Goal: Task Accomplishment & Management: Manage account settings

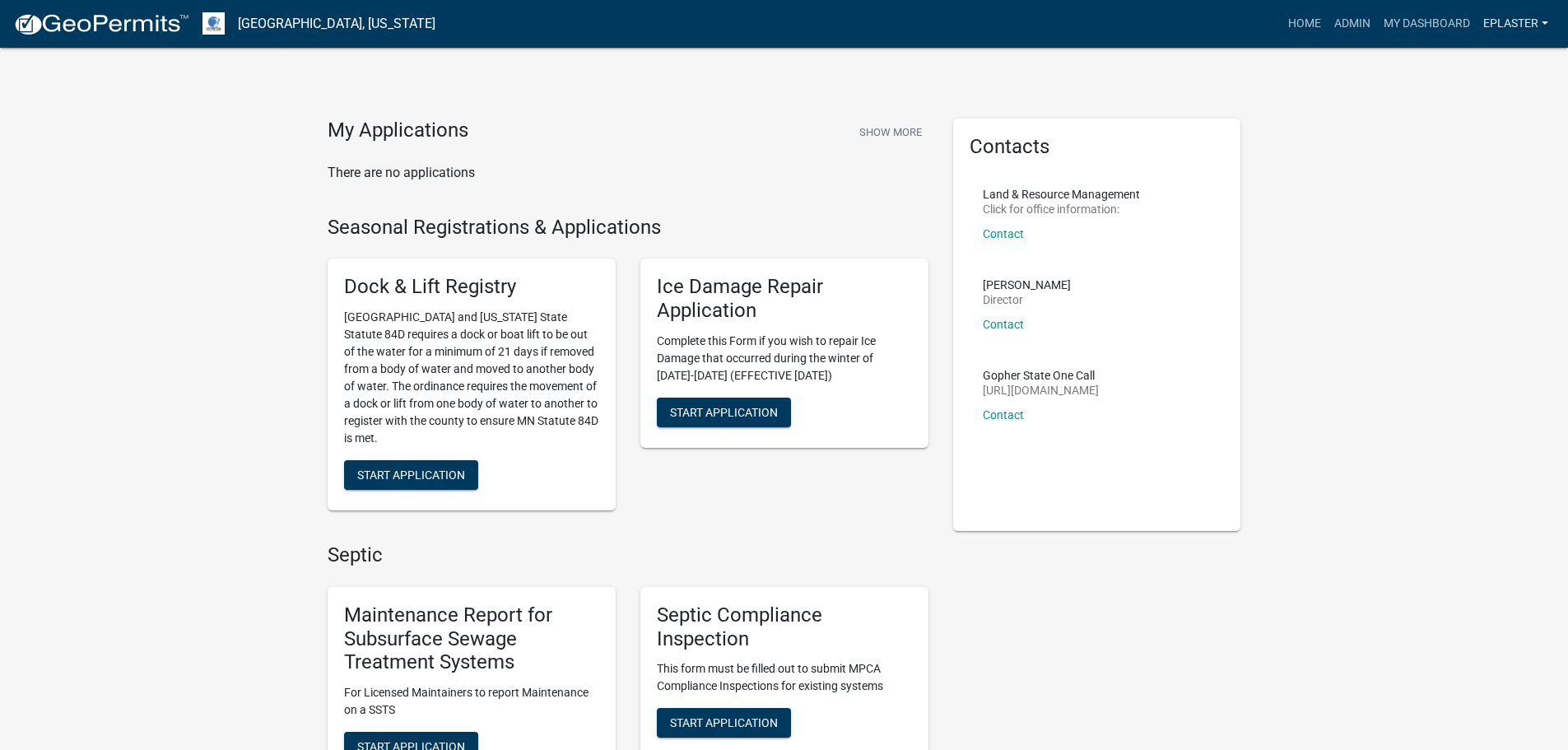
click at [1524, 20] on link "eplaster" at bounding box center [1516, 24] width 78 height 31
click at [1481, 167] on link "Logout" at bounding box center [1489, 161] width 132 height 40
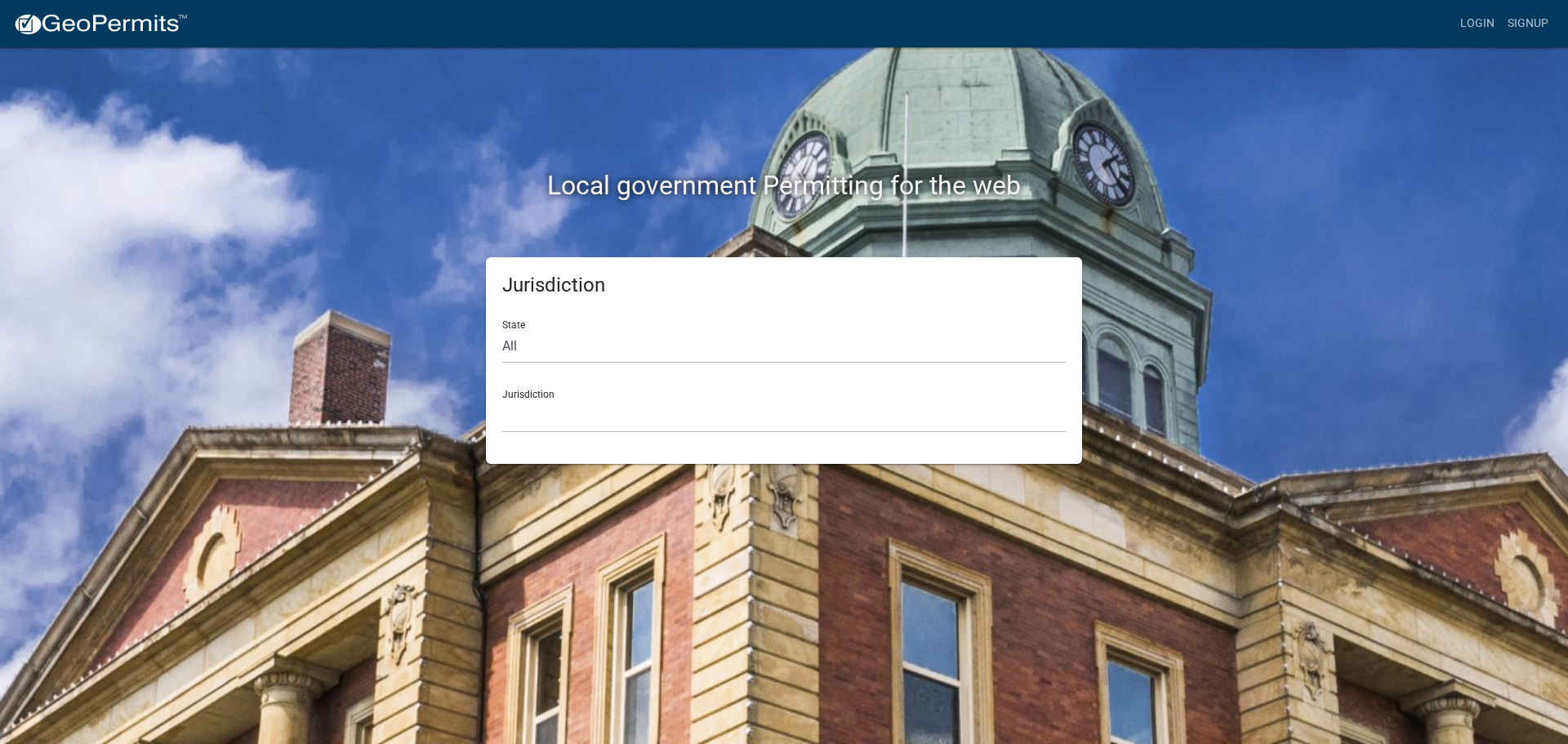
click at [128, 21] on img at bounding box center [100, 24] width 174 height 25
click at [90, 15] on img at bounding box center [100, 24] width 174 height 25
click at [1473, 27] on link "Login" at bounding box center [1477, 24] width 47 height 31
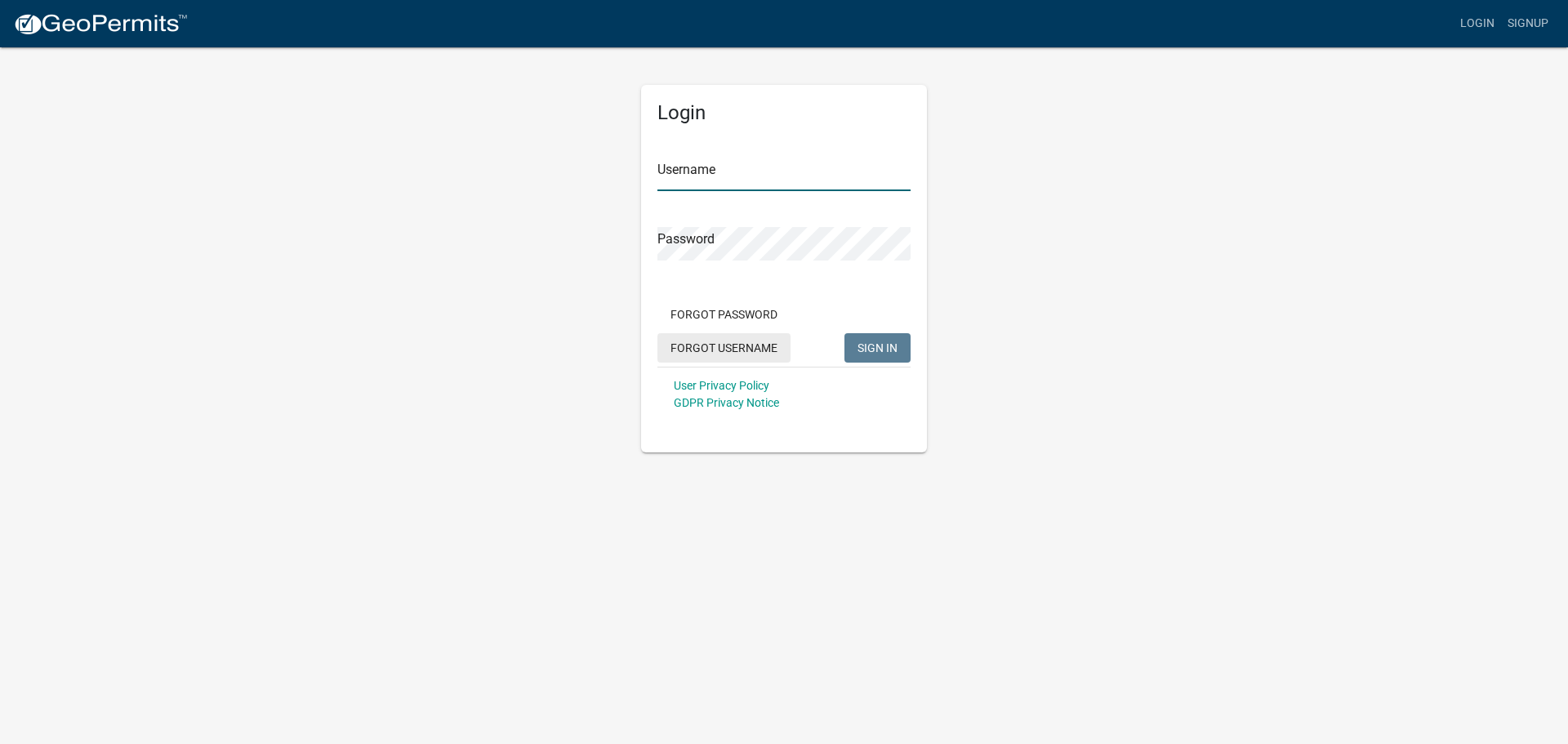
type input "eplaster"
click at [880, 339] on button "SIGN IN" at bounding box center [877, 348] width 66 height 29
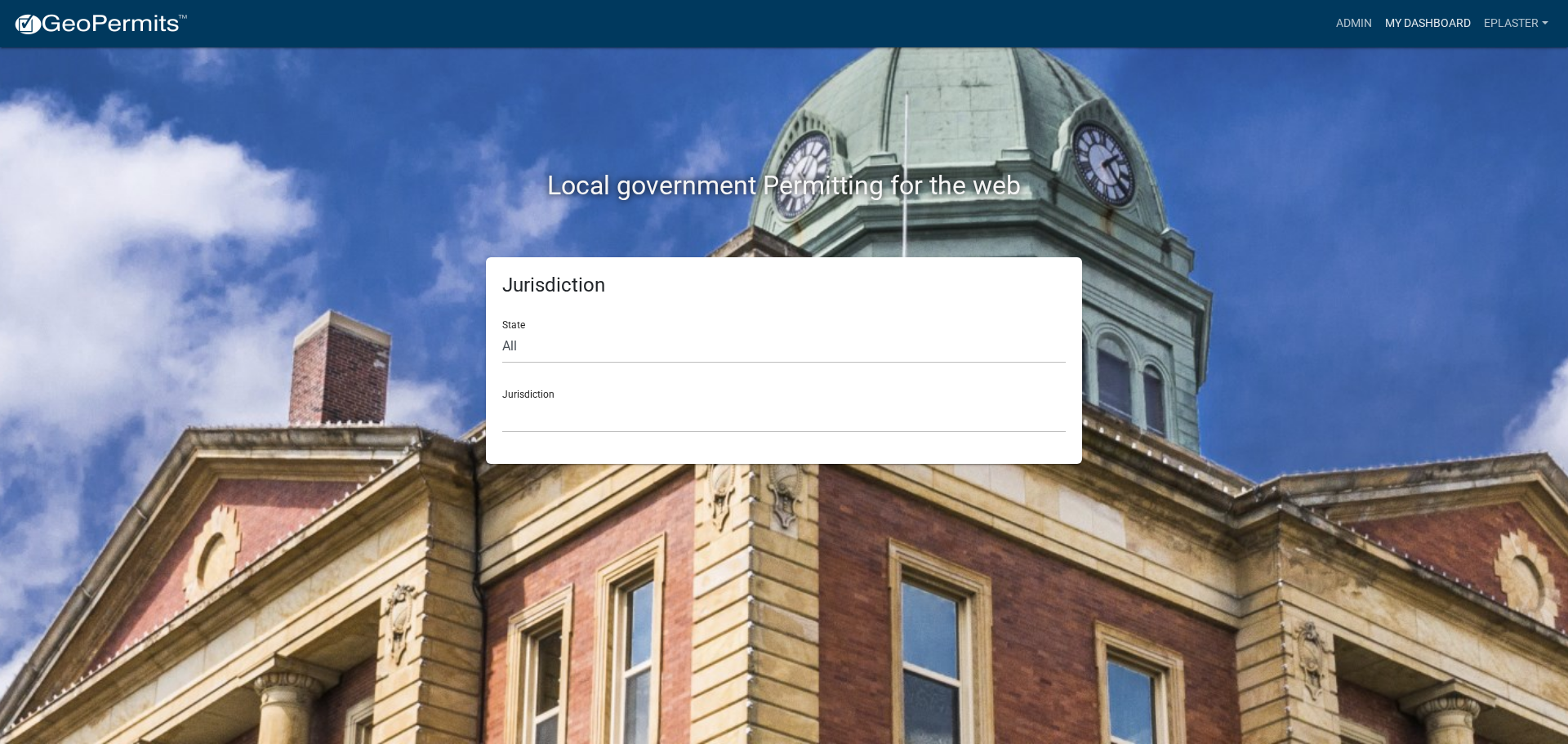
click at [1397, 19] on link "My Dashboard" at bounding box center [1427, 24] width 99 height 31
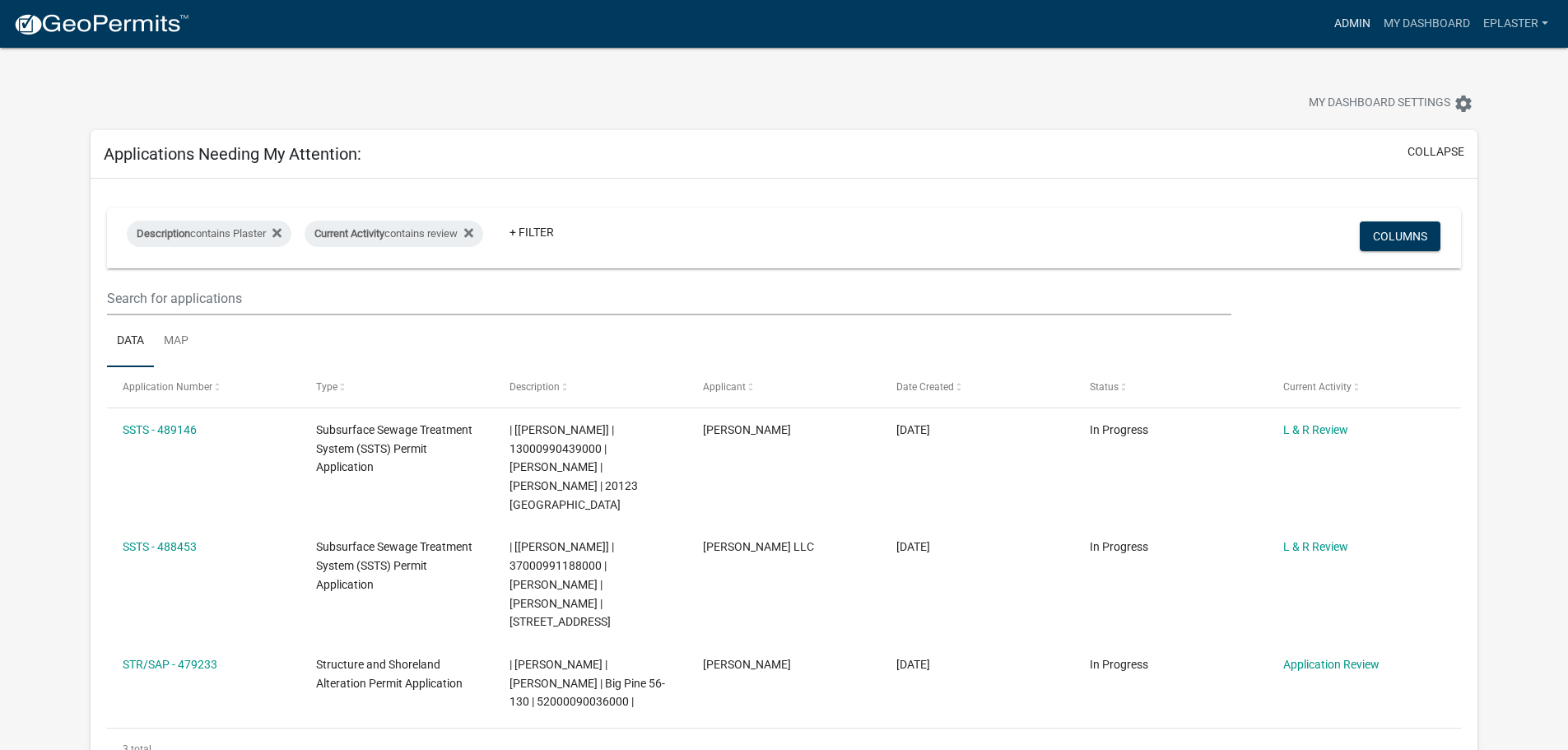
click at [1346, 28] on link "Admin" at bounding box center [1352, 24] width 49 height 31
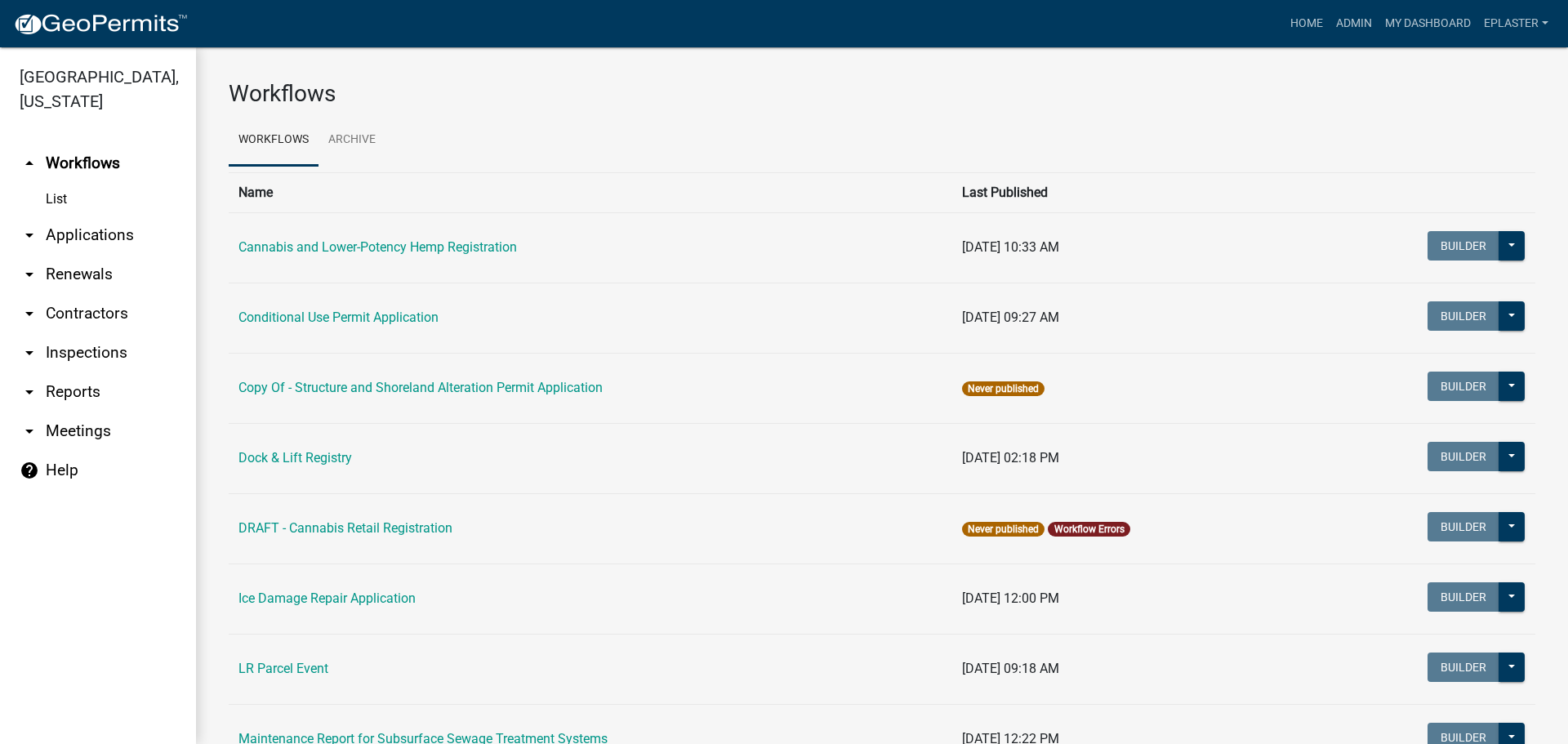
click at [110, 234] on link "arrow_drop_down Applications" at bounding box center [98, 235] width 196 height 40
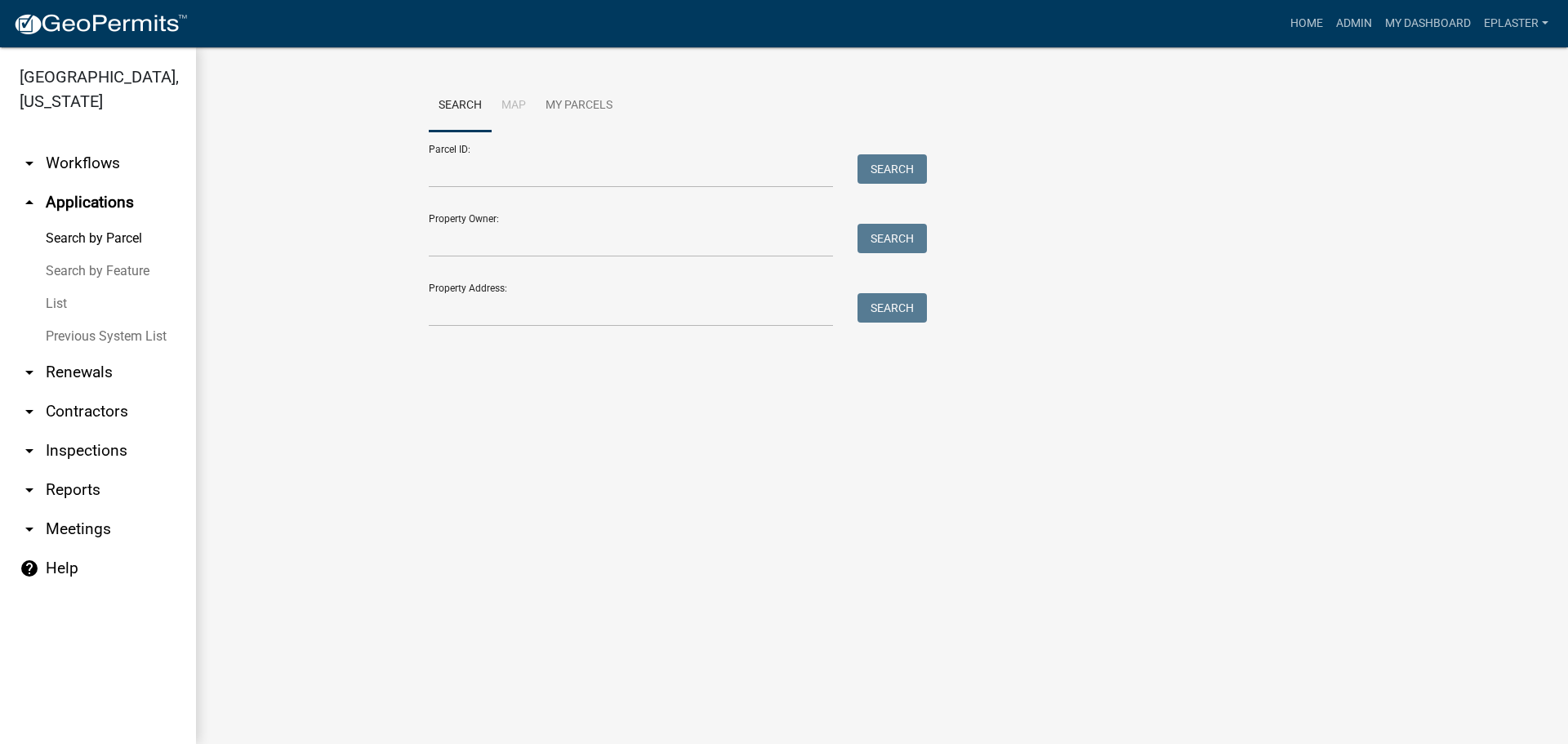
click at [644, 146] on div "Parcel ID: Search" at bounding box center [674, 160] width 490 height 57
click at [588, 166] on input "Parcel ID:" at bounding box center [631, 171] width 404 height 34
paste input "46000990708000"
type input "46000990708000"
click at [889, 158] on button "Search" at bounding box center [892, 169] width 70 height 29
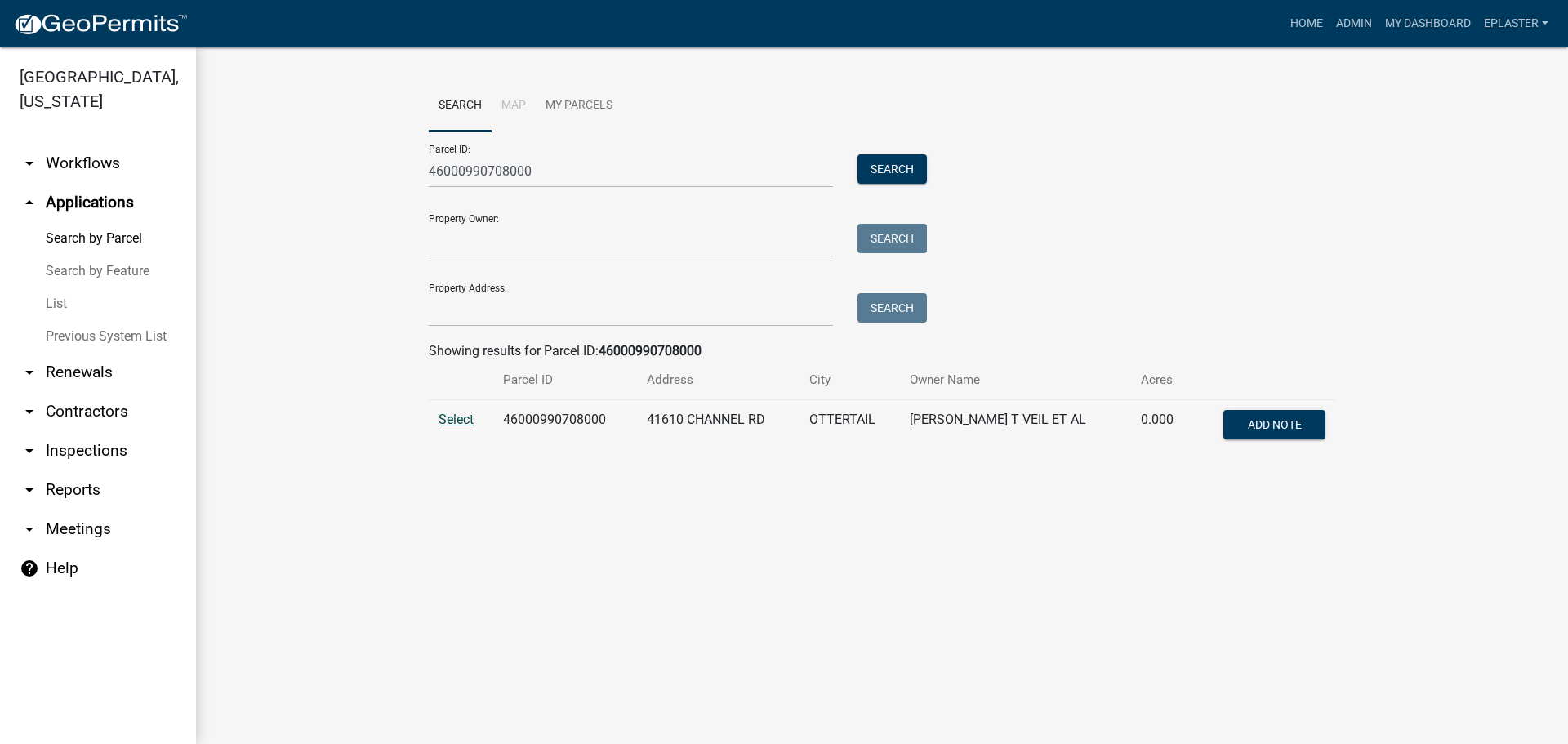
click at [455, 418] on span "Select" at bounding box center [455, 419] width 35 height 15
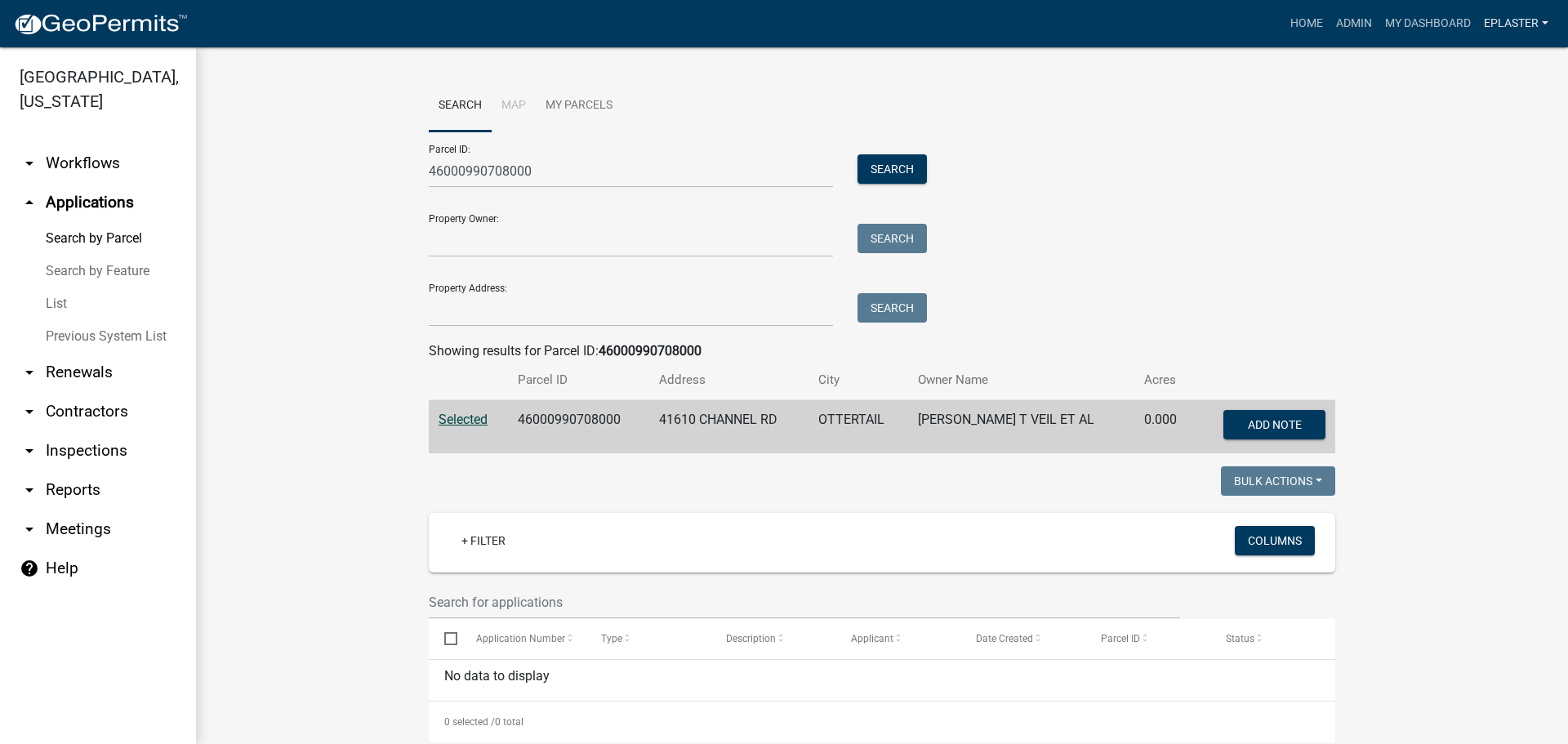
click at [1528, 16] on link "eplaster" at bounding box center [1516, 24] width 77 height 31
click at [1467, 65] on link "Admin" at bounding box center [1489, 67] width 131 height 40
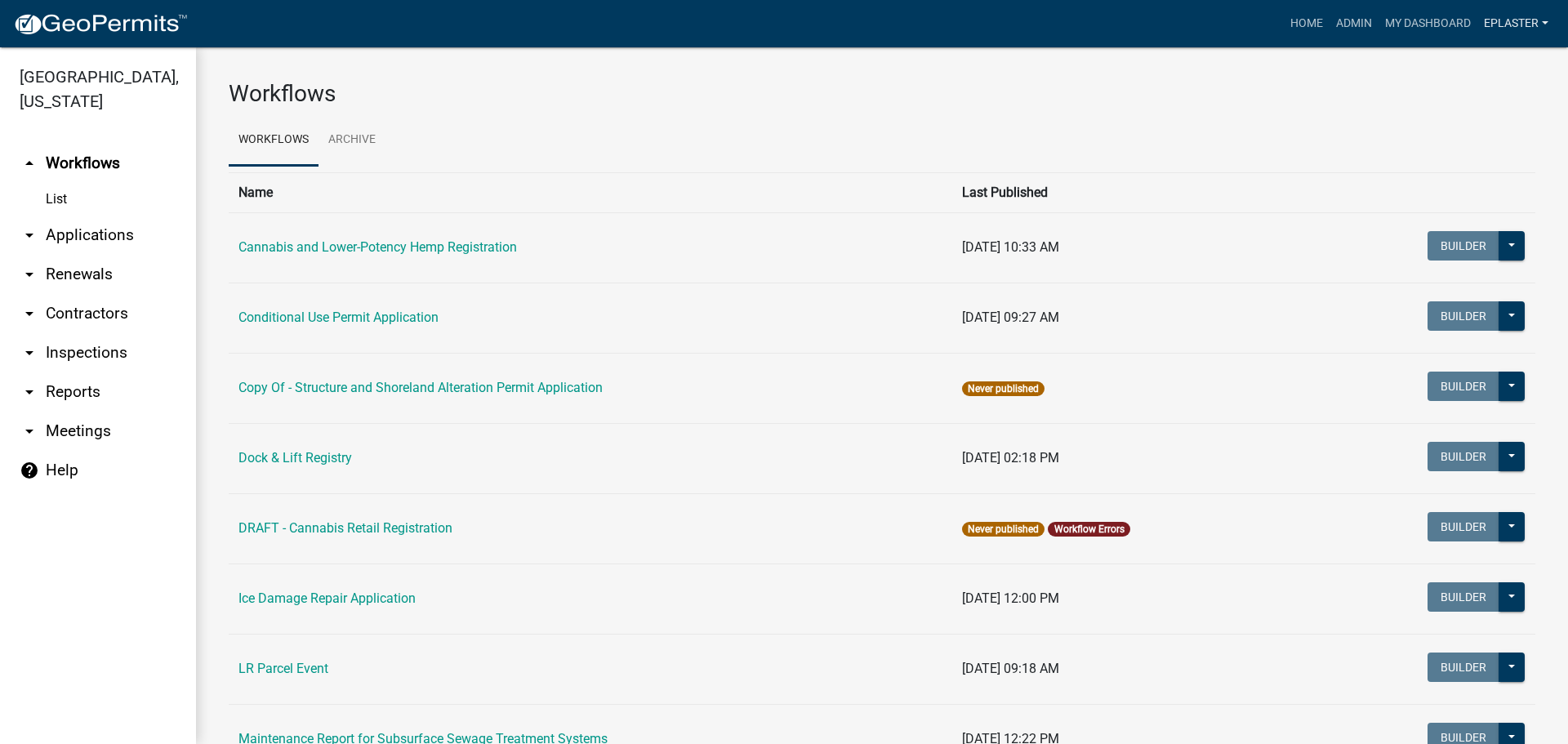
click at [1525, 21] on link "eplaster" at bounding box center [1516, 24] width 77 height 31
click at [1467, 160] on link "Logout" at bounding box center [1489, 160] width 131 height 40
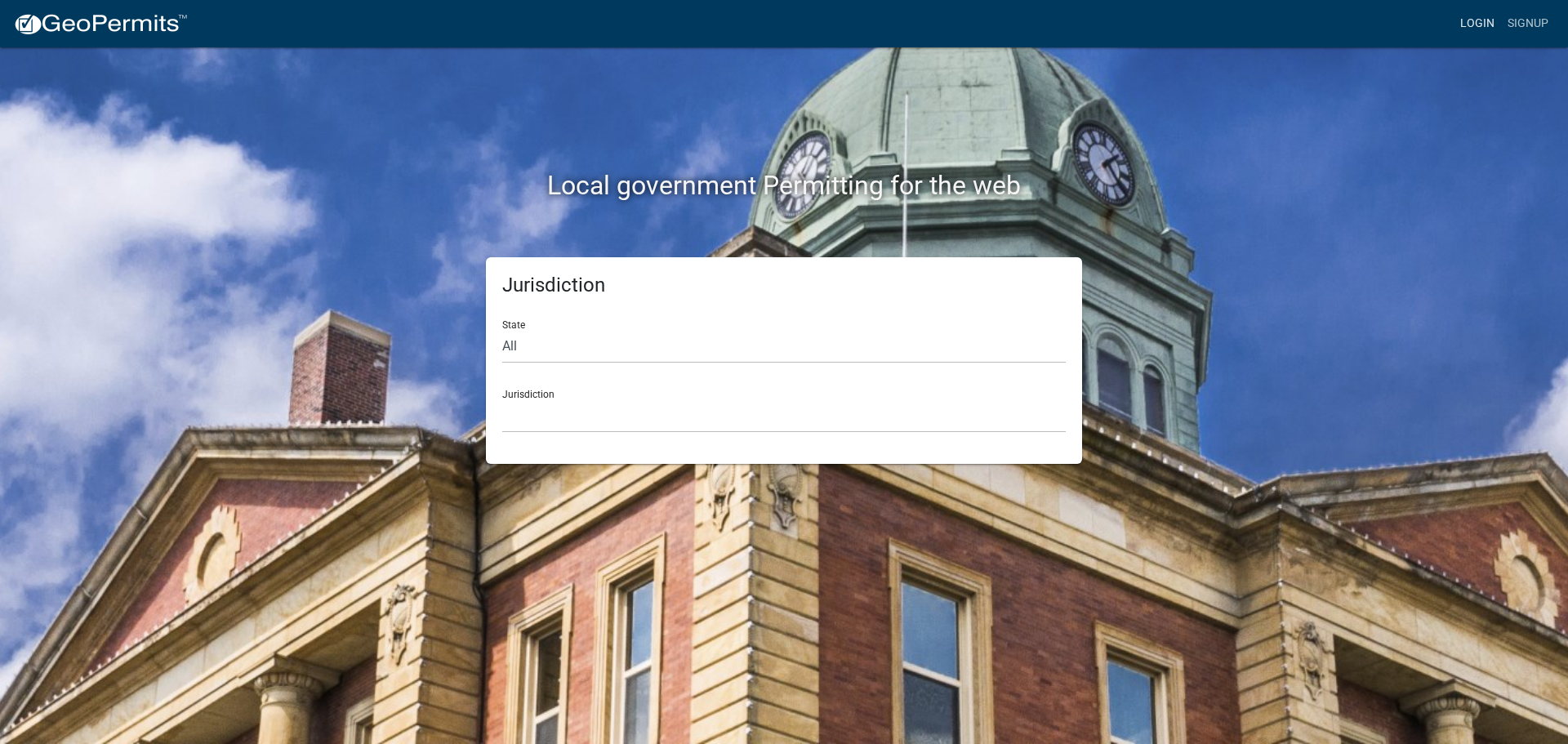
click at [1489, 19] on link "Login" at bounding box center [1477, 24] width 47 height 31
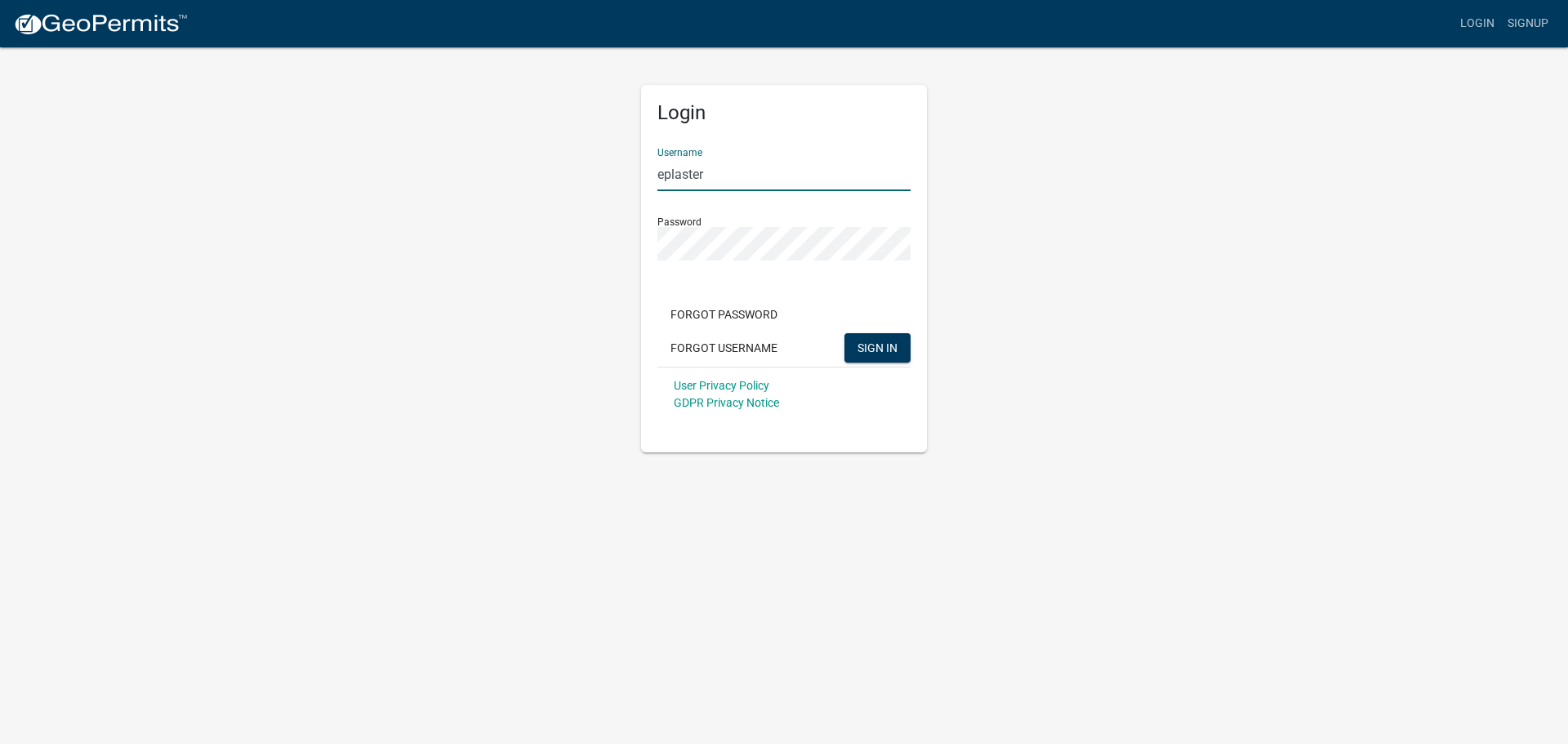
click at [744, 184] on input "eplaster" at bounding box center [784, 174] width 253 height 34
type input "JVeil"
click at [845, 333] on button "SIGN IN" at bounding box center [877, 348] width 66 height 29
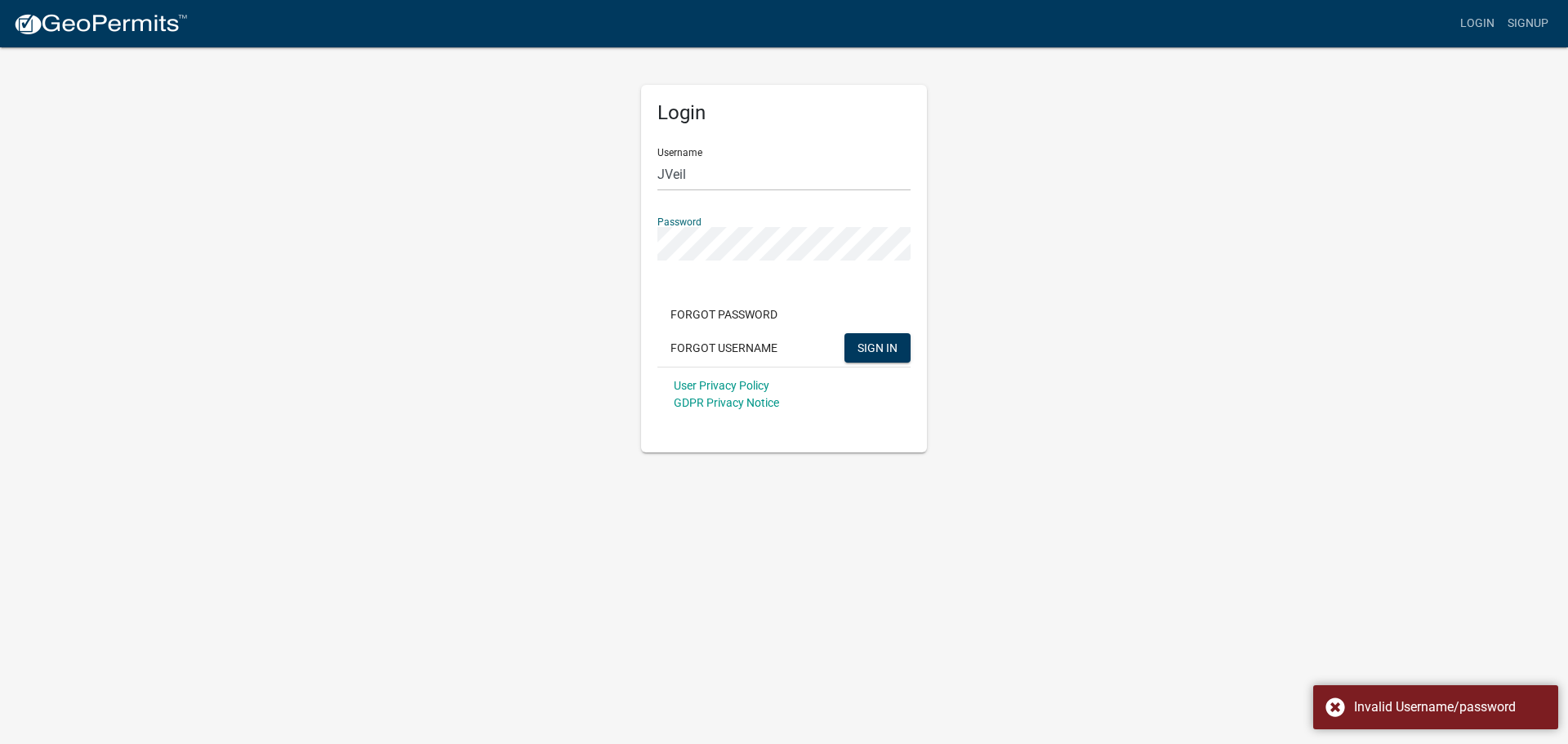
click at [1083, 501] on body "Internet Explorer does NOT work with GeoPermits. Get a new browser for more sec…" at bounding box center [784, 372] width 1568 height 744
click at [1535, 25] on link "Signup" at bounding box center [1528, 24] width 54 height 31
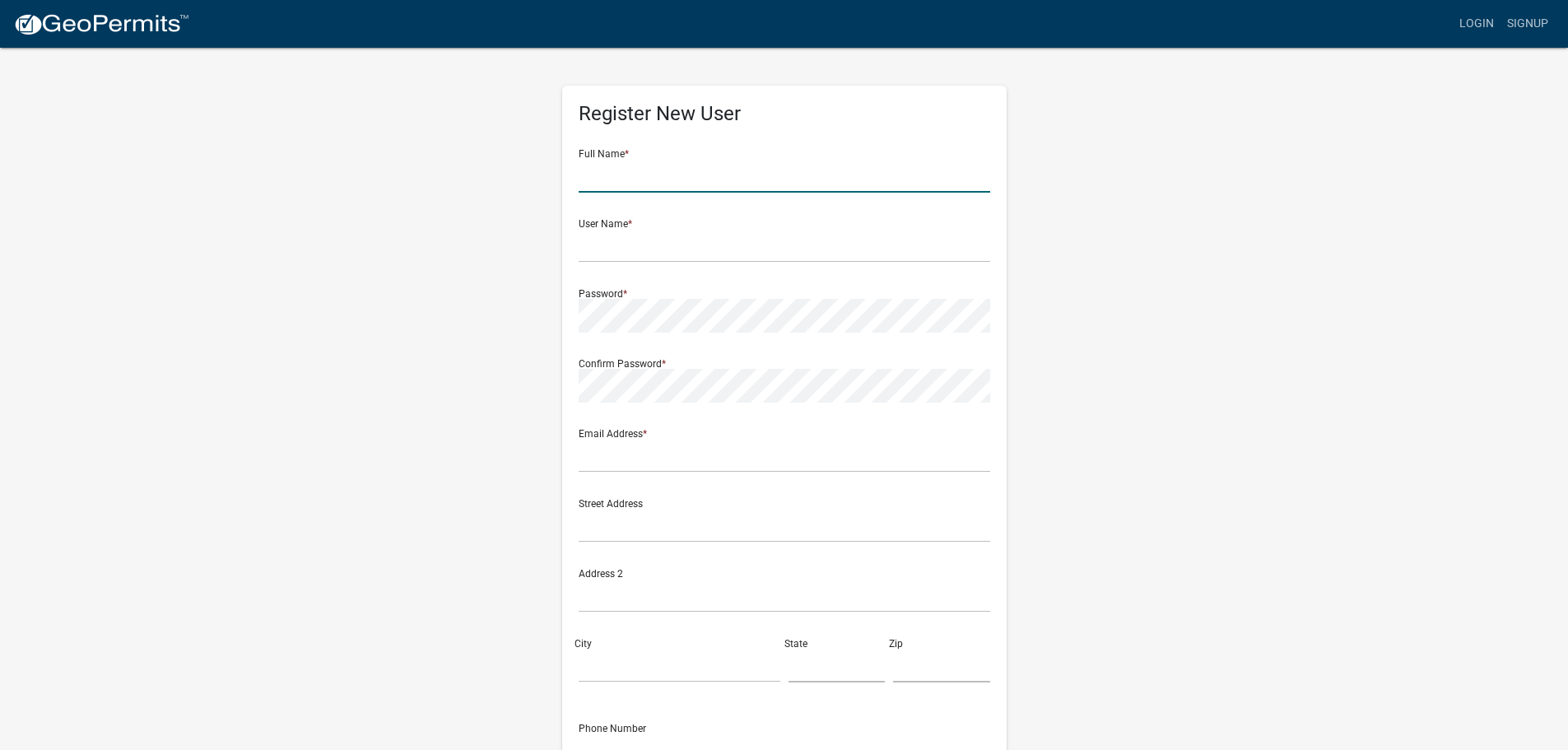
click at [666, 180] on input "text" at bounding box center [784, 175] width 411 height 34
type input "Jayden Veil"
type input "JVeil"
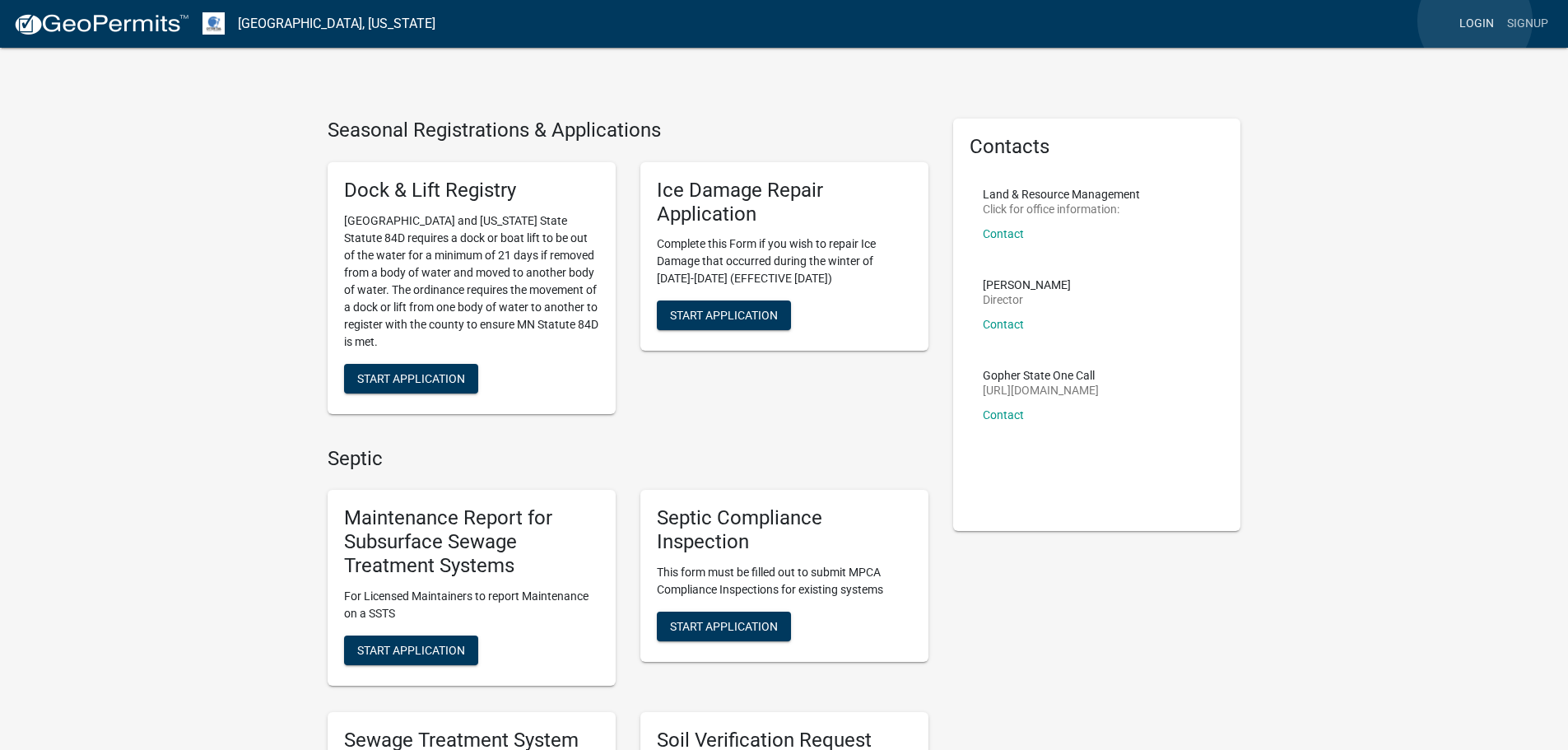
click at [1475, 21] on link "Login" at bounding box center [1476, 24] width 48 height 31
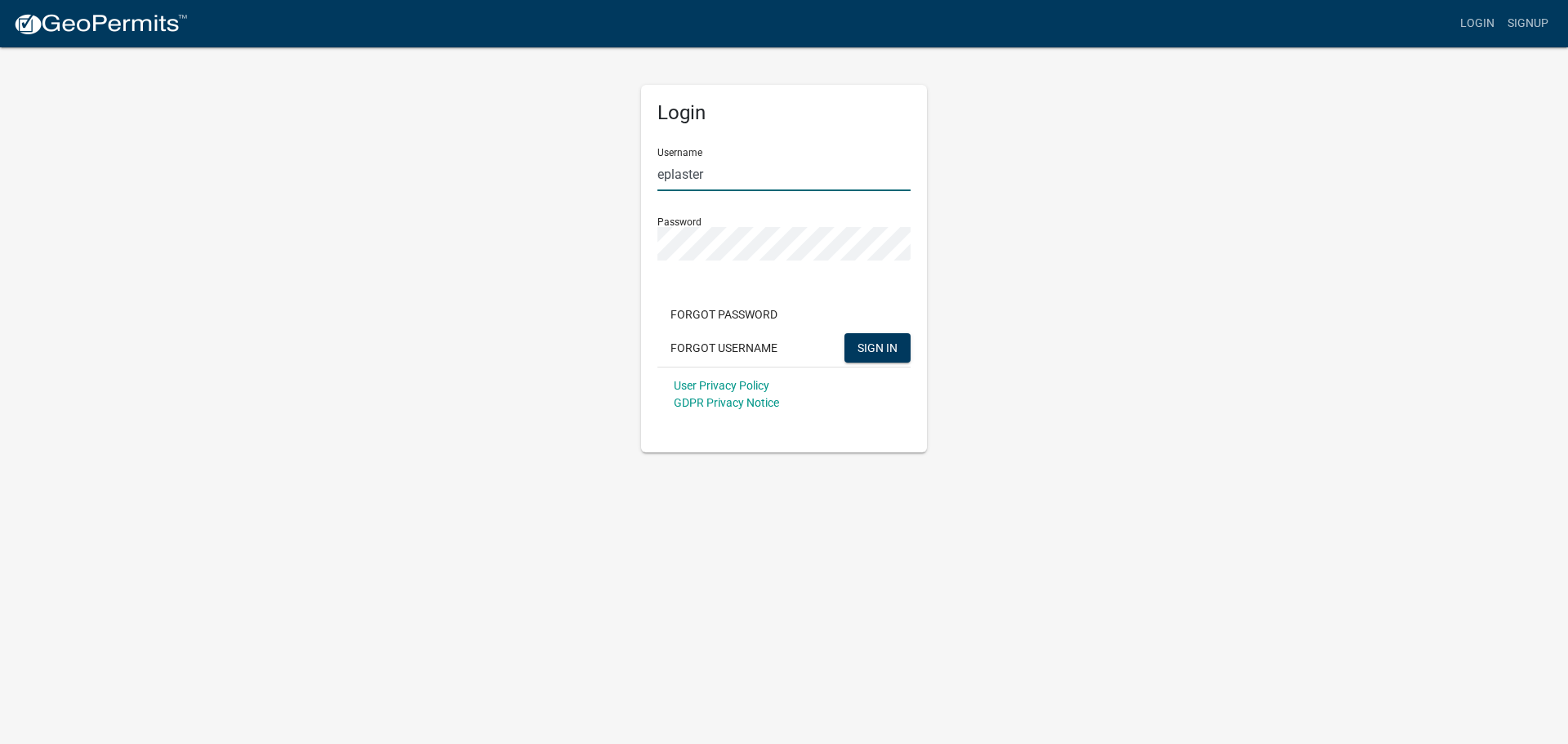
click at [766, 172] on input "eplaster" at bounding box center [784, 174] width 253 height 34
click at [716, 174] on input "JVeil" at bounding box center [784, 174] width 253 height 34
click at [716, 175] on input "JVeil" at bounding box center [784, 174] width 253 height 34
click at [716, 177] on input "JVeil" at bounding box center [784, 174] width 253 height 34
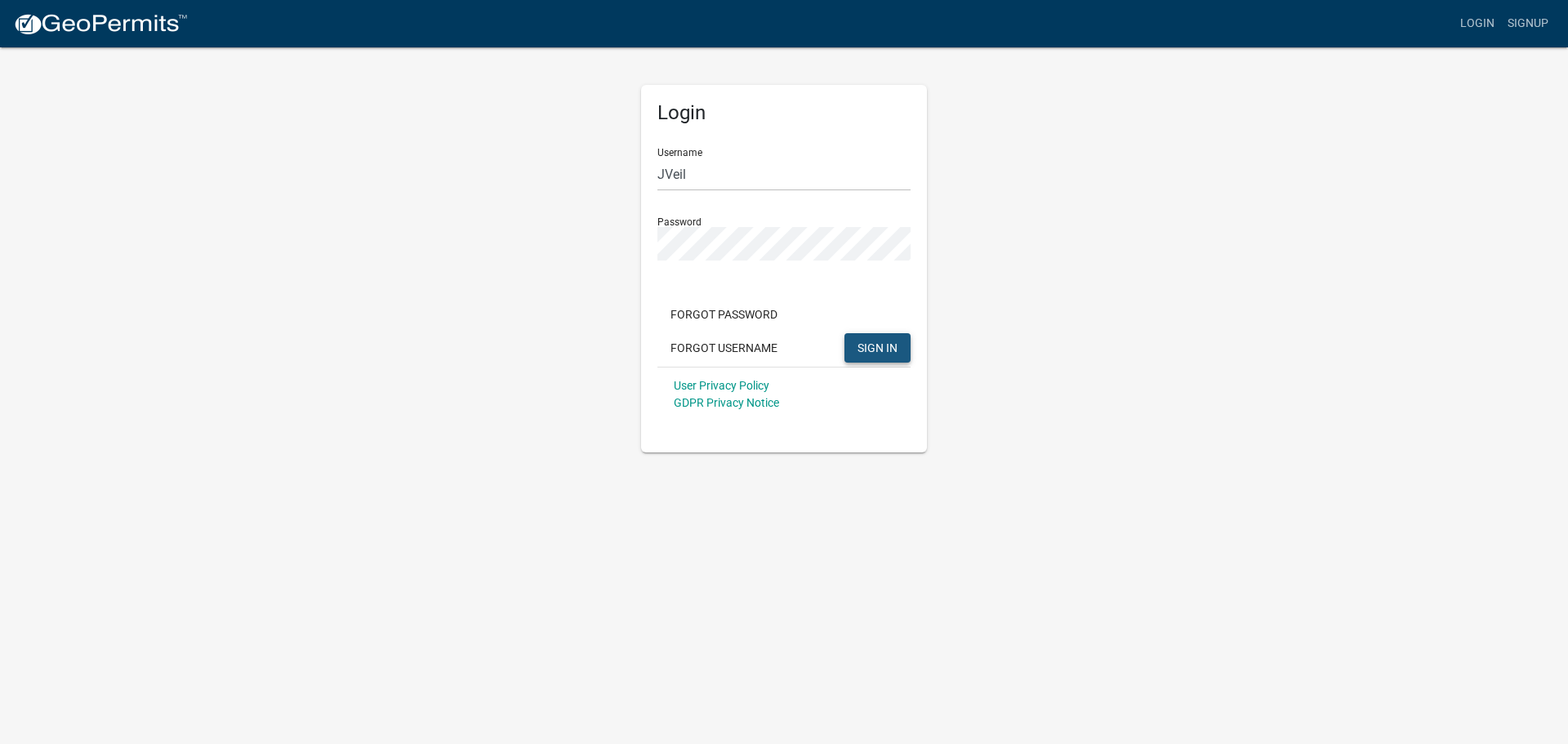
click at [870, 346] on span "SIGN IN" at bounding box center [877, 346] width 40 height 13
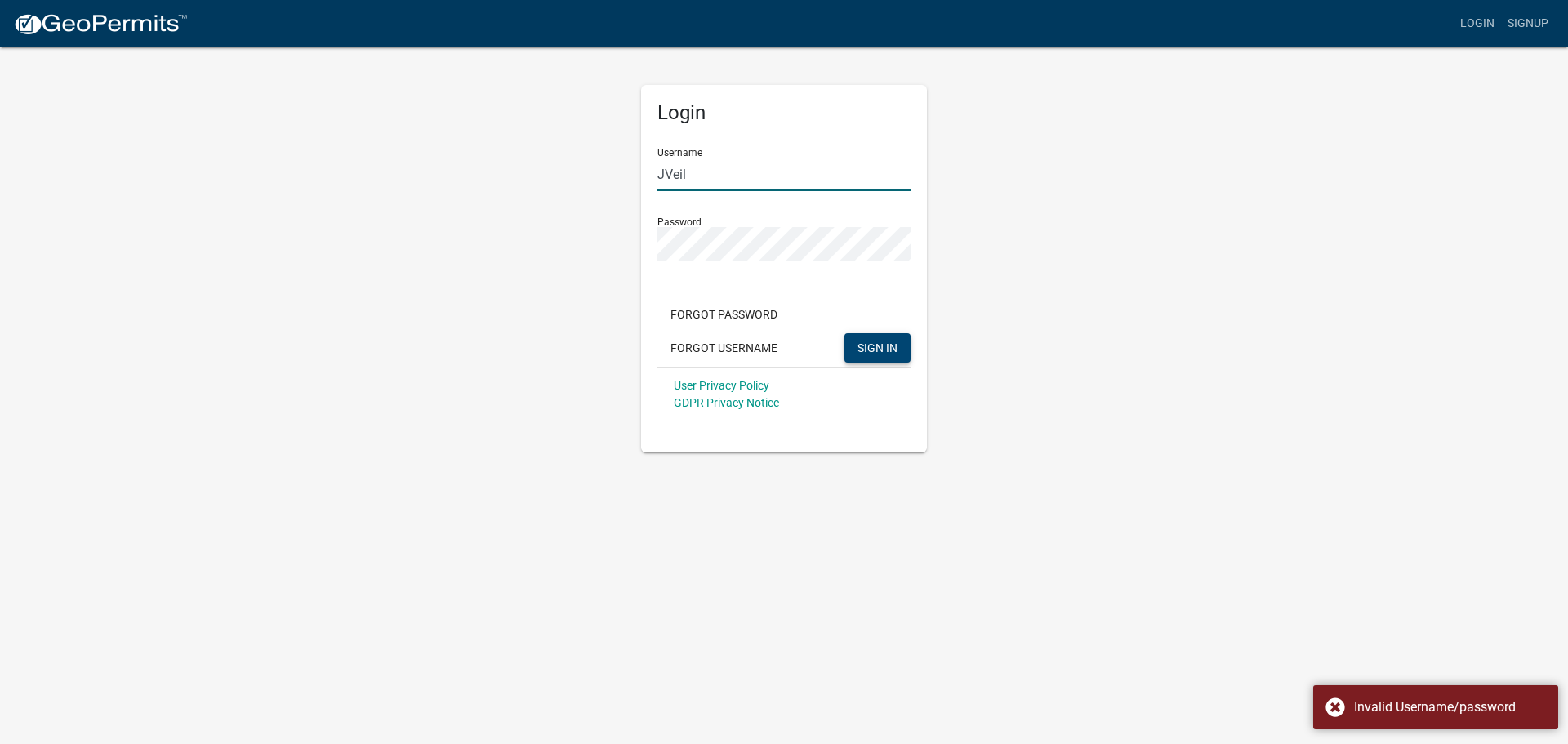
click at [731, 167] on input "JVeil" at bounding box center [784, 174] width 253 height 34
click at [845, 333] on button "SIGN IN" at bounding box center [877, 348] width 66 height 29
click at [741, 168] on input "Jayden" at bounding box center [784, 174] width 253 height 34
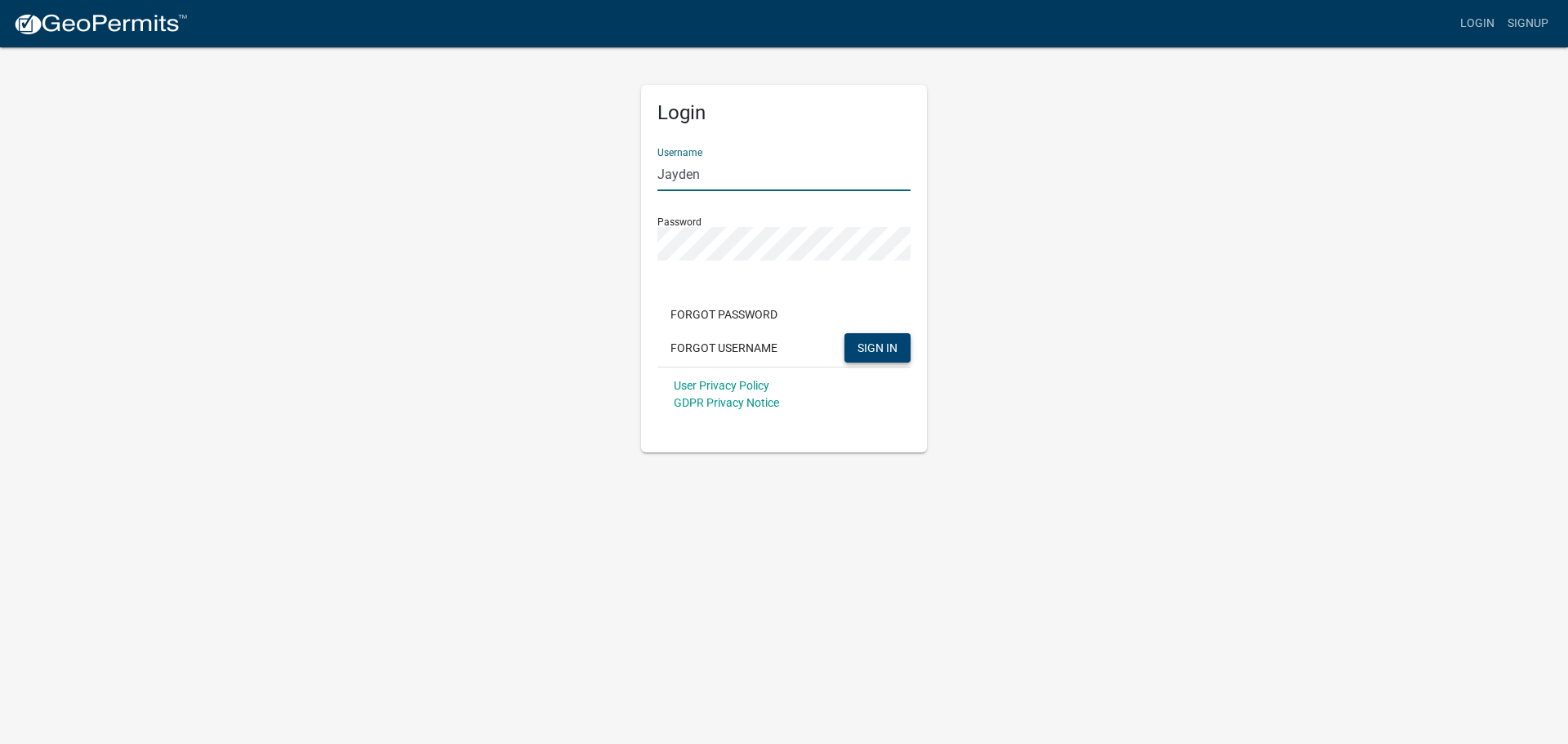
click at [741, 168] on input "Jayden" at bounding box center [784, 174] width 253 height 34
click at [845, 333] on button "SIGN IN" at bounding box center [877, 348] width 66 height 29
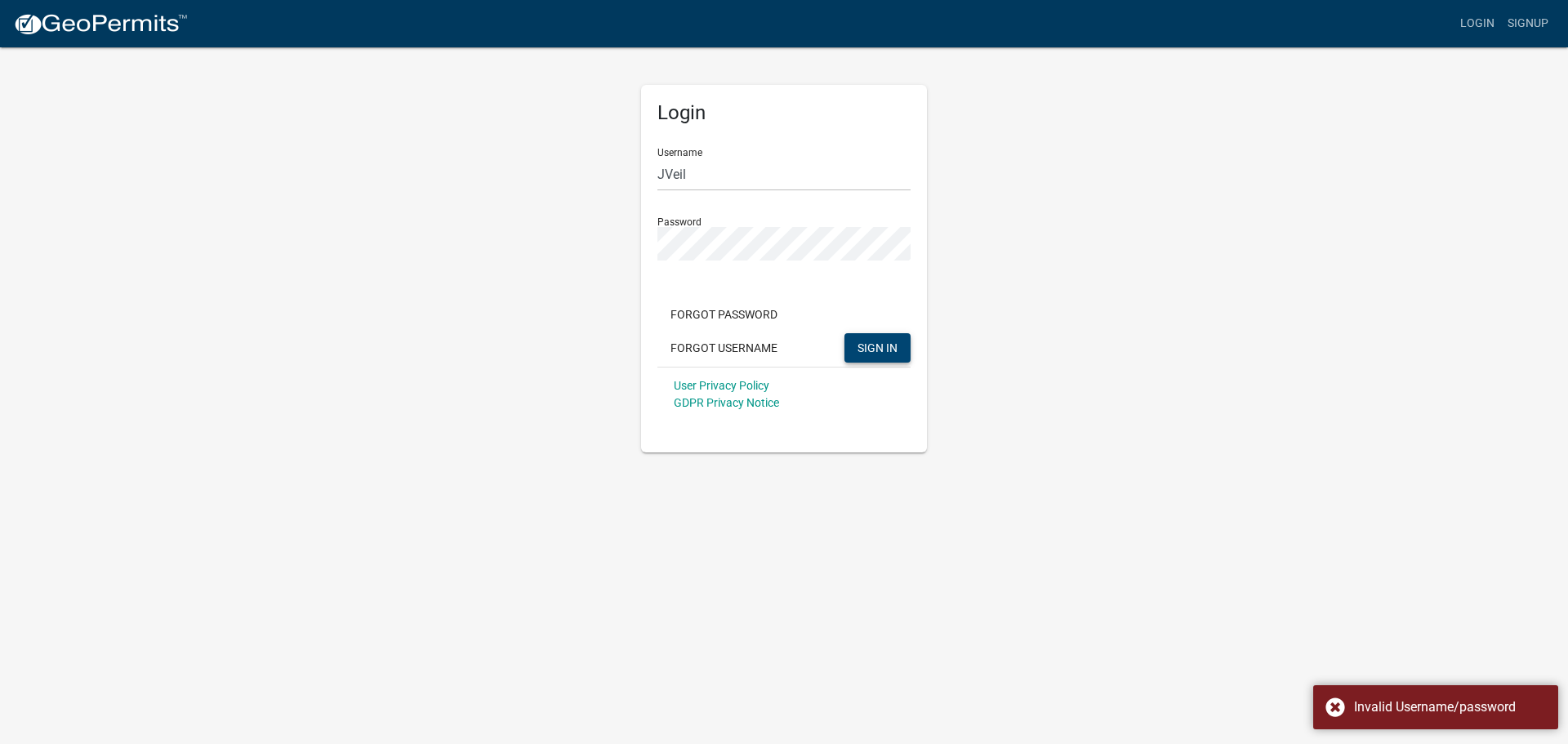
click at [1278, 244] on app-login-view "more_horiz Login Signup Login Username JVeil Password Forgot Password Forgot Us…" at bounding box center [784, 226] width 1568 height 452
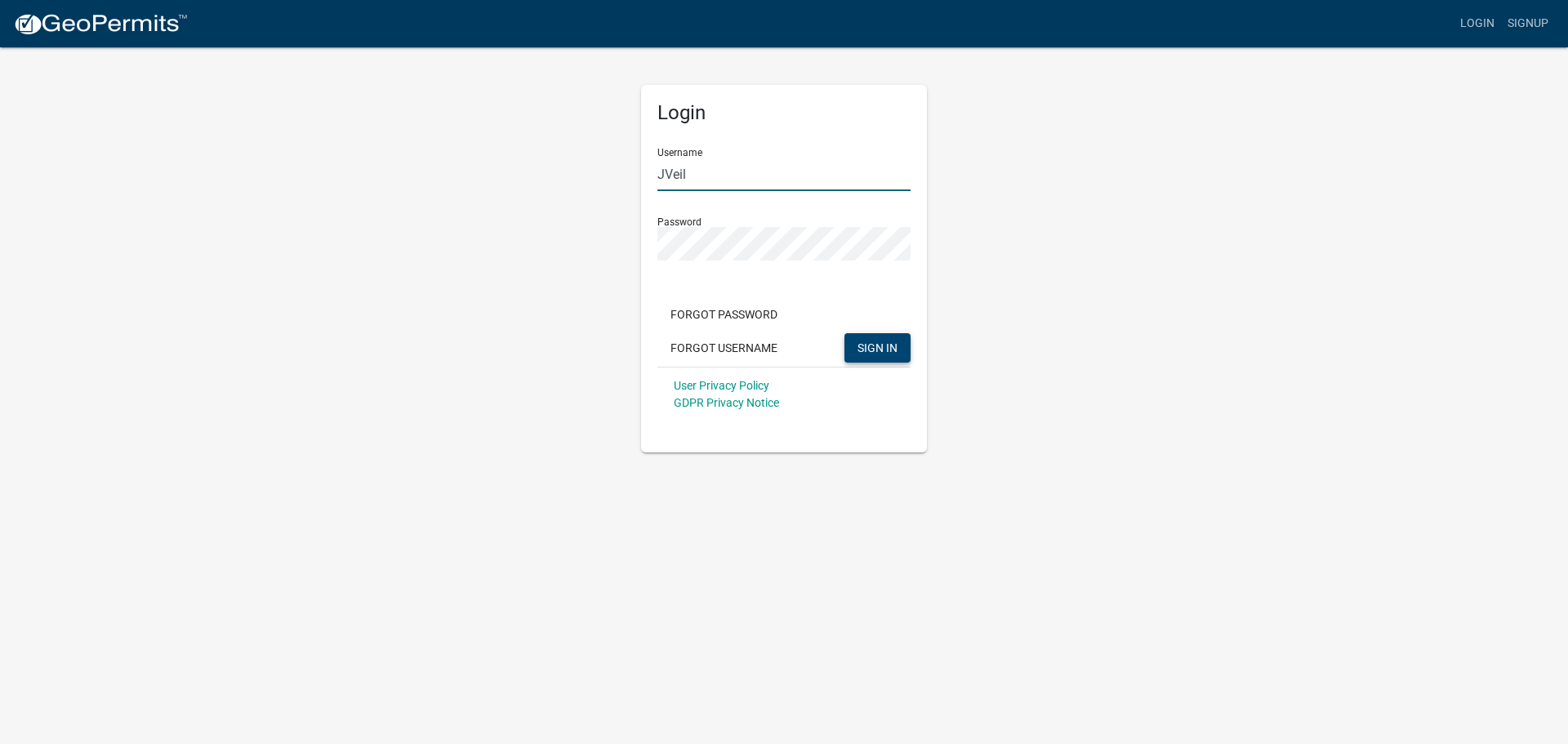
click at [683, 169] on input "JVeil" at bounding box center [784, 174] width 253 height 34
click at [845, 333] on button "SIGN IN" at bounding box center [877, 348] width 66 height 29
type input "JVeil"
click at [1093, 518] on body "Internet Explorer does NOT work with GeoPermits. Get a new browser for more sec…" at bounding box center [784, 372] width 1568 height 744
click at [736, 316] on button "Forgot Password" at bounding box center [723, 314] width 133 height 29
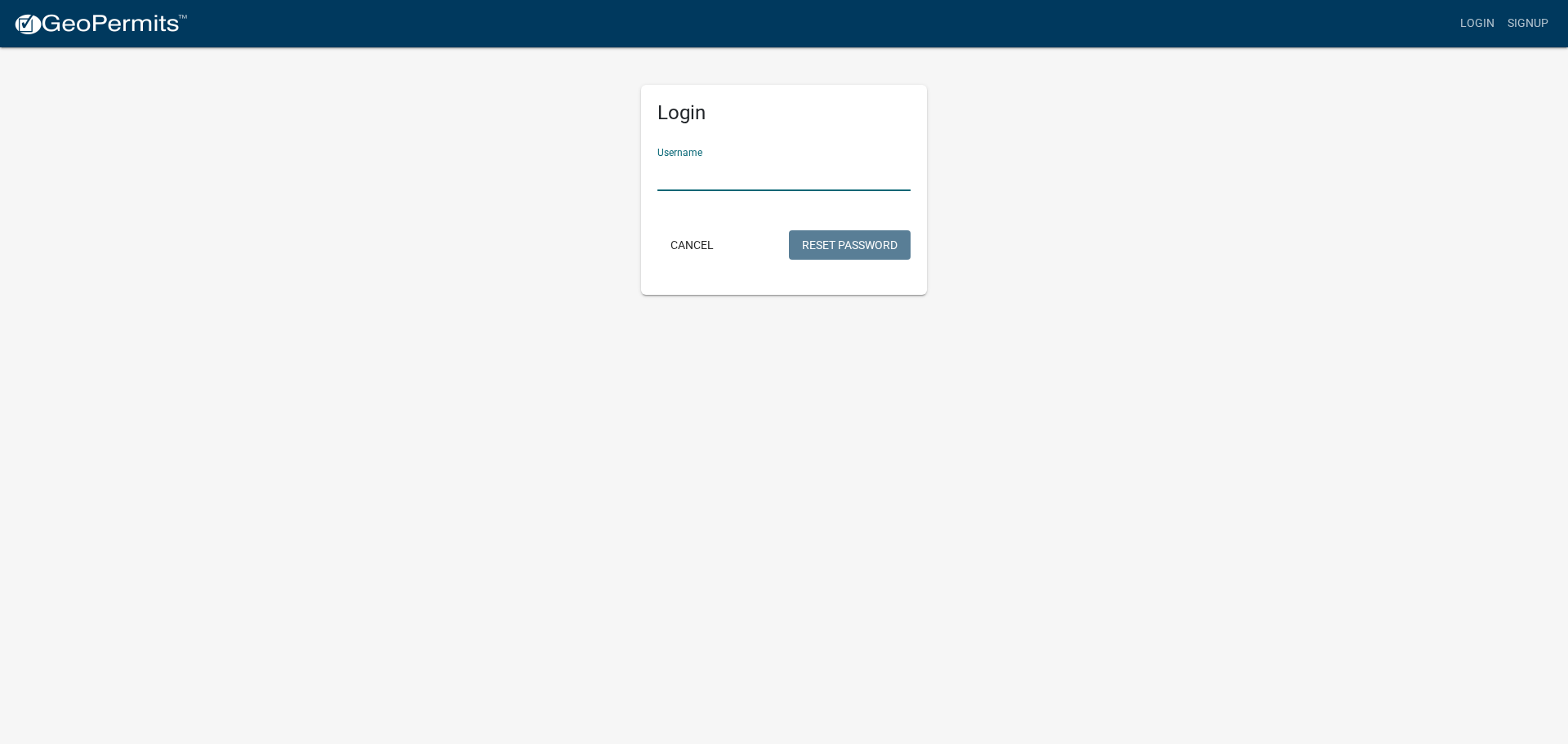
click at [804, 166] on input "Username" at bounding box center [784, 174] width 253 height 34
type input "JVeil"
click at [838, 238] on button "Reset Password" at bounding box center [850, 245] width 122 height 29
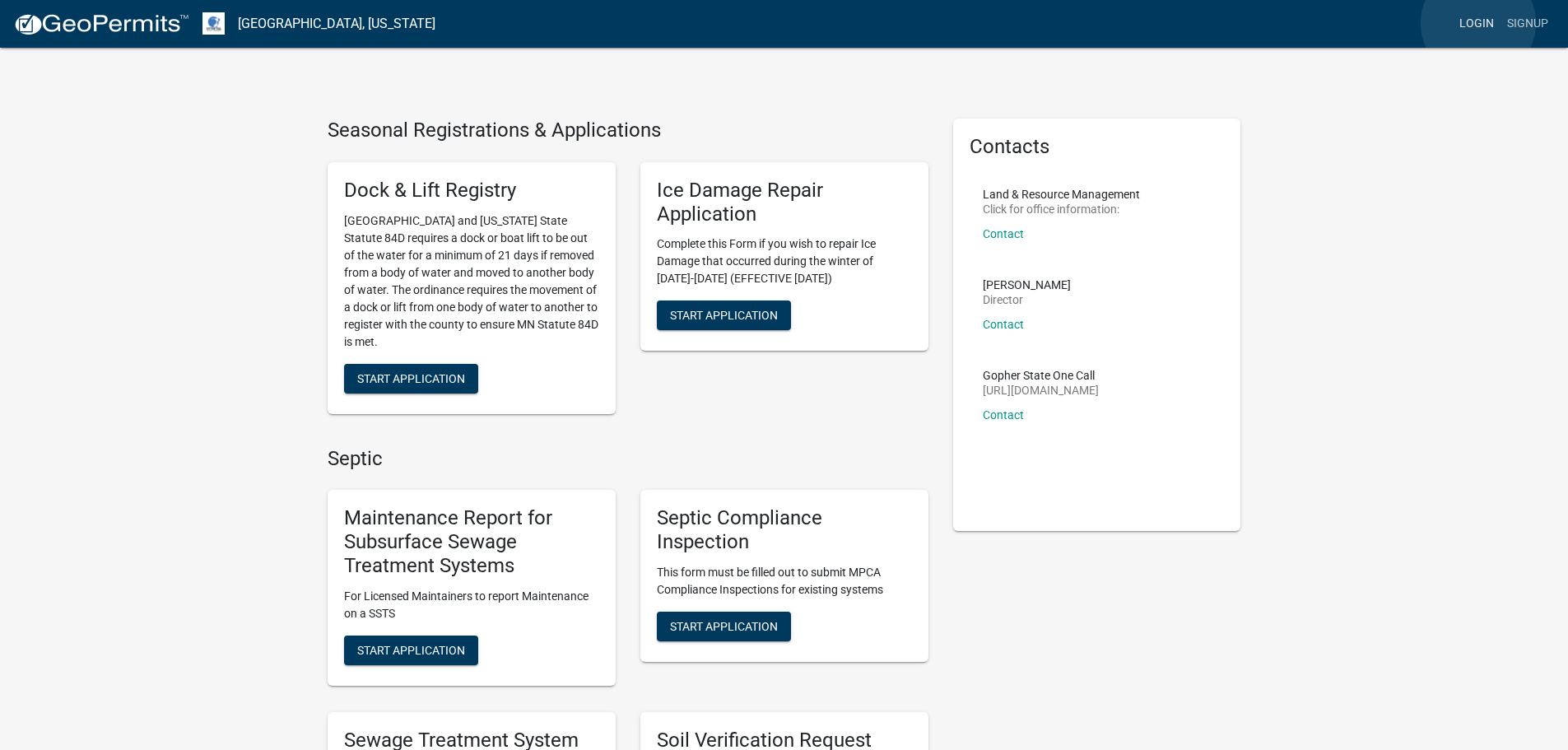
click at [1479, 23] on link "Login" at bounding box center [1476, 24] width 48 height 31
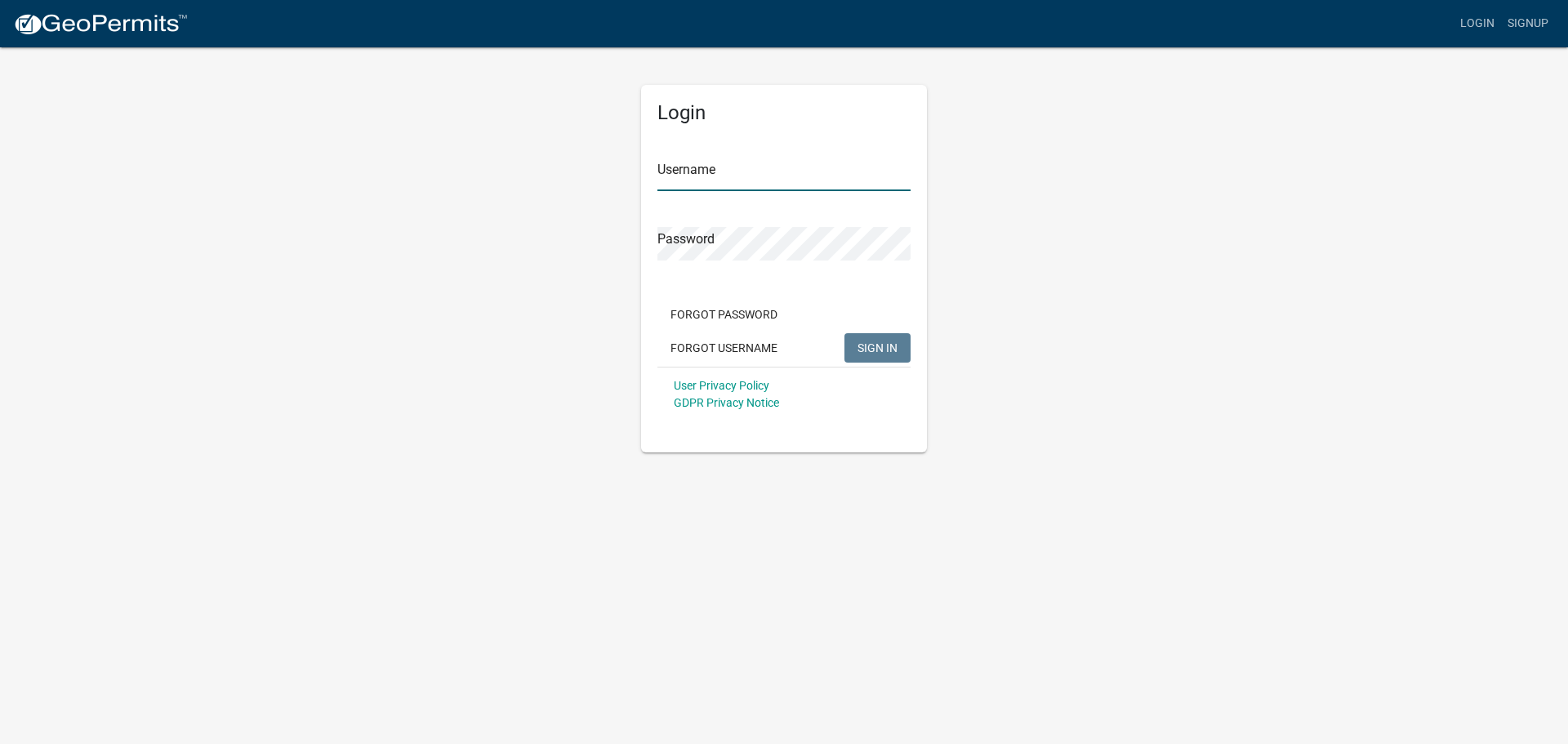
type input "eplaster"
click at [863, 353] on span "SIGN IN" at bounding box center [877, 346] width 40 height 13
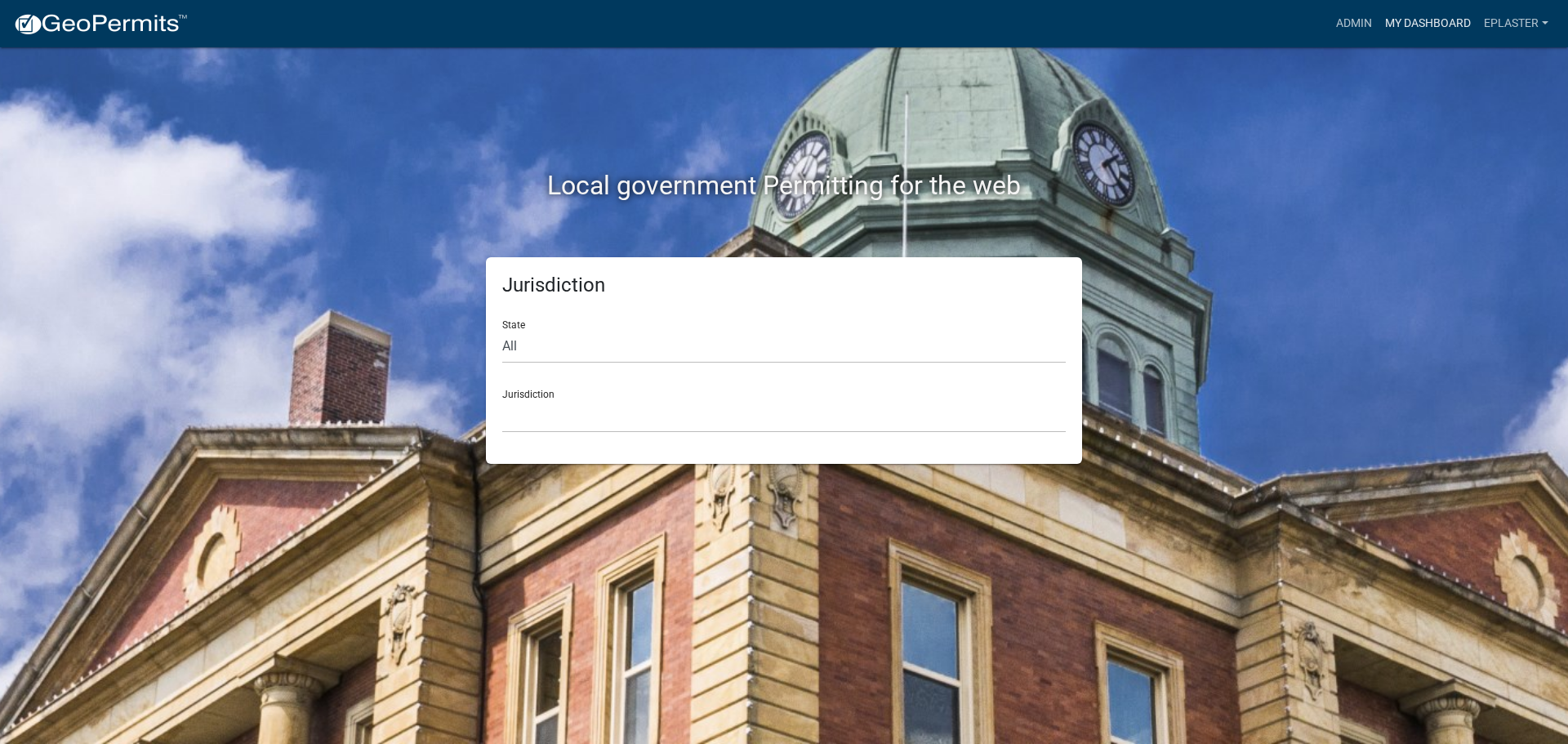
click at [1438, 21] on link "My Dashboard" at bounding box center [1427, 24] width 99 height 31
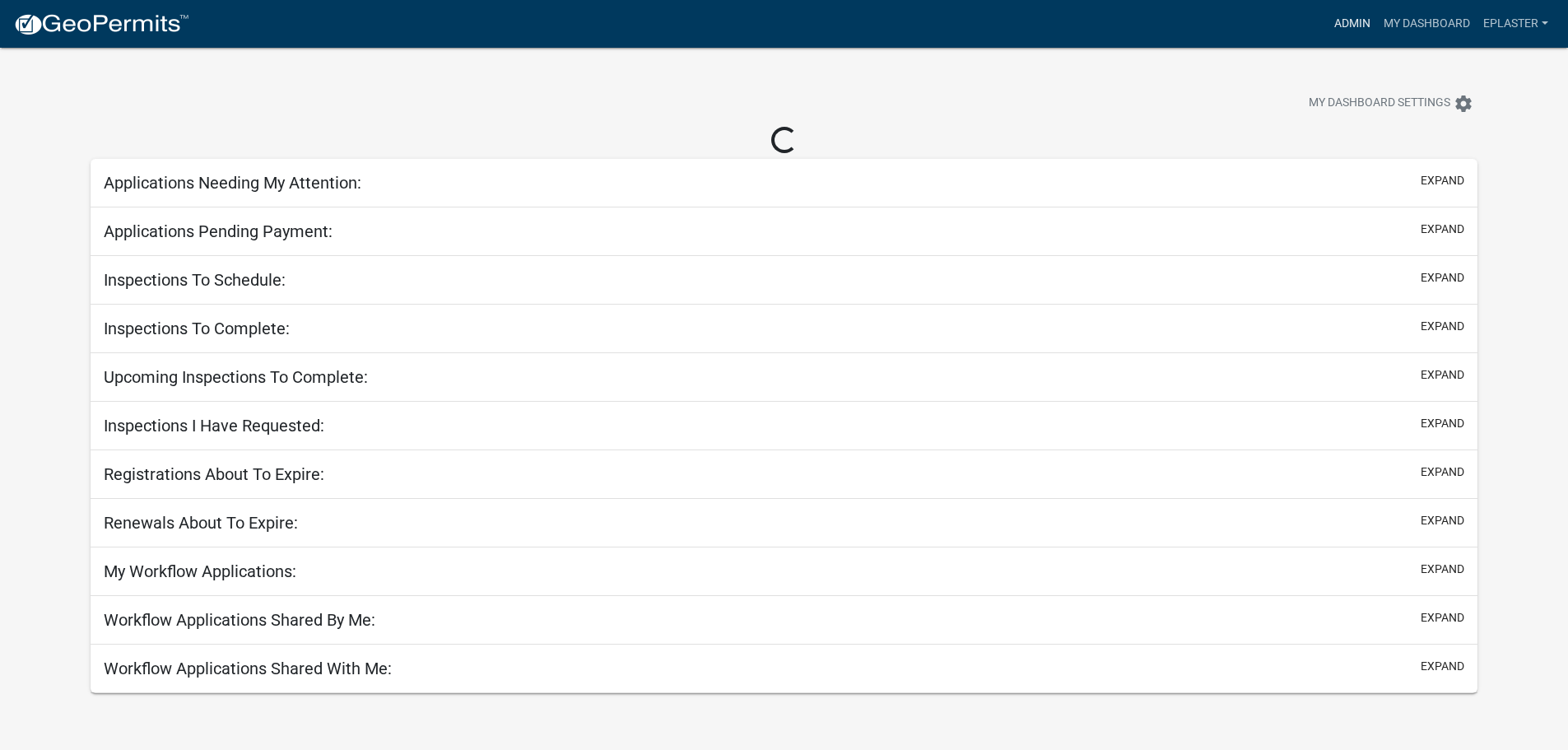
click at [1345, 25] on link "Admin" at bounding box center [1352, 24] width 49 height 31
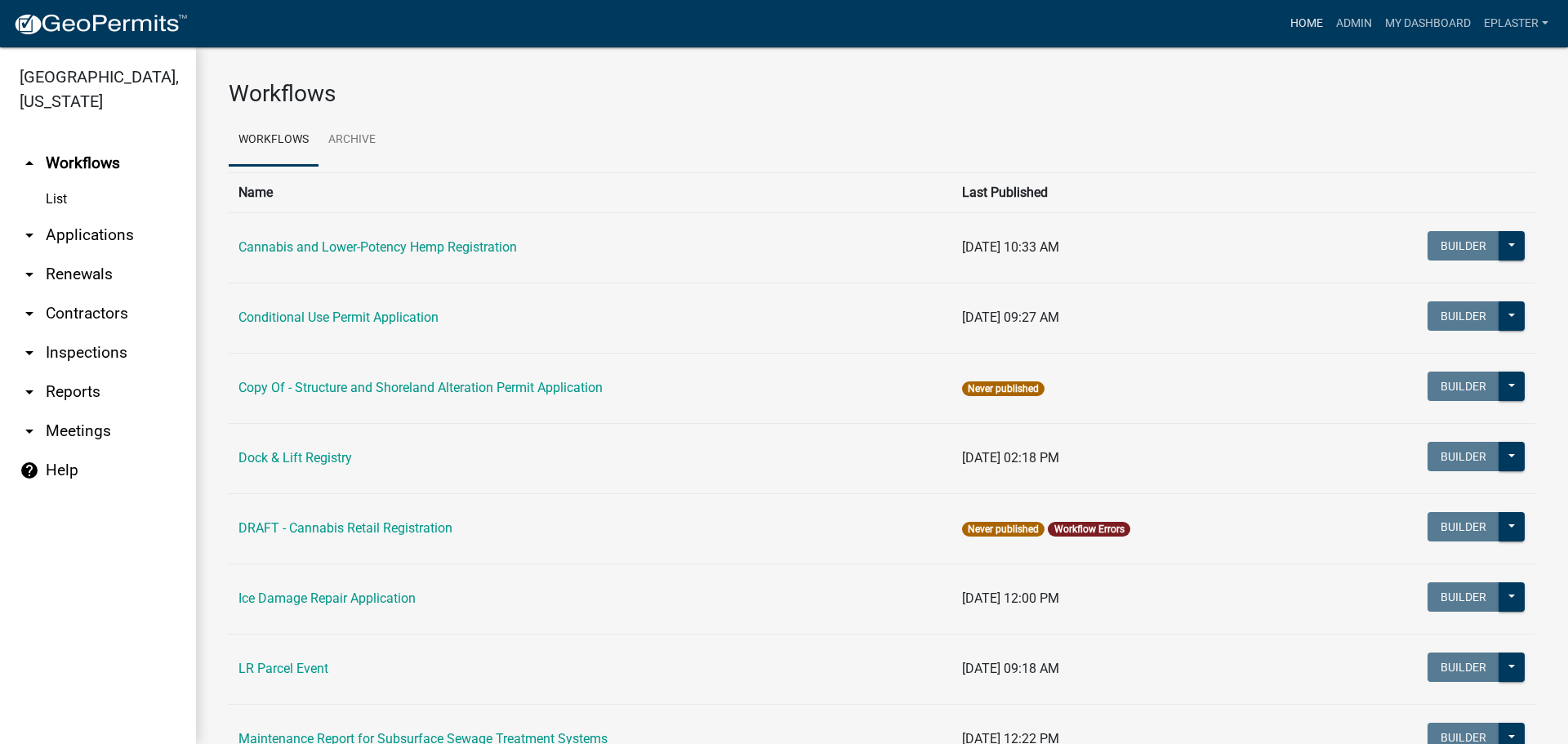
click at [1286, 23] on link "Home" at bounding box center [1306, 24] width 46 height 31
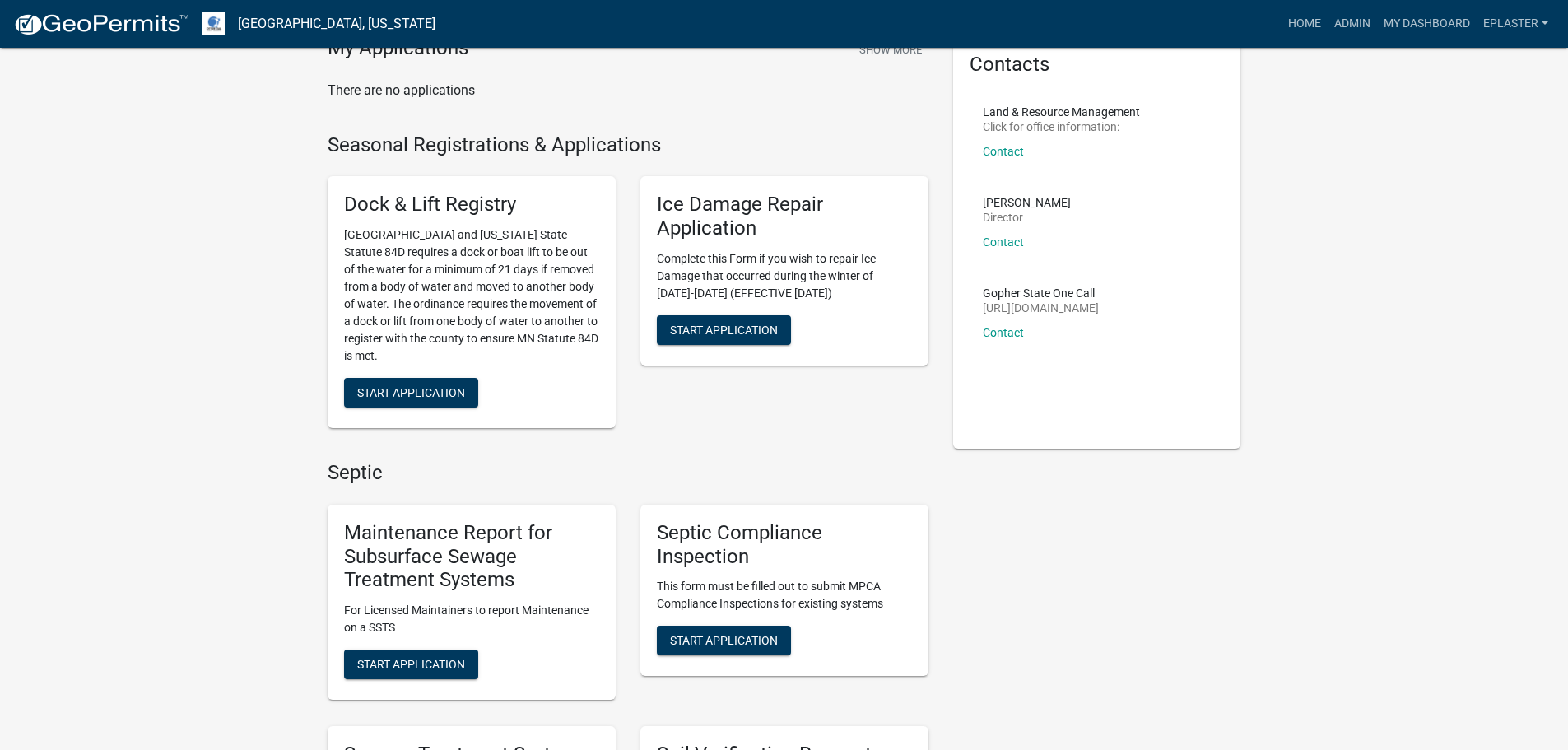
scroll to position [61, 0]
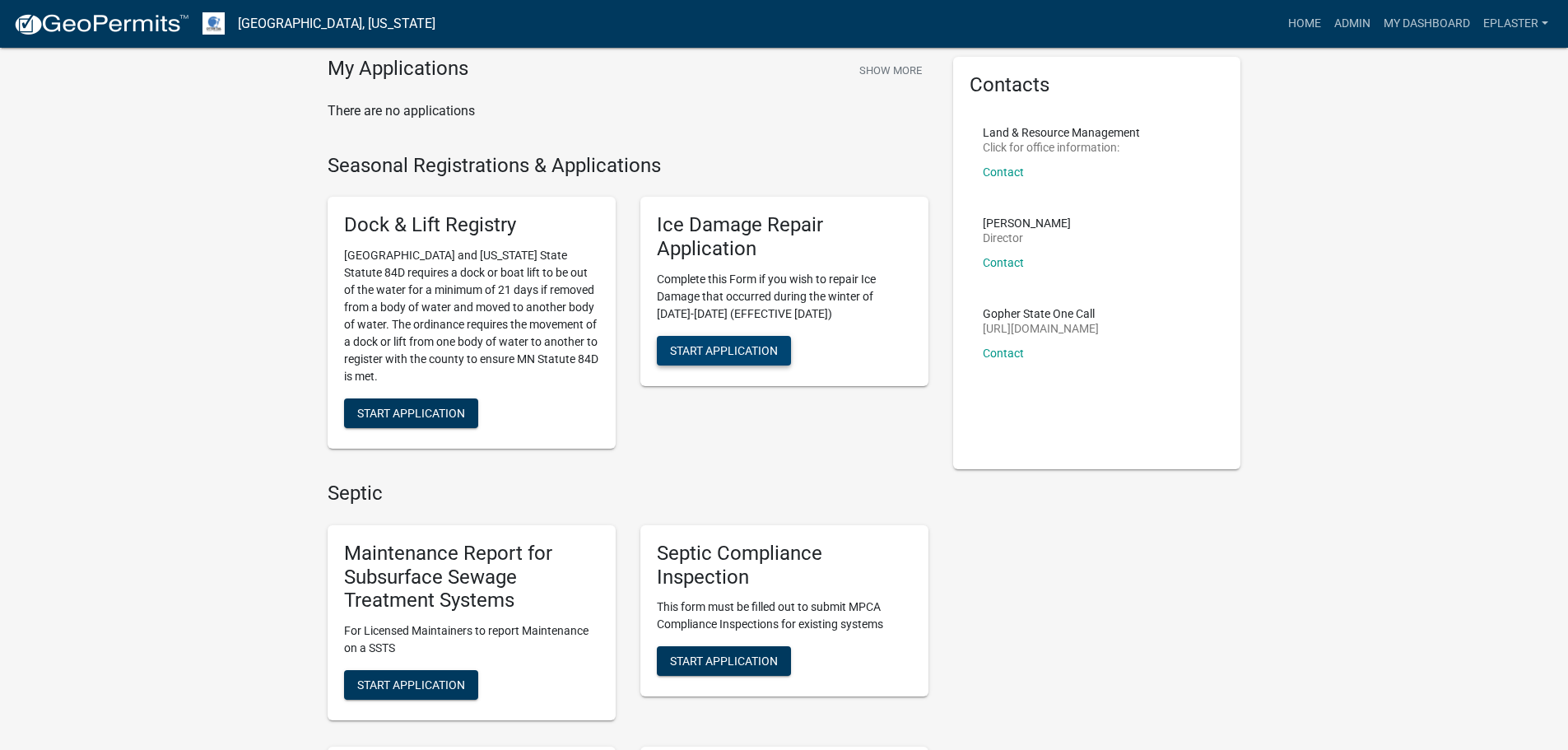
click at [722, 355] on span "Start Application" at bounding box center [724, 349] width 107 height 13
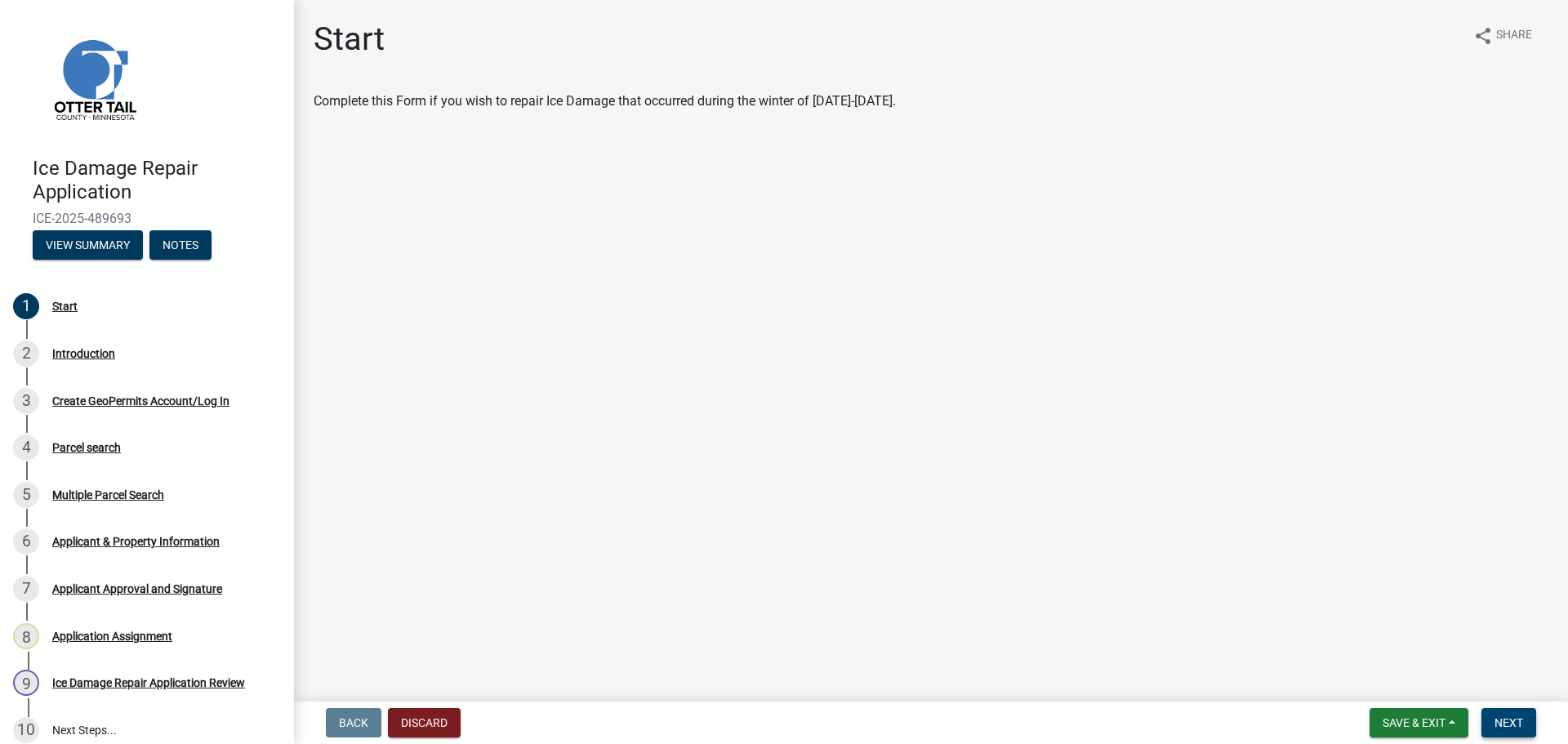
click at [1496, 726] on span "Next" at bounding box center [1508, 722] width 28 height 13
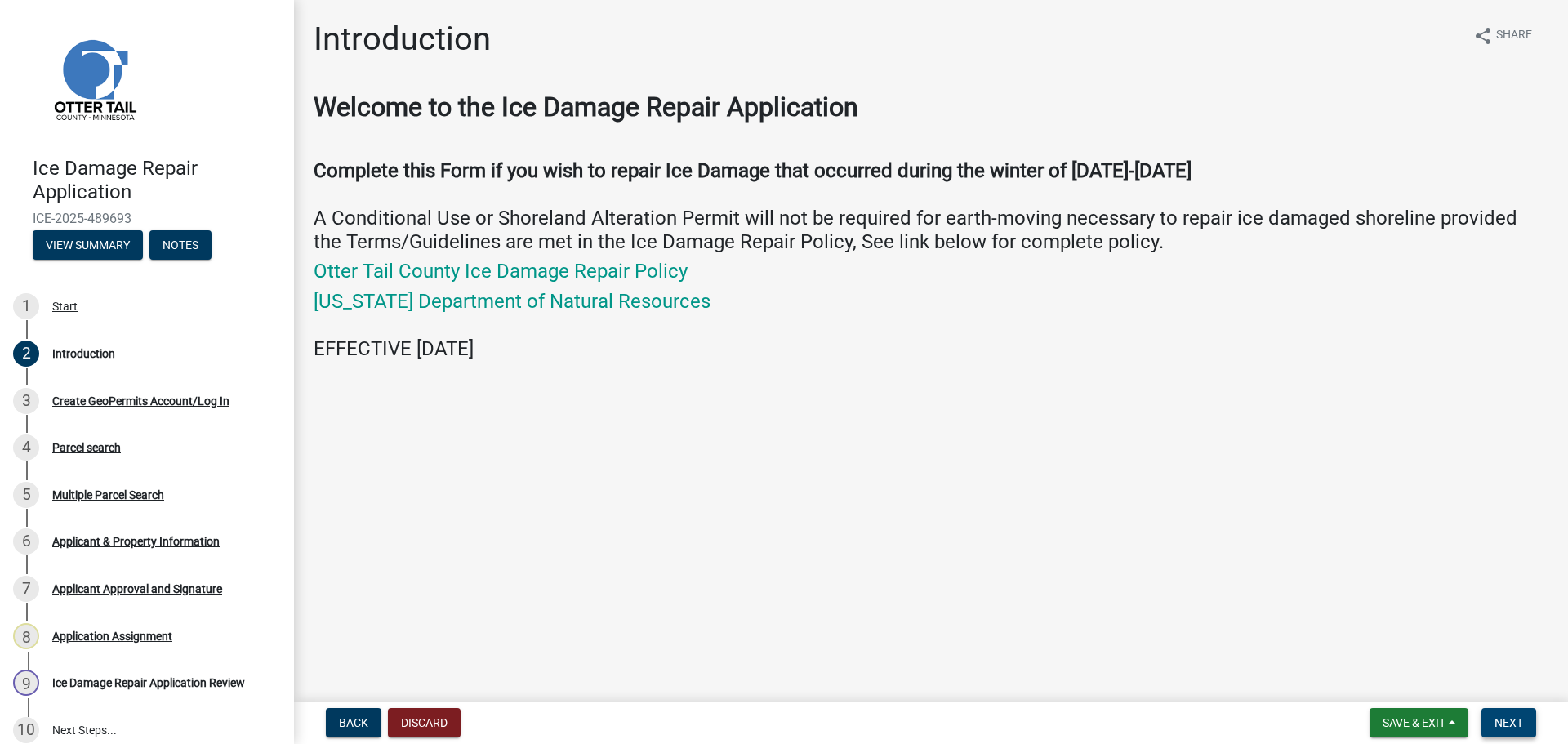
click at [1495, 722] on span "Next" at bounding box center [1508, 722] width 28 height 13
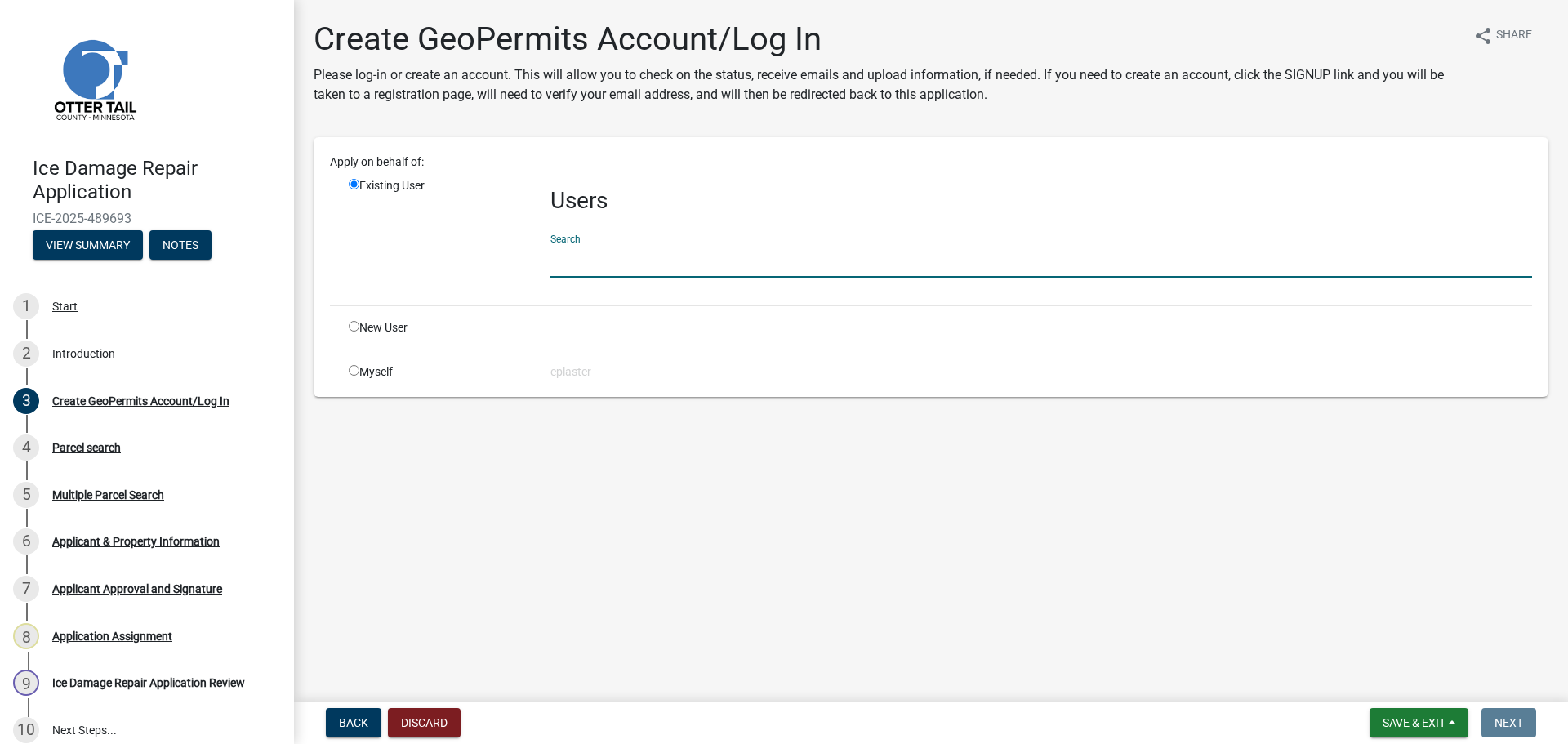
click at [586, 267] on input "text" at bounding box center [1041, 260] width 981 height 34
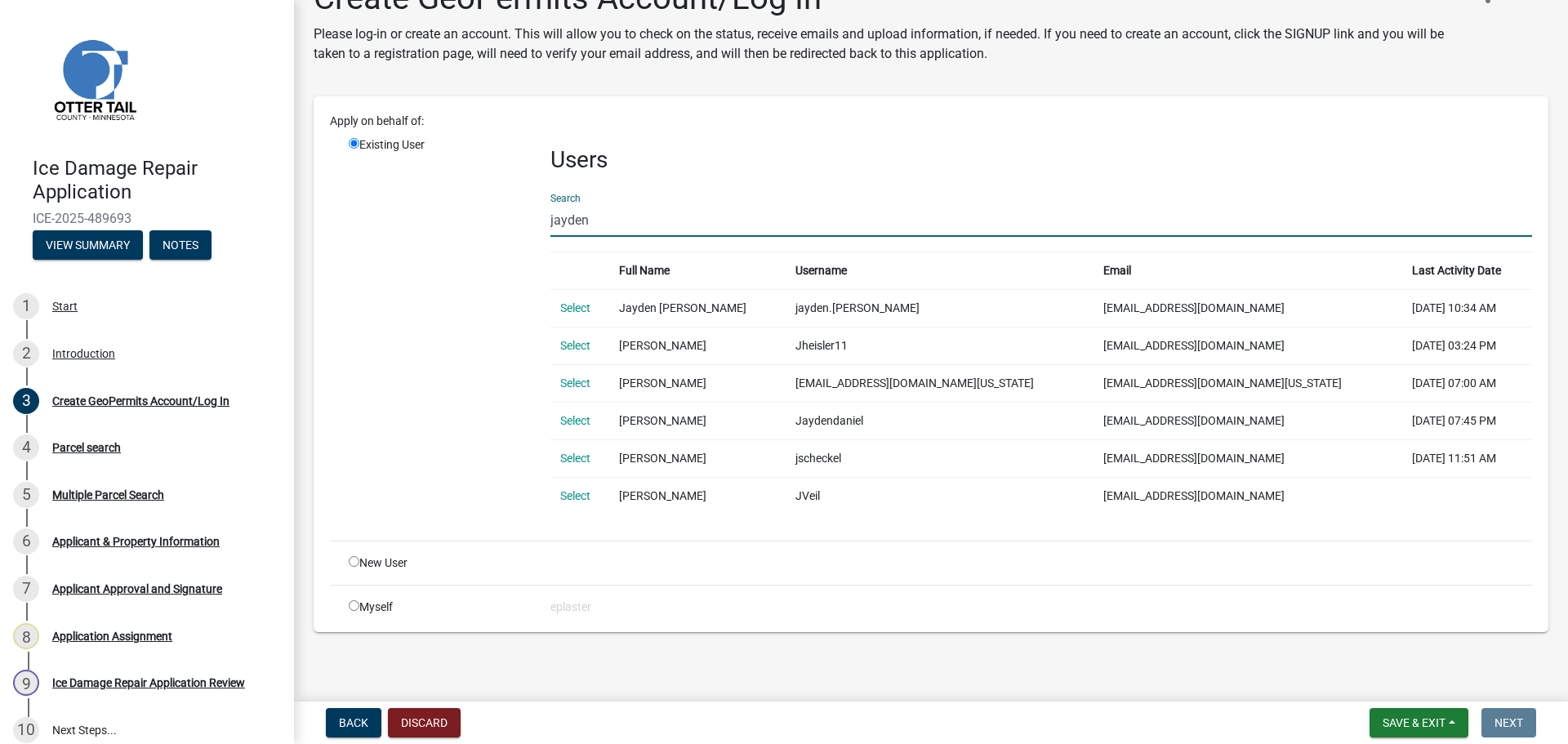
scroll to position [41, 0]
type input "jayden"
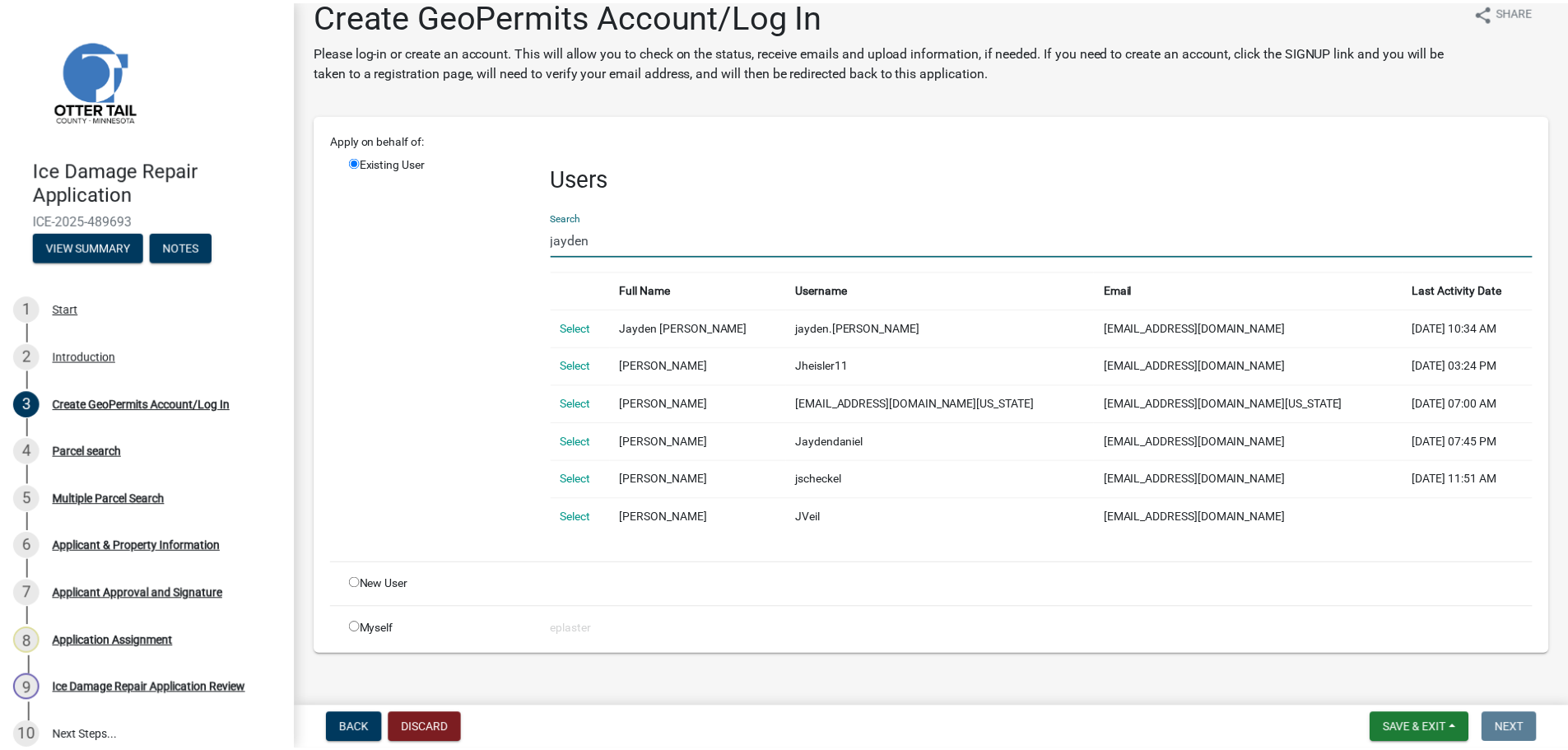
scroll to position [0, 0]
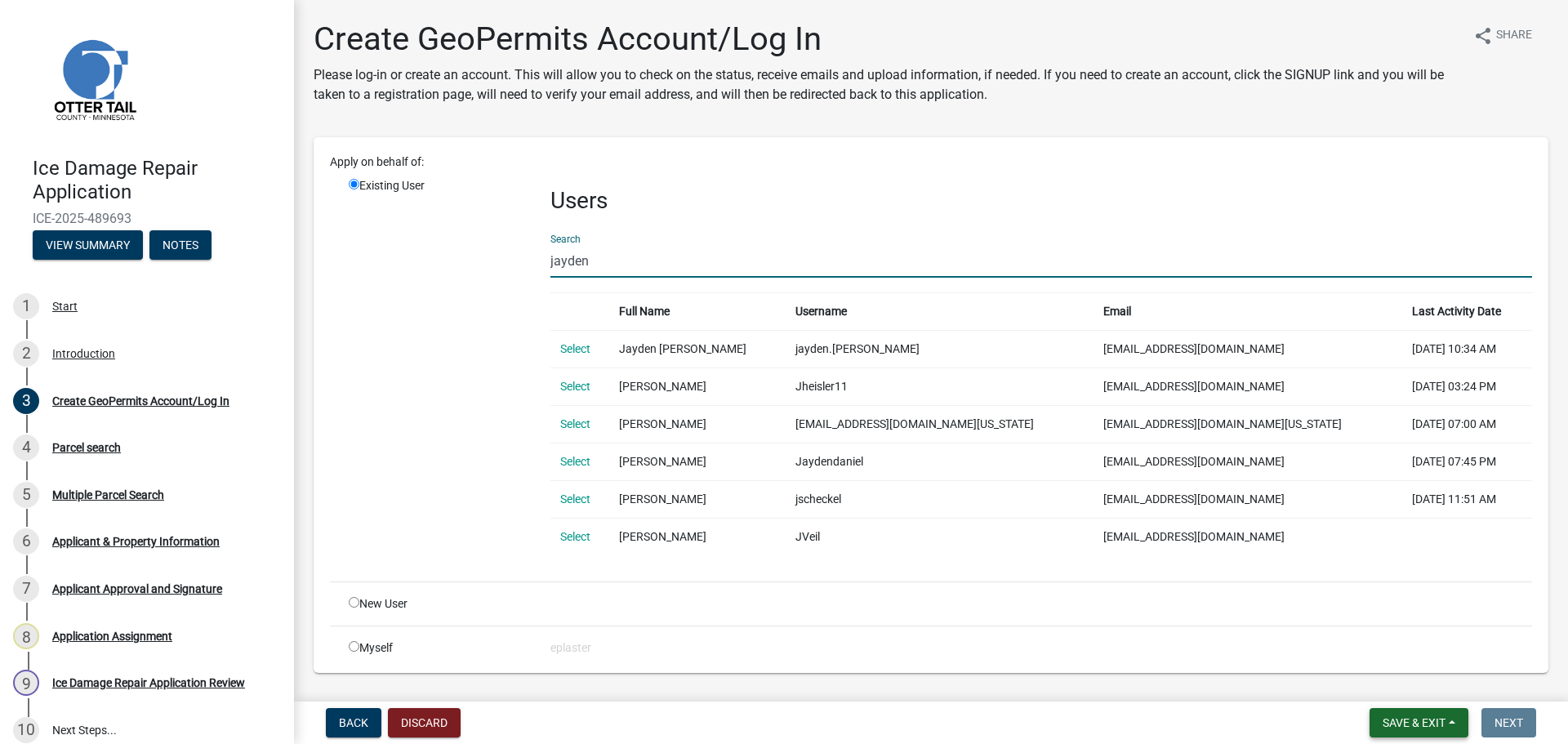
click at [1426, 729] on span "Save & Exit" at bounding box center [1413, 722] width 63 height 13
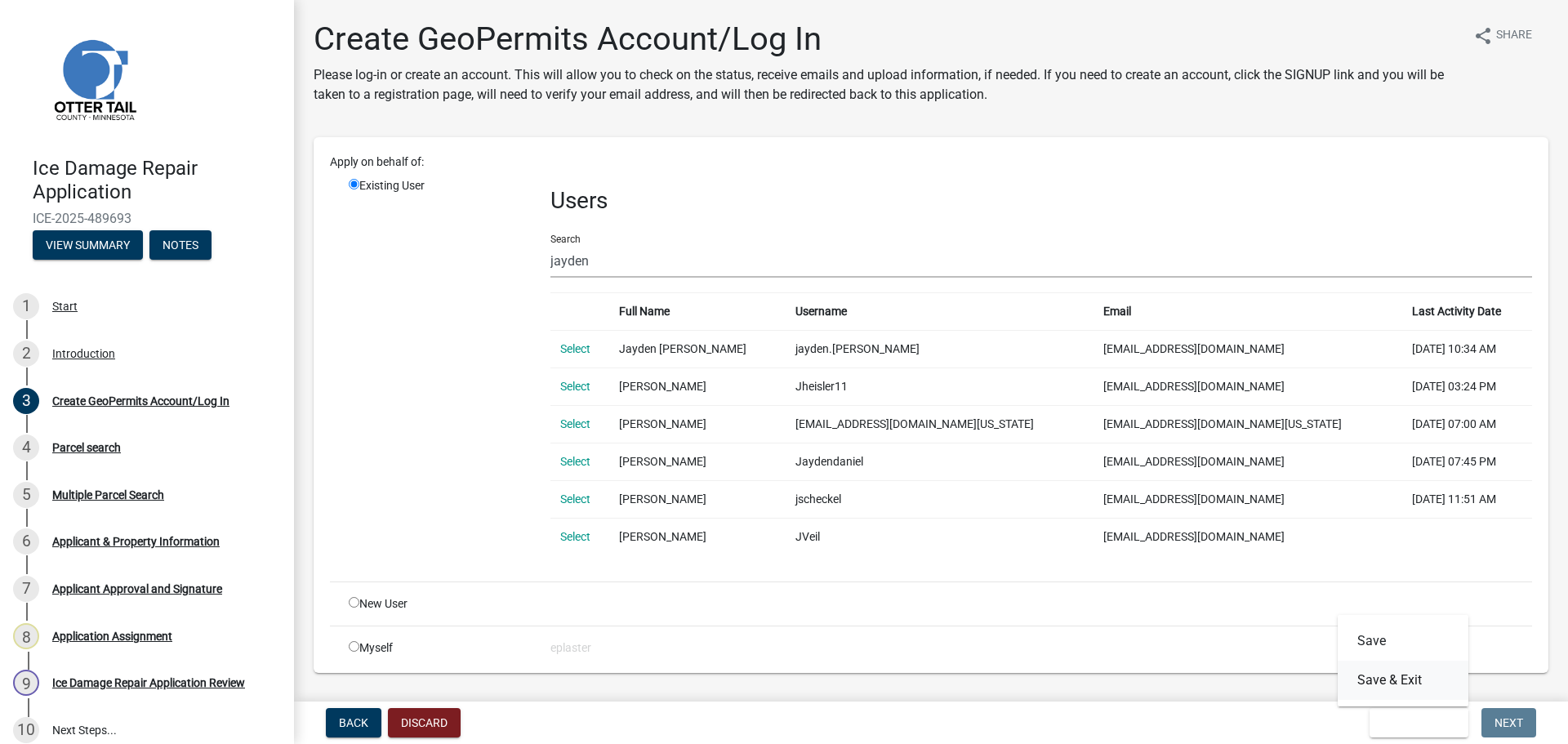
click at [1370, 682] on button "Save & Exit" at bounding box center [1403, 680] width 131 height 40
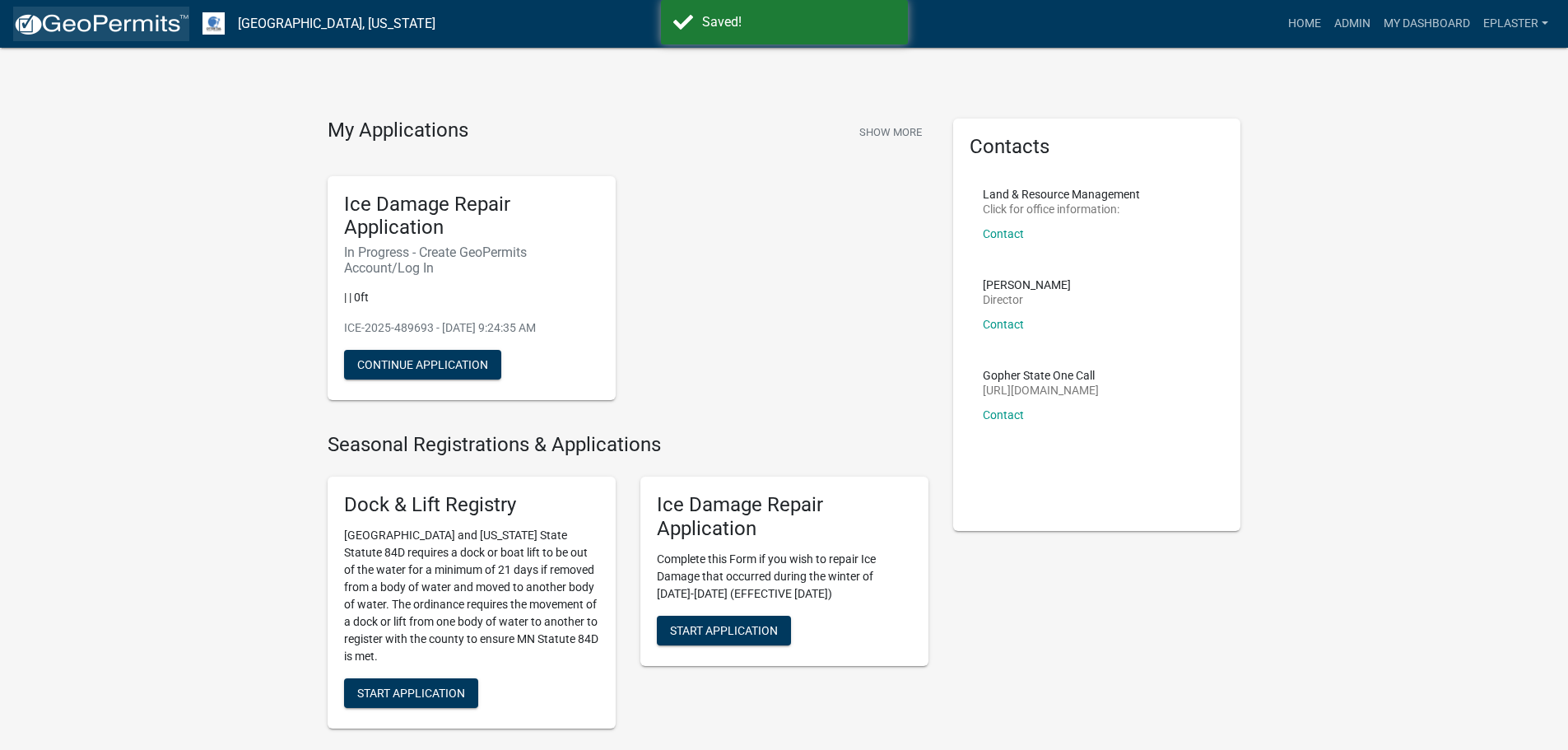
click at [98, 28] on img at bounding box center [100, 24] width 176 height 25
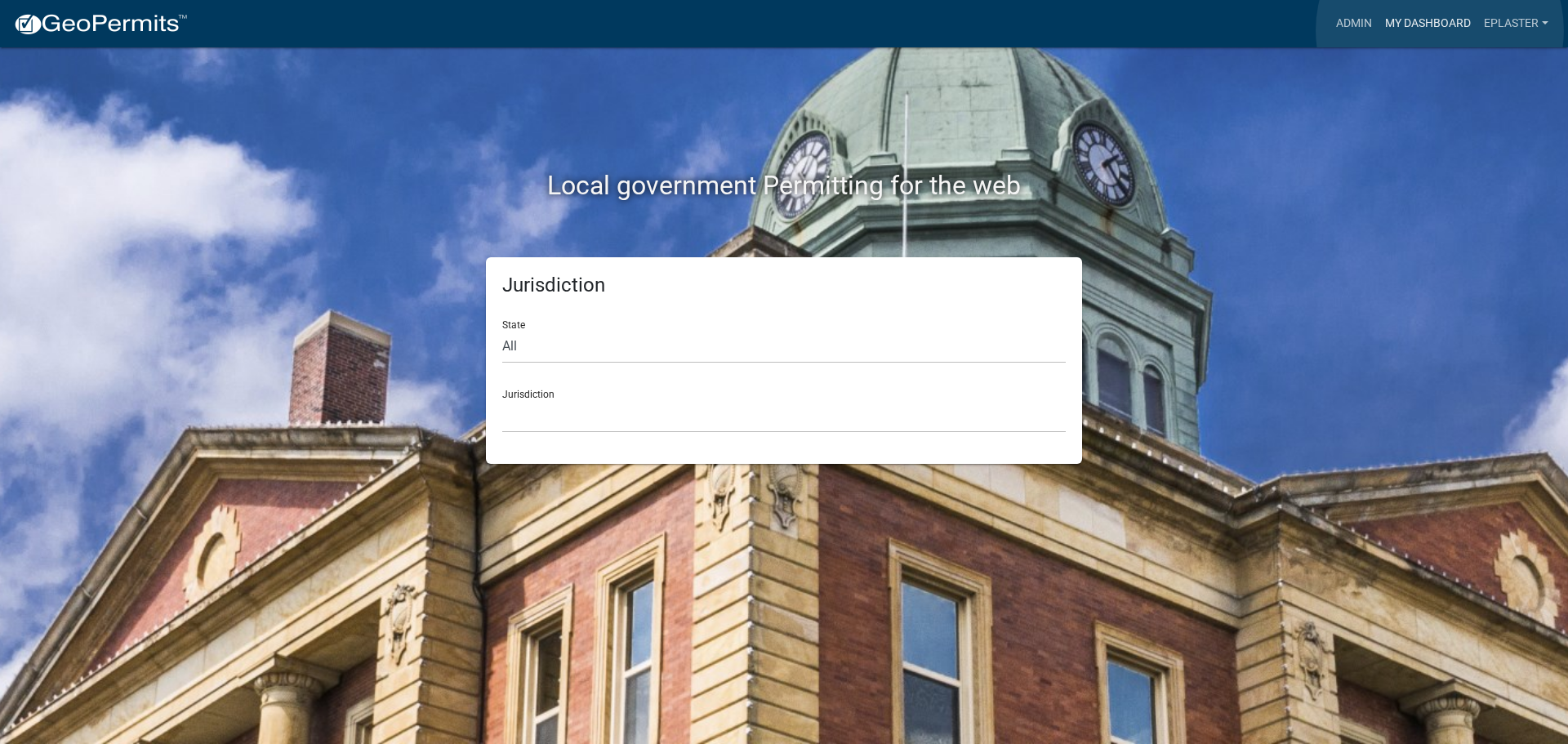
click at [1439, 30] on link "My Dashboard" at bounding box center [1427, 24] width 99 height 31
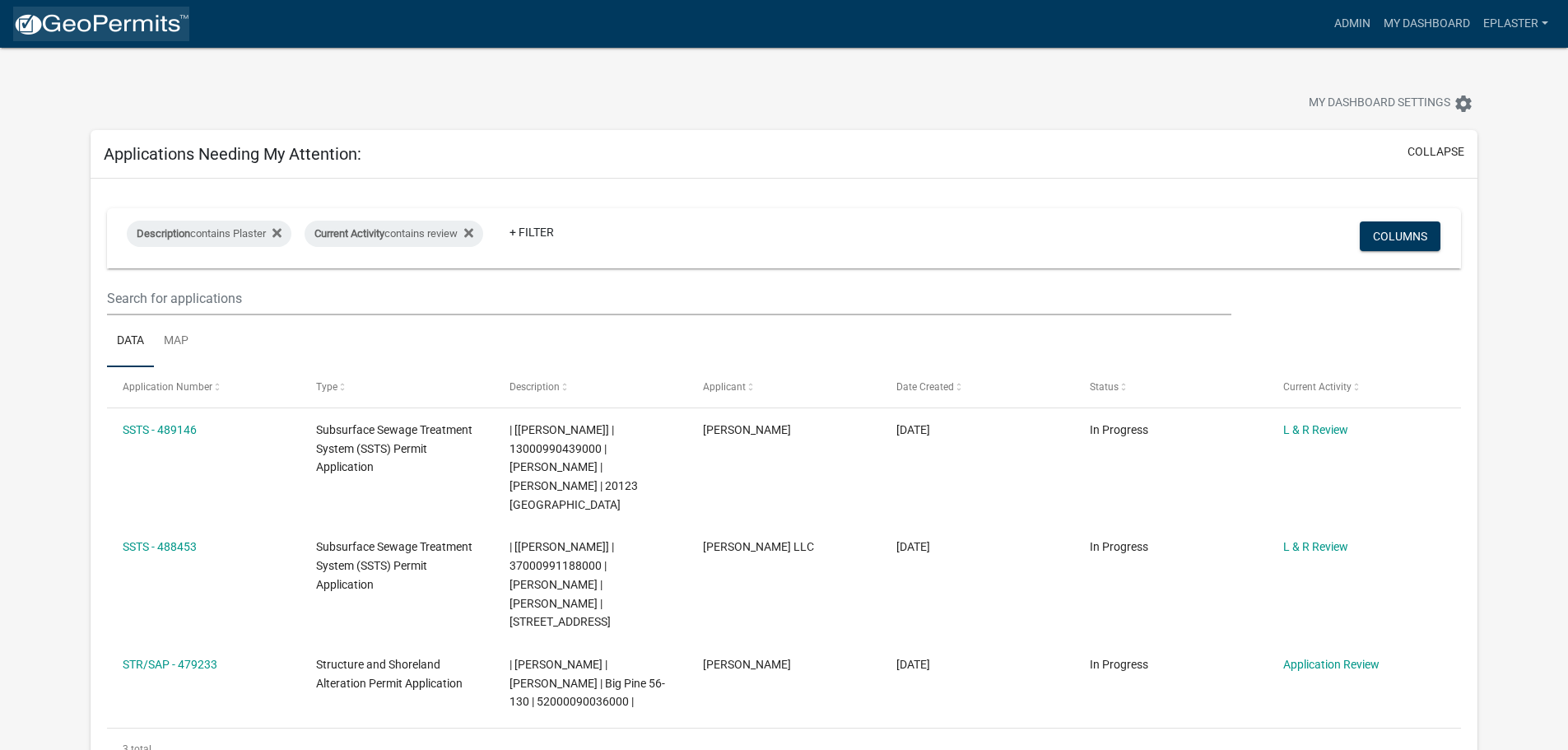
click at [114, 25] on img at bounding box center [100, 24] width 176 height 25
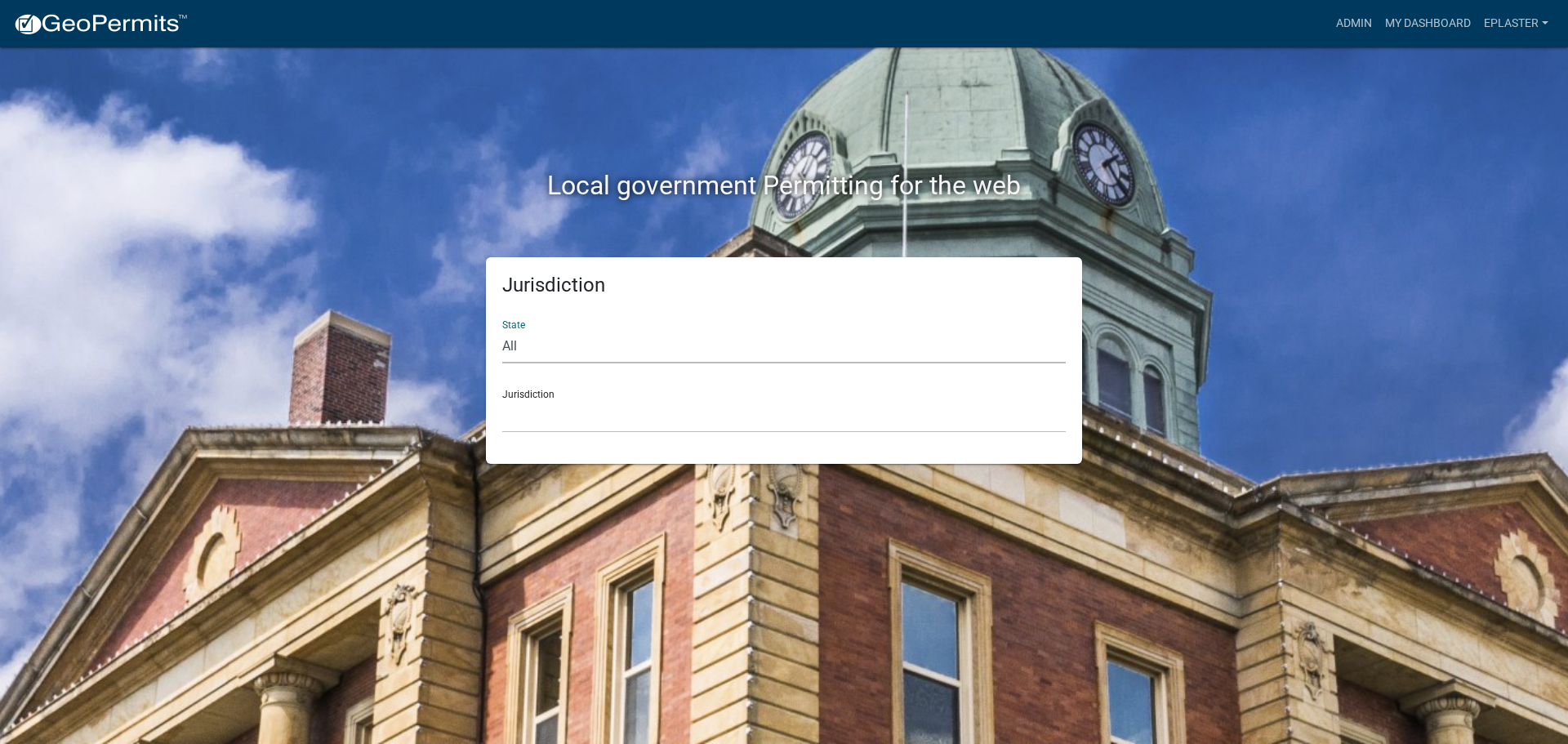
click at [578, 342] on select "All Colorado Georgia Indiana Iowa Kansas Minnesota Ohio South Carolina Wisconsin" at bounding box center [784, 346] width 564 height 34
click at [425, 284] on div "Jurisdiction State All Colorado Georgia Indiana Iowa Kansas Minnesota Ohio Sout…" at bounding box center [784, 360] width 930 height 206
click at [583, 423] on select "Custer County, Colorado Carroll County, Georgia Cook County, Georgia Crawford C…" at bounding box center [784, 416] width 564 height 34
click at [1115, 462] on div "Jurisdiction State All Colorado Georgia Indiana Iowa Kansas Minnesota Ohio Sout…" at bounding box center [784, 360] width 930 height 206
click at [1347, 24] on link "Admin" at bounding box center [1353, 24] width 49 height 31
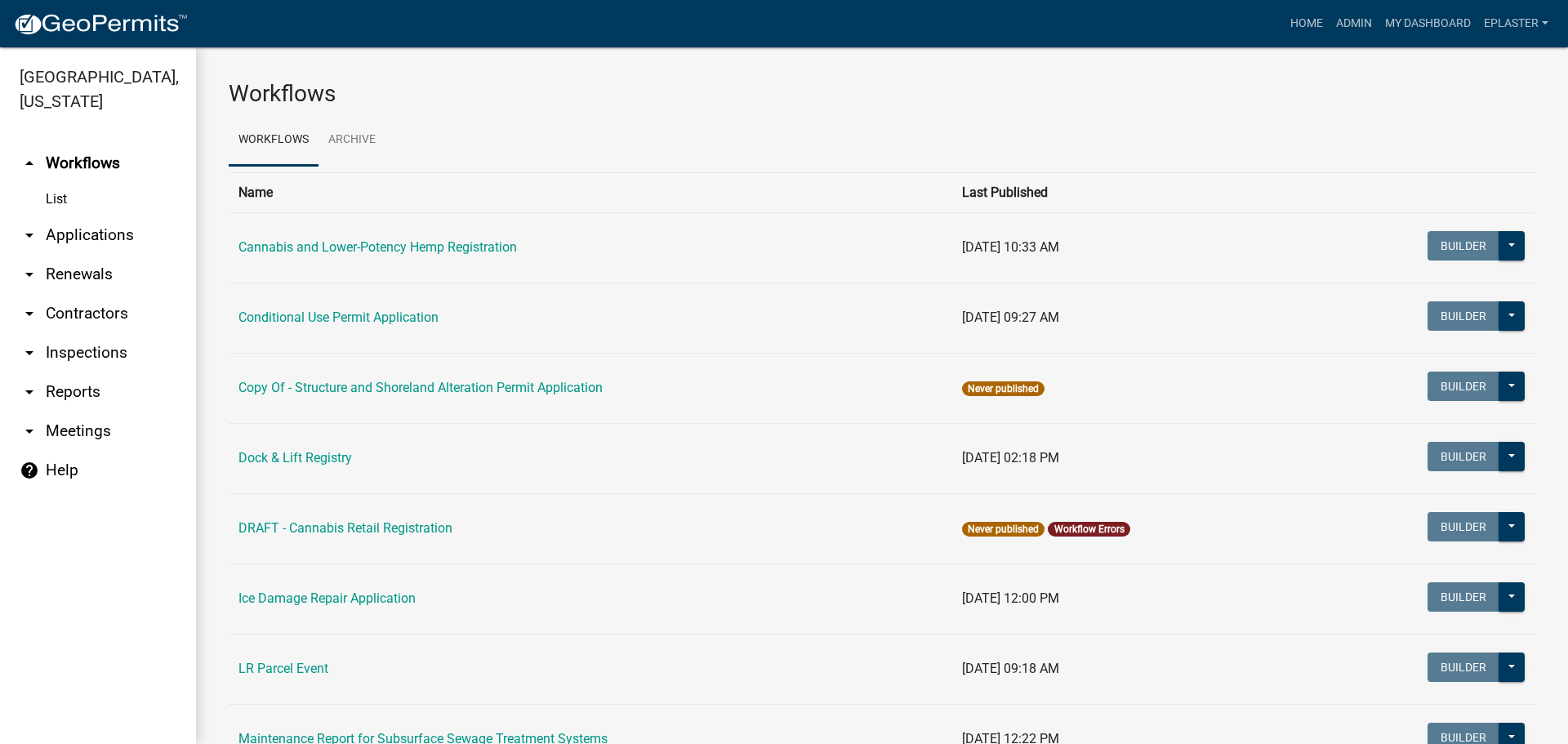
click at [85, 239] on link "arrow_drop_down Applications" at bounding box center [98, 235] width 196 height 40
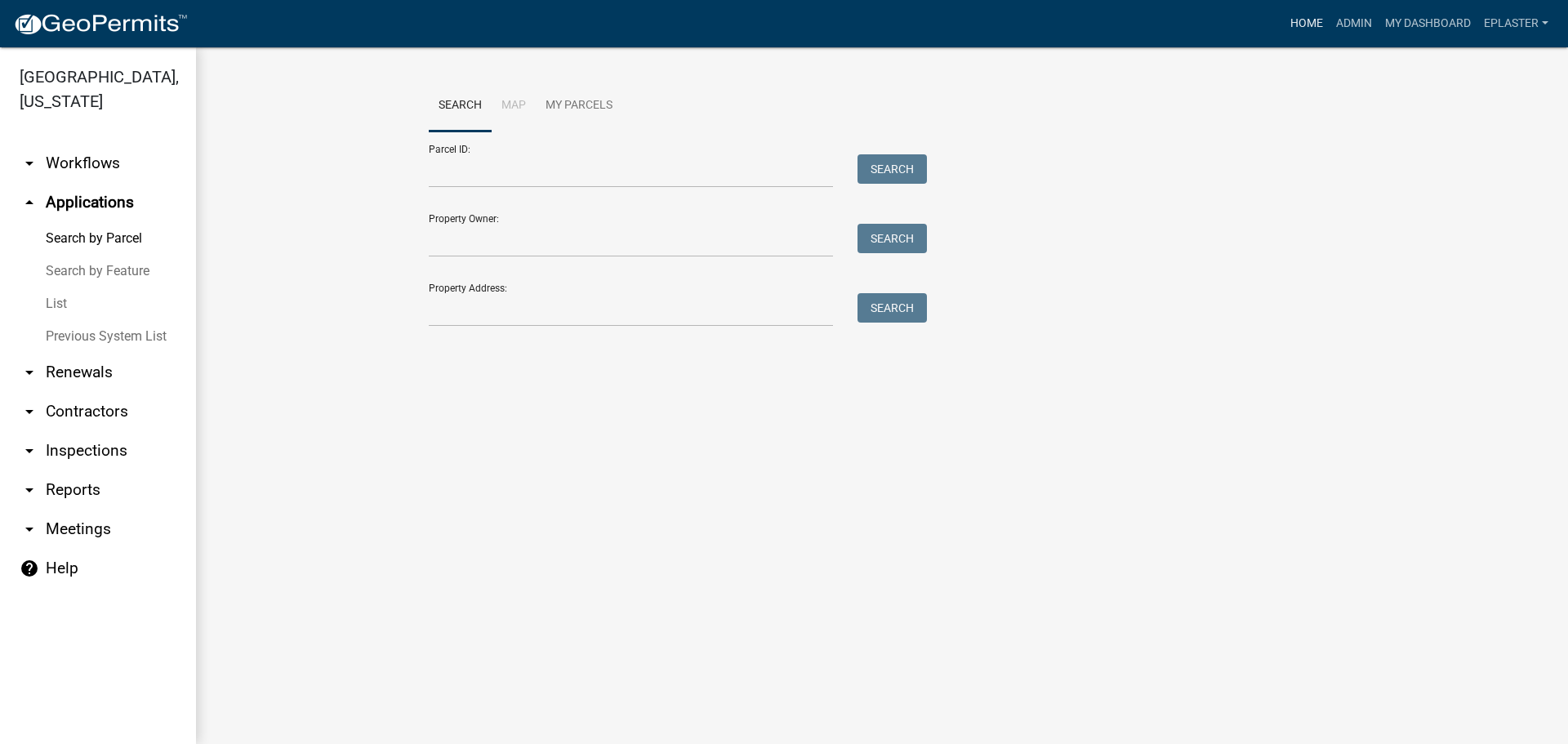
click at [1291, 29] on link "Home" at bounding box center [1306, 24] width 46 height 31
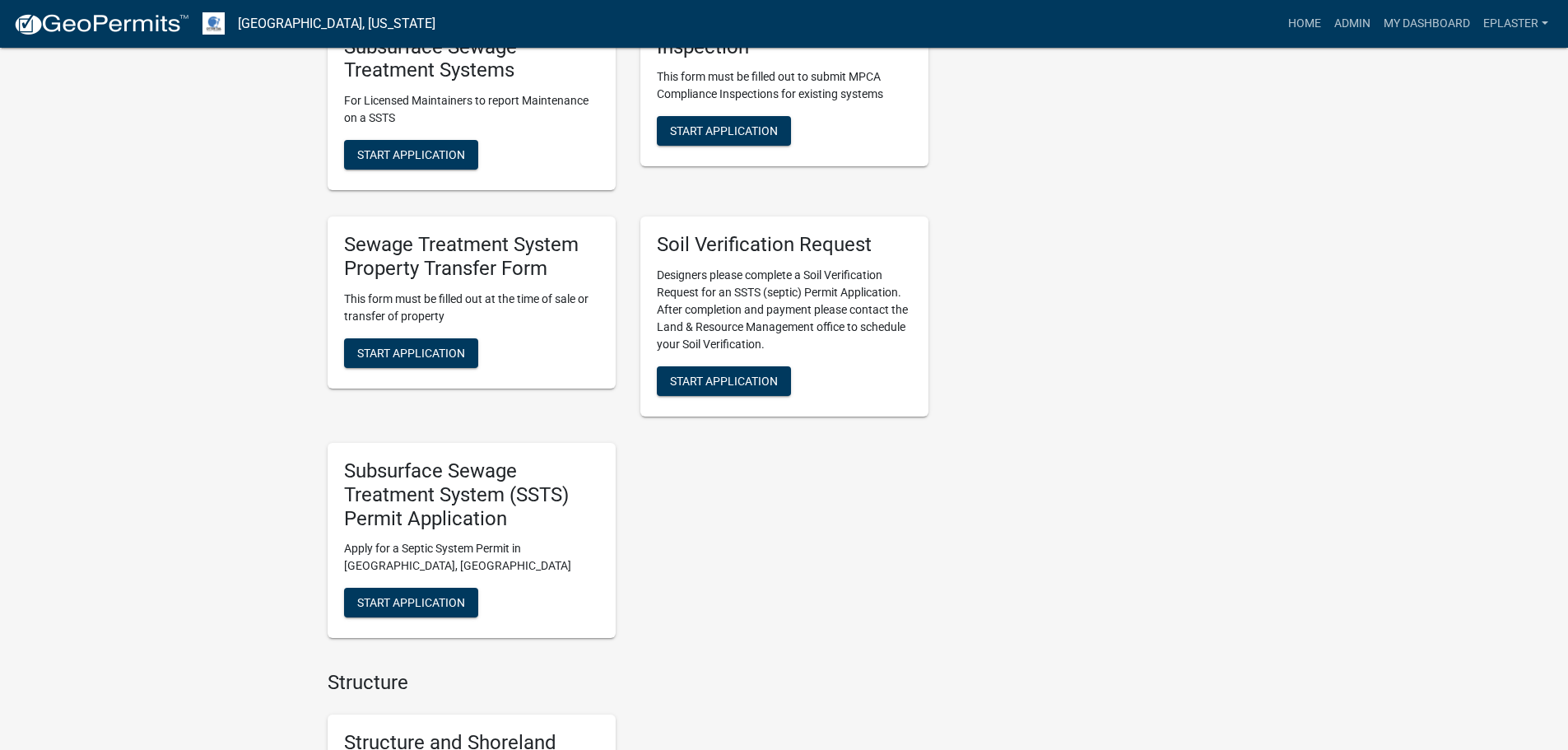
scroll to position [740, 0]
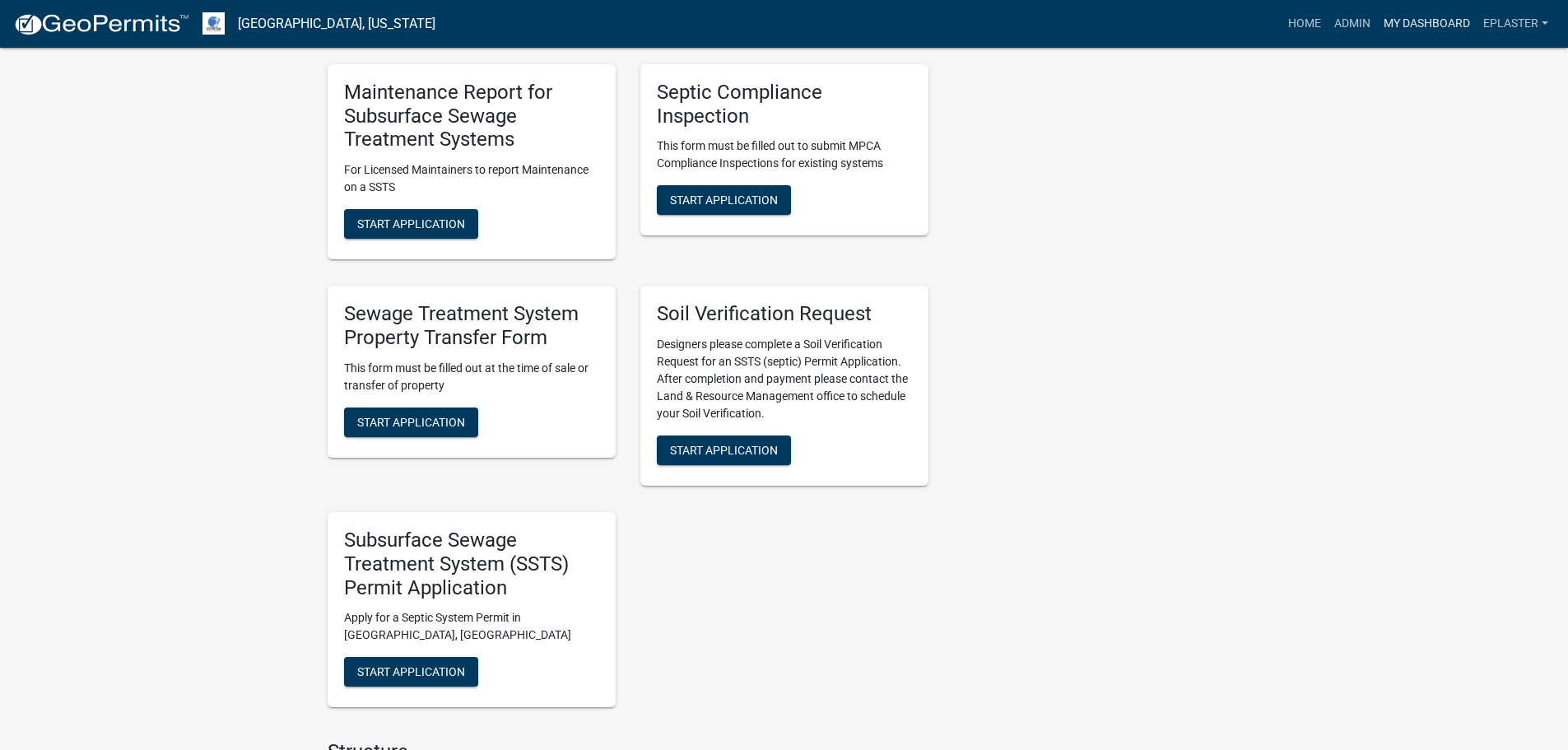
click at [1424, 23] on link "My Dashboard" at bounding box center [1427, 24] width 100 height 31
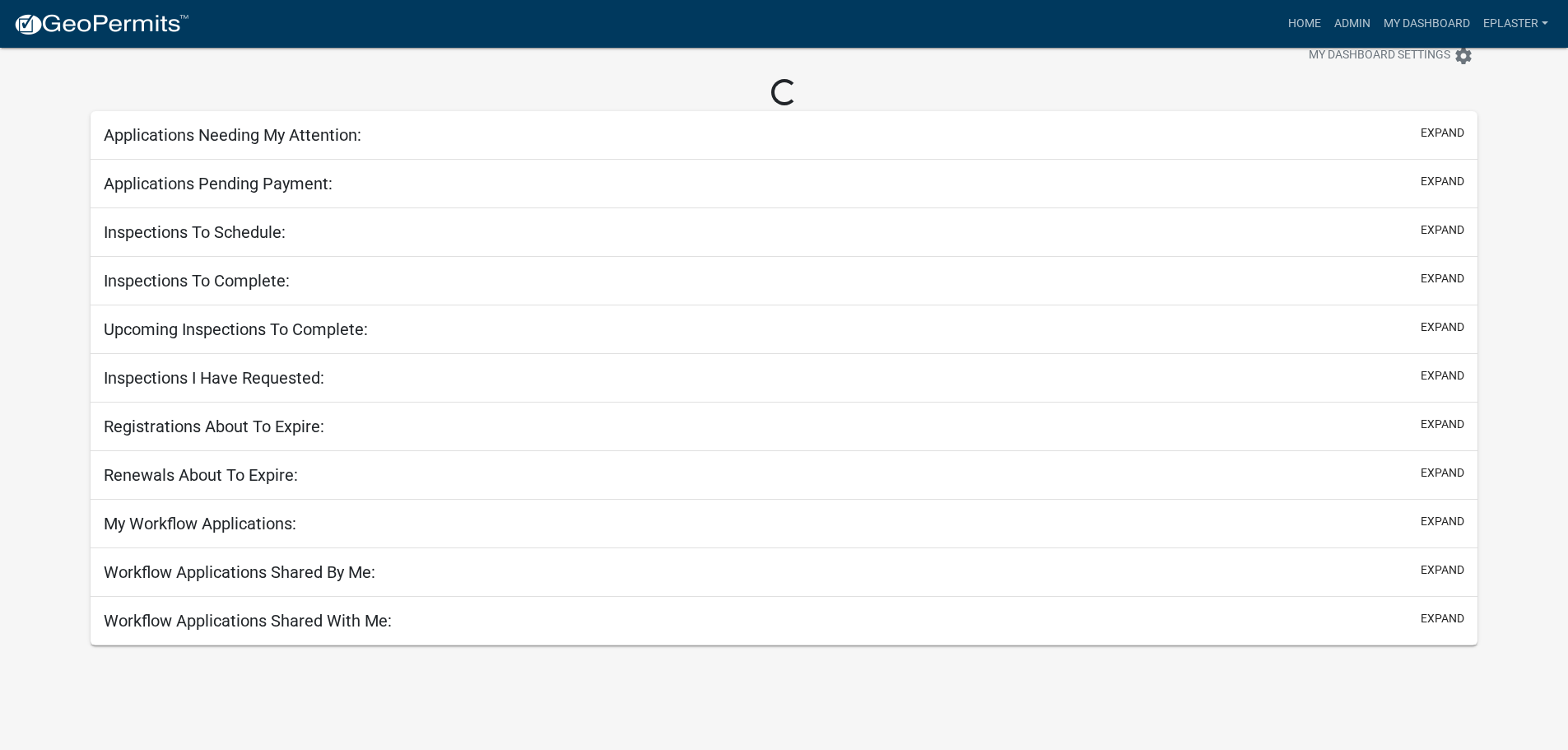
scroll to position [48, 0]
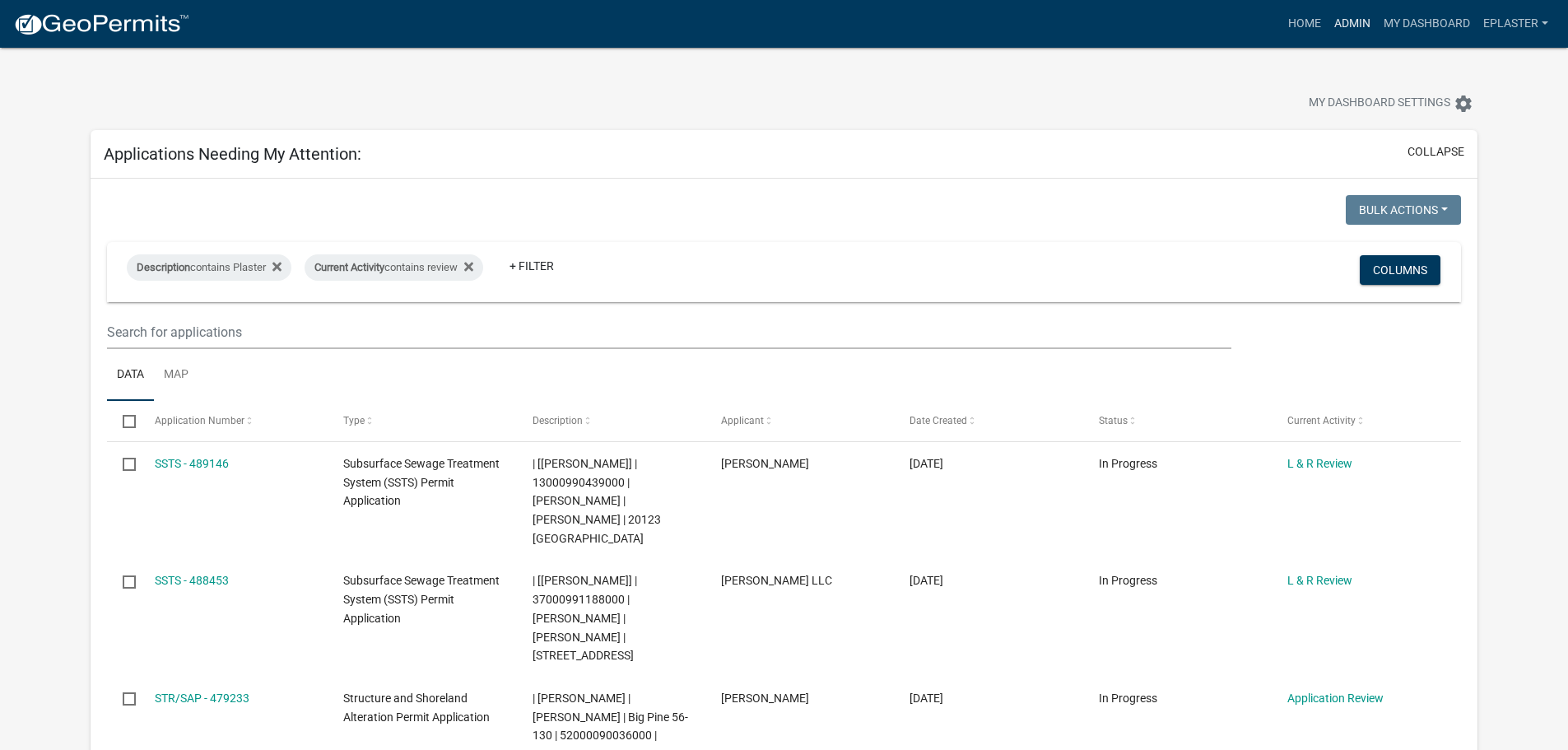
click at [1340, 23] on link "Admin" at bounding box center [1352, 24] width 49 height 31
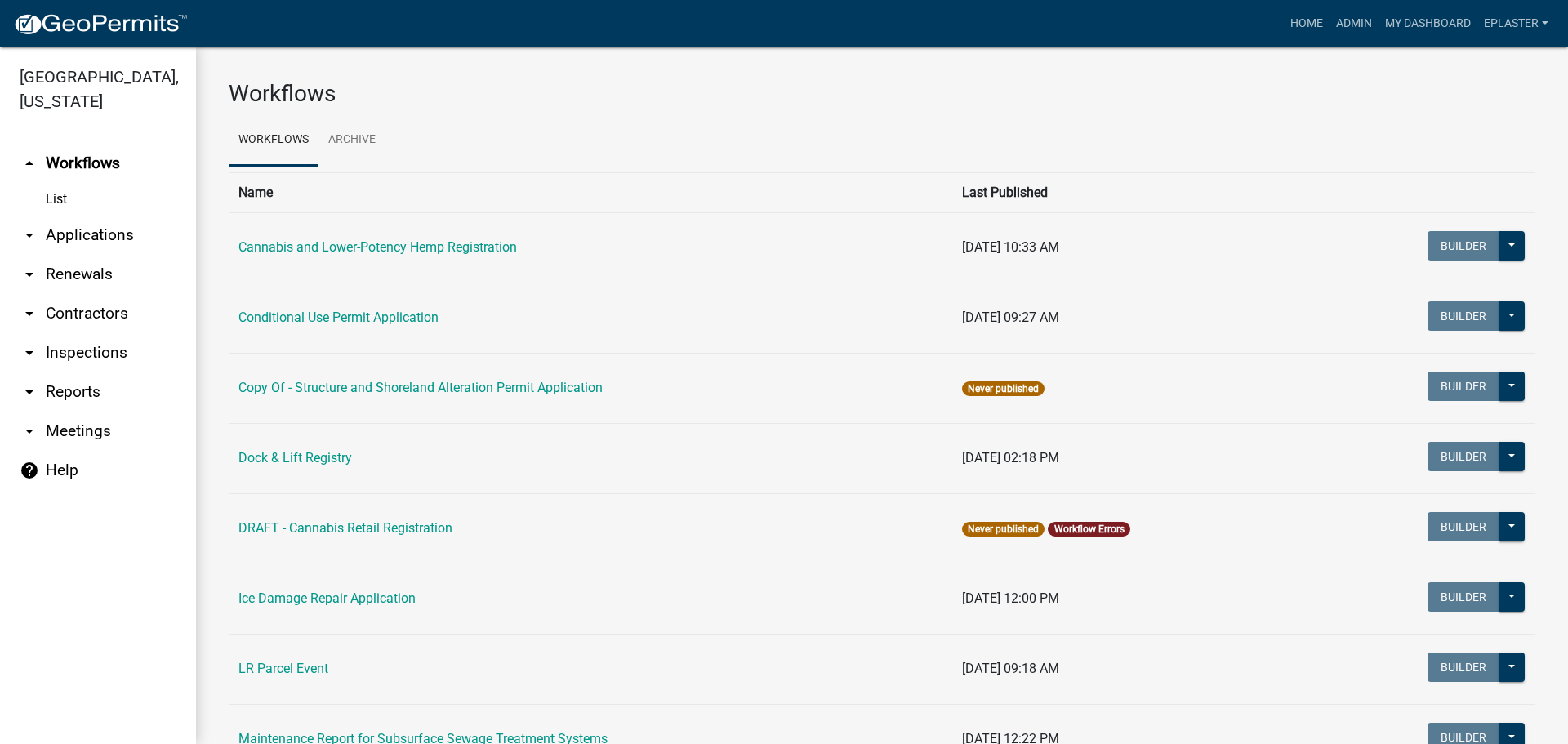
drag, startPoint x: 78, startPoint y: 224, endPoint x: 146, endPoint y: 219, distance: 68.2
click at [78, 224] on link "arrow_drop_down Applications" at bounding box center [98, 235] width 196 height 40
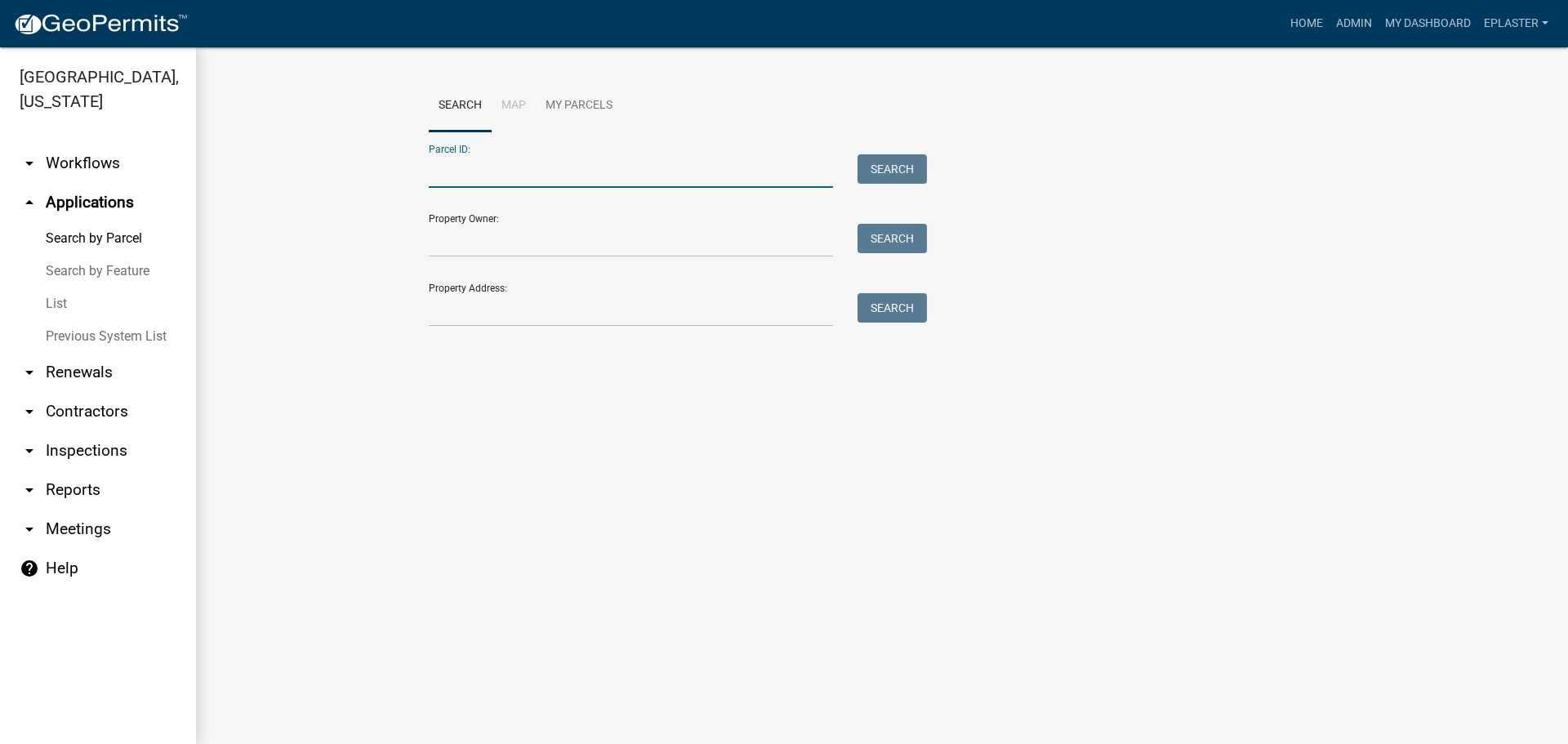
click at [483, 163] on input "Parcel ID:" at bounding box center [631, 171] width 404 height 34
paste input "46000990708000"
type input "46000990708000"
click at [893, 168] on button "Search" at bounding box center [892, 169] width 70 height 29
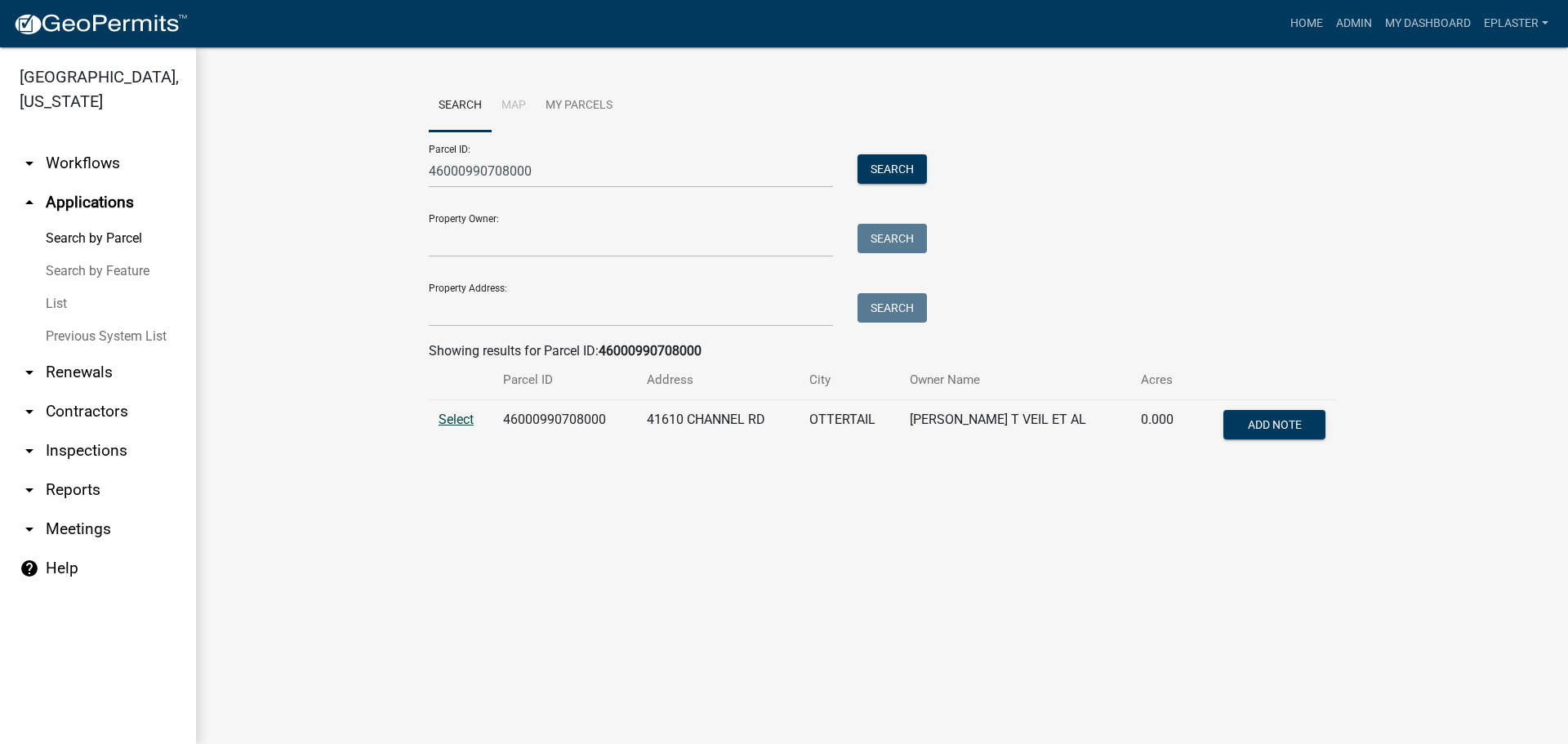
click at [442, 417] on span "Select" at bounding box center [455, 419] width 35 height 15
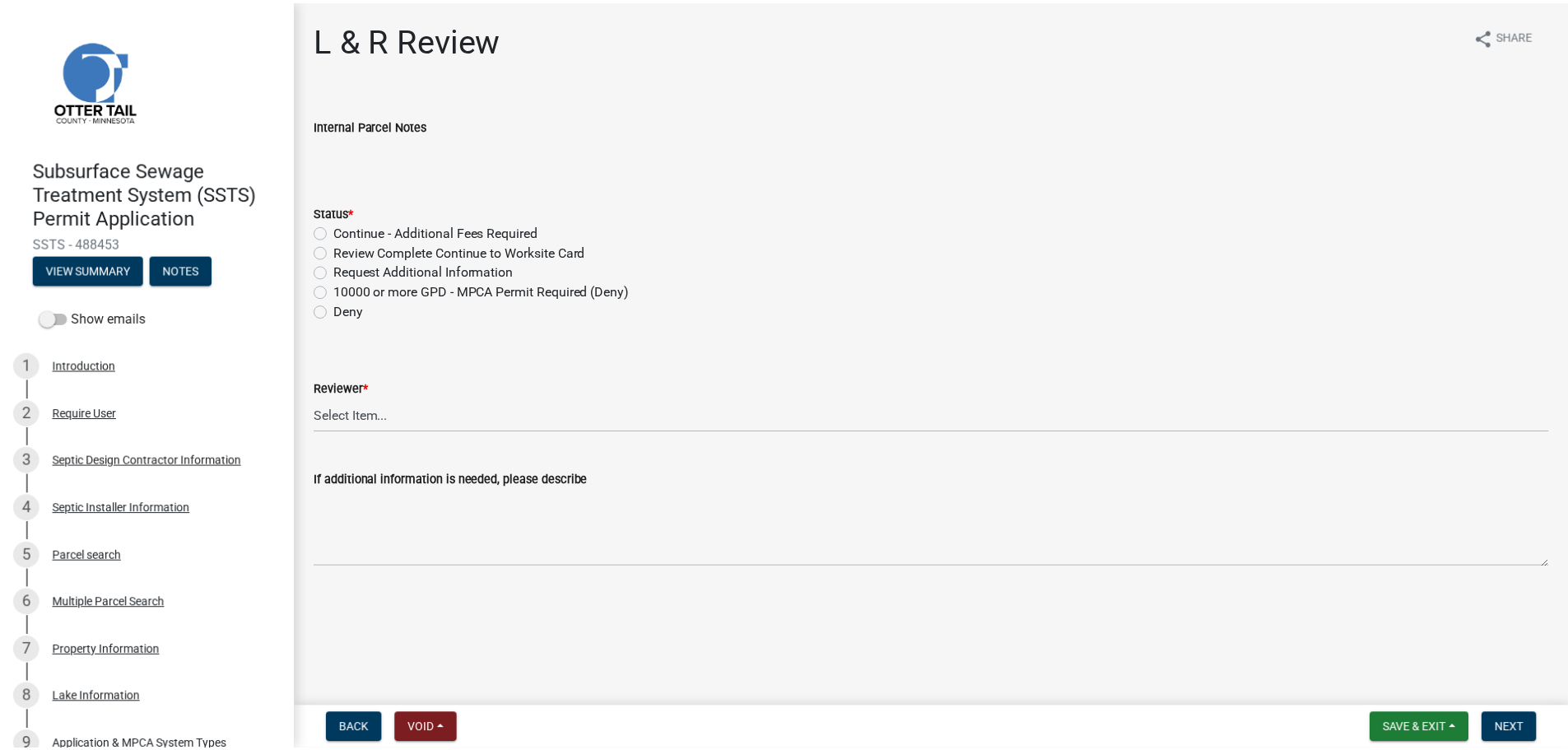
scroll to position [432, 0]
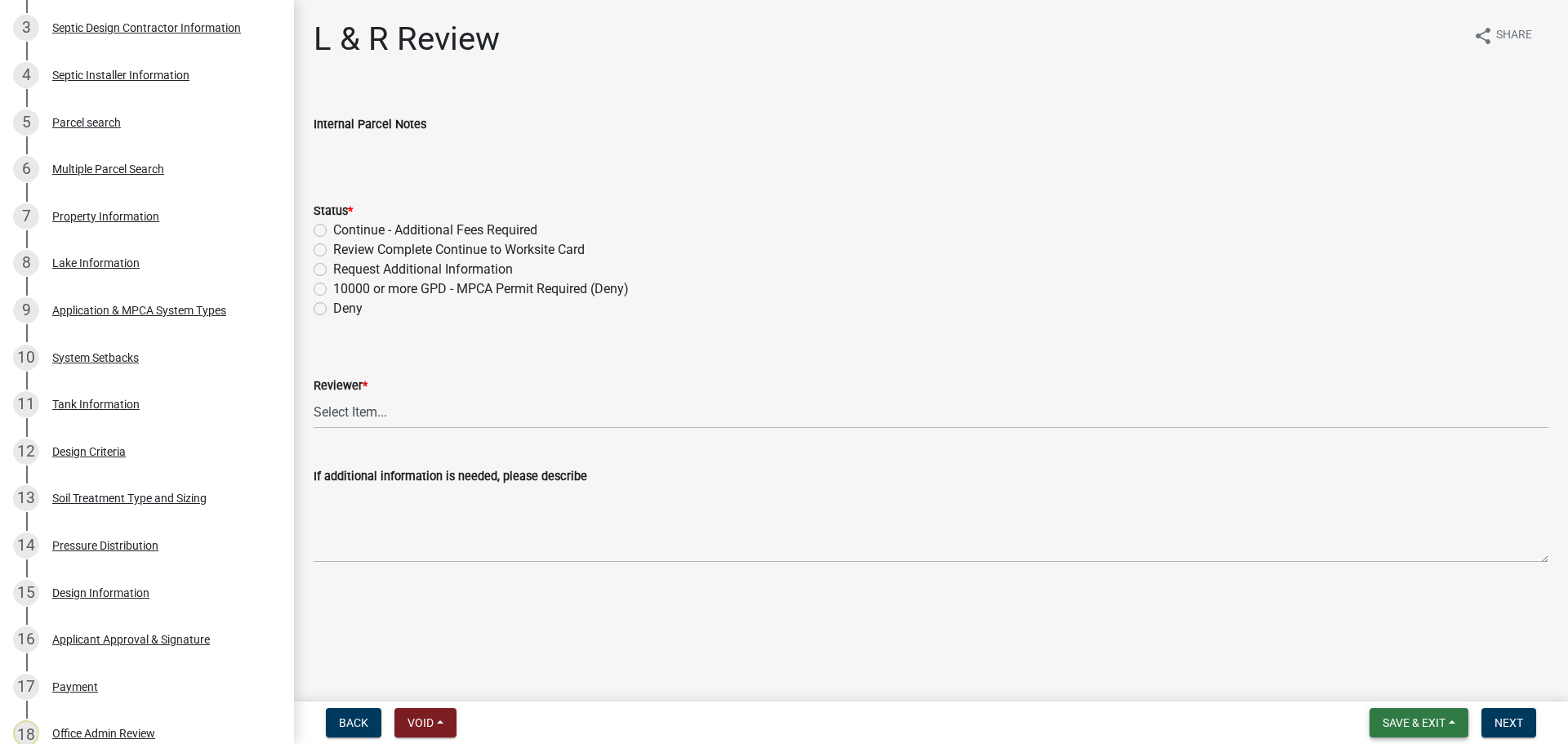
click at [1416, 725] on span "Save & Exit" at bounding box center [1413, 722] width 63 height 13
click at [1392, 690] on button "Save & Exit" at bounding box center [1403, 680] width 131 height 40
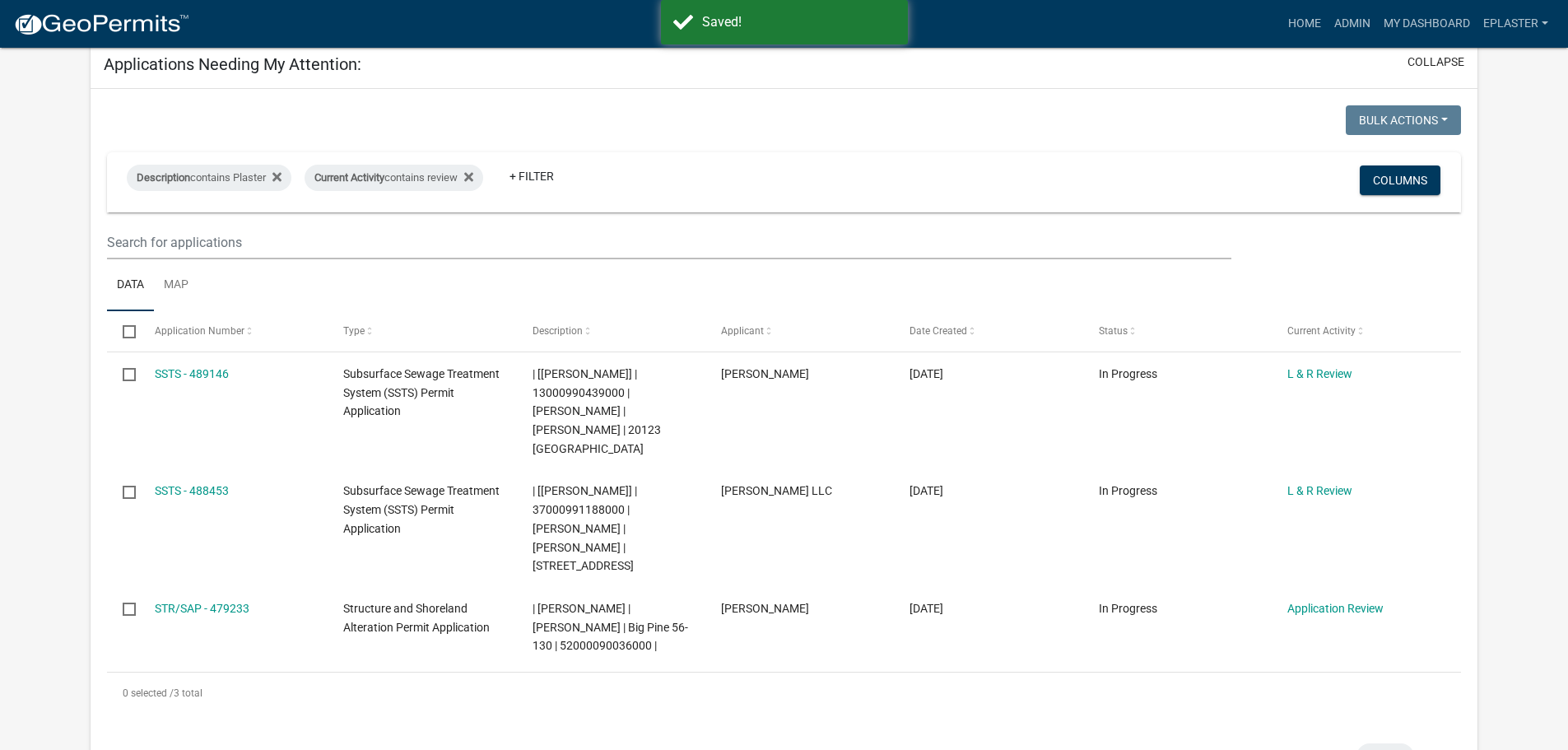
scroll to position [268, 0]
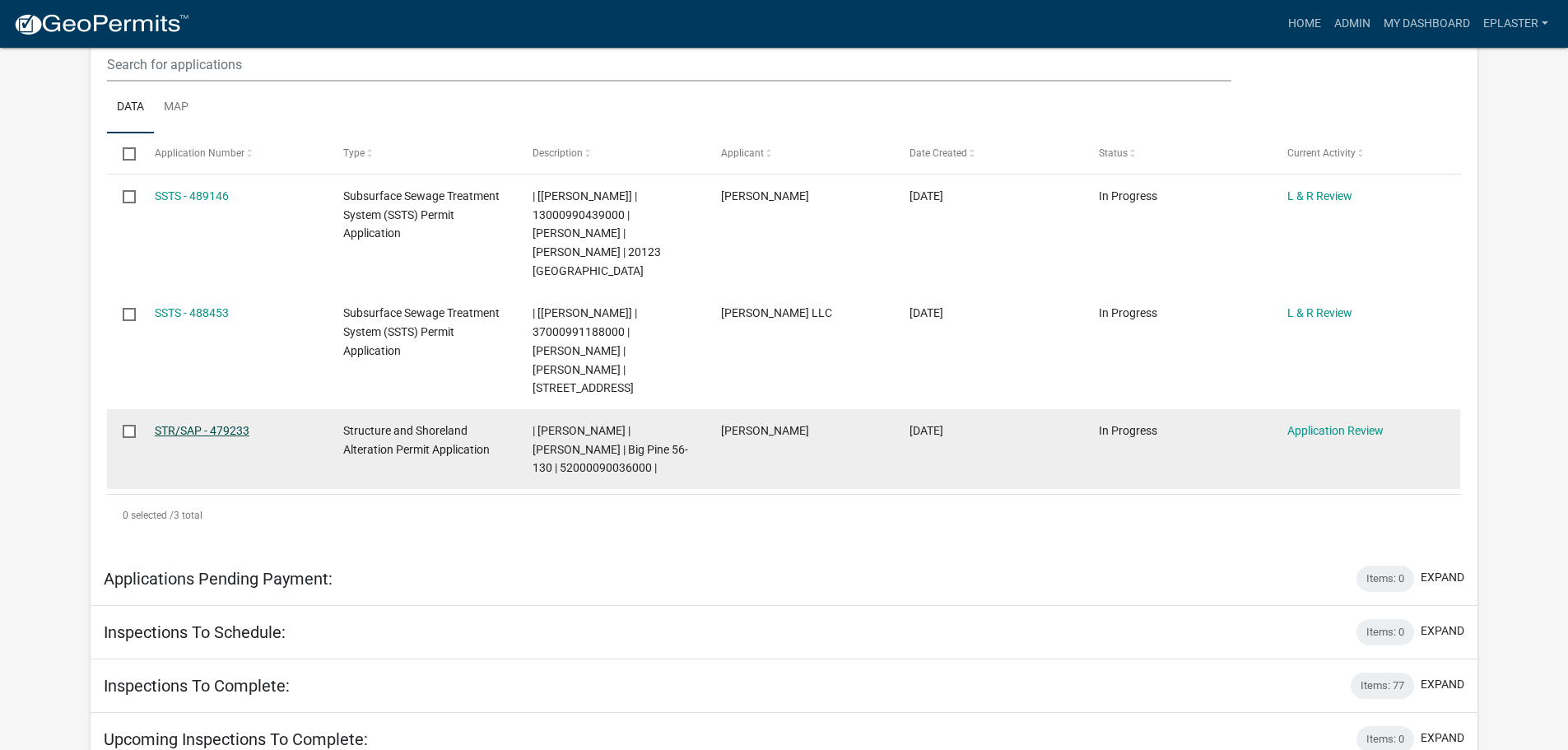
click at [187, 423] on link "STR/SAP - 479233" at bounding box center [202, 430] width 94 height 13
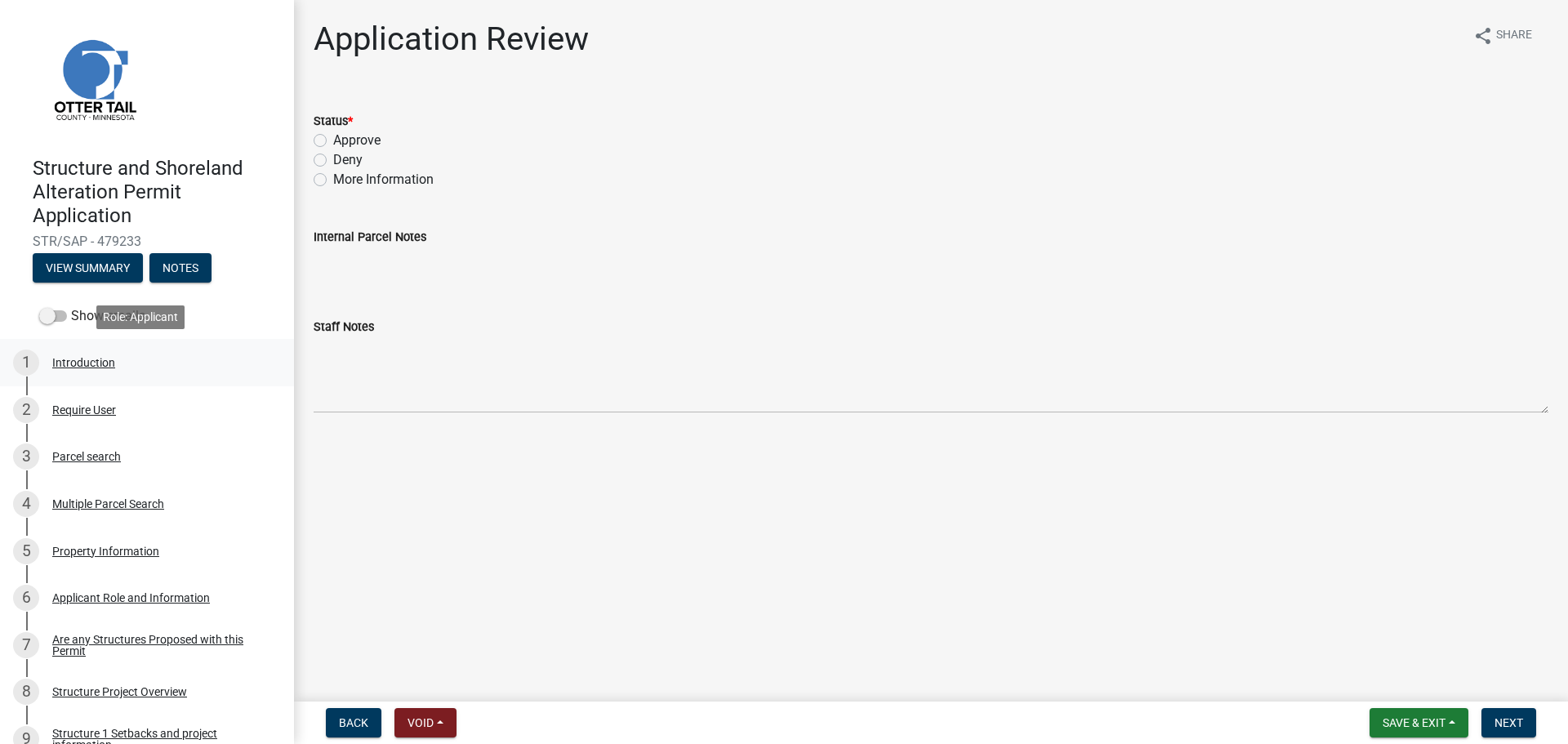
click at [140, 369] on div "1 Introduction" at bounding box center [140, 363] width 254 height 26
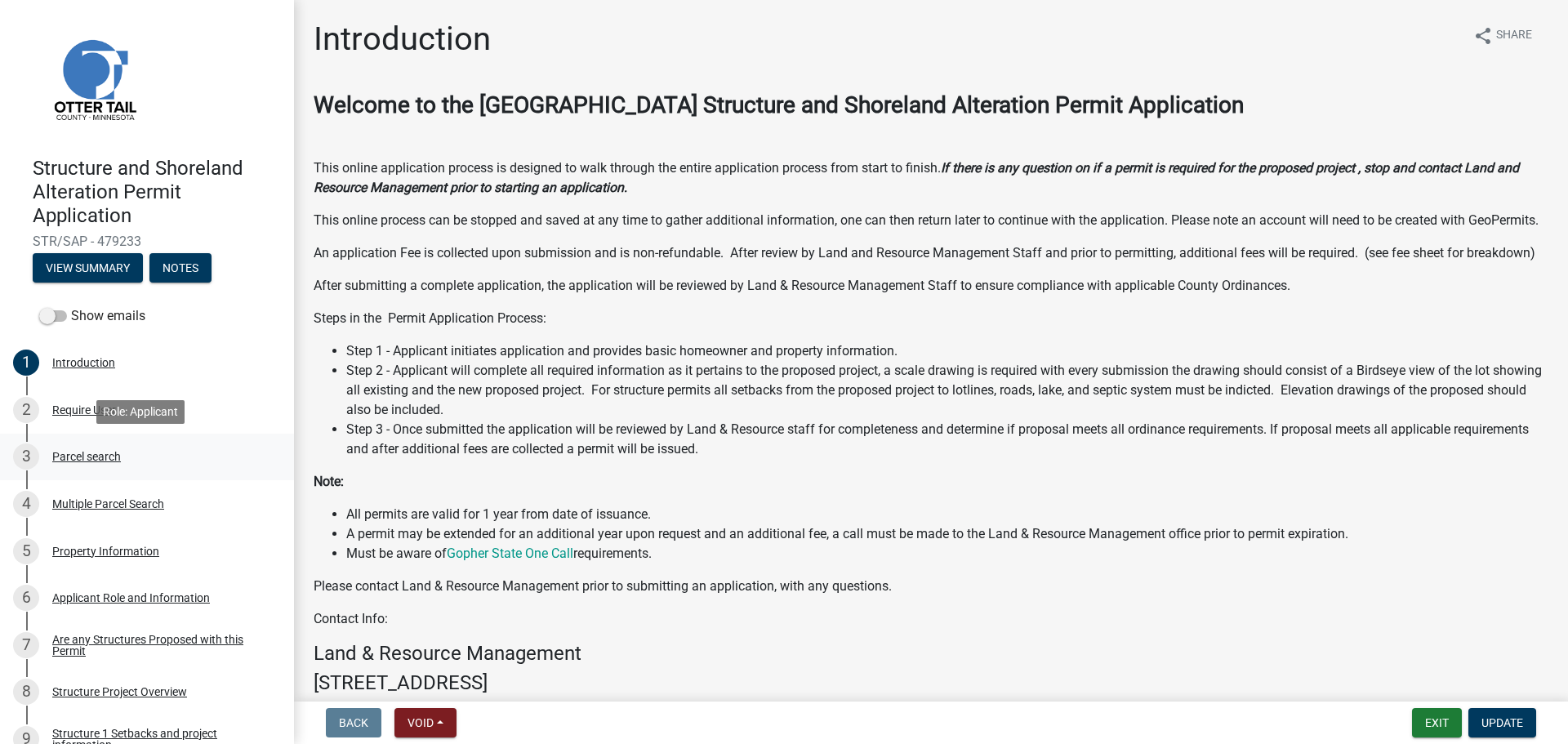
click at [113, 451] on div "Parcel search" at bounding box center [87, 456] width 69 height 11
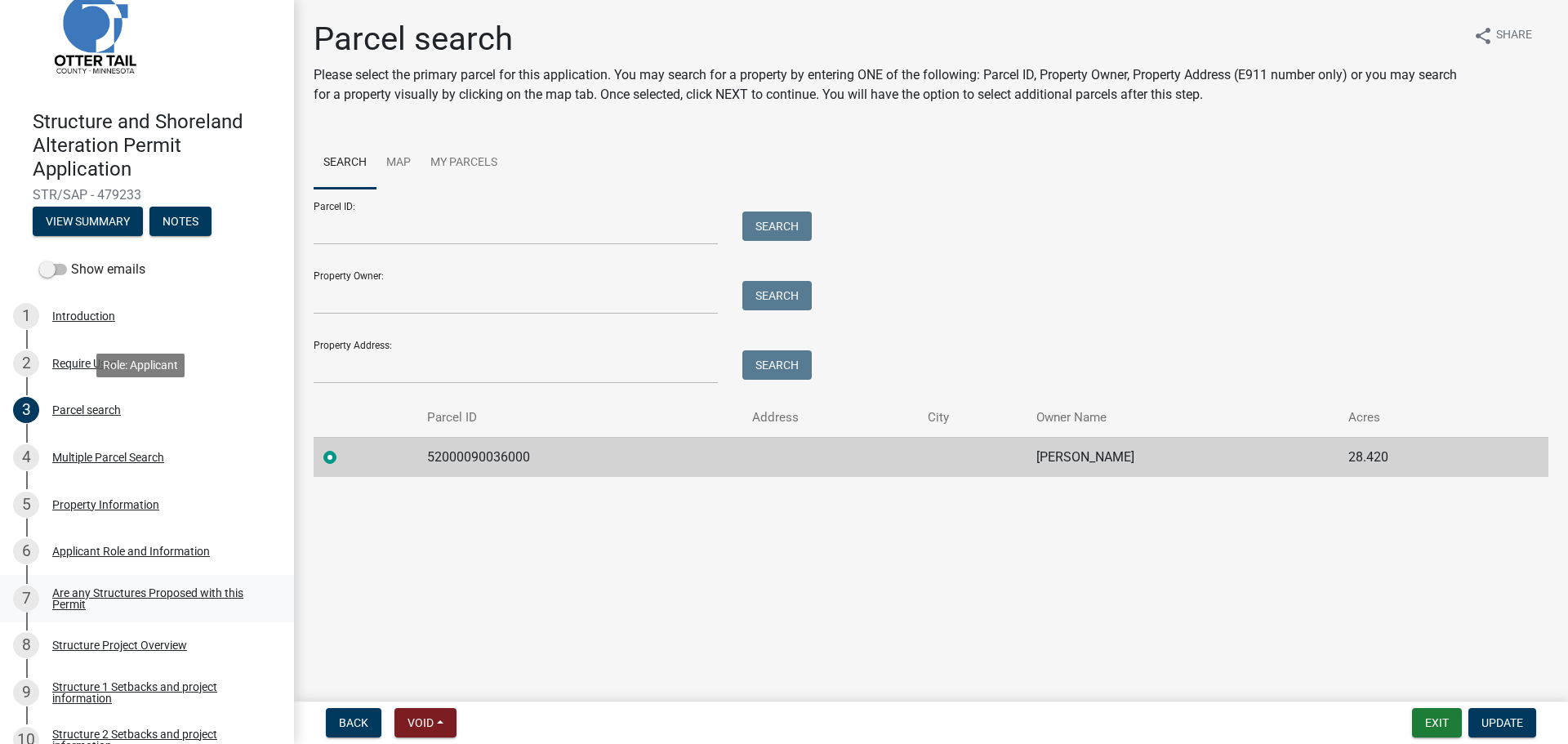
scroll to position [306, 0]
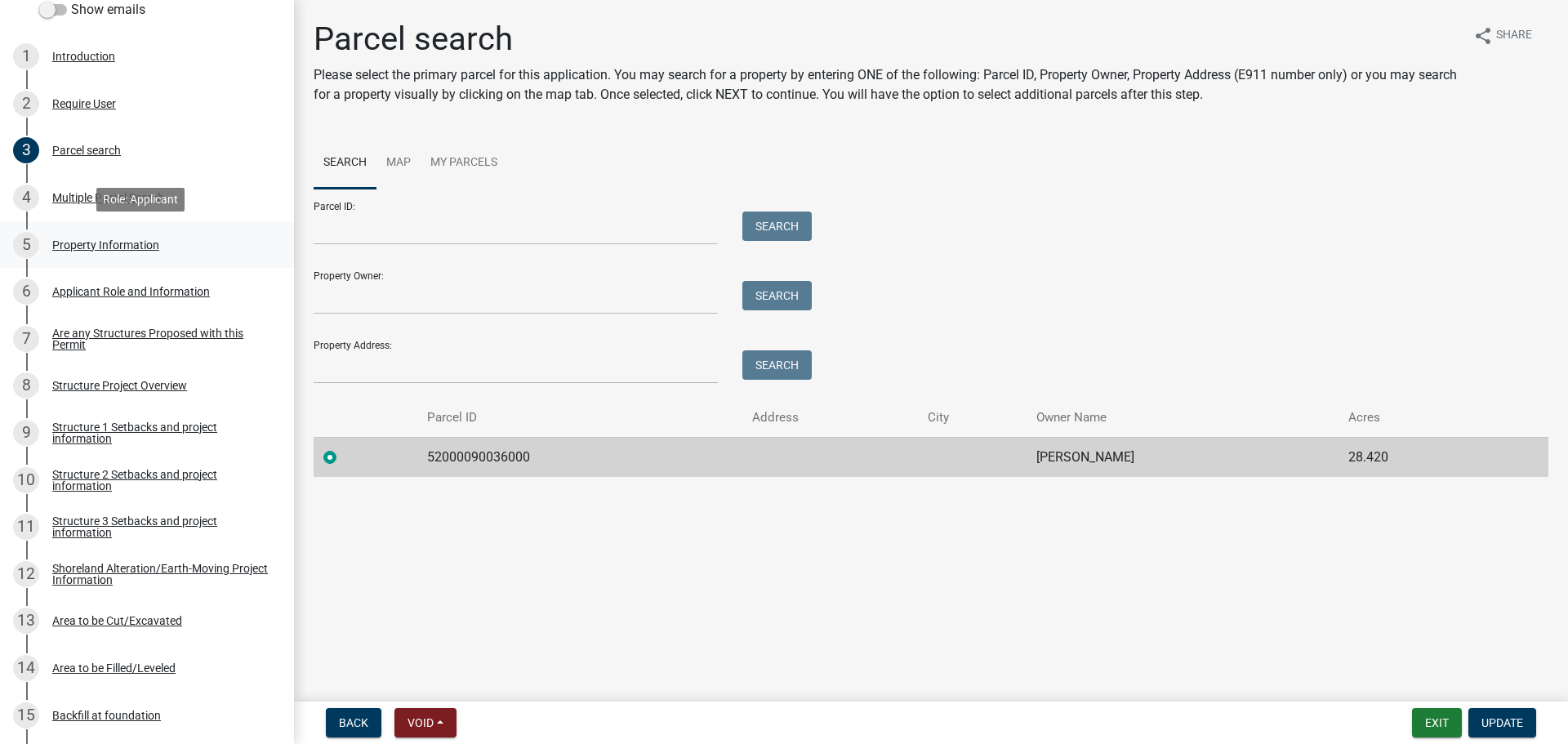
click at [127, 244] on div "Property Information" at bounding box center [106, 244] width 107 height 11
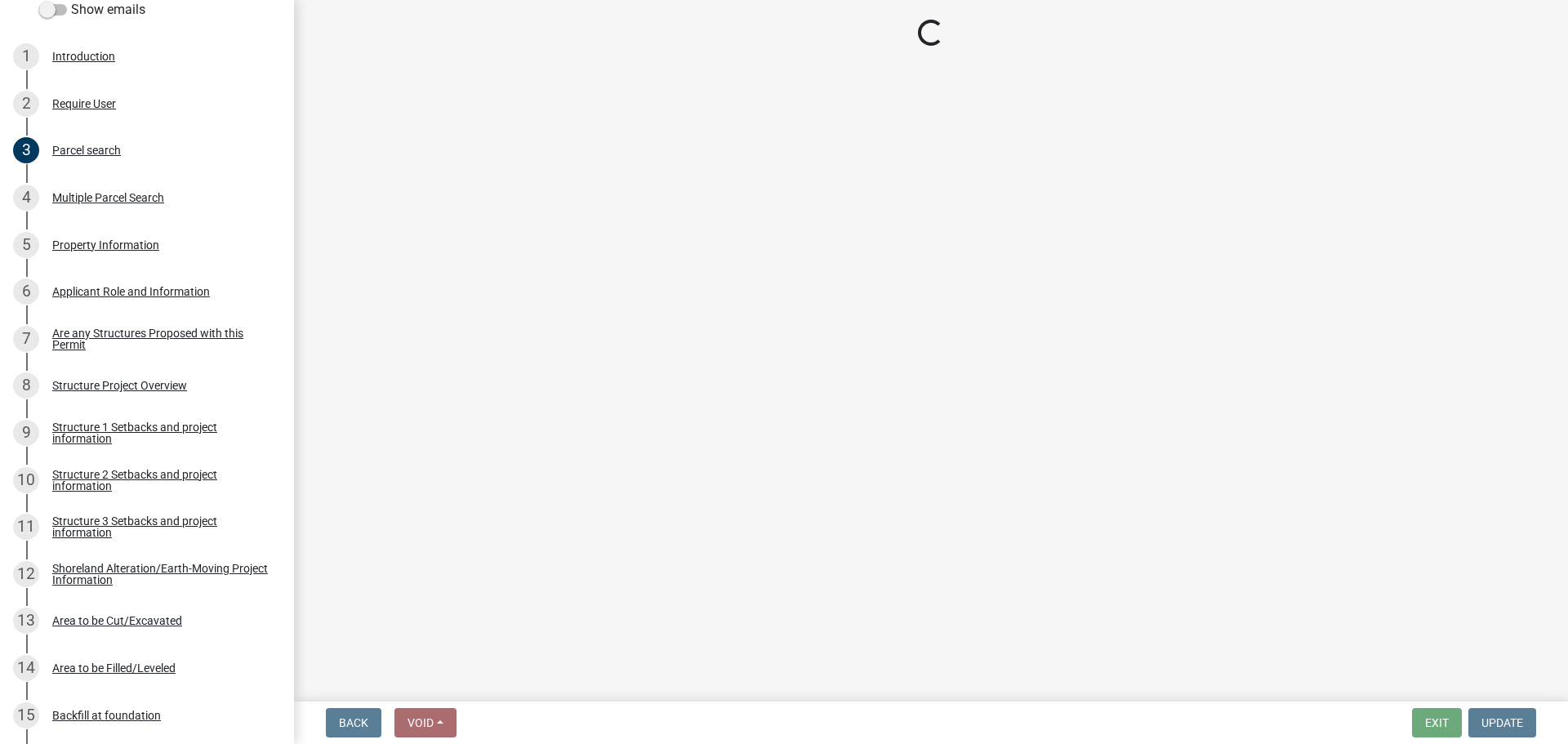
select select "7a383bc9-1ab3-45d1-a8e2-10abd99d8c01"
select select "91995f90-6606-463b-bec3-c5862f147548"
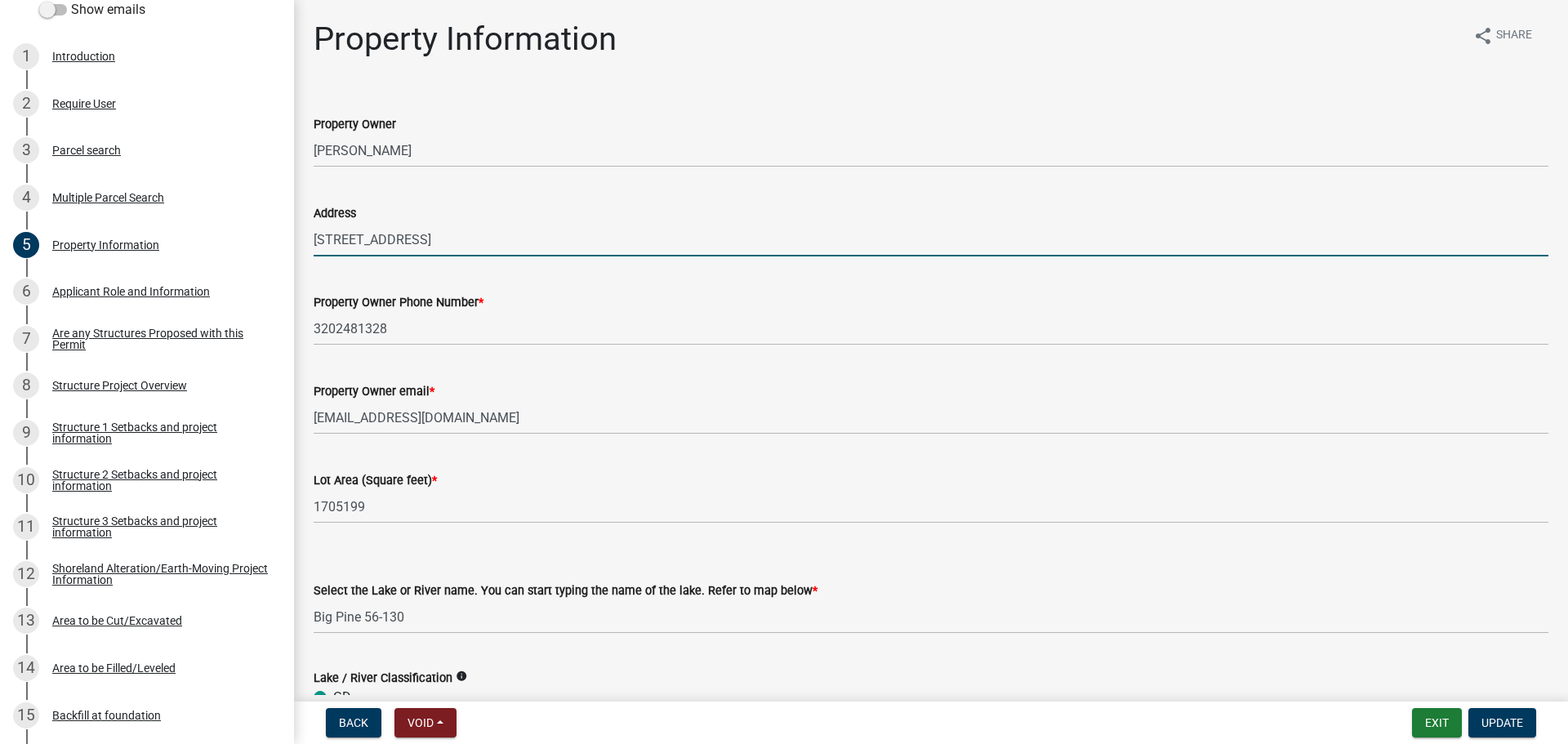
click at [370, 238] on input "[STREET_ADDRESS]" at bounding box center [930, 239] width 1235 height 34
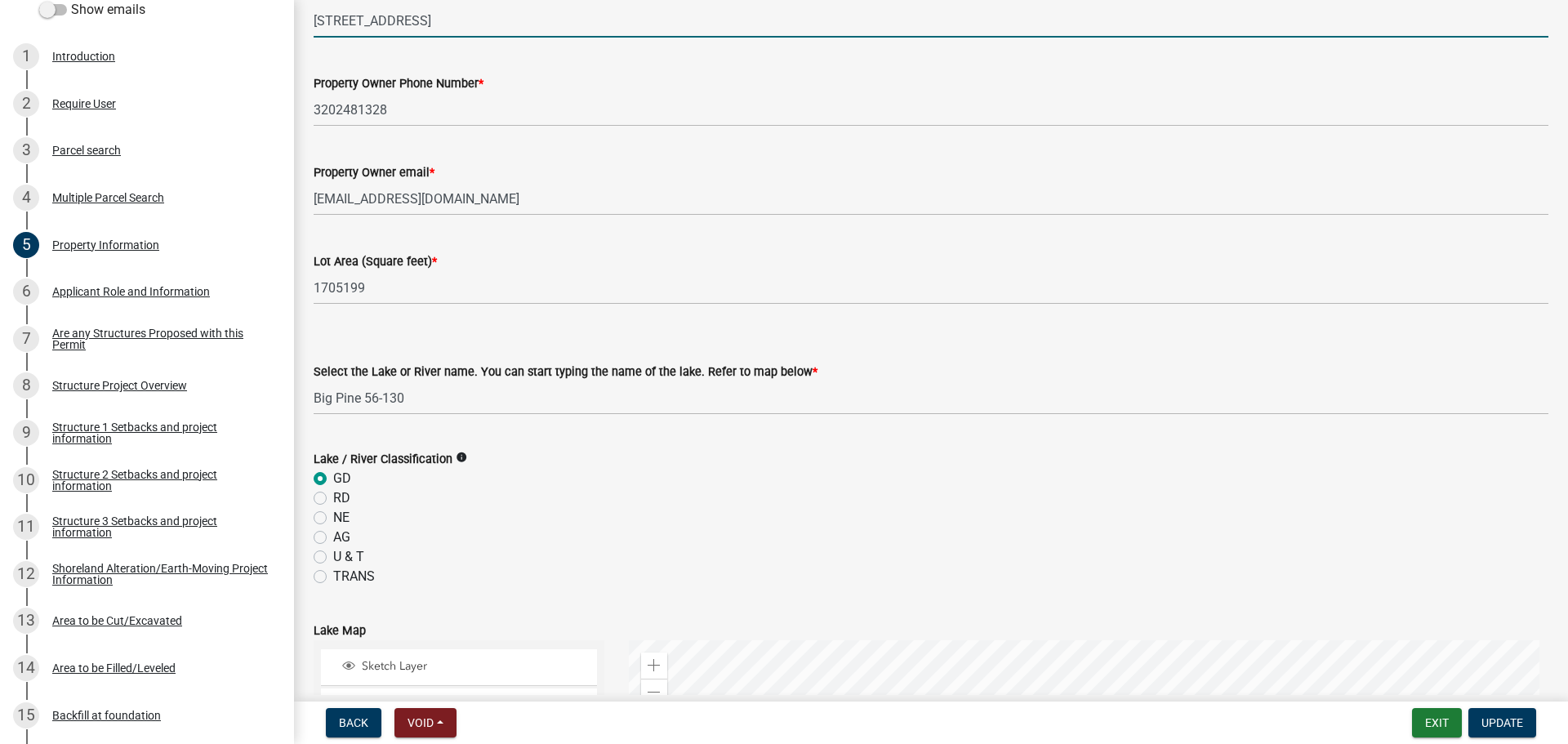
scroll to position [224, 0]
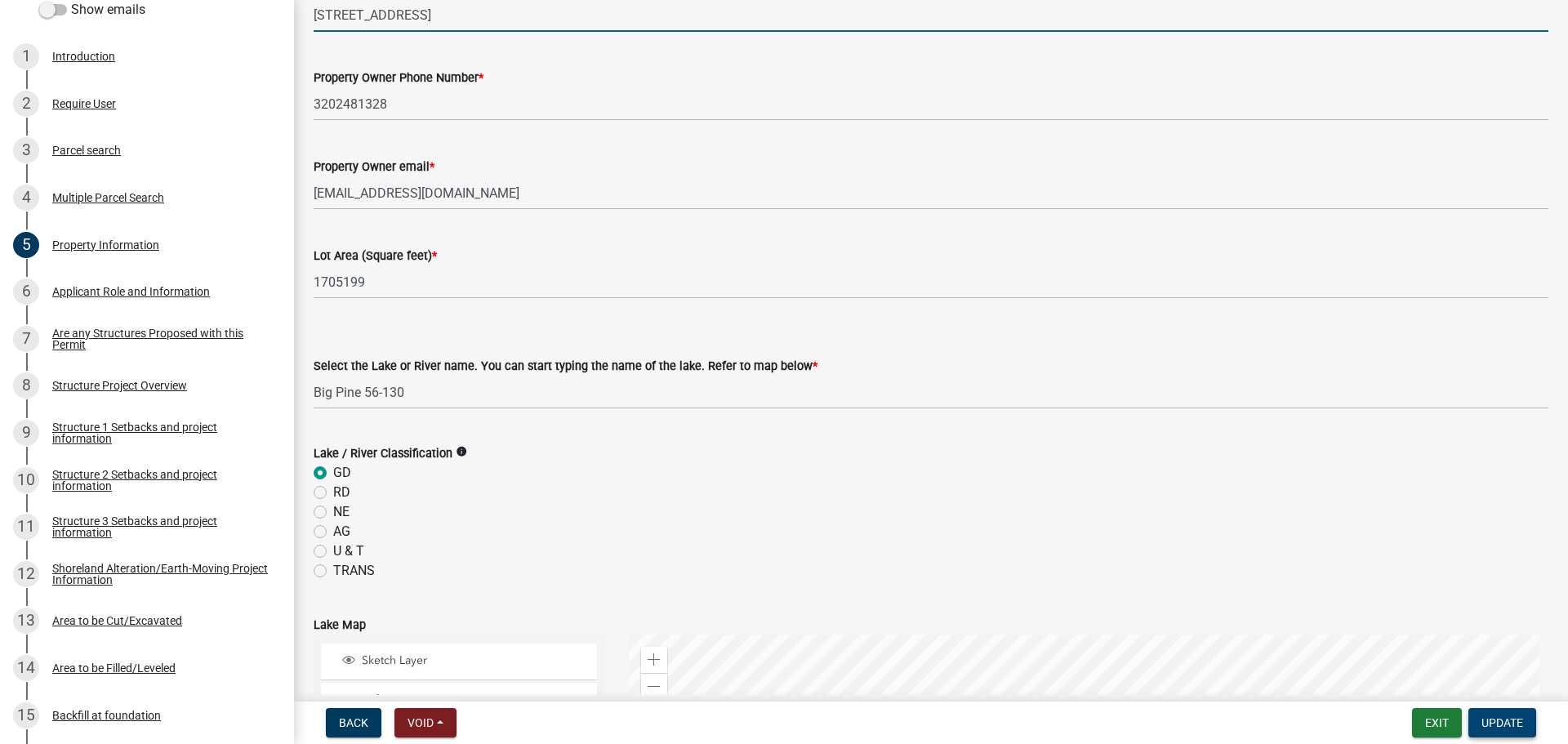
type input "[STREET_ADDRESS]"
click at [1498, 723] on span "Update" at bounding box center [1502, 722] width 41 height 13
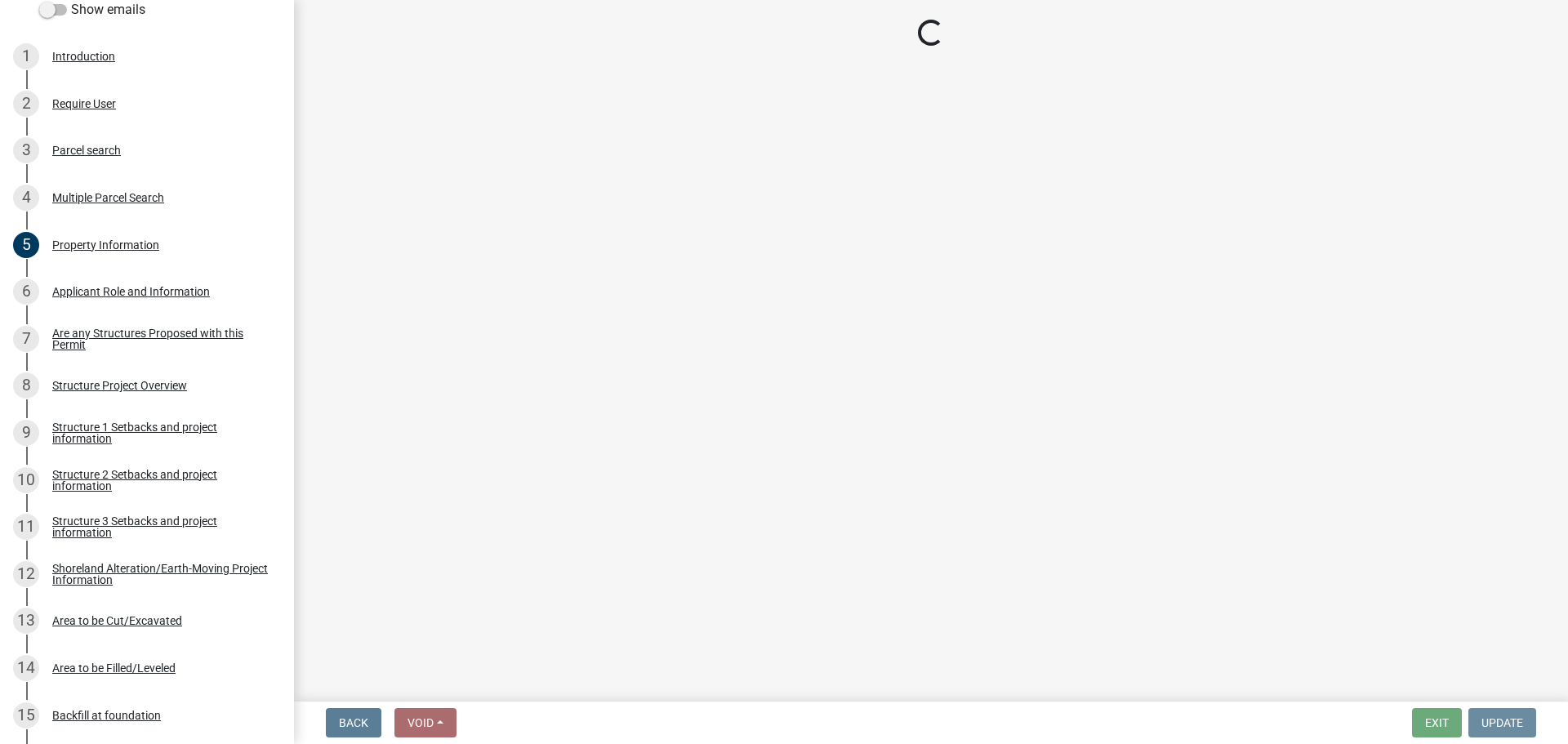
scroll to position [0, 0]
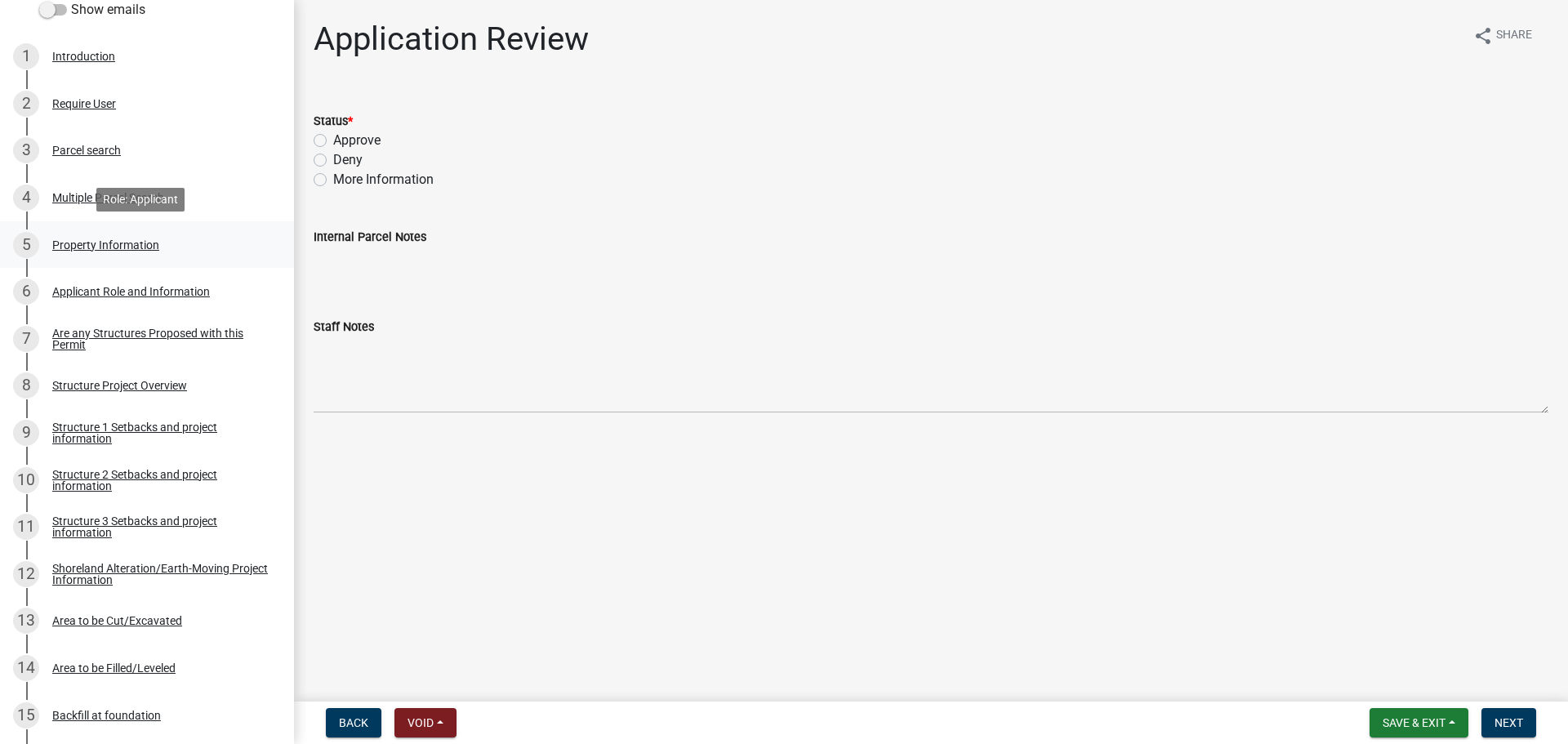
click at [167, 232] on div "5 Property Information" at bounding box center [140, 245] width 254 height 26
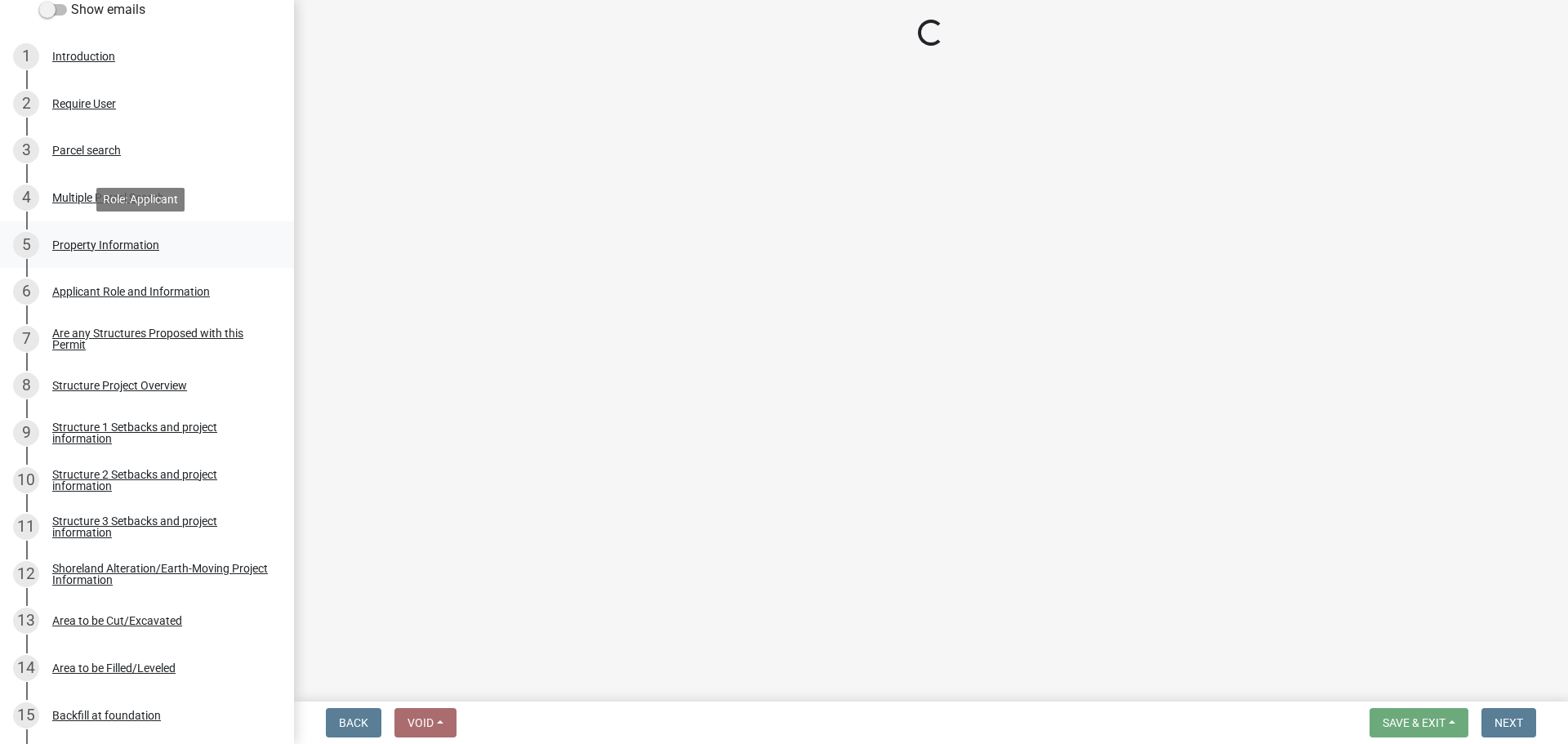
select select "7a383bc9-1ab3-45d1-a8e2-10abd99d8c01"
select select "91995f90-6606-463b-bec3-c5862f147548"
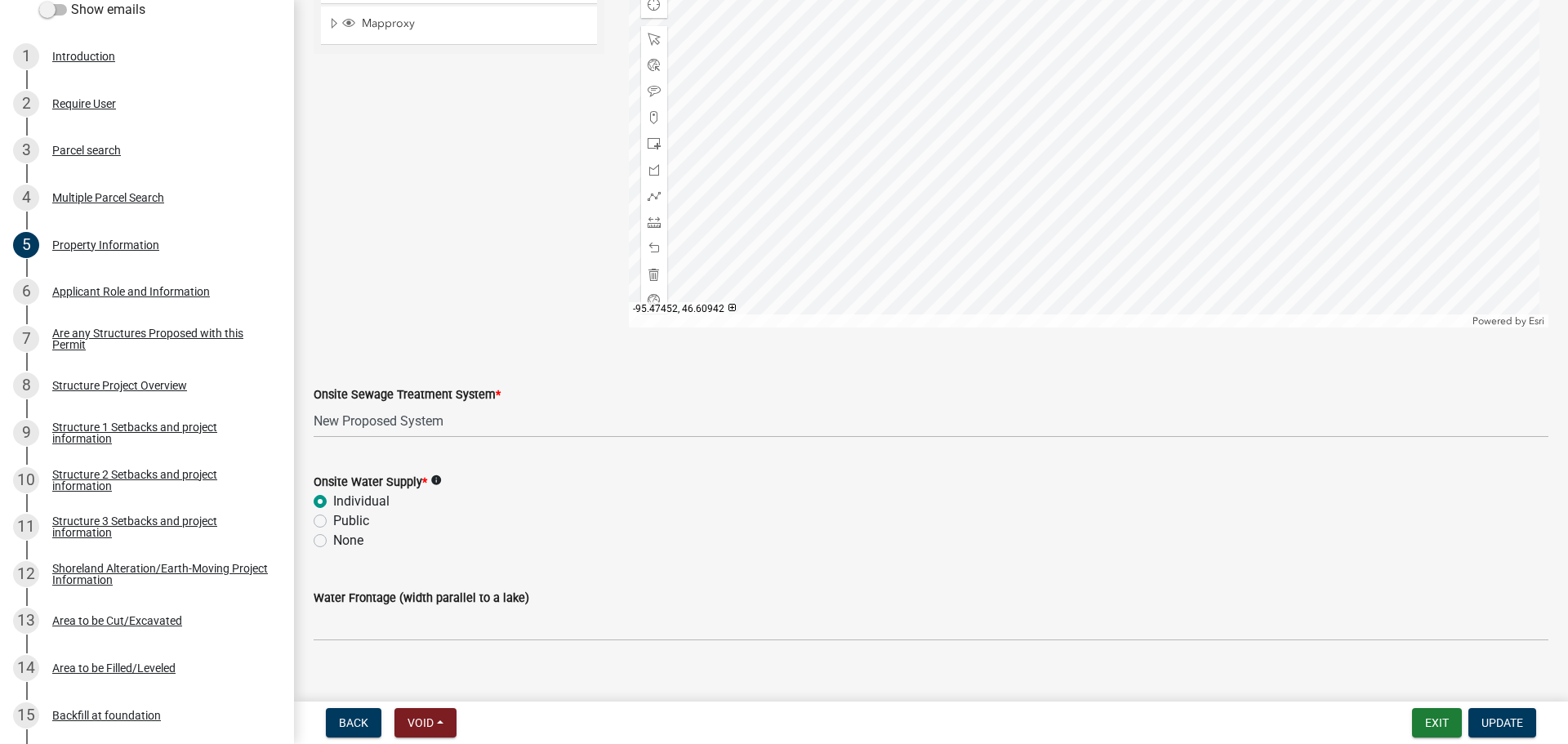
scroll to position [962, 0]
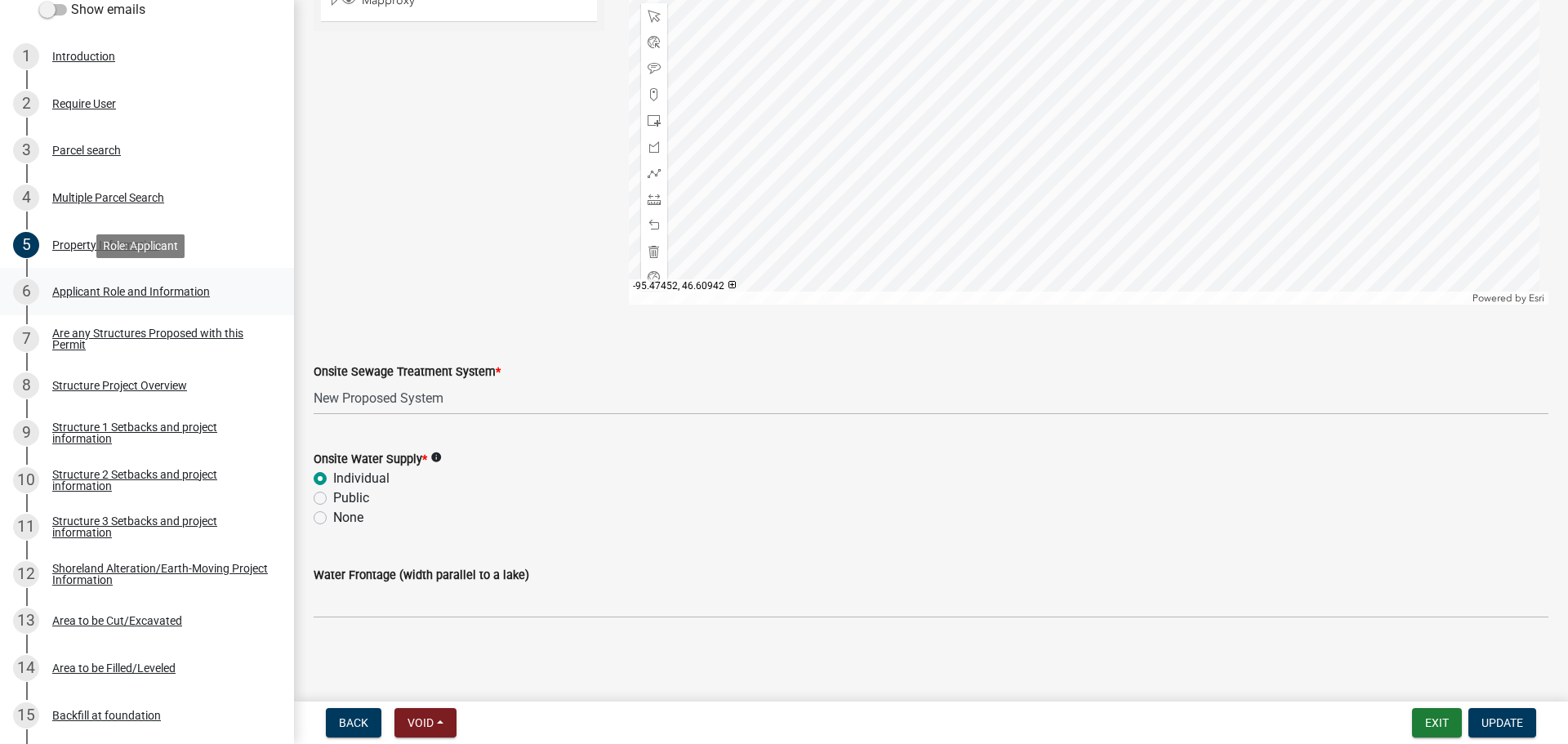
click at [187, 296] on div "Applicant Role and Information" at bounding box center [131, 291] width 157 height 11
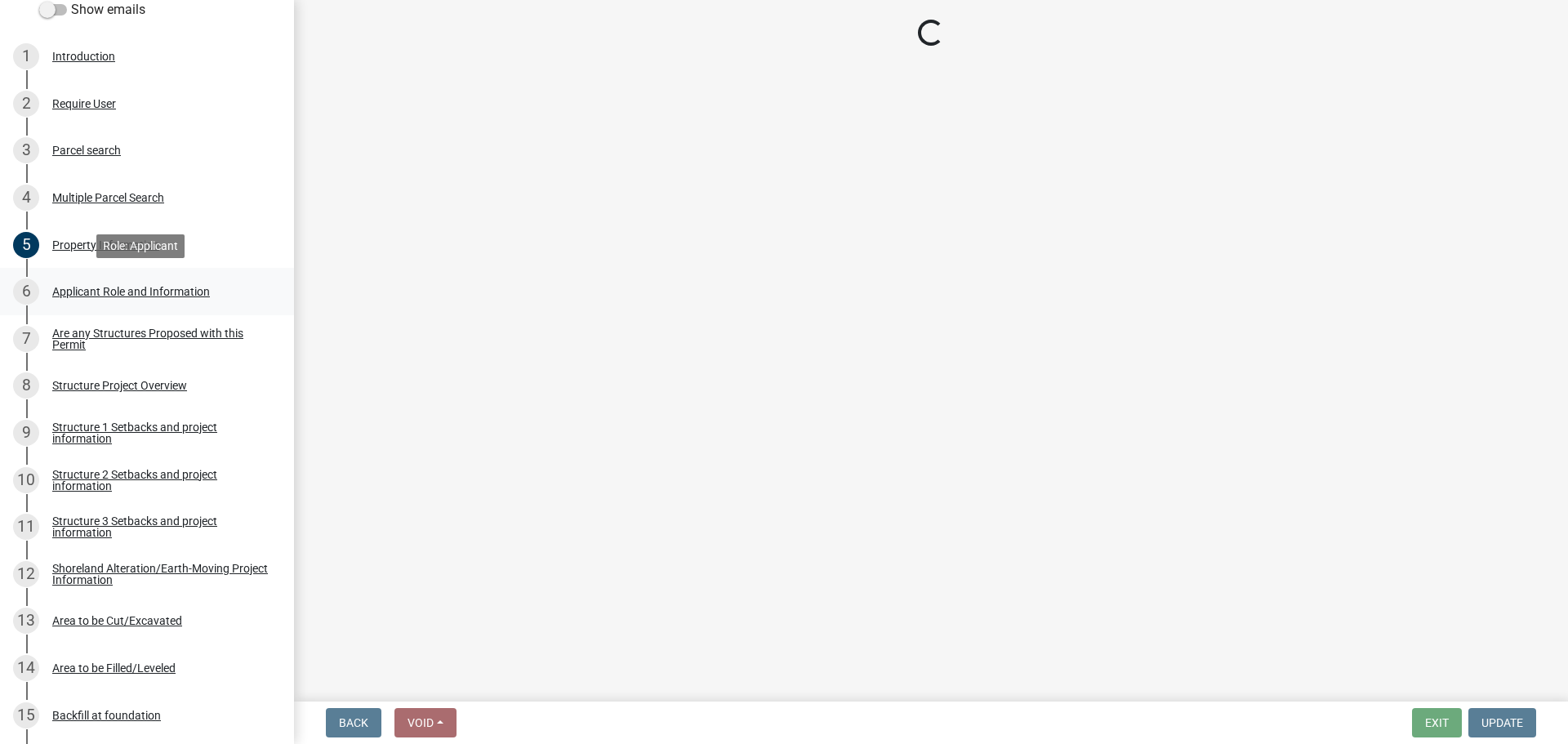
scroll to position [0, 0]
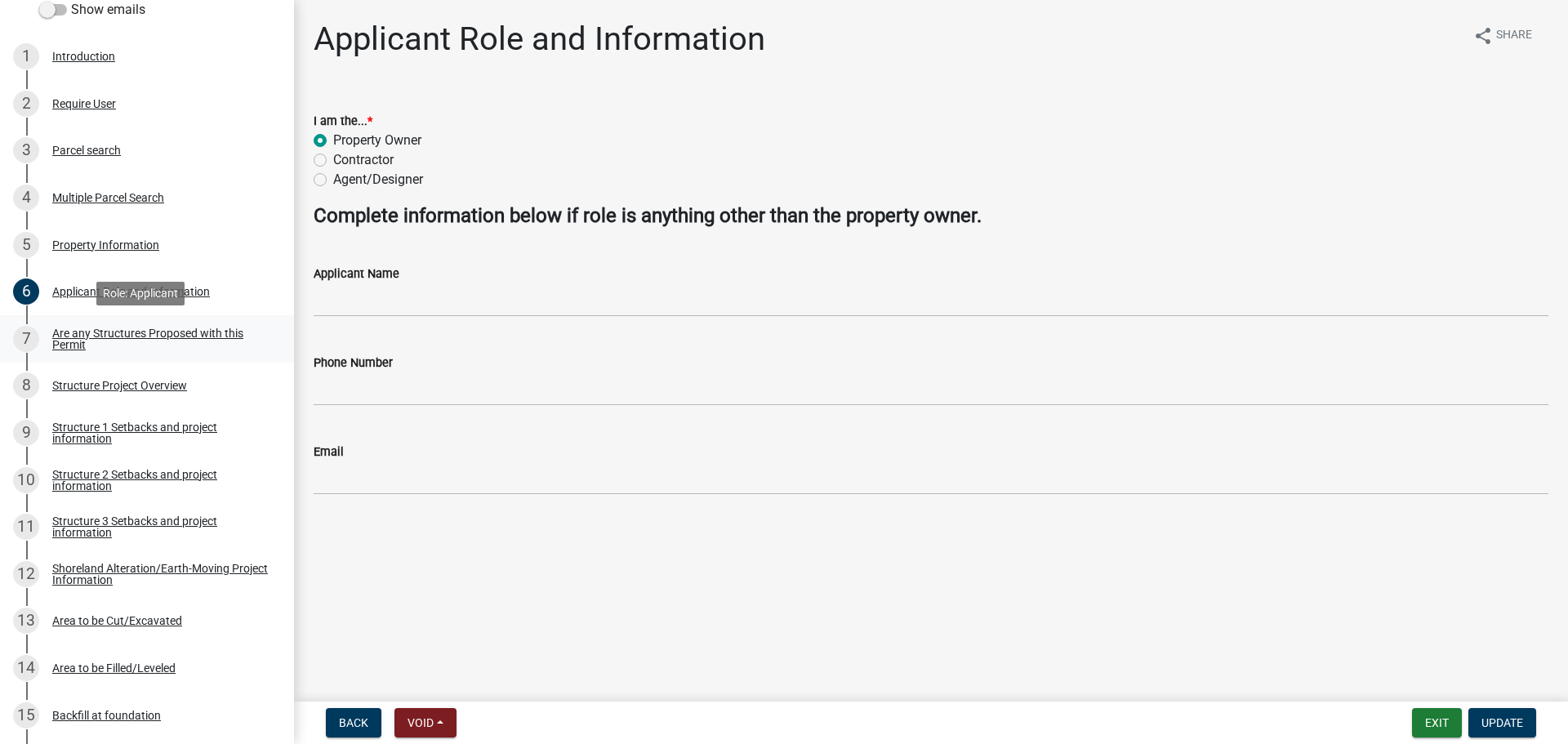
click at [127, 326] on div "7 Are any Structures Proposed with this Permit" at bounding box center [140, 338] width 254 height 26
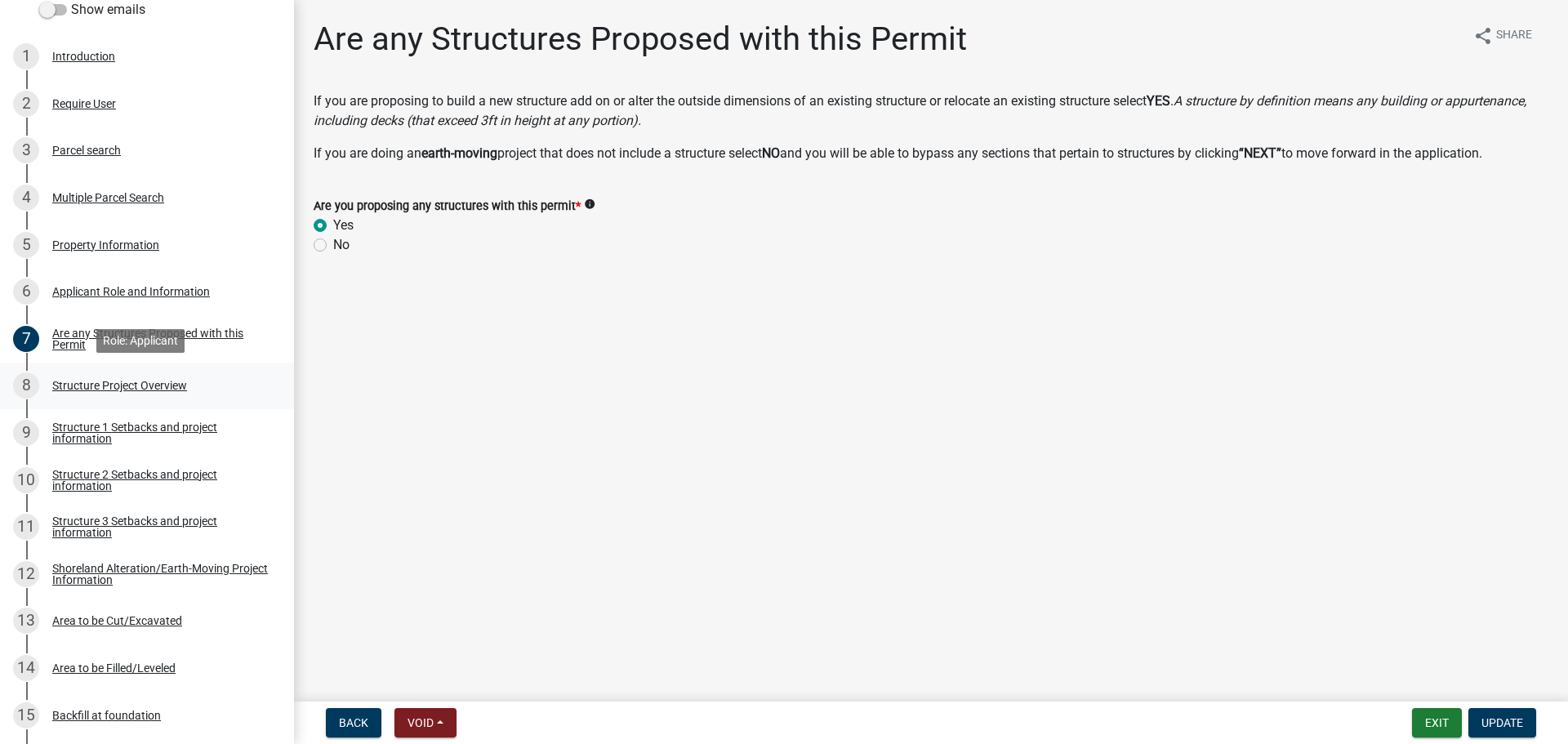
click at [138, 395] on div "8 Structure Project Overview" at bounding box center [140, 385] width 254 height 26
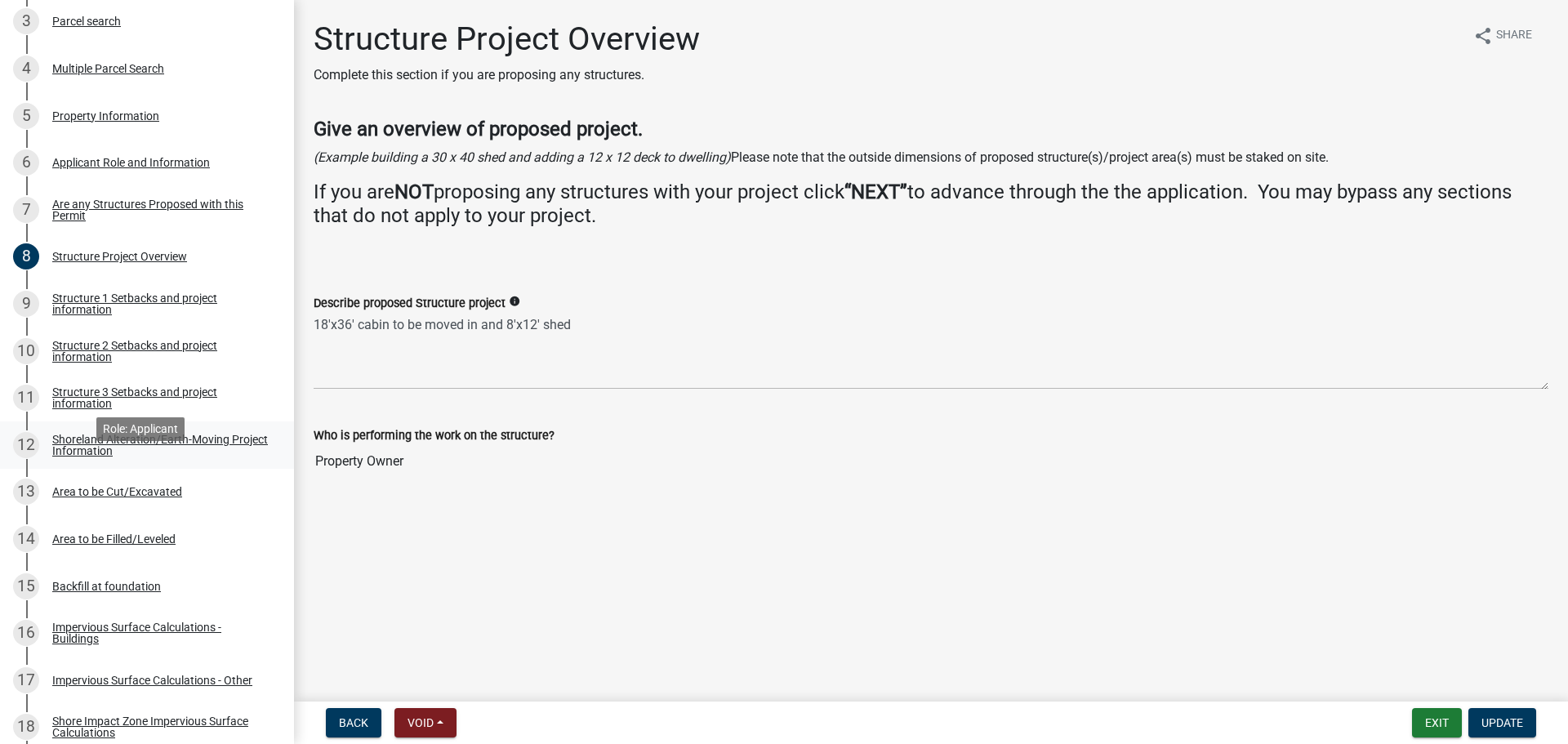
scroll to position [449, 0]
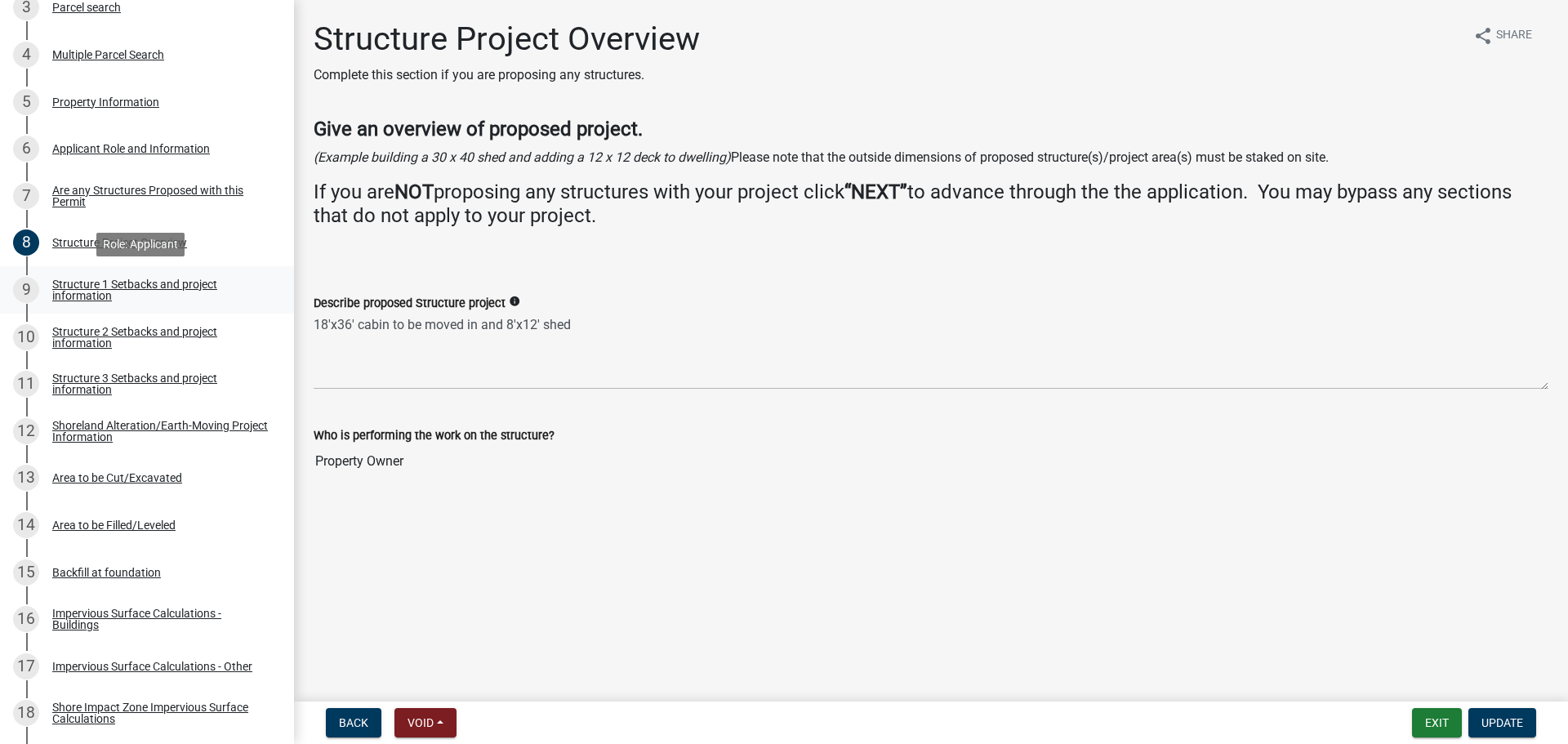
click at [188, 290] on div "Structure 1 Setbacks and project information" at bounding box center [160, 290] width 216 height 23
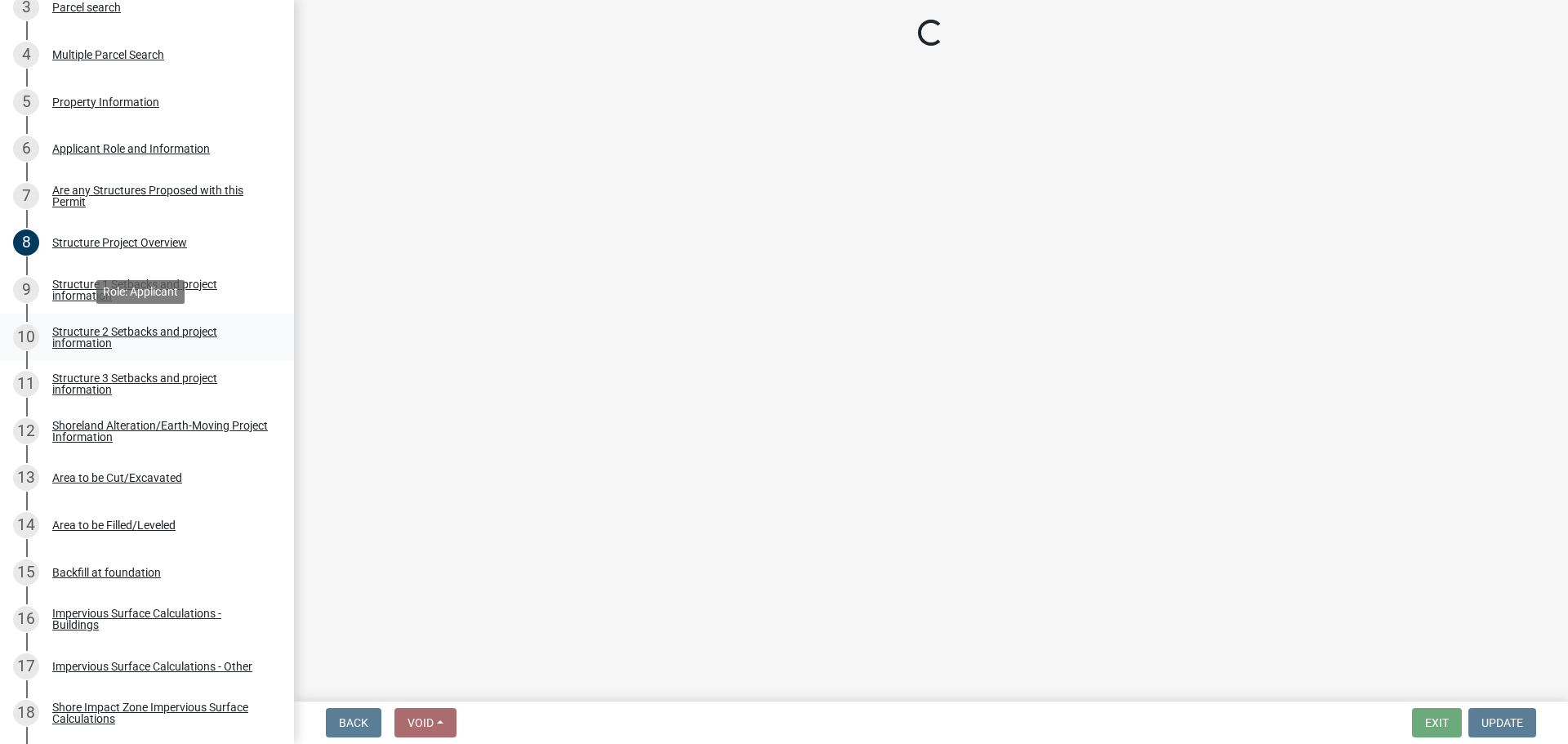
select select "c185e313-3403-4239-bd61-bb563c58a77a"
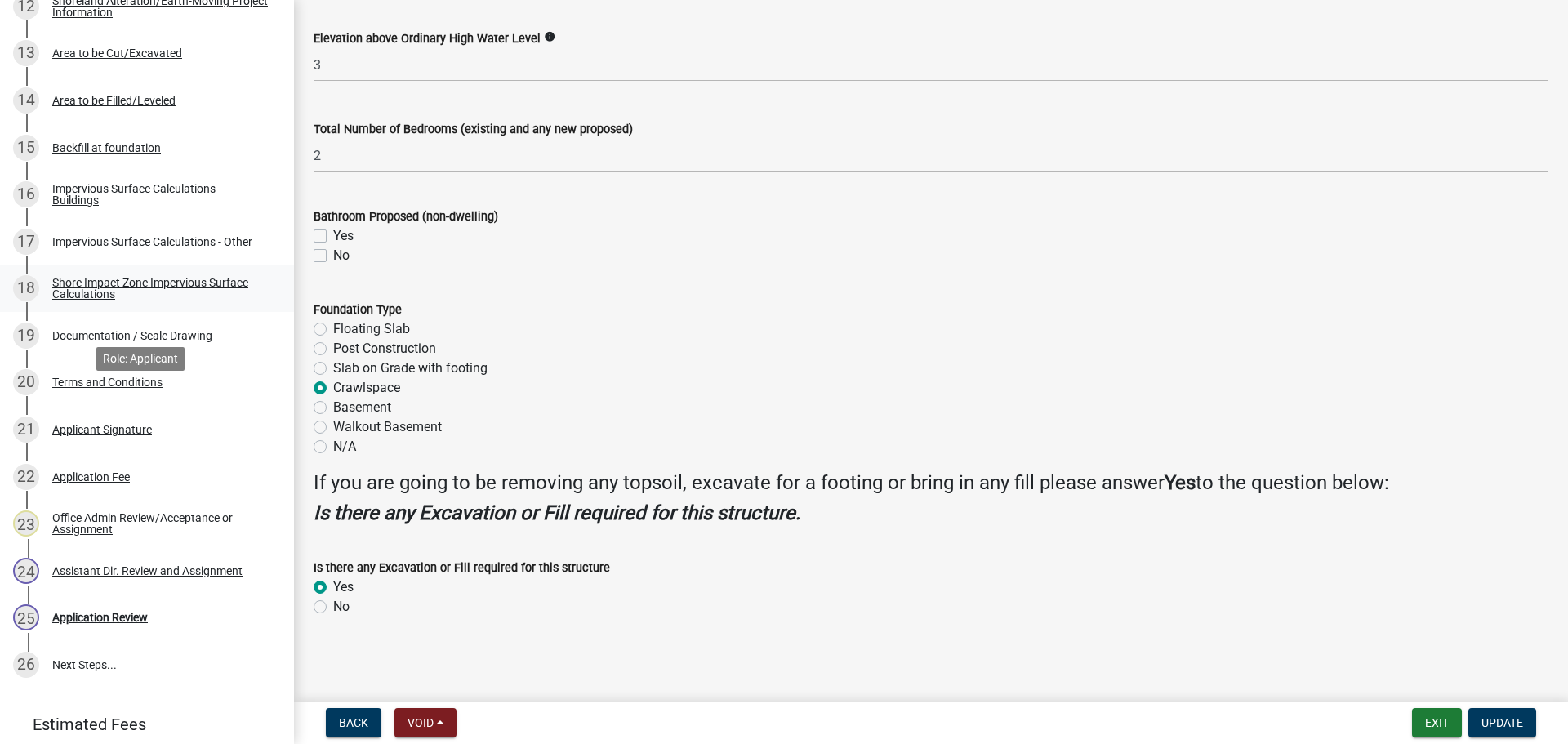
scroll to position [868, 0]
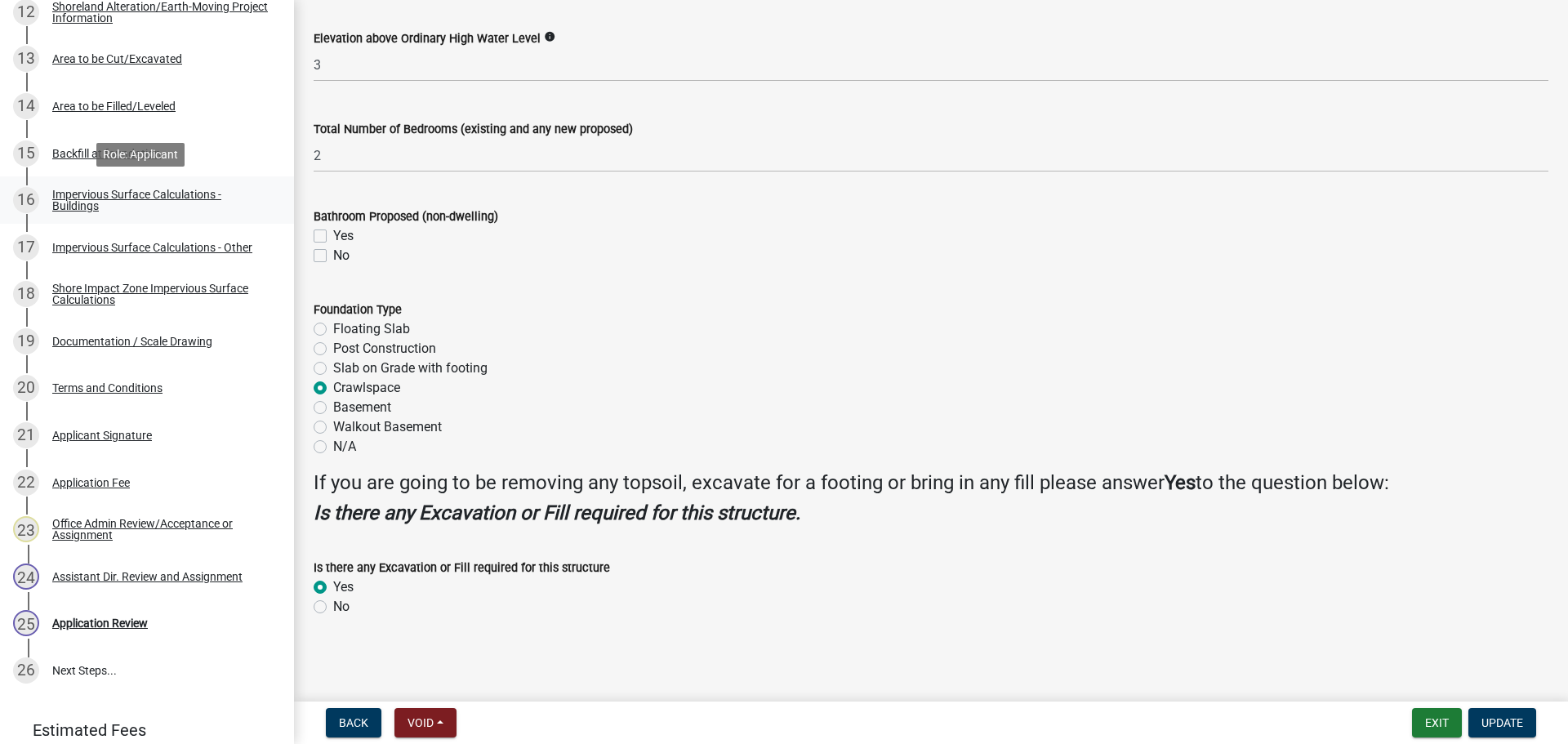
click at [145, 202] on div "Impervious Surface Calculations - Buildings" at bounding box center [160, 200] width 216 height 23
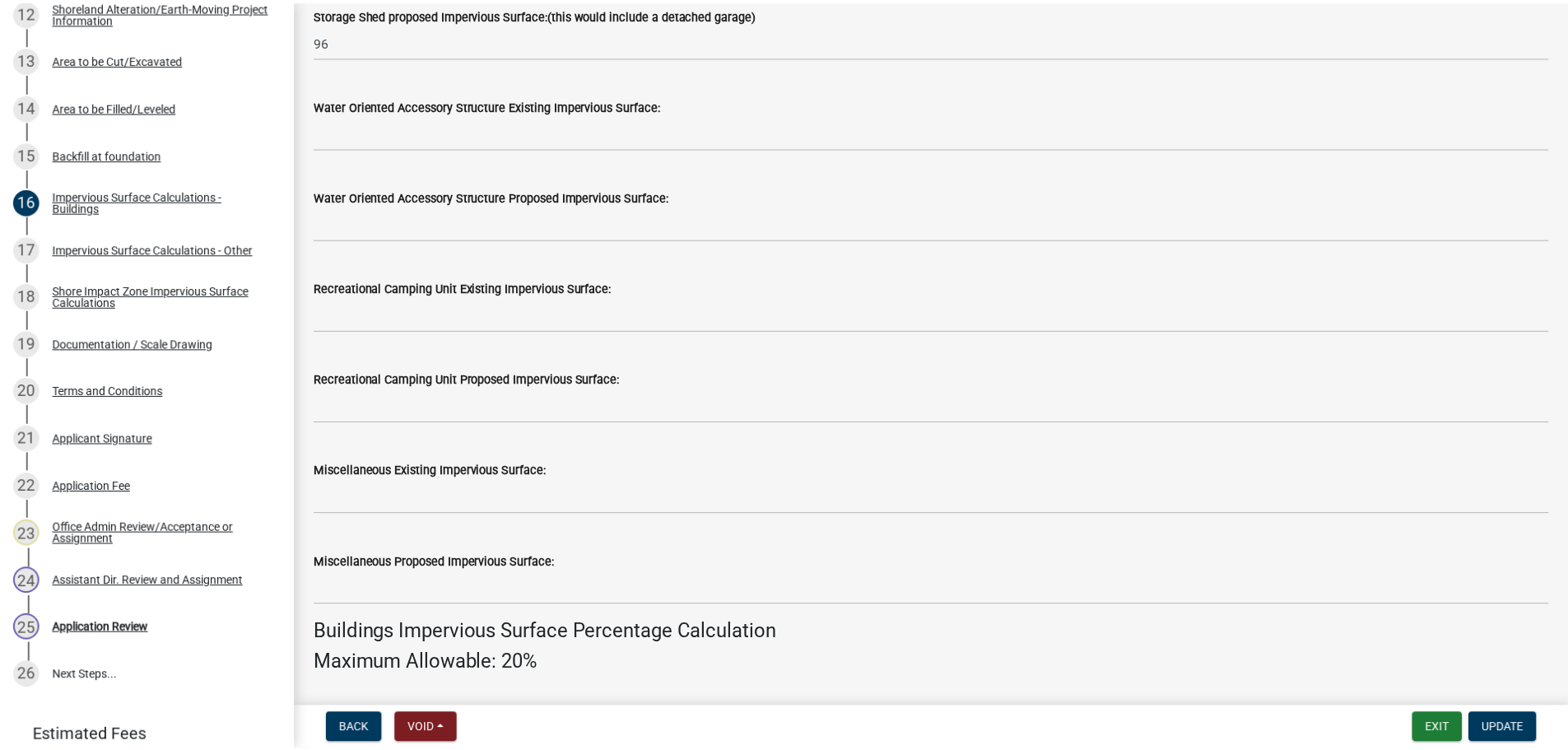
scroll to position [555, 0]
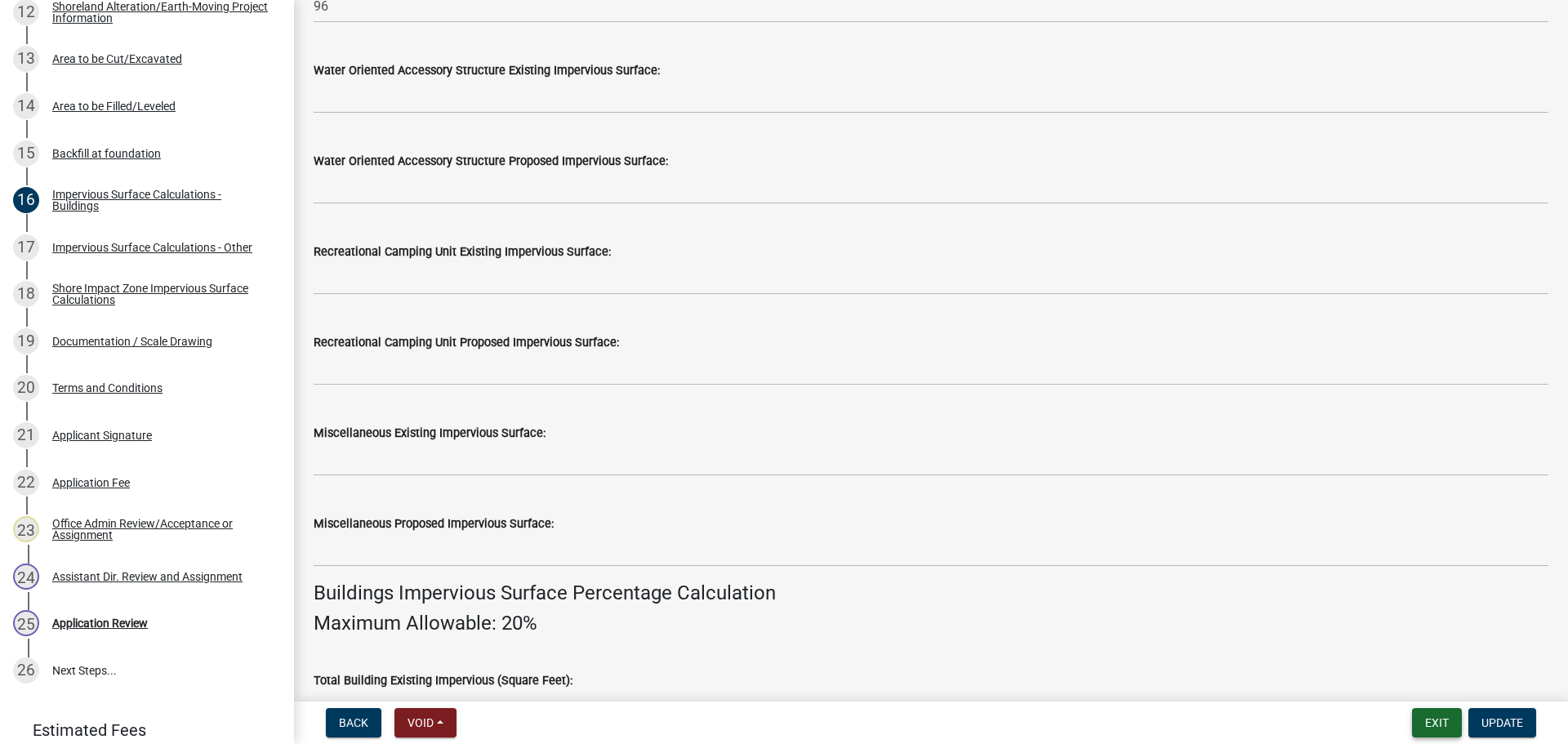
click at [1451, 720] on button "Exit" at bounding box center [1437, 723] width 50 height 29
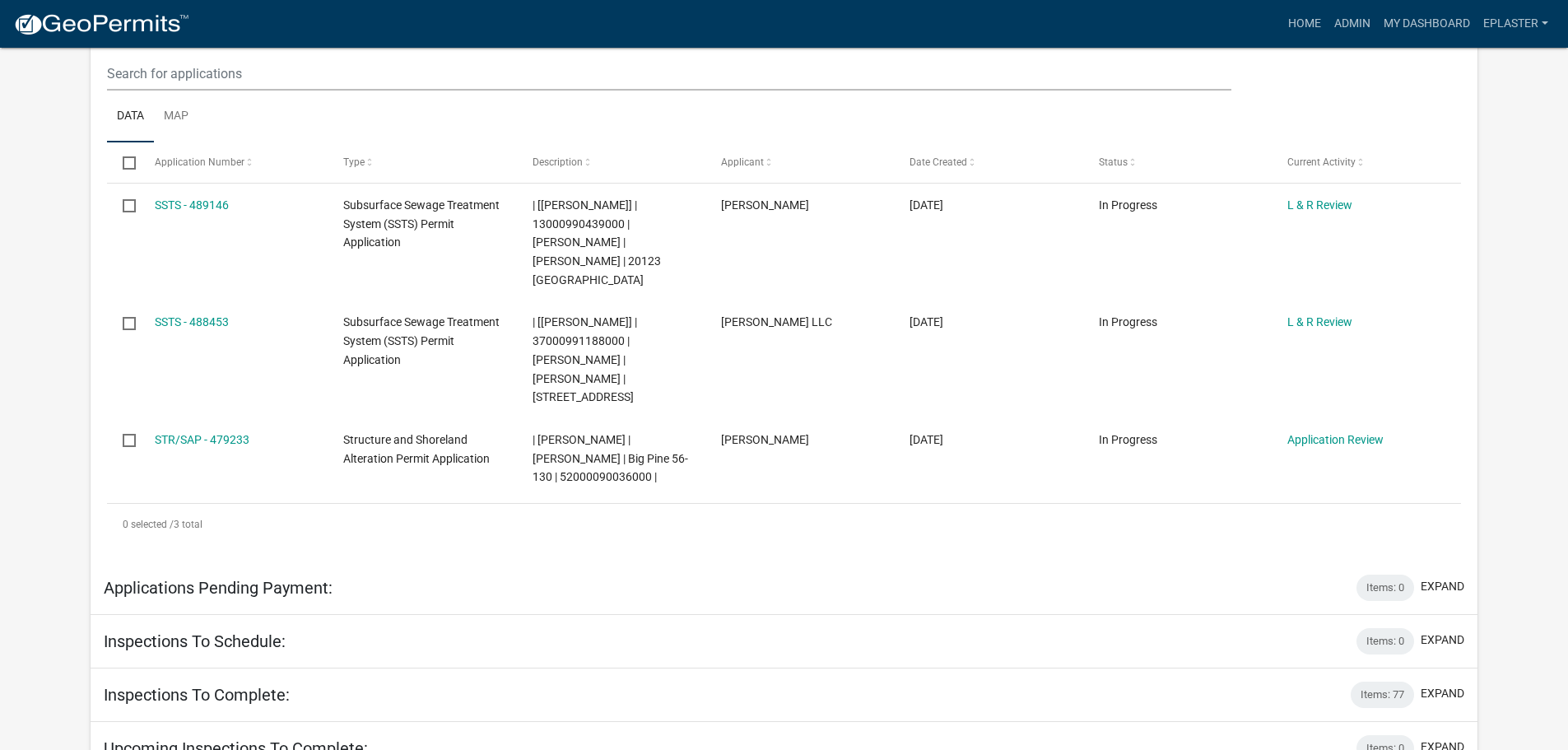
scroll to position [350, 0]
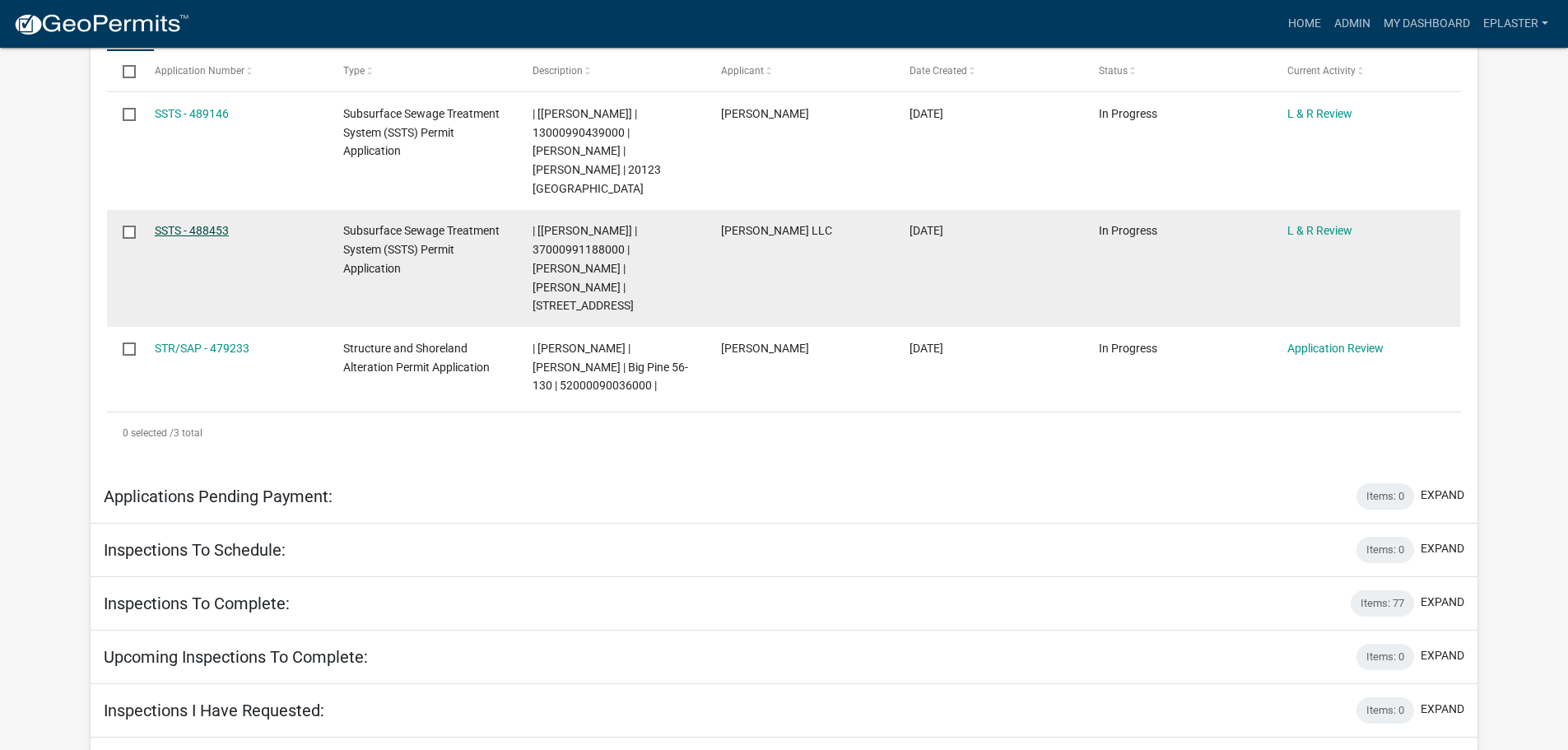
click at [186, 223] on link "SSTS - 488453" at bounding box center [192, 230] width 75 height 13
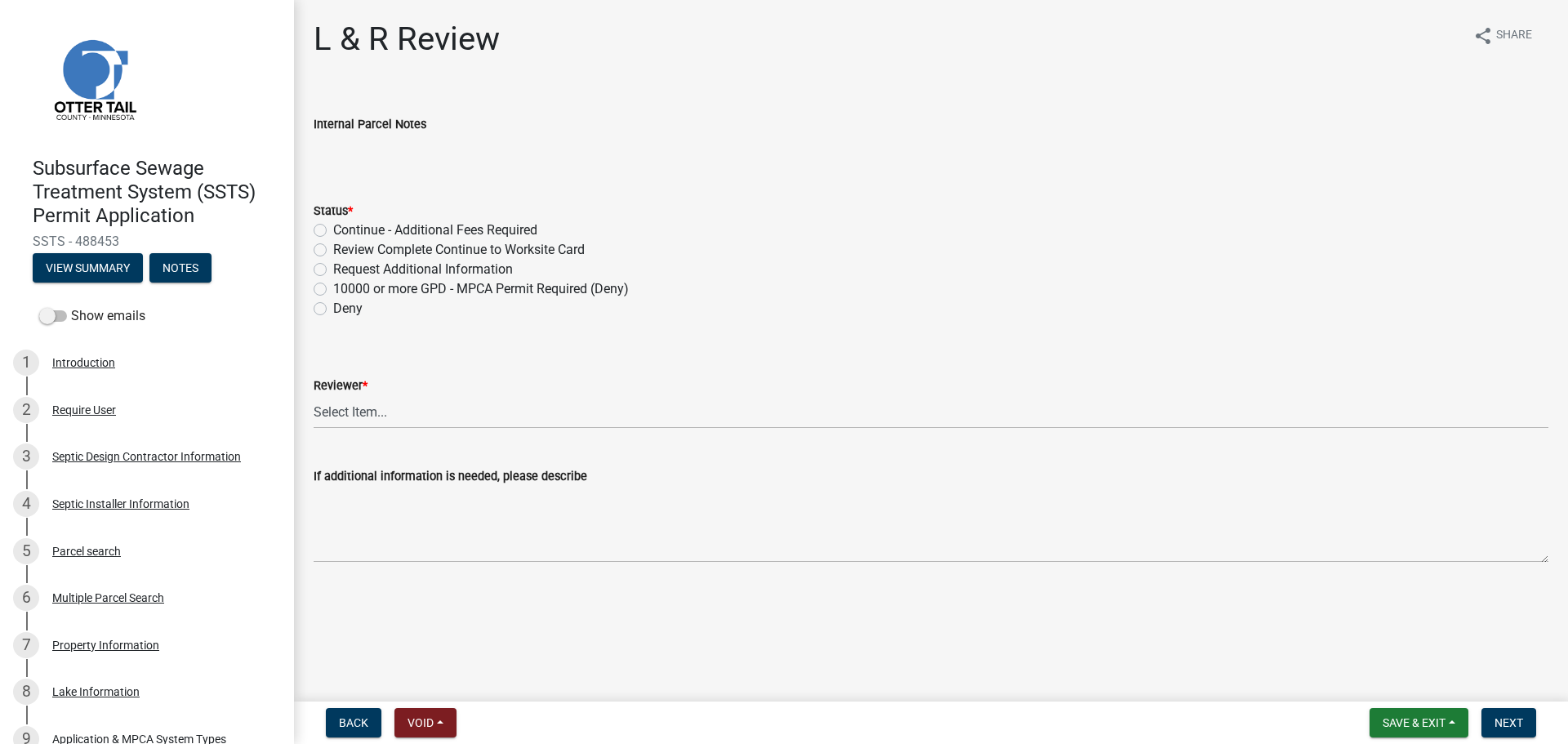
click at [333, 270] on label "Request Additional Information" at bounding box center [423, 269] width 180 height 20
click at [333, 270] on input "Request Additional Information" at bounding box center [339, 265] width 10 height 10
radio input "true"
click at [361, 410] on select "Select Item... Alexis Newark Andrea Perales Brittany Tollefson Elizabeth Plaste…" at bounding box center [930, 412] width 1235 height 34
click at [314, 395] on select "Select Item... Alexis Newark Andrea Perales Brittany Tollefson Elizabeth Plaste…" at bounding box center [930, 412] width 1235 height 34
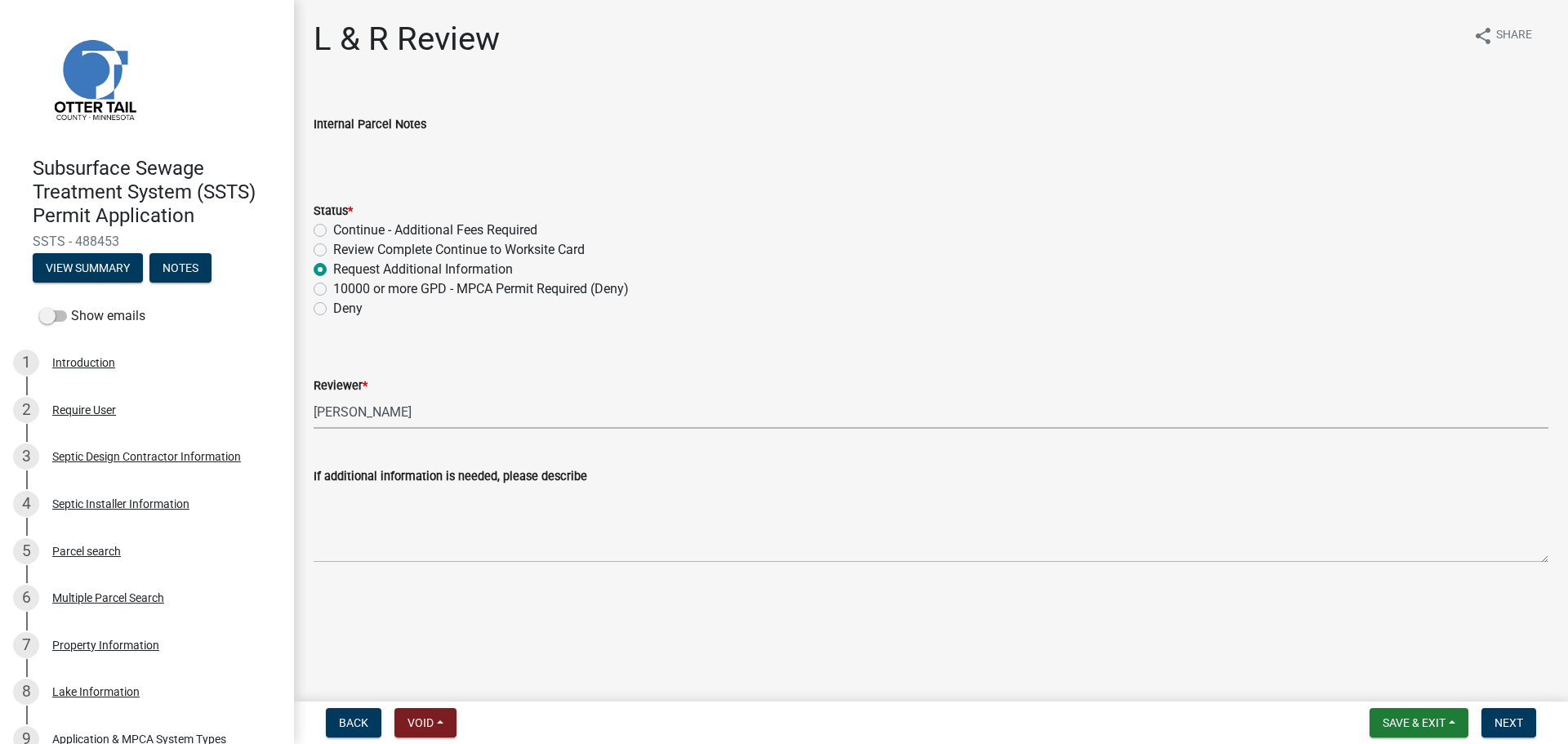
select select "bef7bfac-0505-4ed4-90ff-47b6907fb5e6"
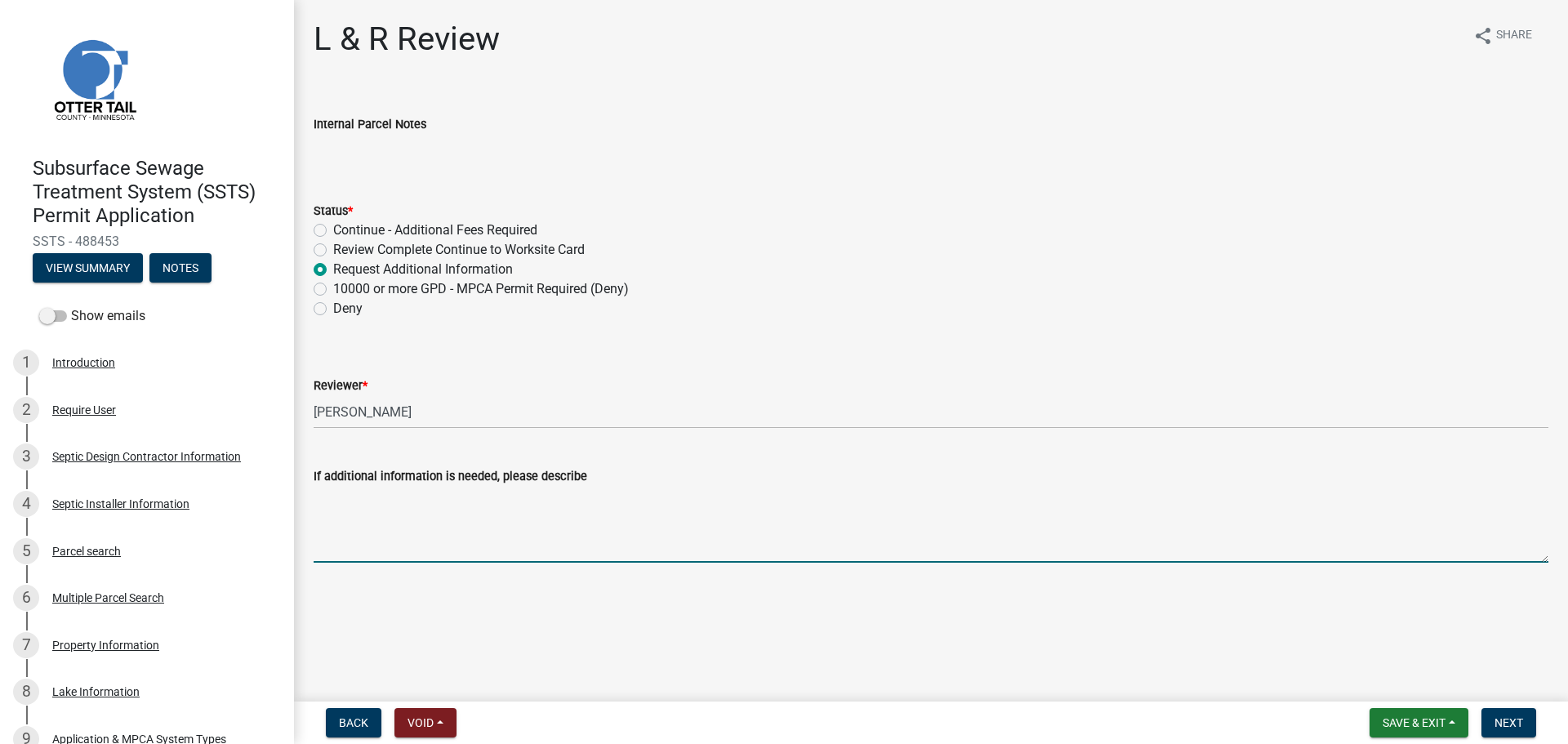
click at [529, 555] on textarea "If additional information is needed, please describe" at bounding box center [930, 523] width 1235 height 76
click at [49, 267] on button "View Summary" at bounding box center [88, 268] width 110 height 29
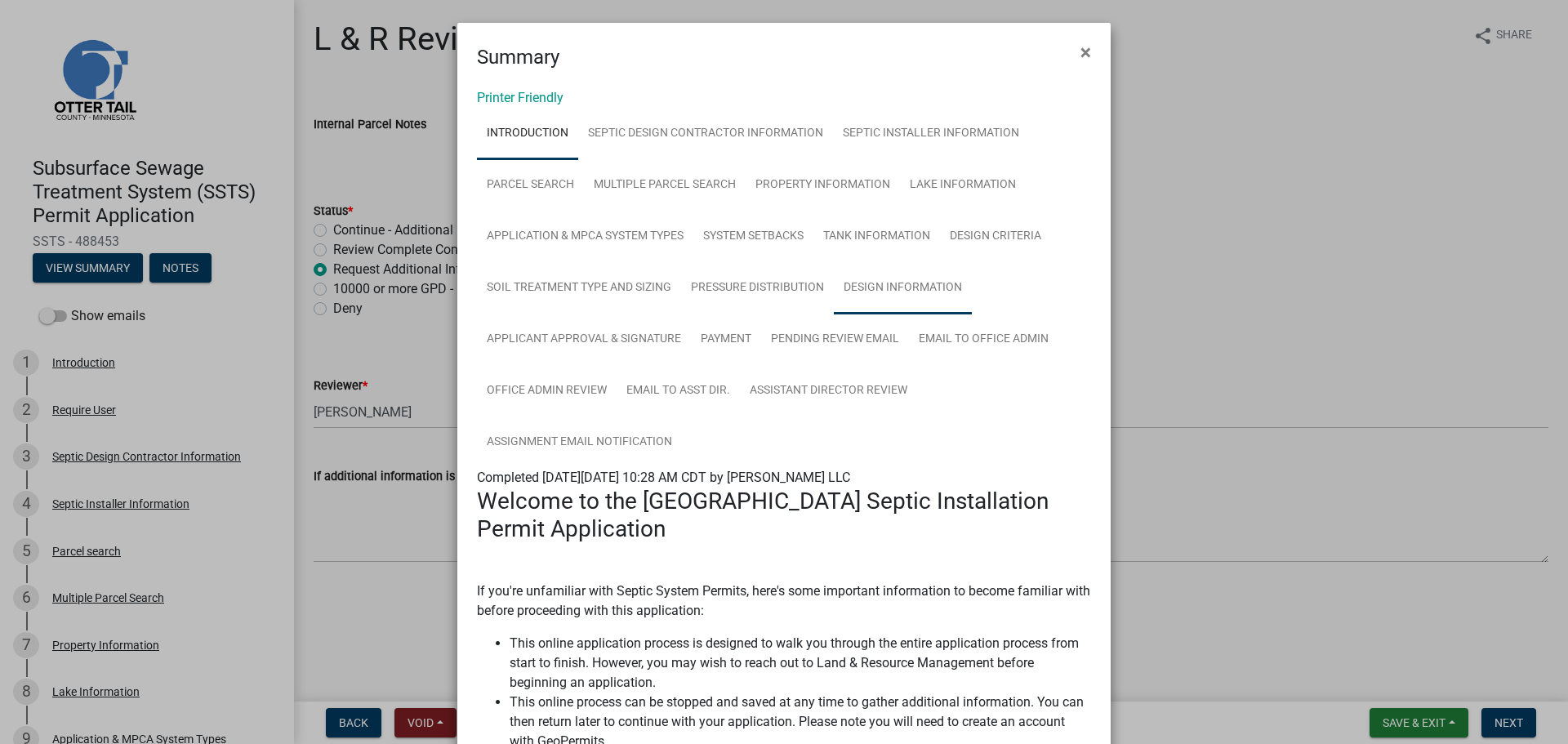
click at [857, 287] on link "Design Information" at bounding box center [902, 288] width 138 height 52
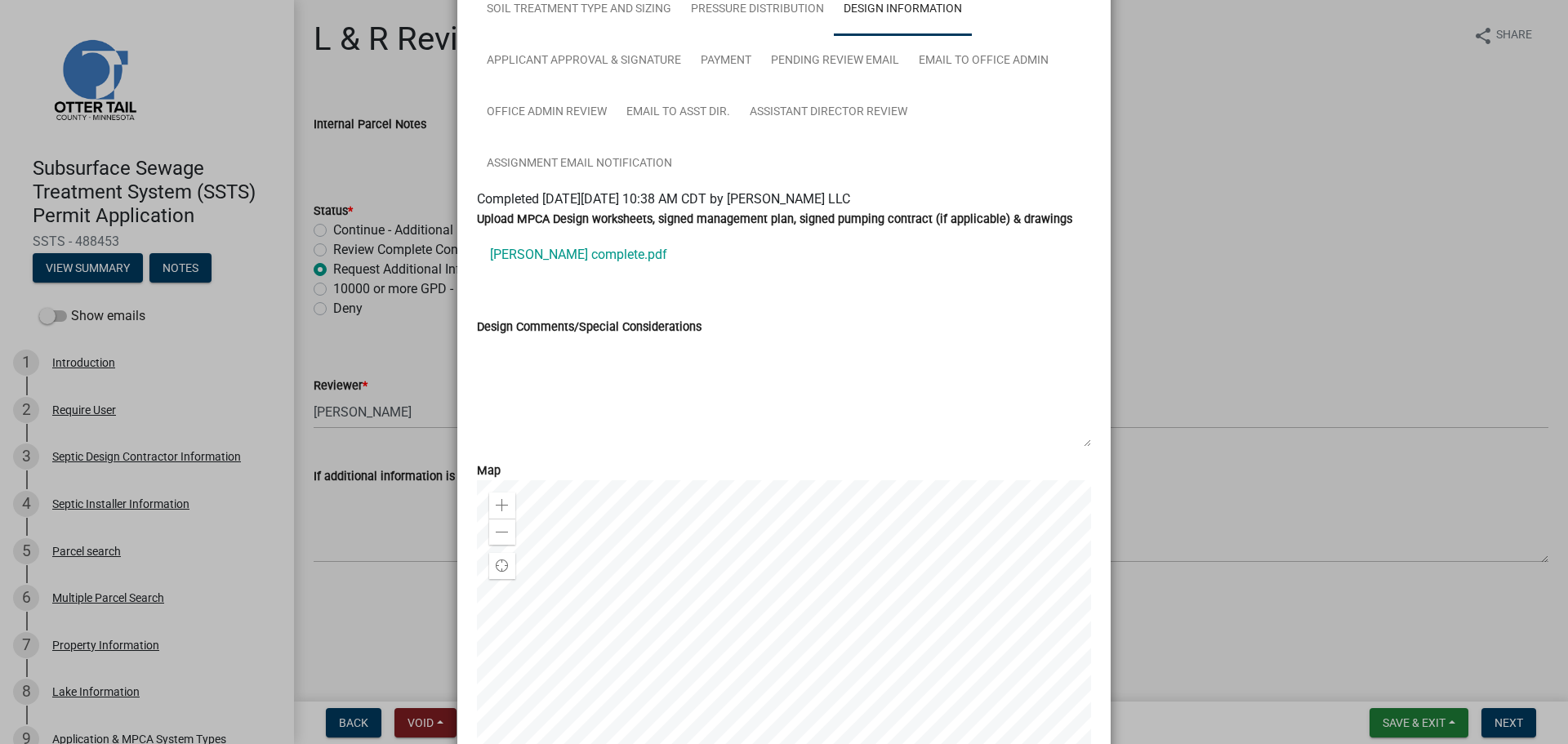
scroll to position [347, 0]
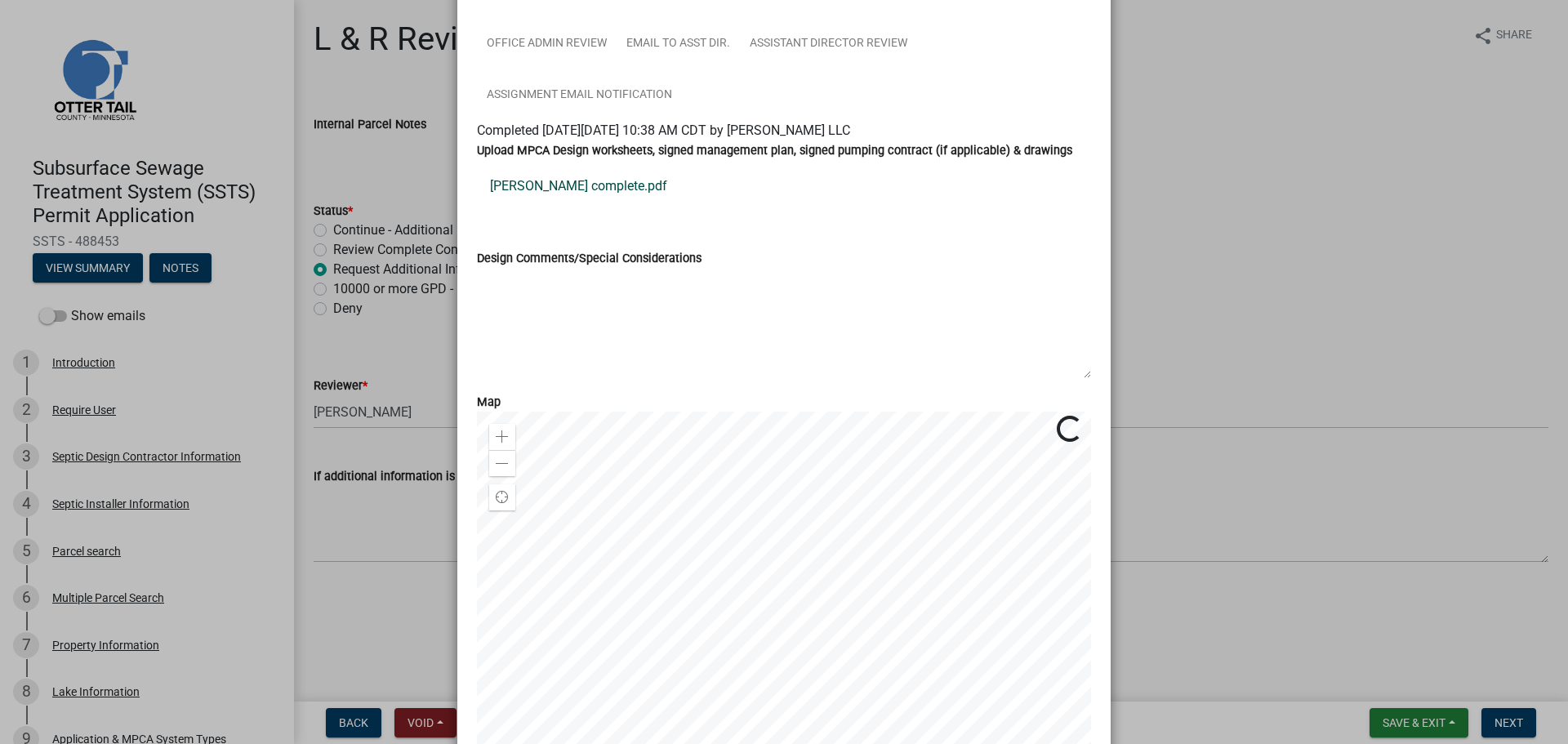
click at [531, 188] on link "Hovland complete.pdf" at bounding box center [784, 186] width 614 height 40
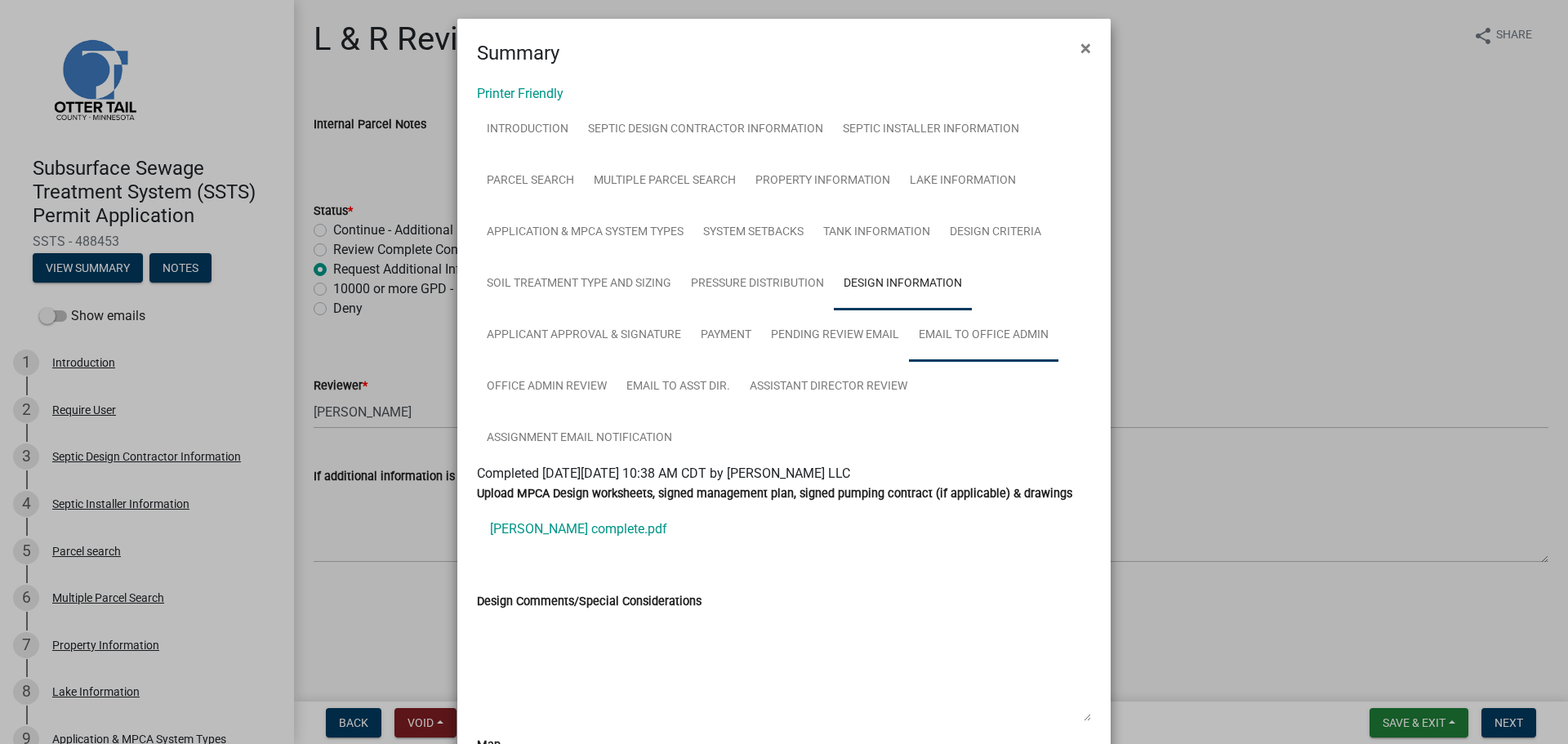
scroll to position [0, 0]
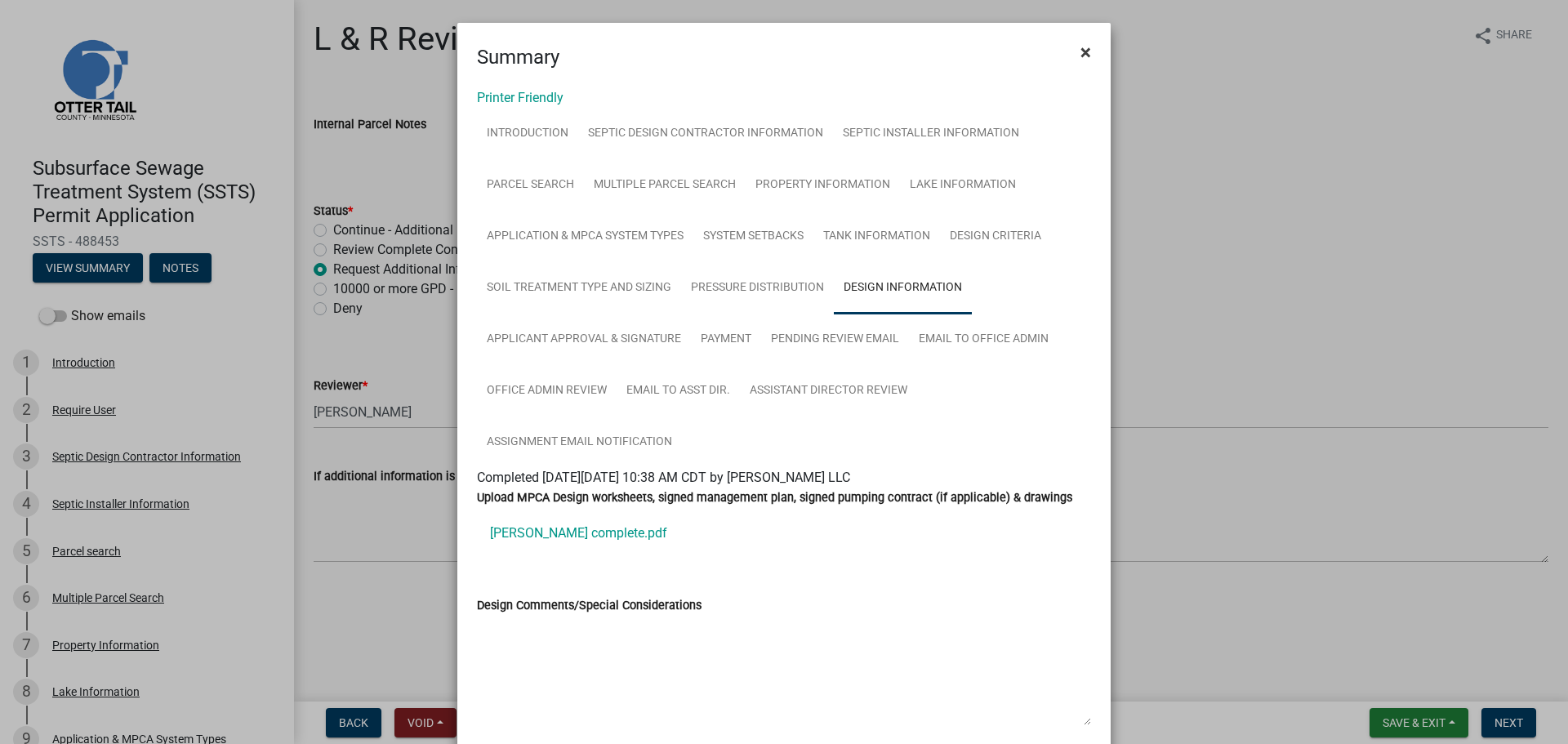
click at [1080, 50] on span "×" at bounding box center [1085, 52] width 10 height 23
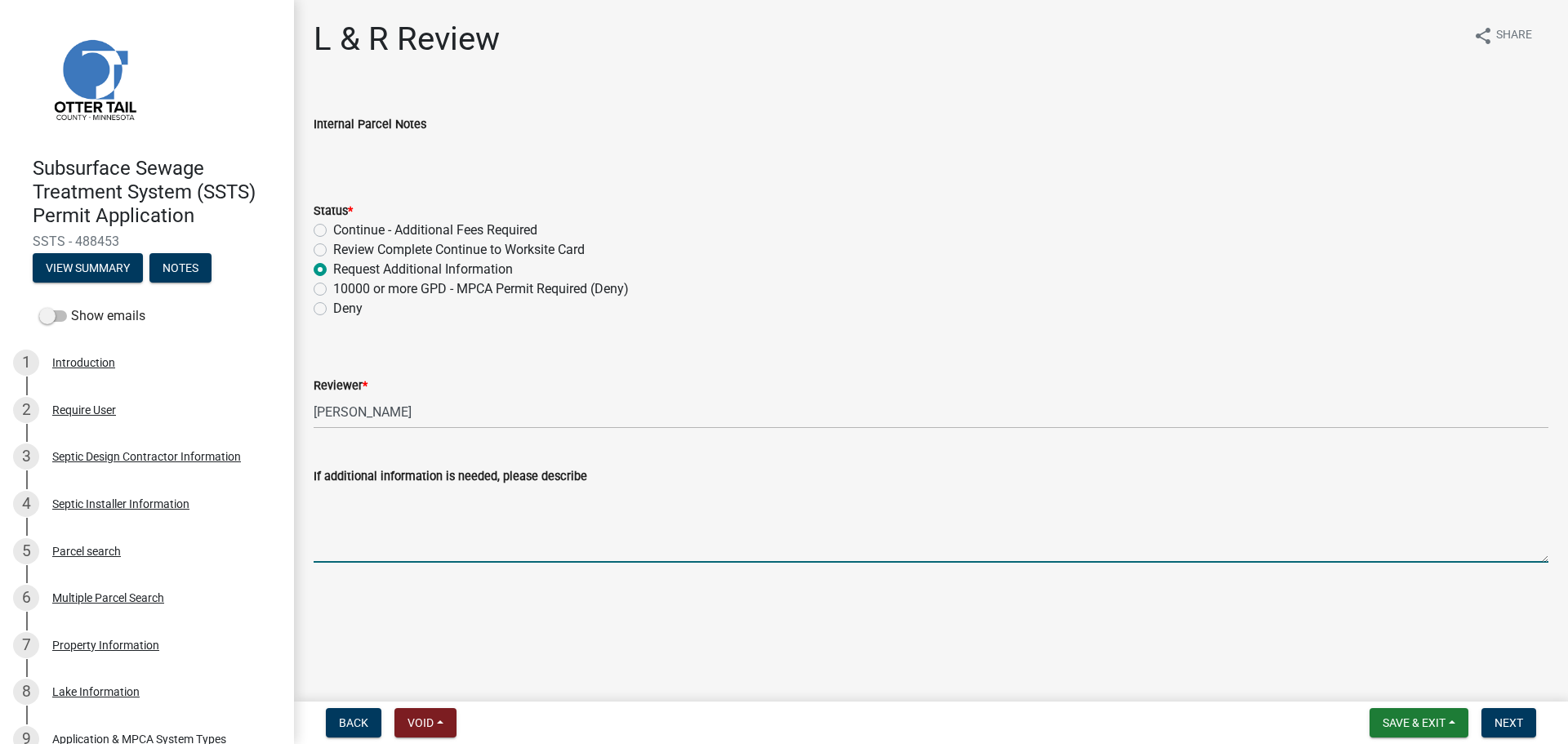
click at [372, 523] on textarea "If additional information is needed, please describe" at bounding box center [930, 523] width 1235 height 76
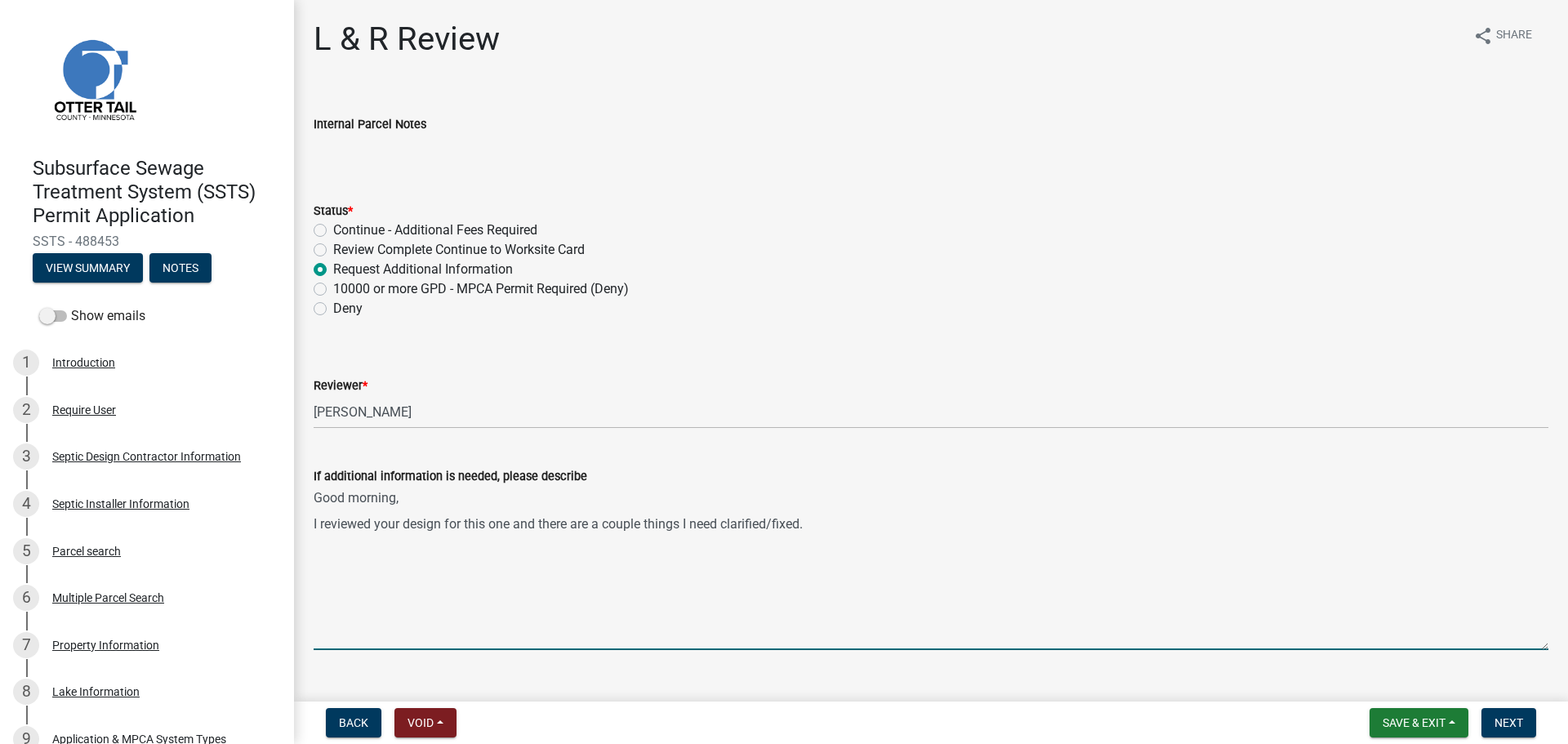
drag, startPoint x: 1539, startPoint y: 560, endPoint x: 1517, endPoint y: 664, distance: 106.3
click at [1519, 649] on textarea "Good morning, I reviewed your design for this one and there are a couple things…" at bounding box center [930, 567] width 1235 height 164
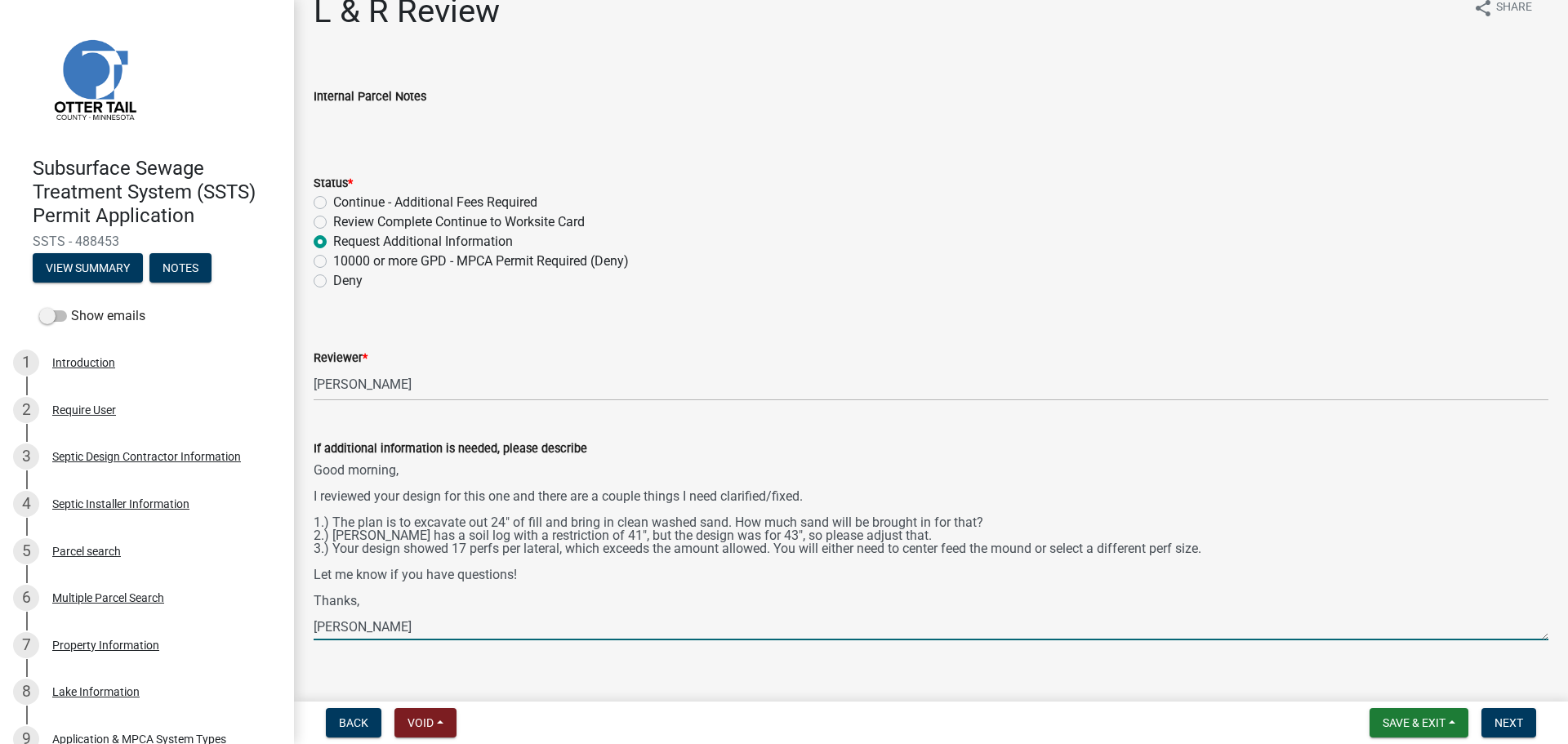
scroll to position [50, 0]
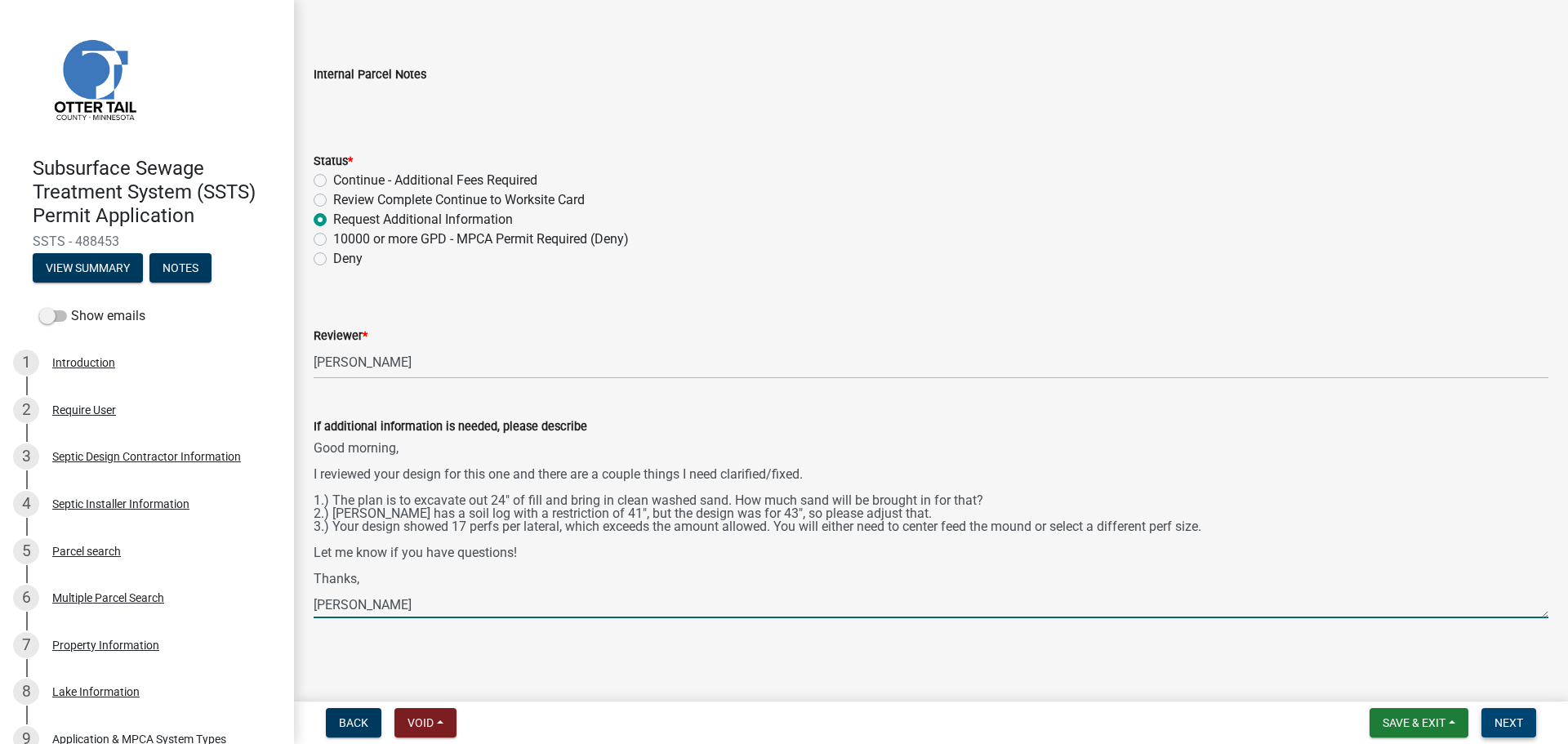
type textarea "Good morning, I reviewed your design for this one and there are a couple things…"
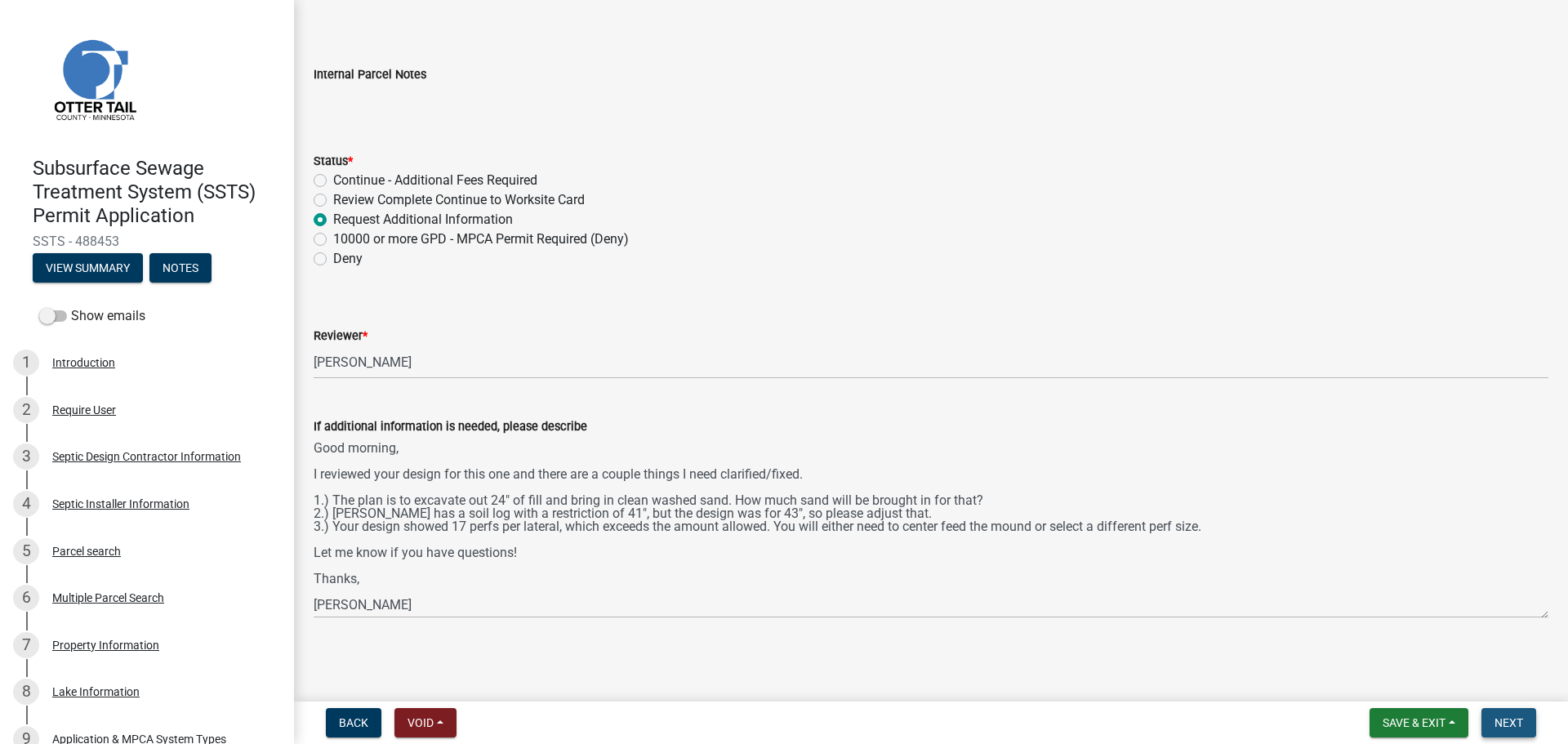
click at [1504, 713] on button "Next" at bounding box center [1509, 723] width 55 height 29
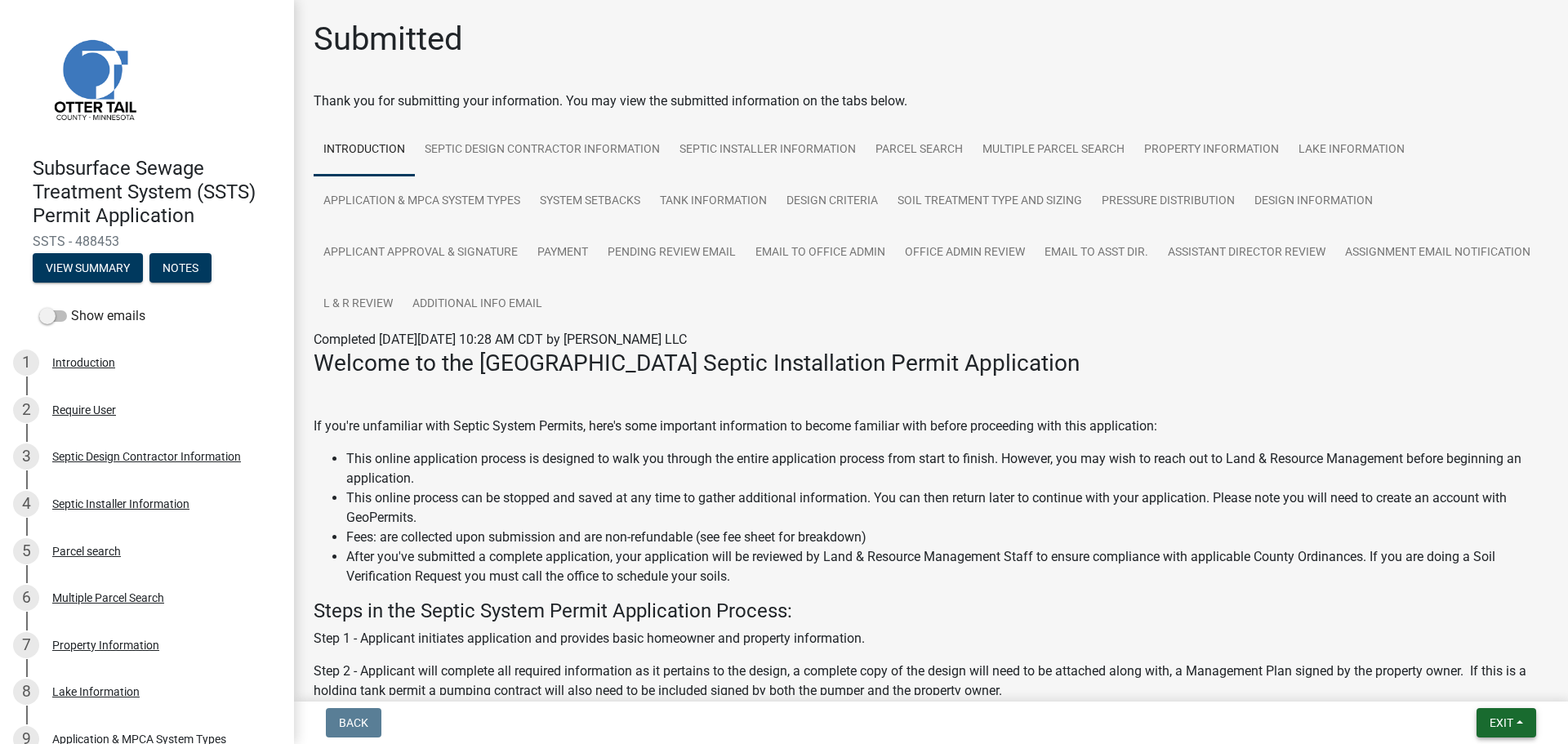
click at [1507, 723] on span "Exit" at bounding box center [1501, 722] width 24 height 13
click at [1469, 680] on button "Save & Exit" at bounding box center [1470, 680] width 131 height 40
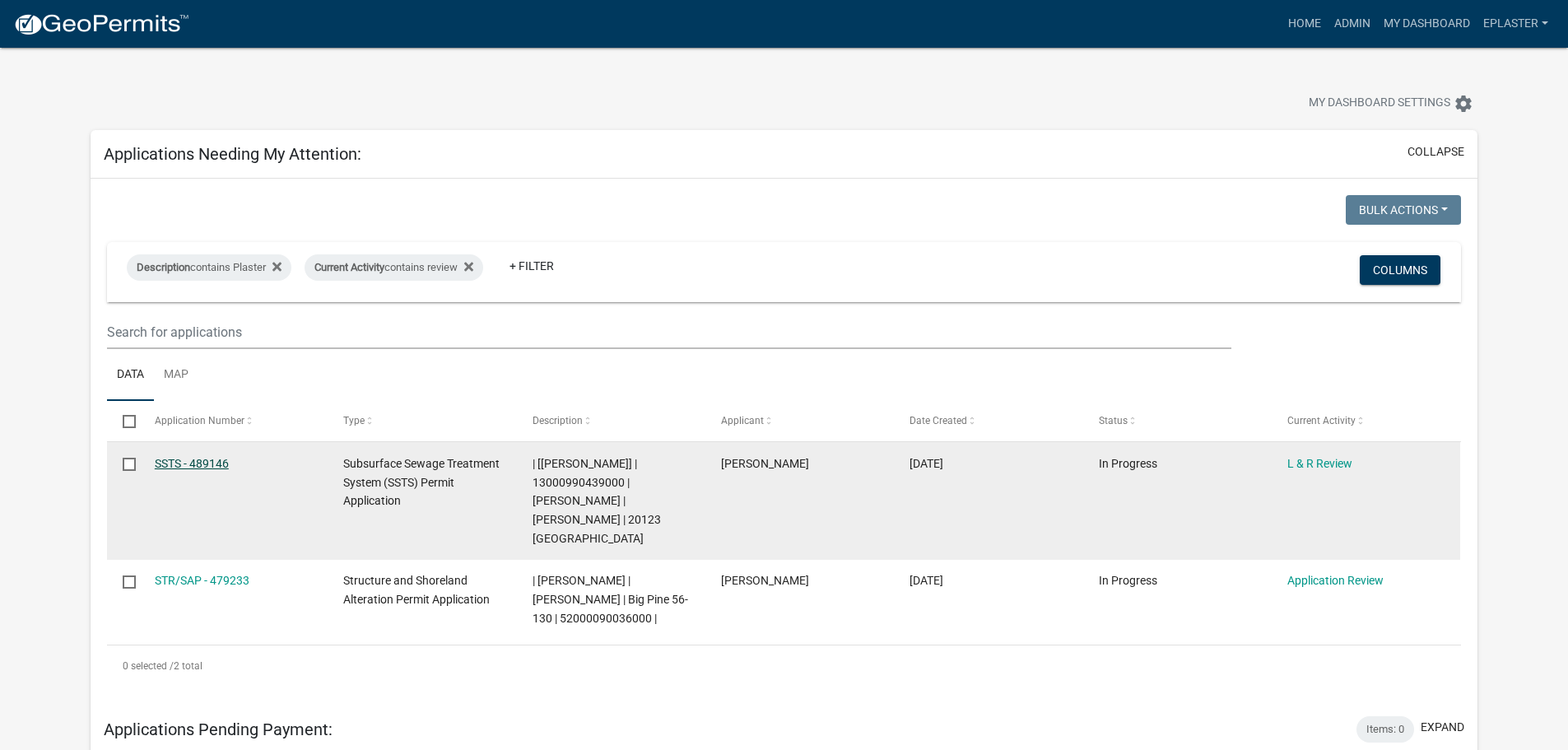
click at [198, 467] on link "SSTS - 489146" at bounding box center [192, 462] width 75 height 13
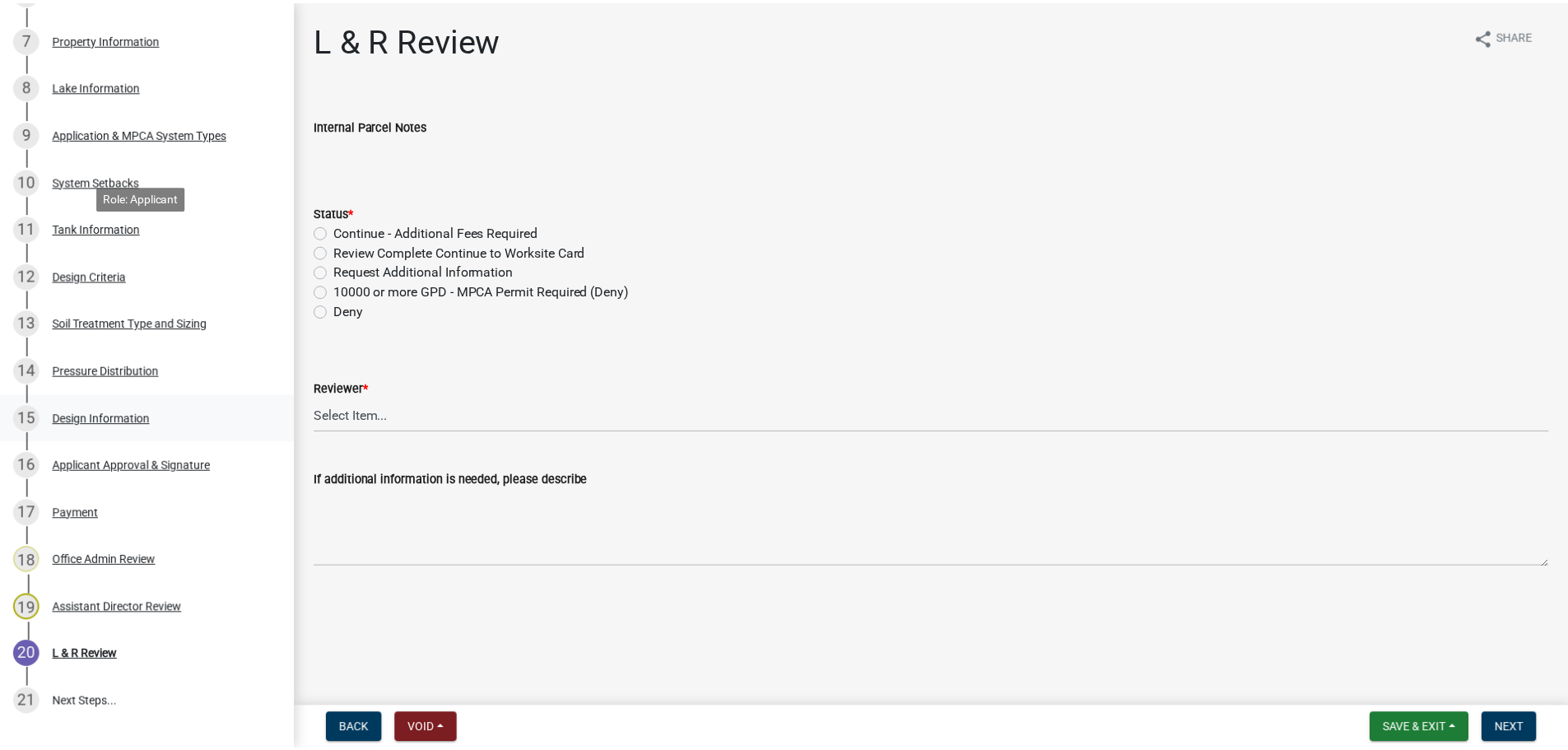
scroll to position [658, 0]
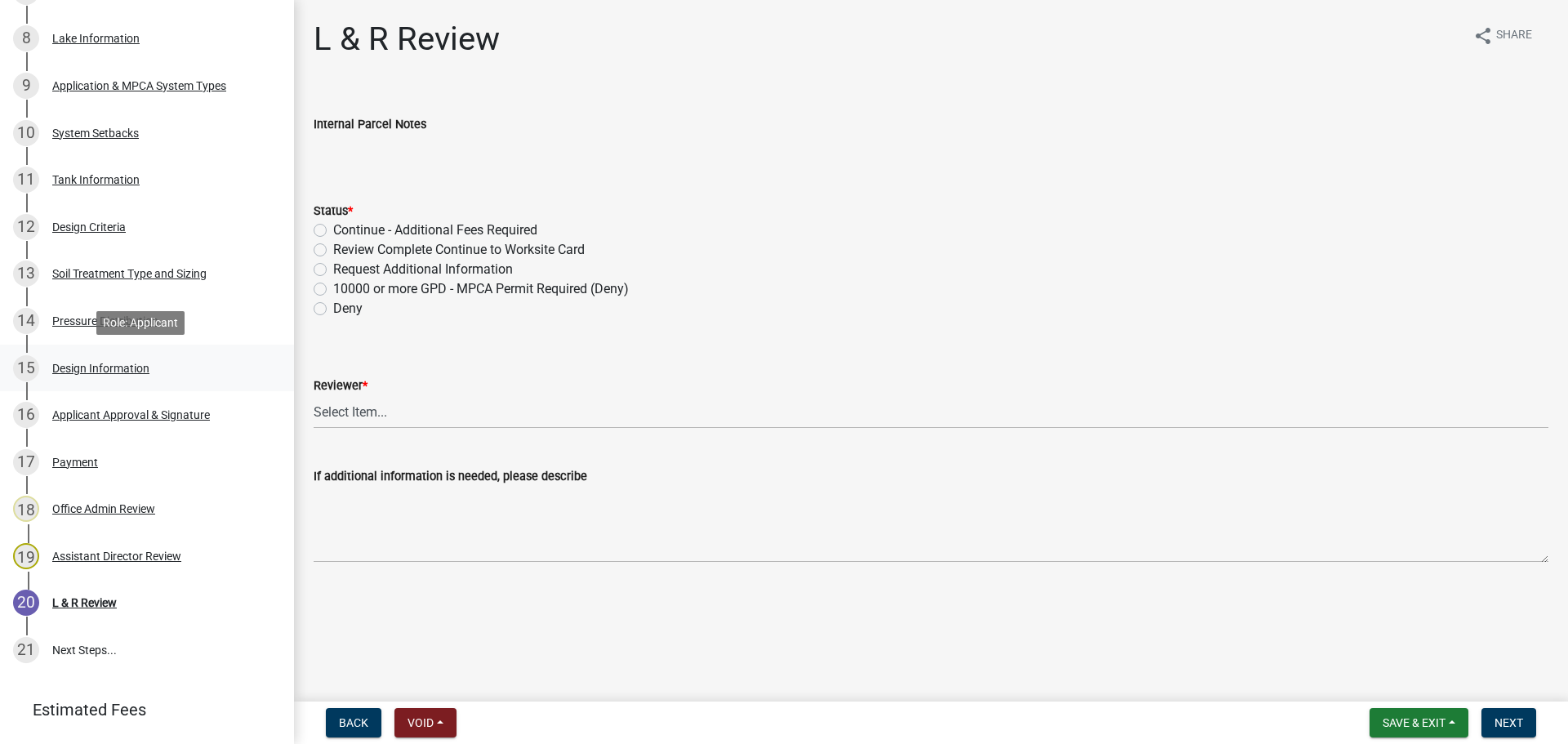
click at [167, 358] on div "15 Design Information" at bounding box center [140, 368] width 254 height 26
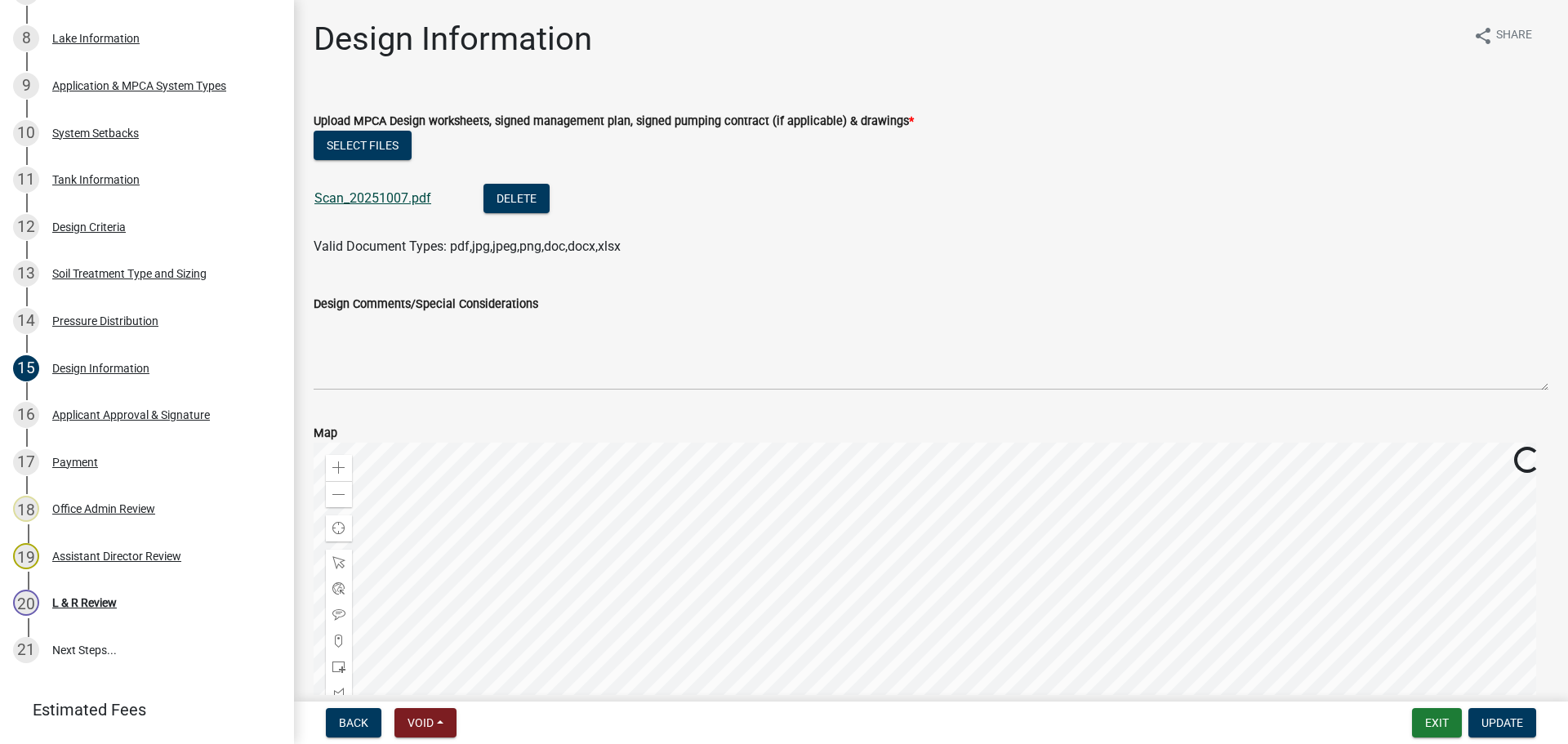
click at [356, 193] on link "Scan_20251007.pdf" at bounding box center [373, 198] width 117 height 15
drag, startPoint x: 1434, startPoint y: 717, endPoint x: 1427, endPoint y: 702, distance: 16.6
click at [1434, 717] on button "Exit" at bounding box center [1437, 723] width 50 height 29
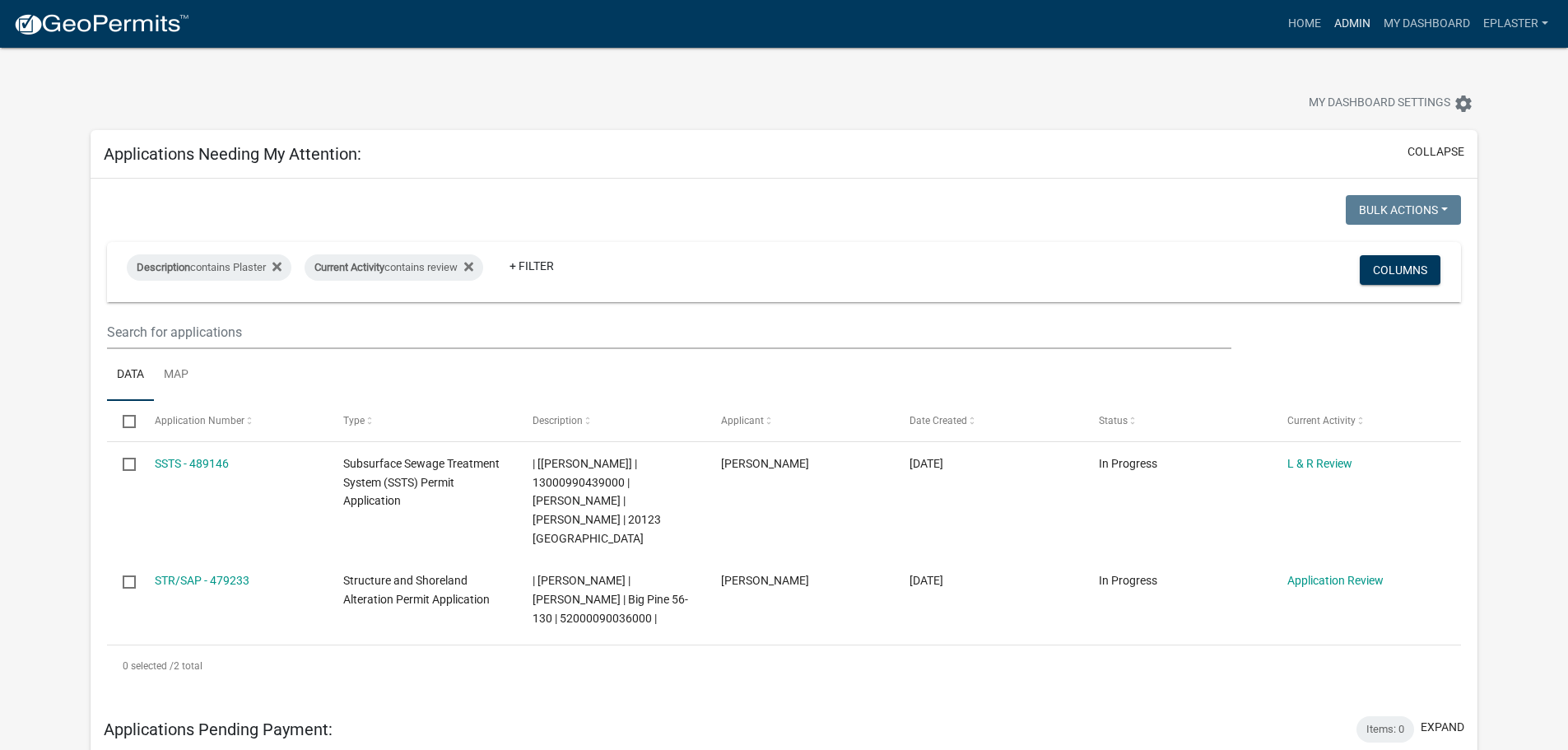
click at [1343, 20] on link "Admin" at bounding box center [1352, 24] width 49 height 31
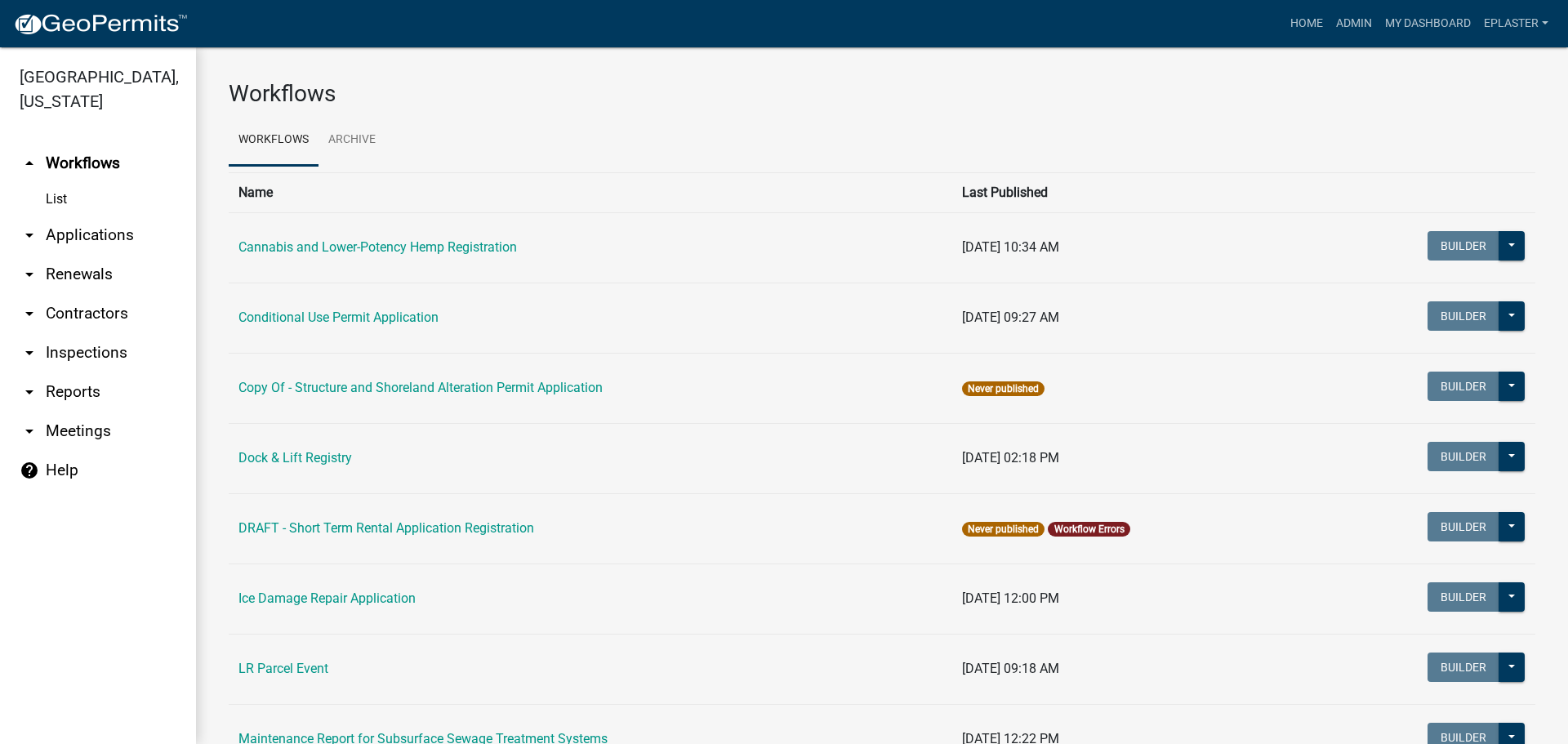
click at [98, 233] on link "arrow_drop_down Applications" at bounding box center [98, 235] width 196 height 40
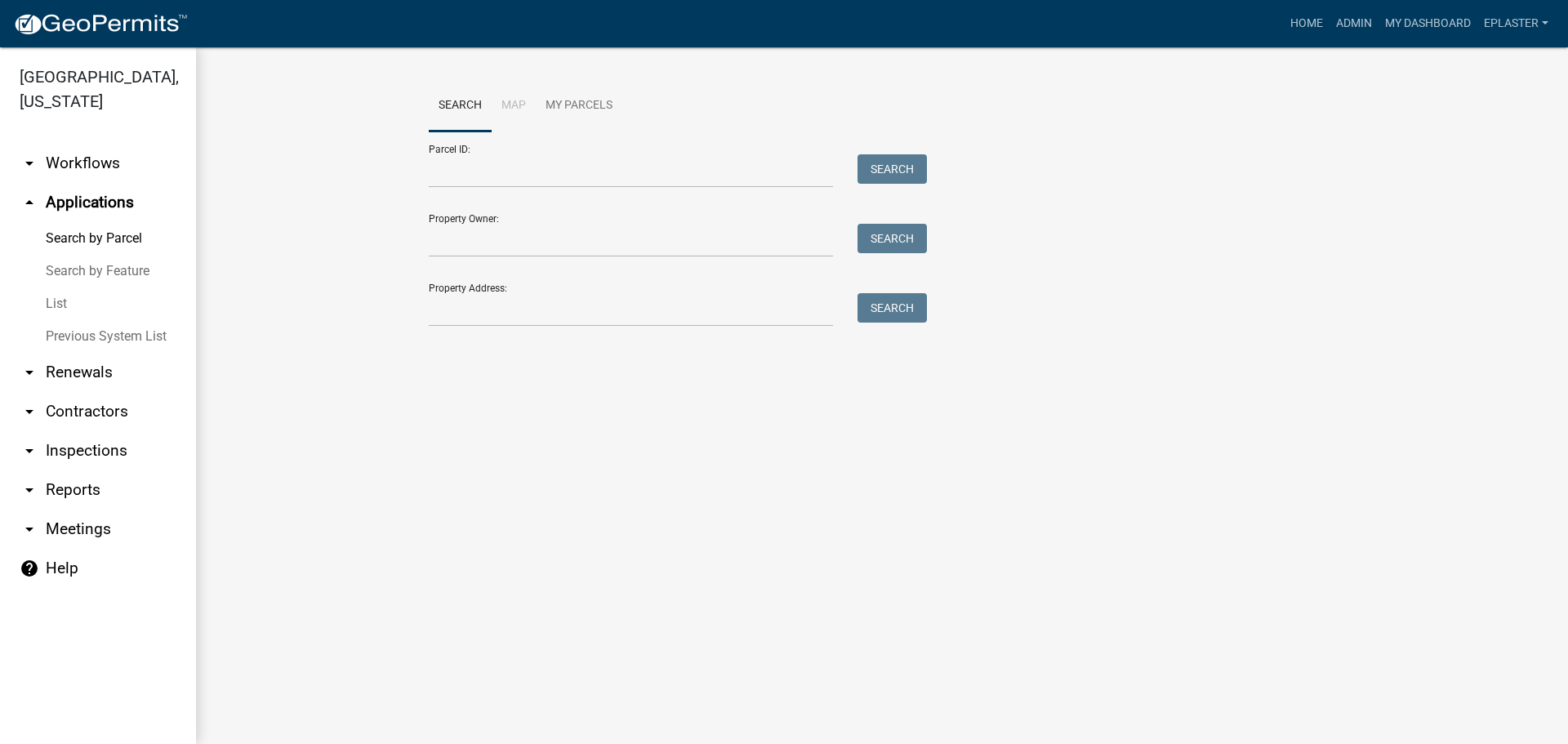
click at [594, 149] on div "Parcel ID: Search" at bounding box center [674, 160] width 490 height 57
click at [570, 166] on input "Parcel ID:" at bounding box center [631, 171] width 404 height 34
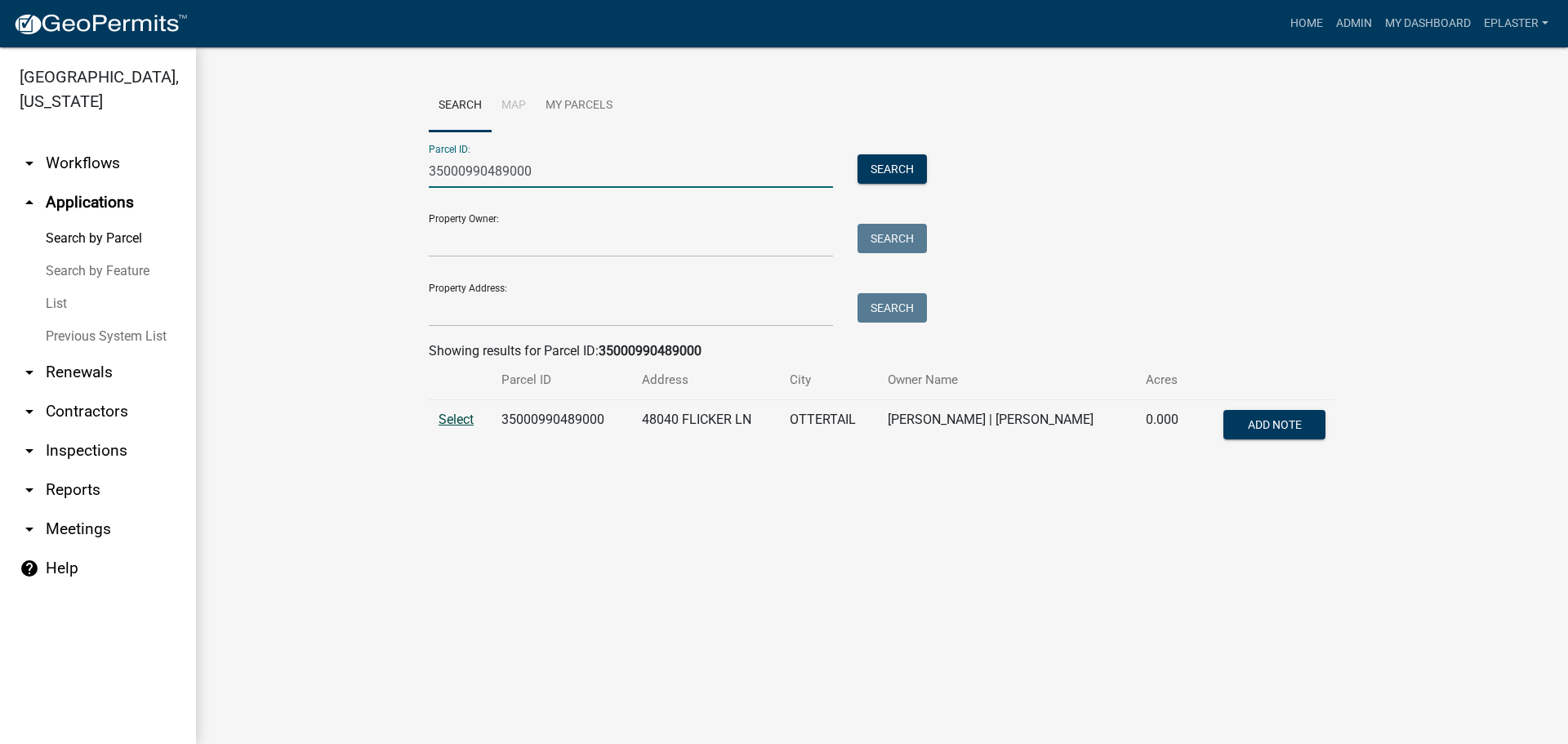
type input "35000990489000"
click at [472, 424] on span "Select" at bounding box center [455, 419] width 35 height 15
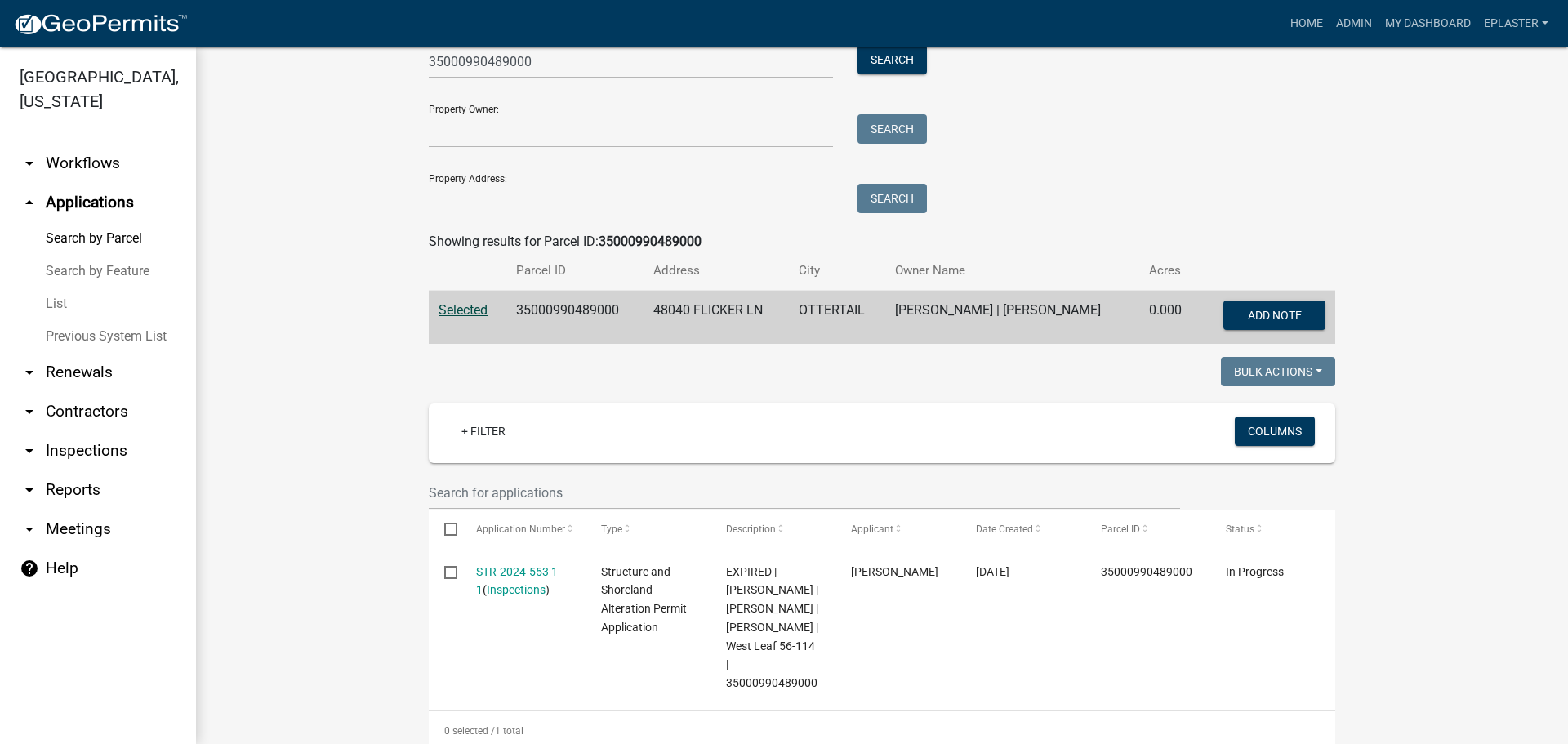
scroll to position [368, 0]
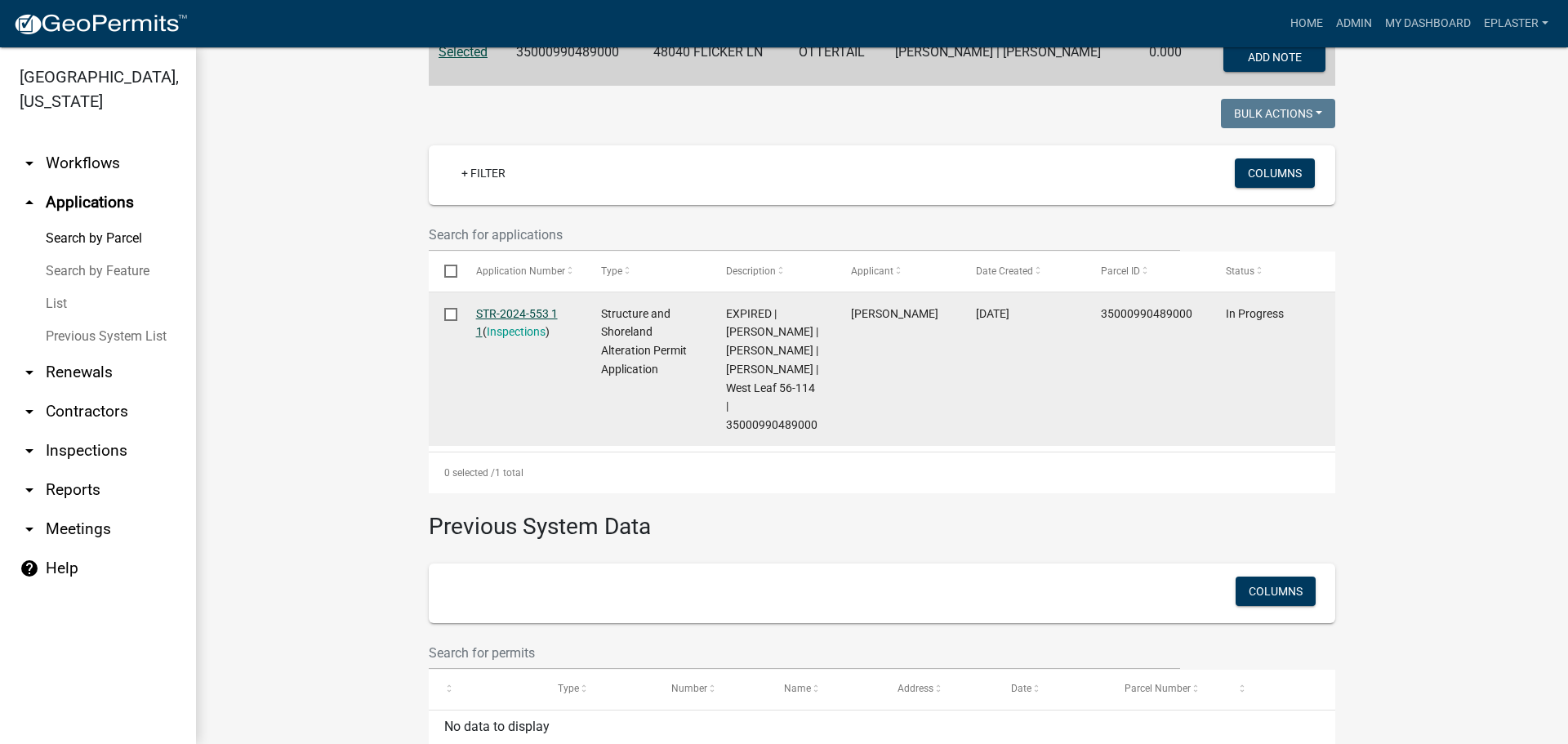
click at [516, 313] on link "STR-2024-553 1 1" at bounding box center [516, 322] width 82 height 32
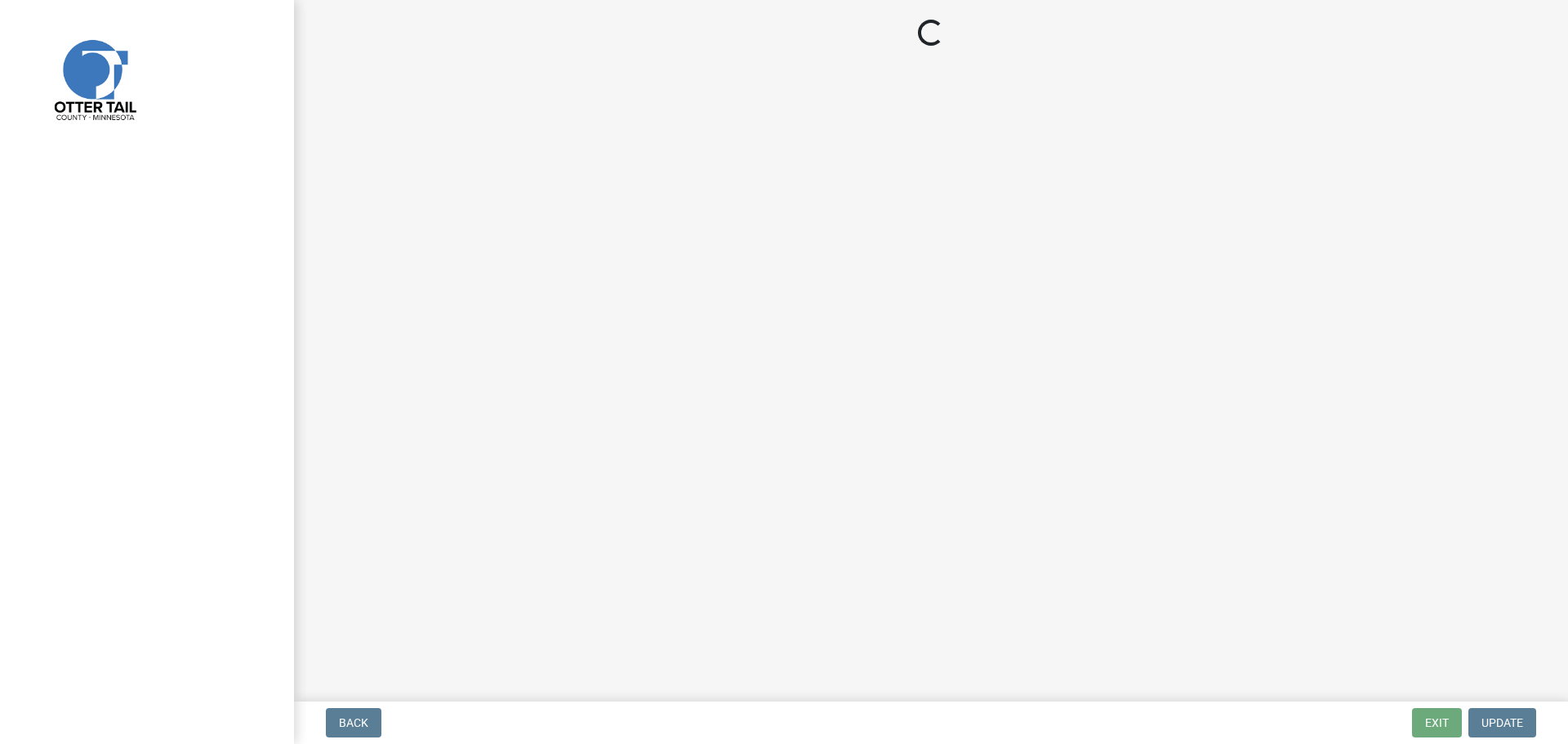
select select "710d5f49-2663-4e73-9718-d0c4e189f5ed"
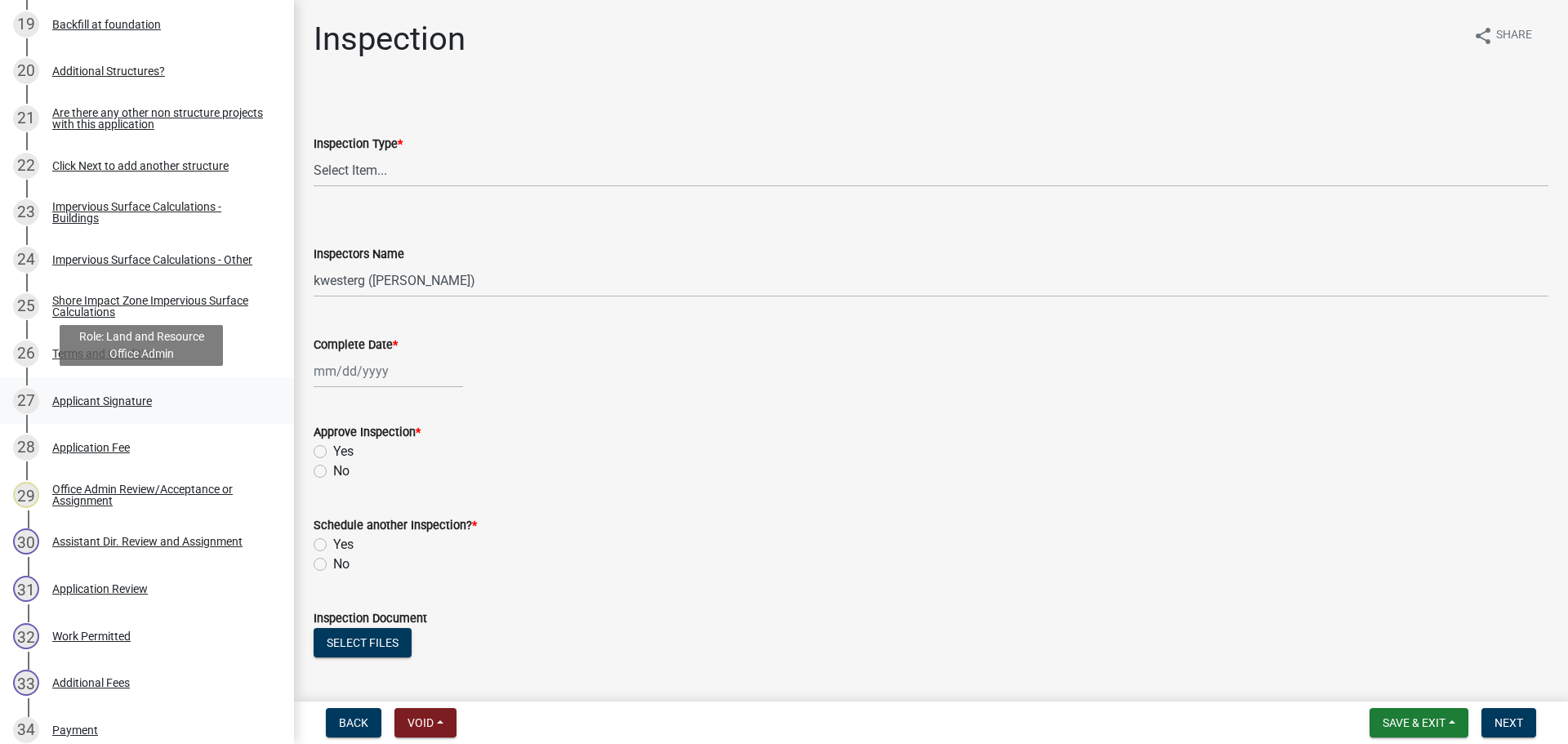
scroll to position [1307, 0]
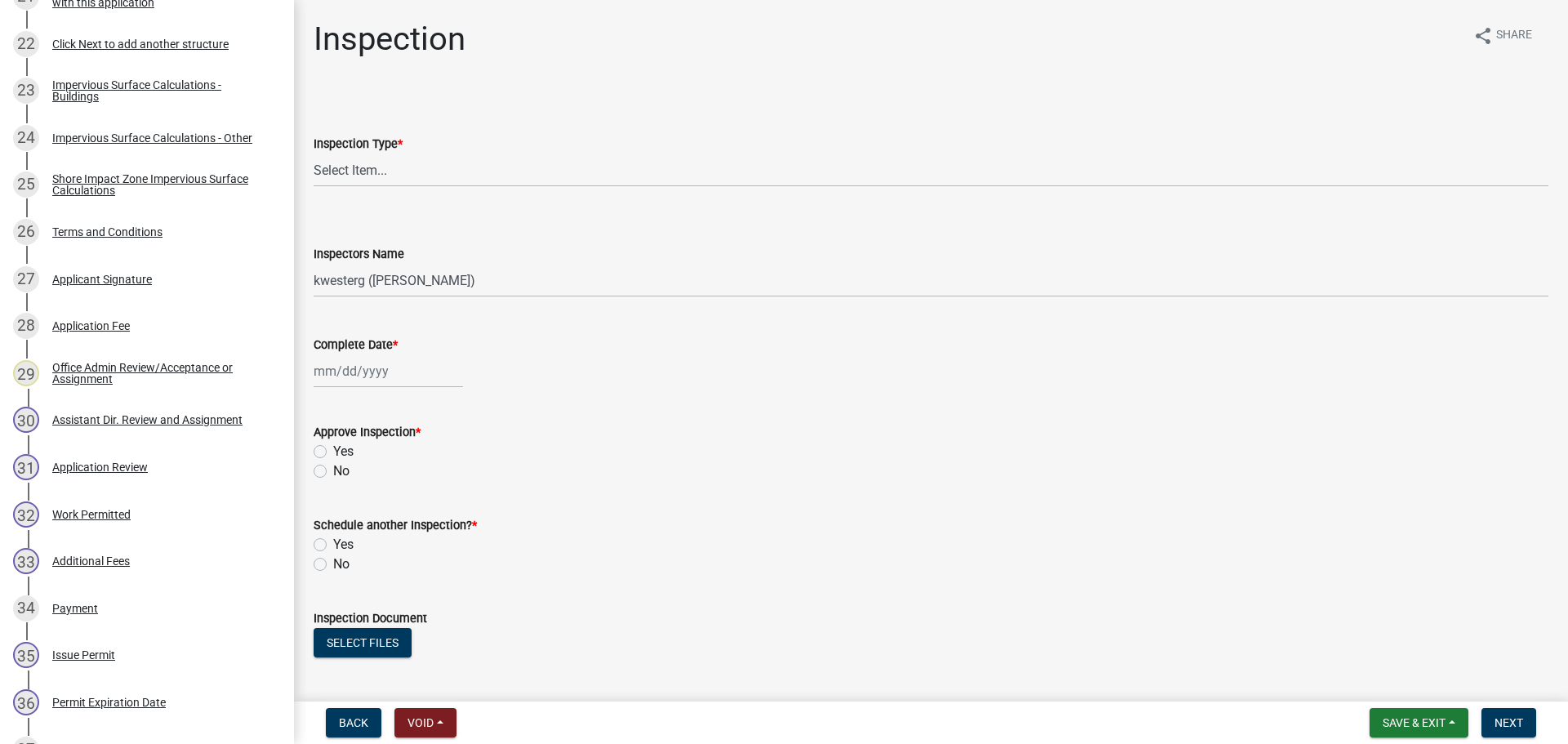
click at [163, 520] on div "32 Work Permitted" at bounding box center [140, 514] width 254 height 26
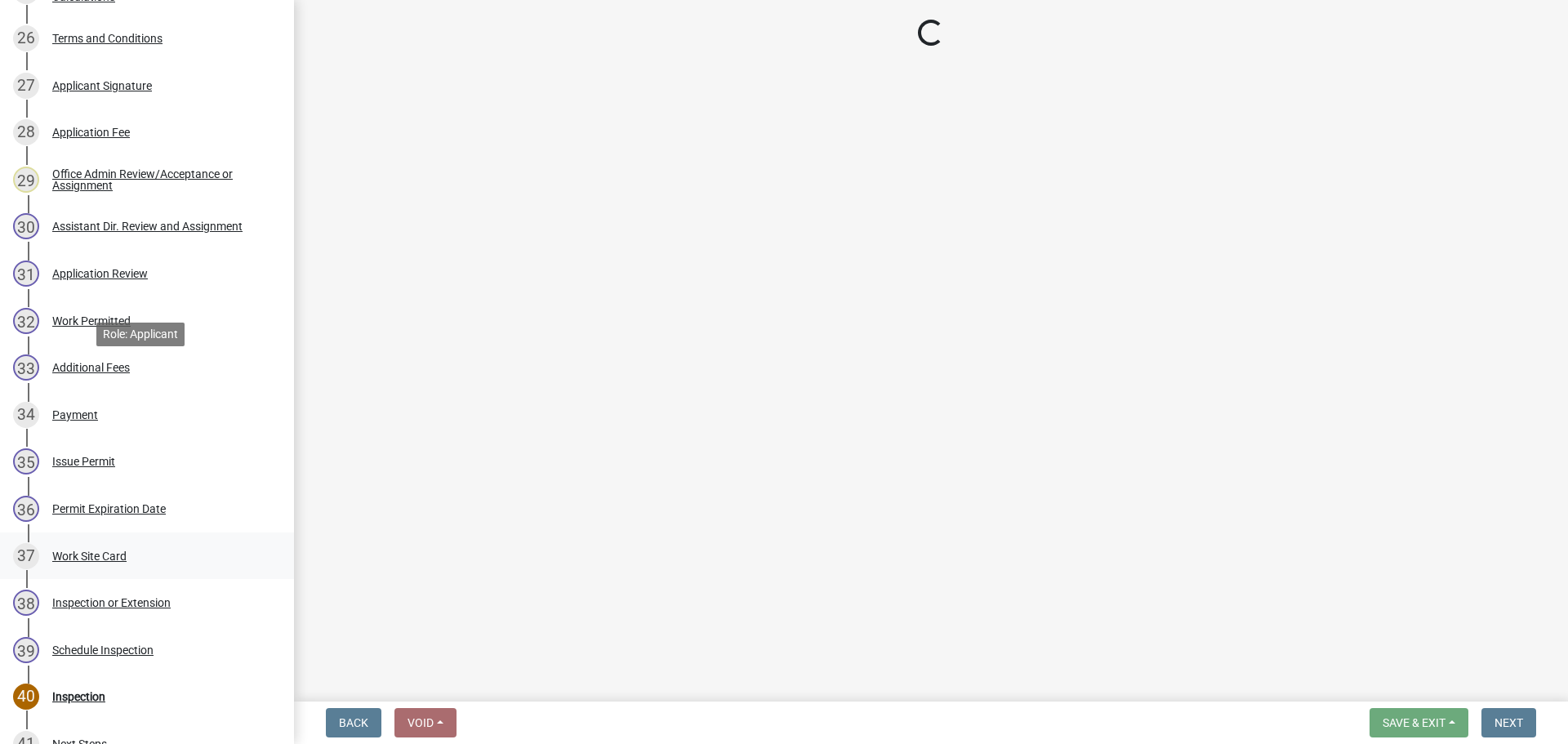
scroll to position [1712, 0]
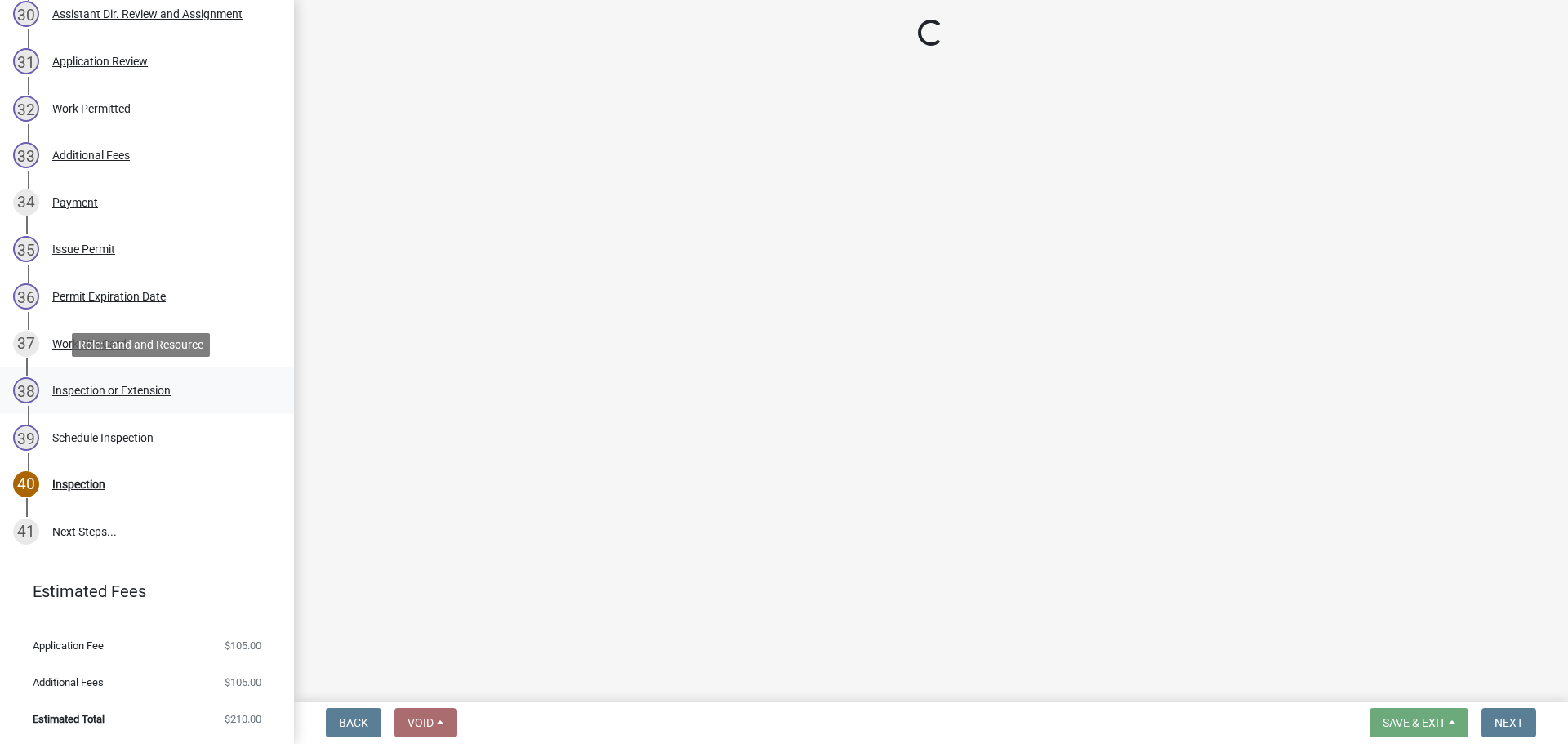
select select "f6a741f6-6d10-4601-9562-2e8ce244b7e0"
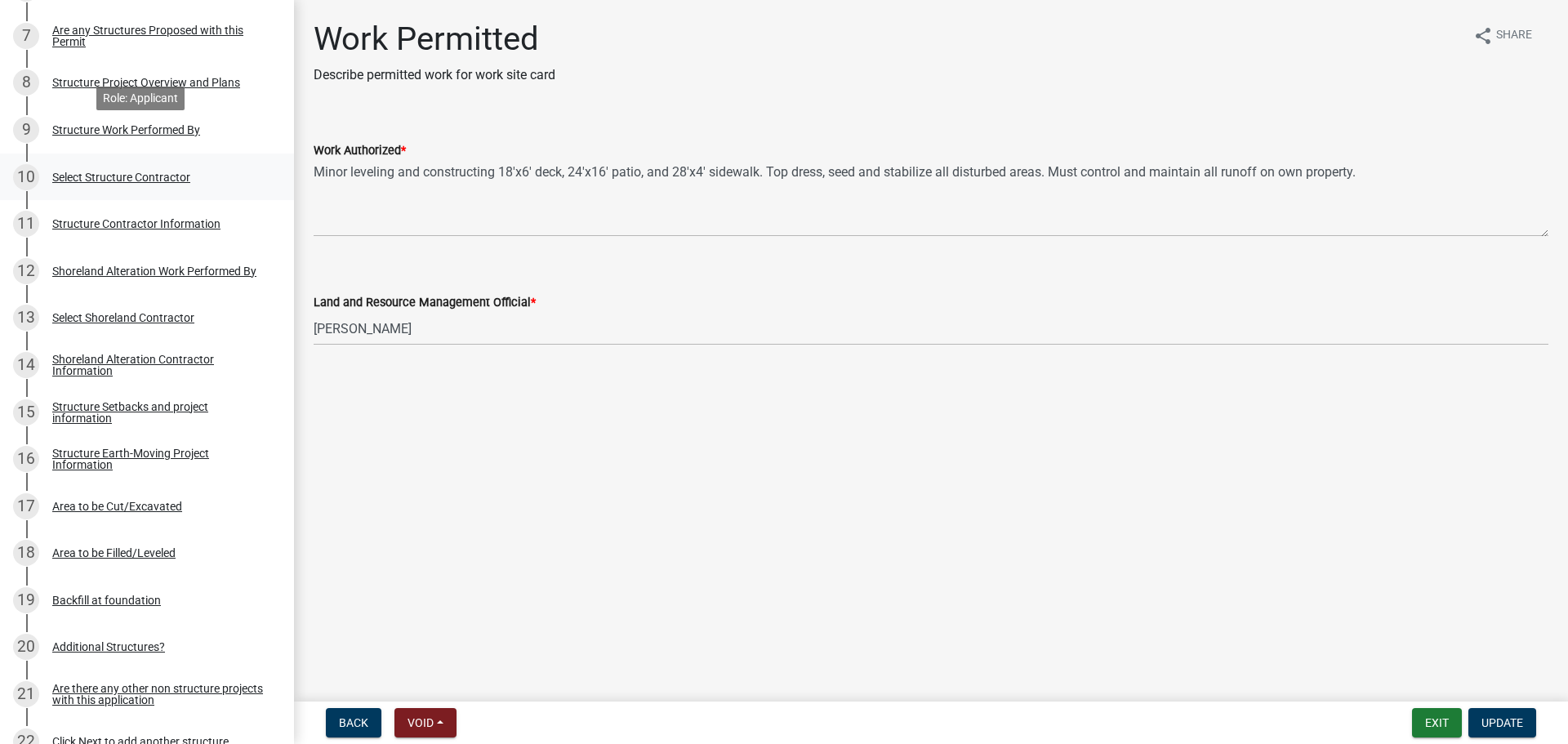
scroll to position [589, 0]
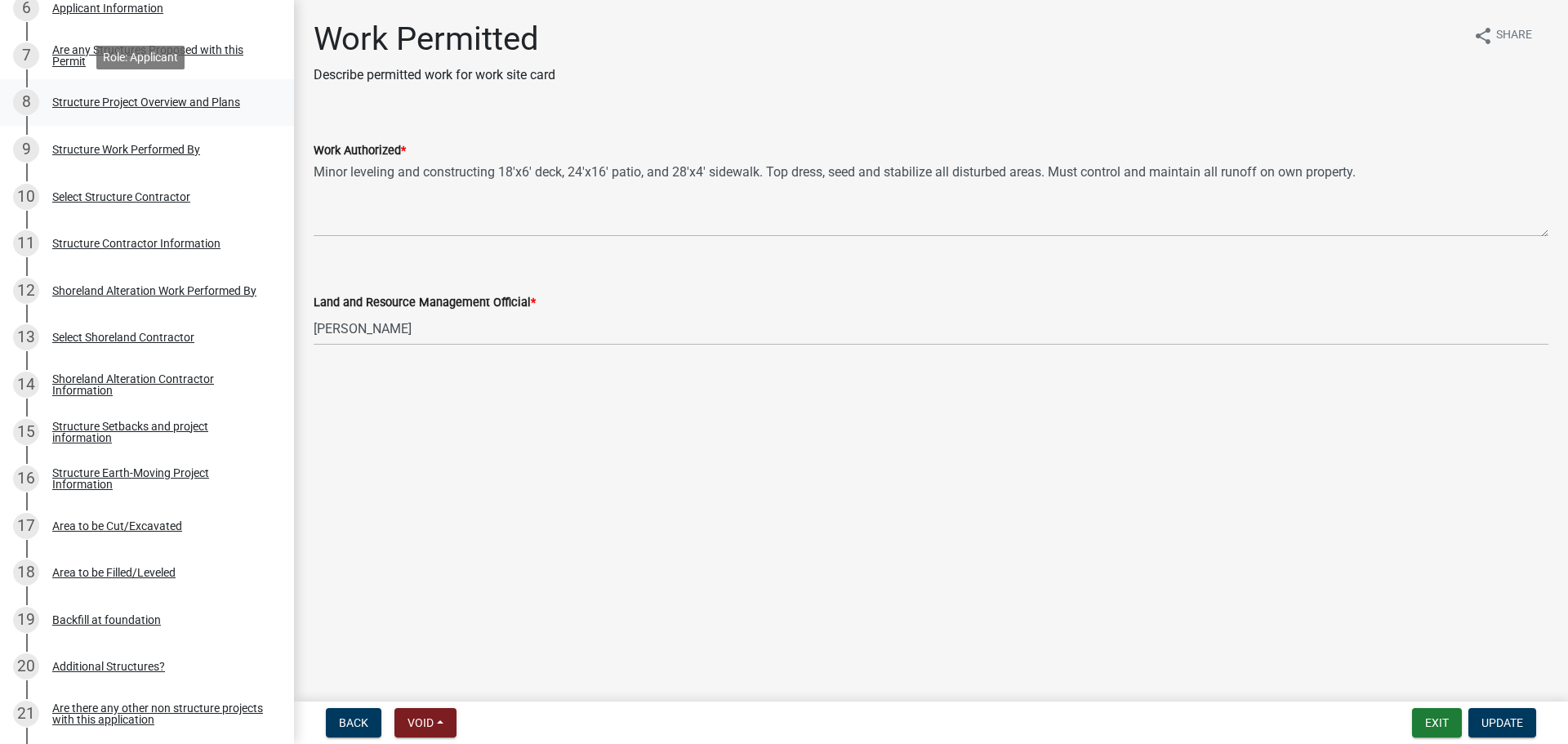
click at [196, 97] on div "Structure Project Overview and Plans" at bounding box center [146, 101] width 188 height 11
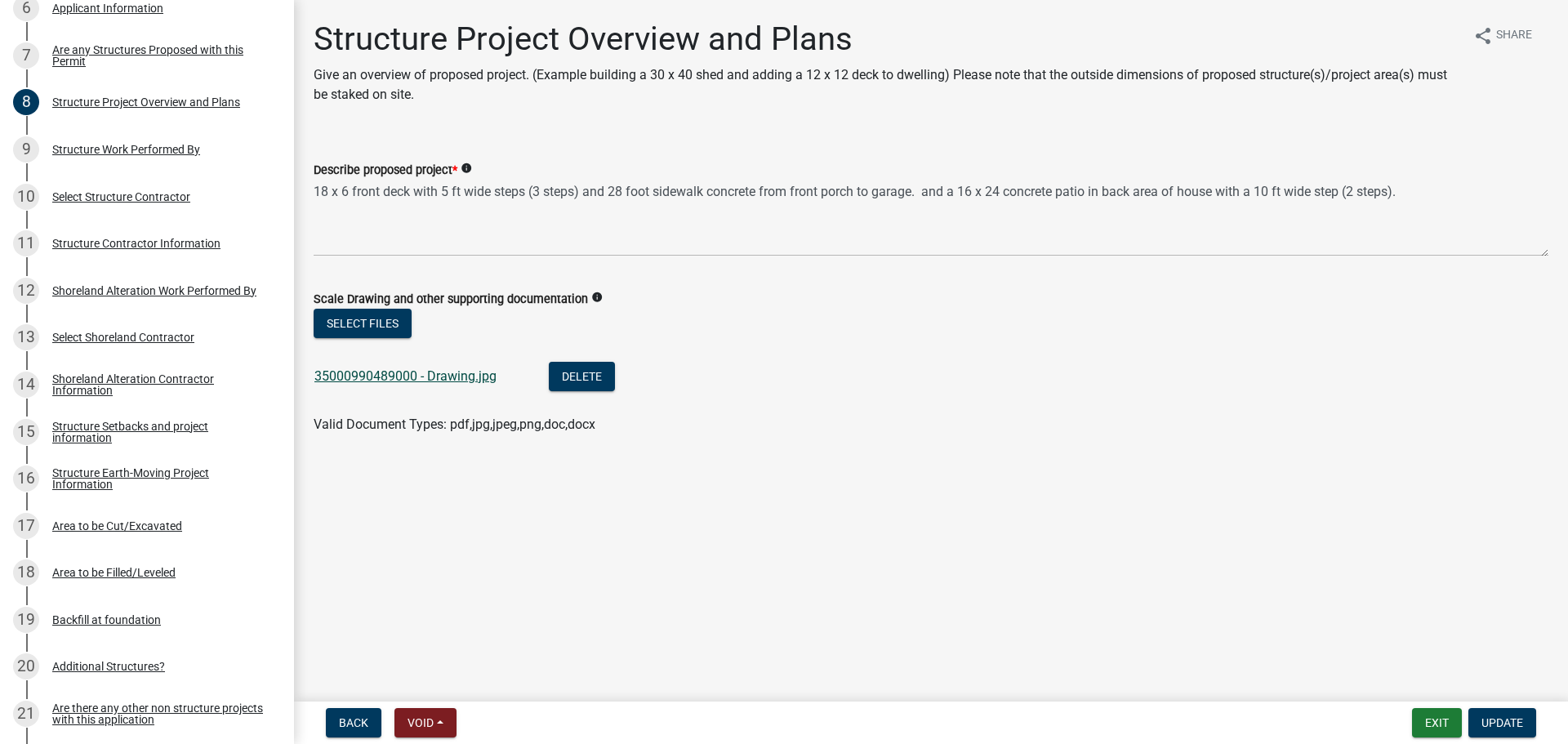
click at [432, 382] on link "35000990489000 - Drawing.jpg" at bounding box center [406, 376] width 182 height 15
click at [1437, 724] on button "Exit" at bounding box center [1437, 723] width 50 height 29
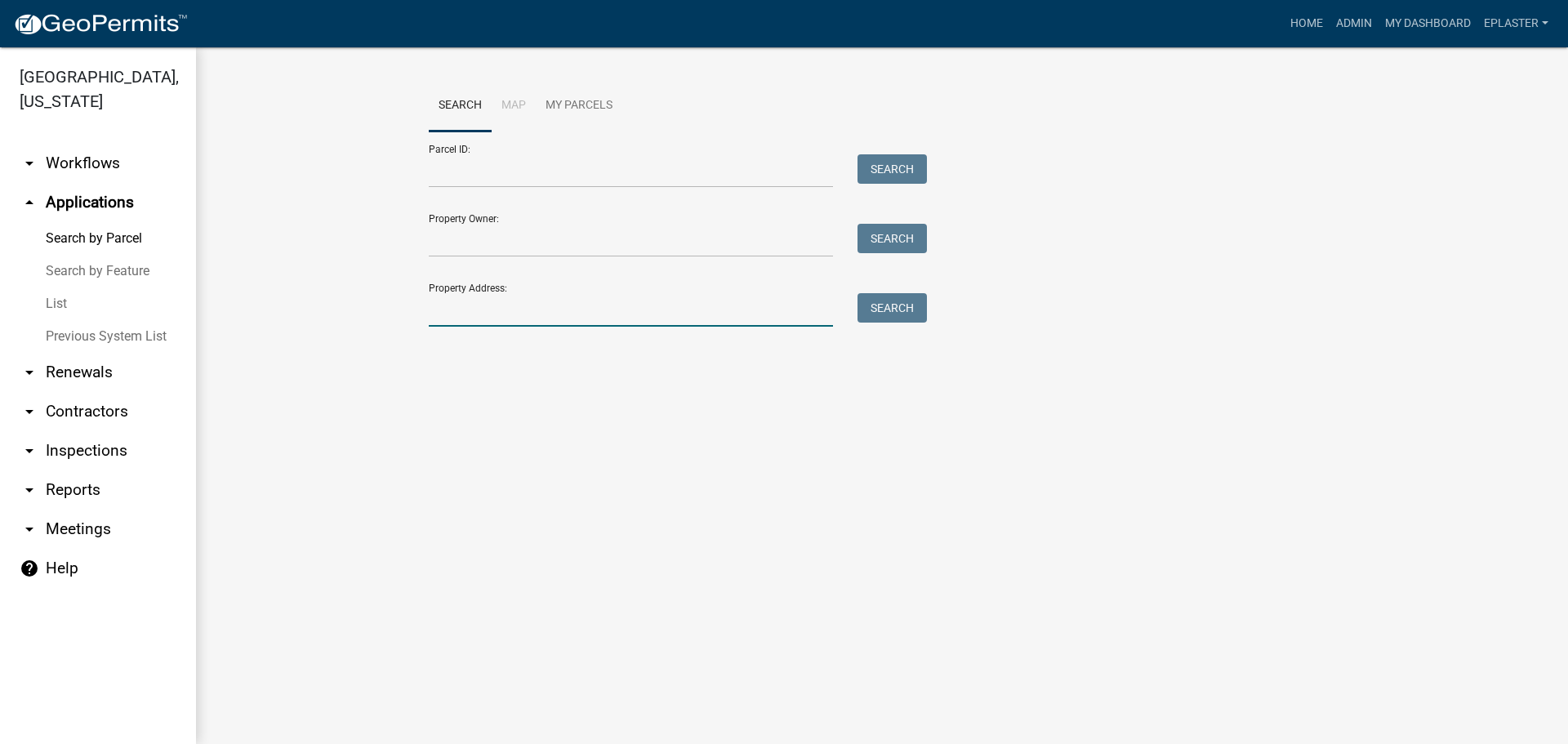
click at [474, 314] on input "Property Address:" at bounding box center [631, 309] width 404 height 34
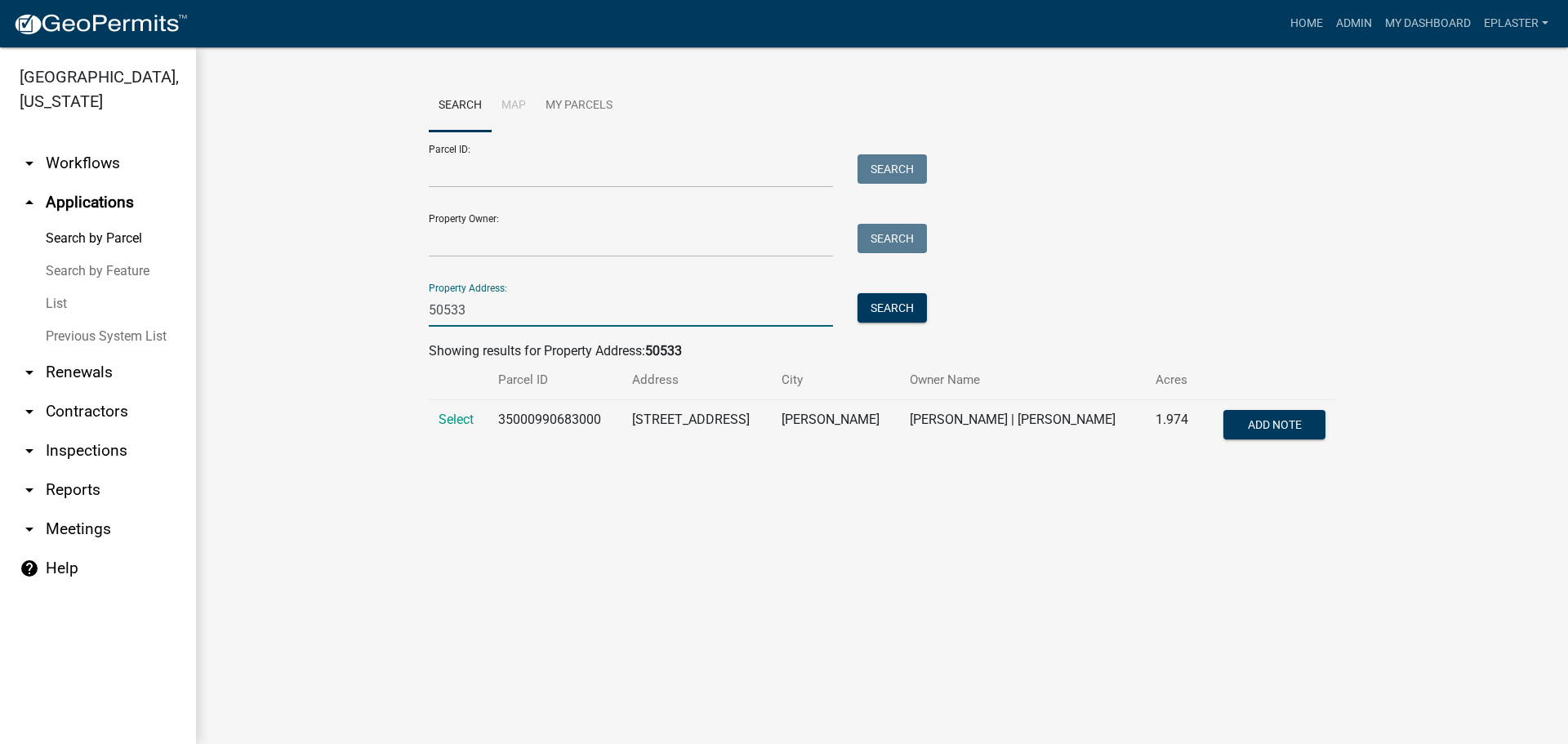
type input "50533"
click at [427, 403] on div "Search Map My Parcels Parcel ID: Search Property Owner: Search Property Address…" at bounding box center [882, 272] width 930 height 386
click at [467, 410] on td "Select" at bounding box center [458, 427] width 59 height 54
click at [467, 422] on span "Select" at bounding box center [455, 419] width 35 height 15
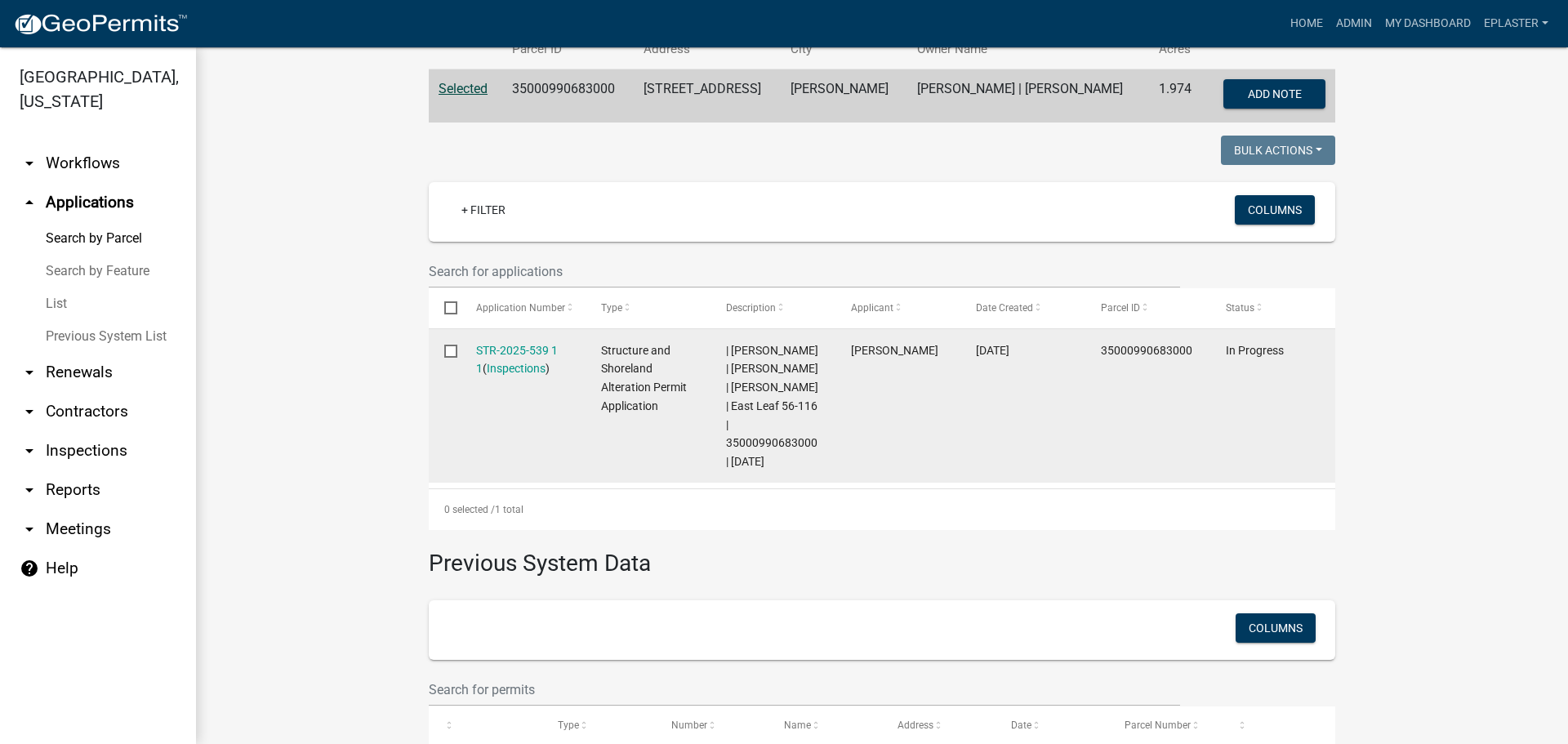
scroll to position [347, 0]
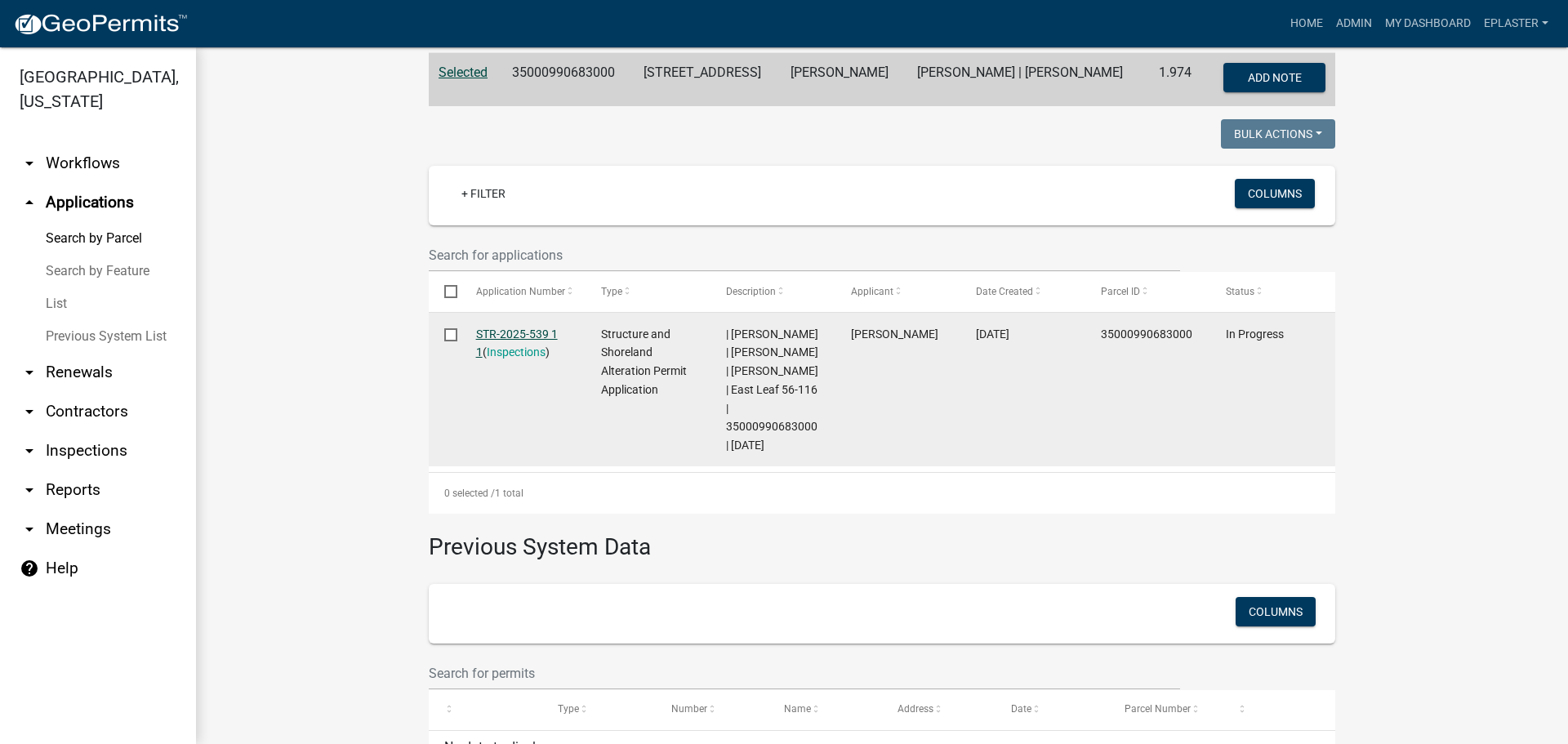
click at [524, 337] on link "STR-2025-539 1 1" at bounding box center [516, 343] width 82 height 32
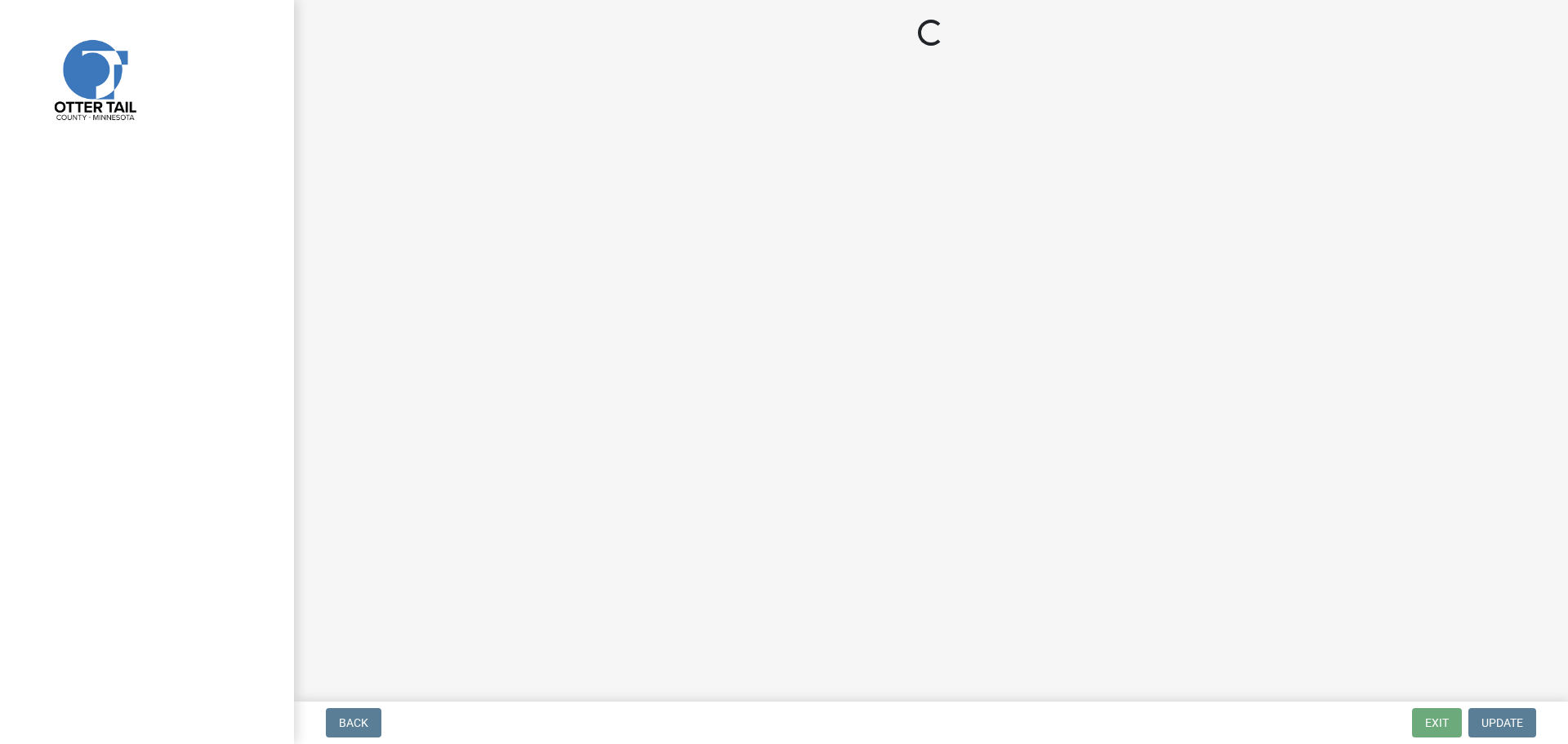
select select "710d5f49-2663-4e73-9718-d0c4e189f5ed"
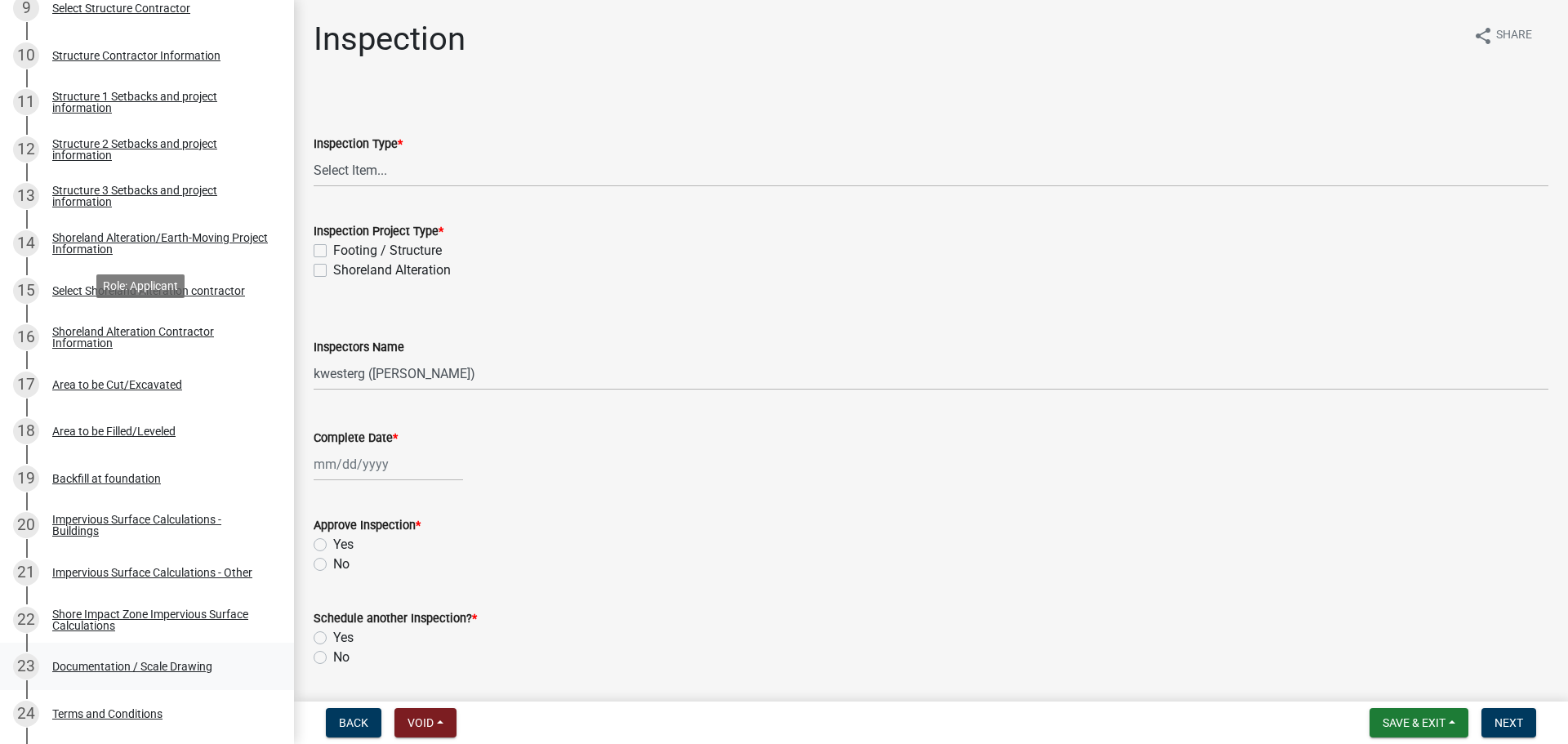
scroll to position [1204, 0]
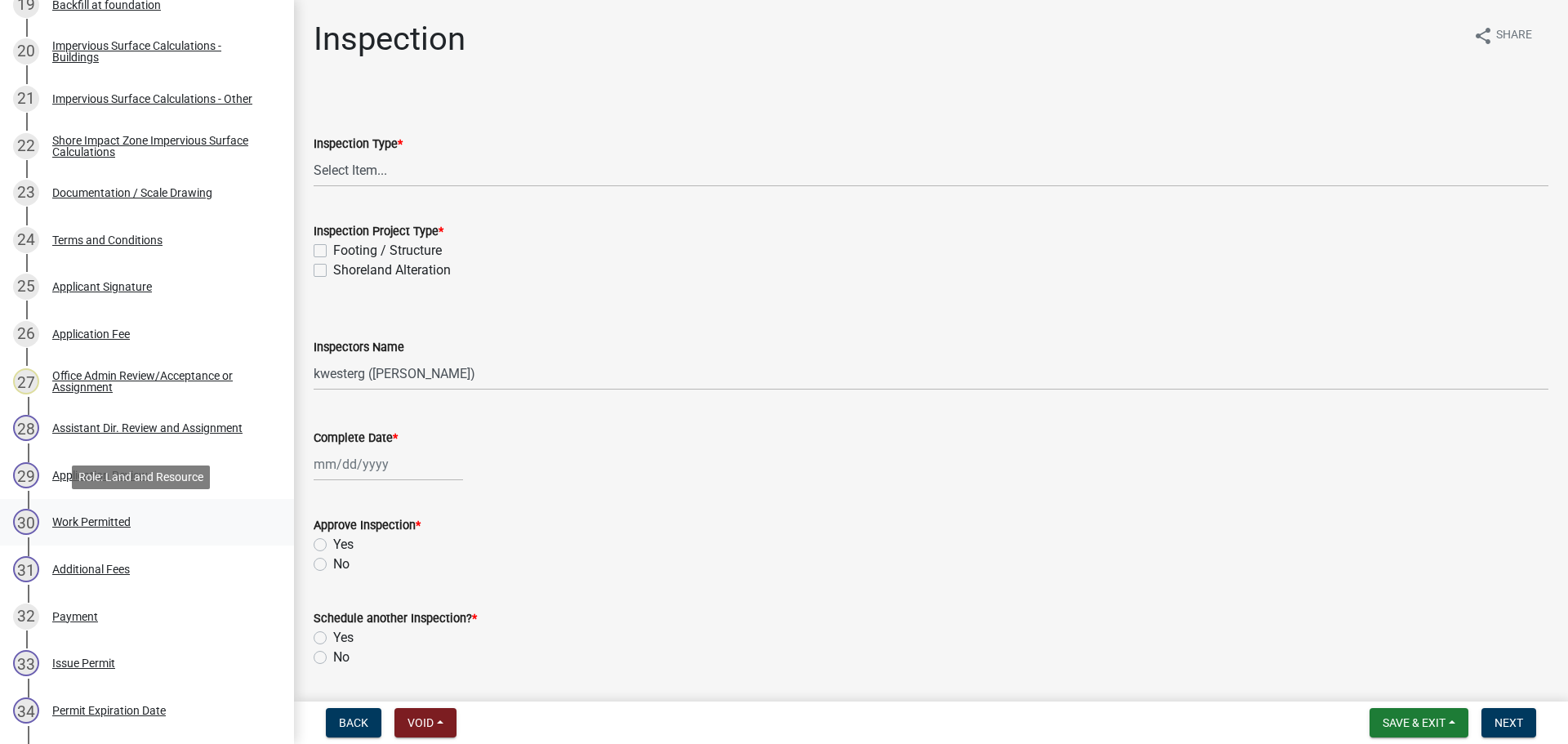
click at [115, 528] on div "Work Permitted" at bounding box center [91, 521] width 78 height 11
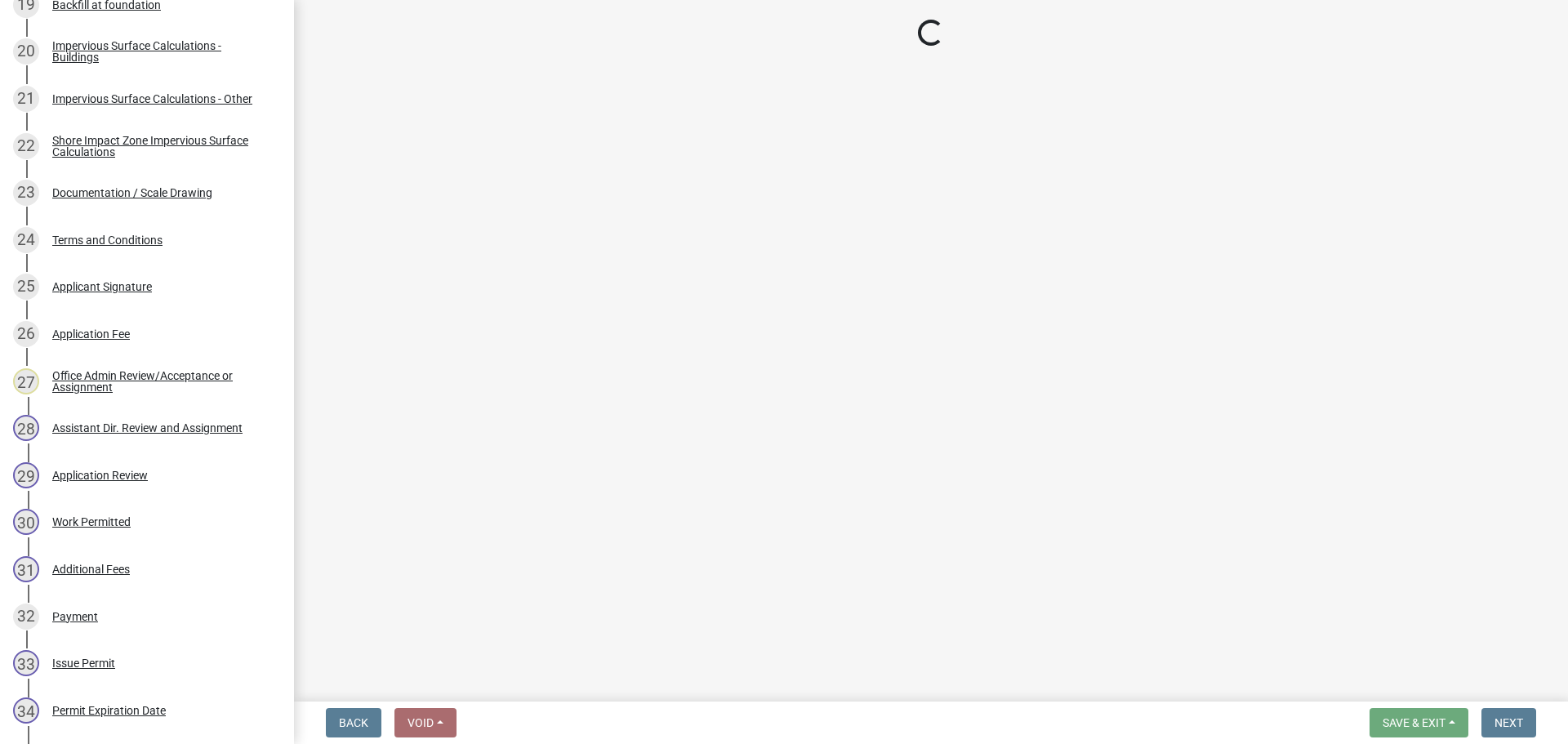
select select "190fd4c8-42ef-492b-a4a0-a0213555944c"
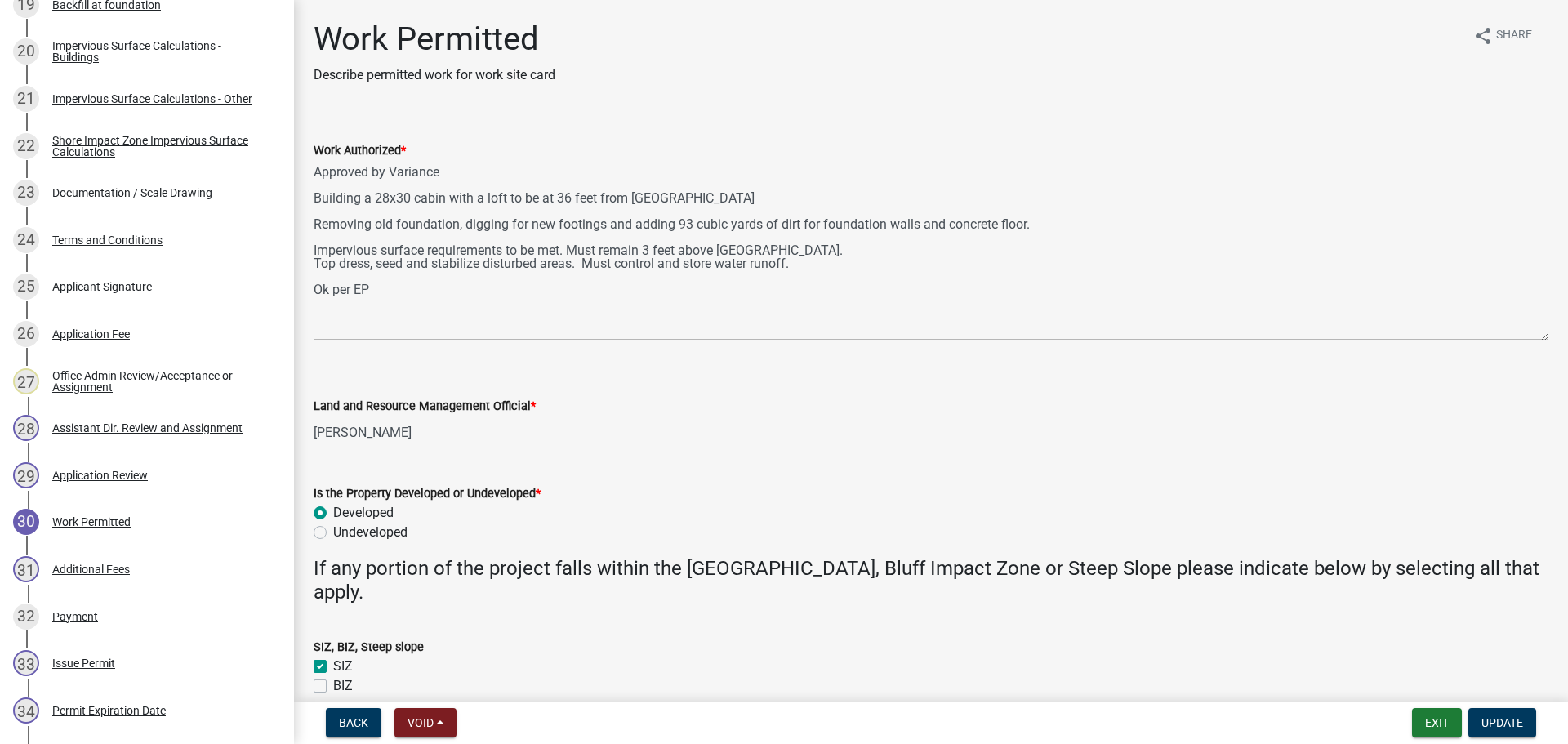
drag, startPoint x: 1536, startPoint y: 232, endPoint x: 1537, endPoint y: 336, distance: 104.0
click at [1537, 336] on div "Work Authorized * Approved by Variance Building a 28x30 cabin with a loft to be…" at bounding box center [930, 229] width 1259 height 223
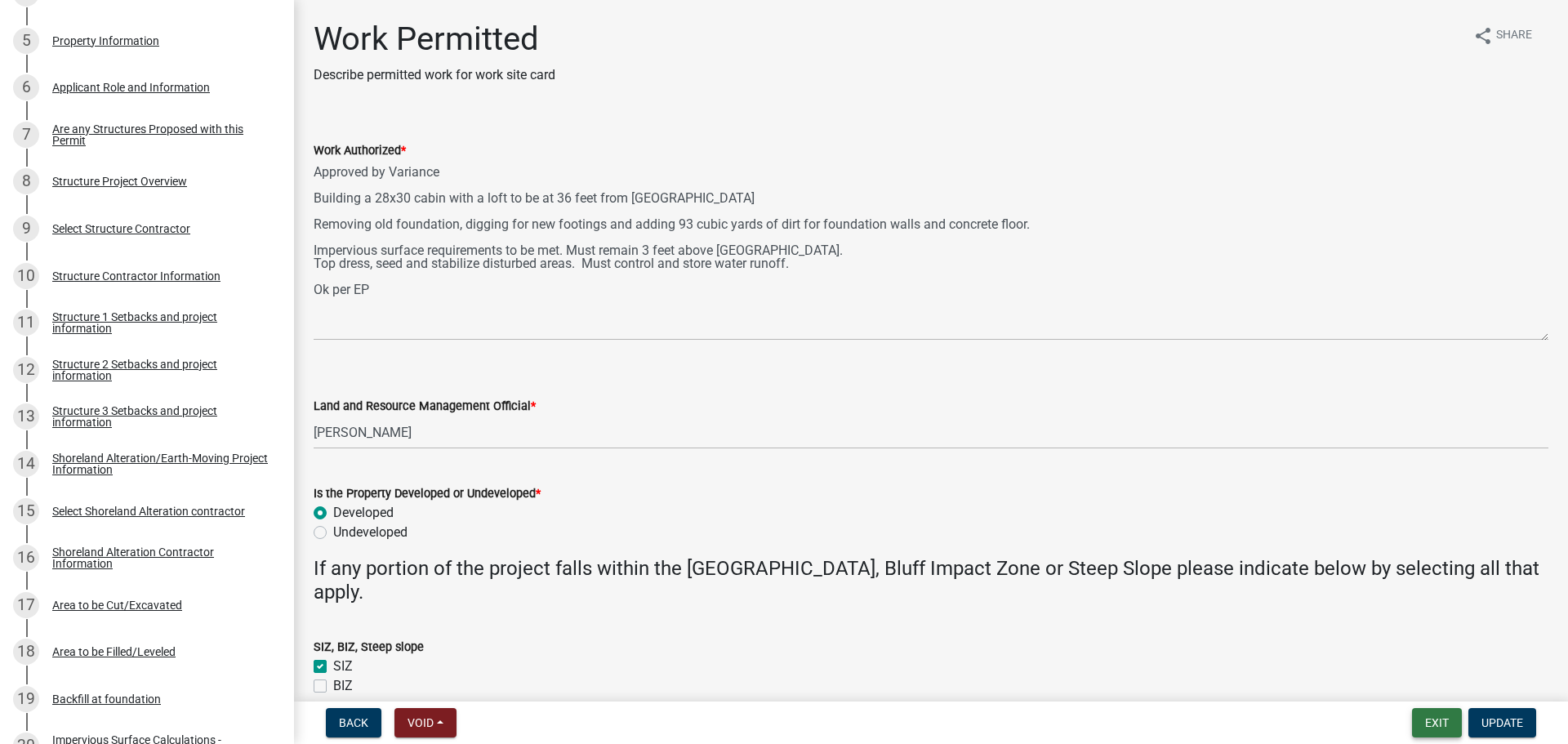
click at [1422, 723] on button "Exit" at bounding box center [1437, 723] width 50 height 29
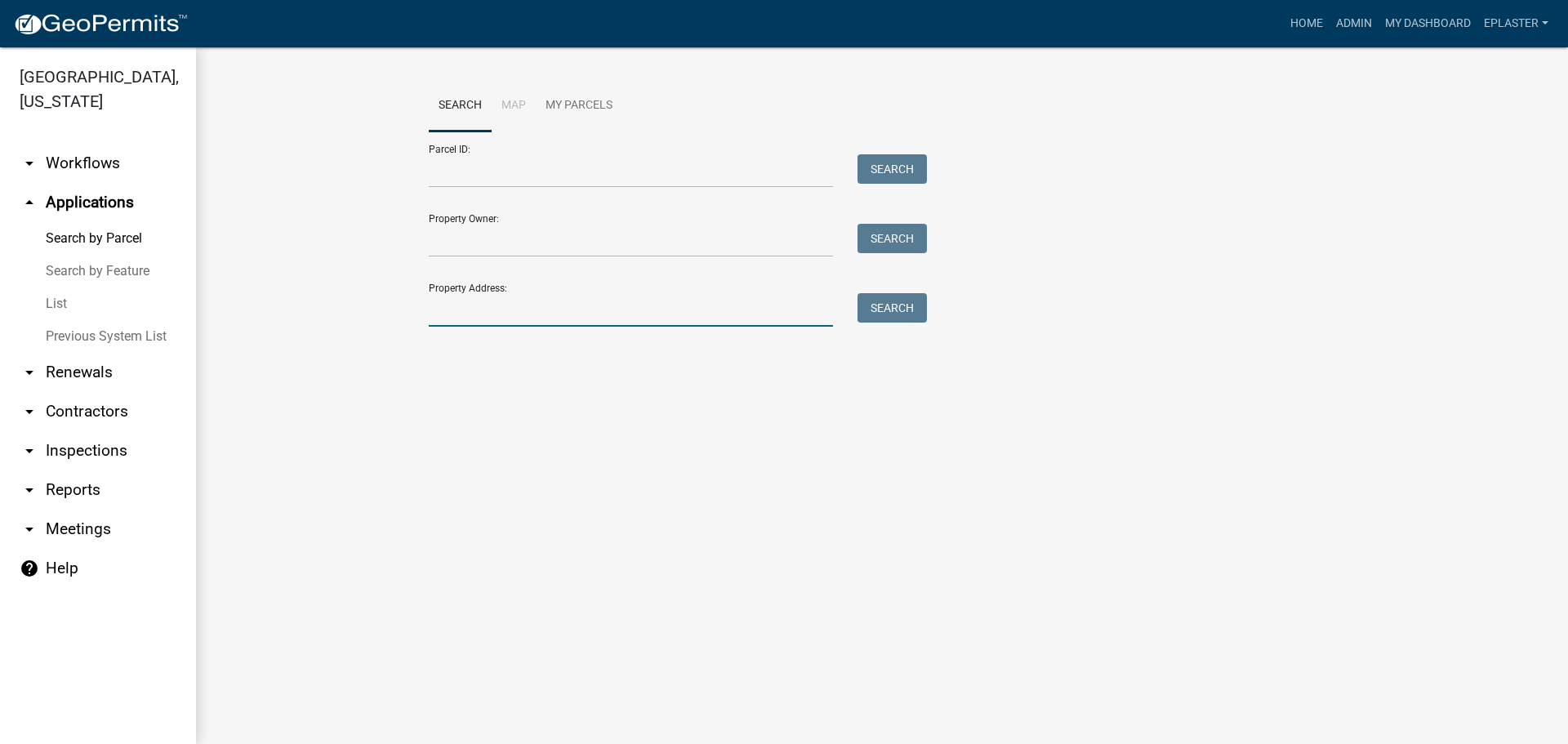
click at [489, 314] on input "Property Address:" at bounding box center [631, 309] width 404 height 34
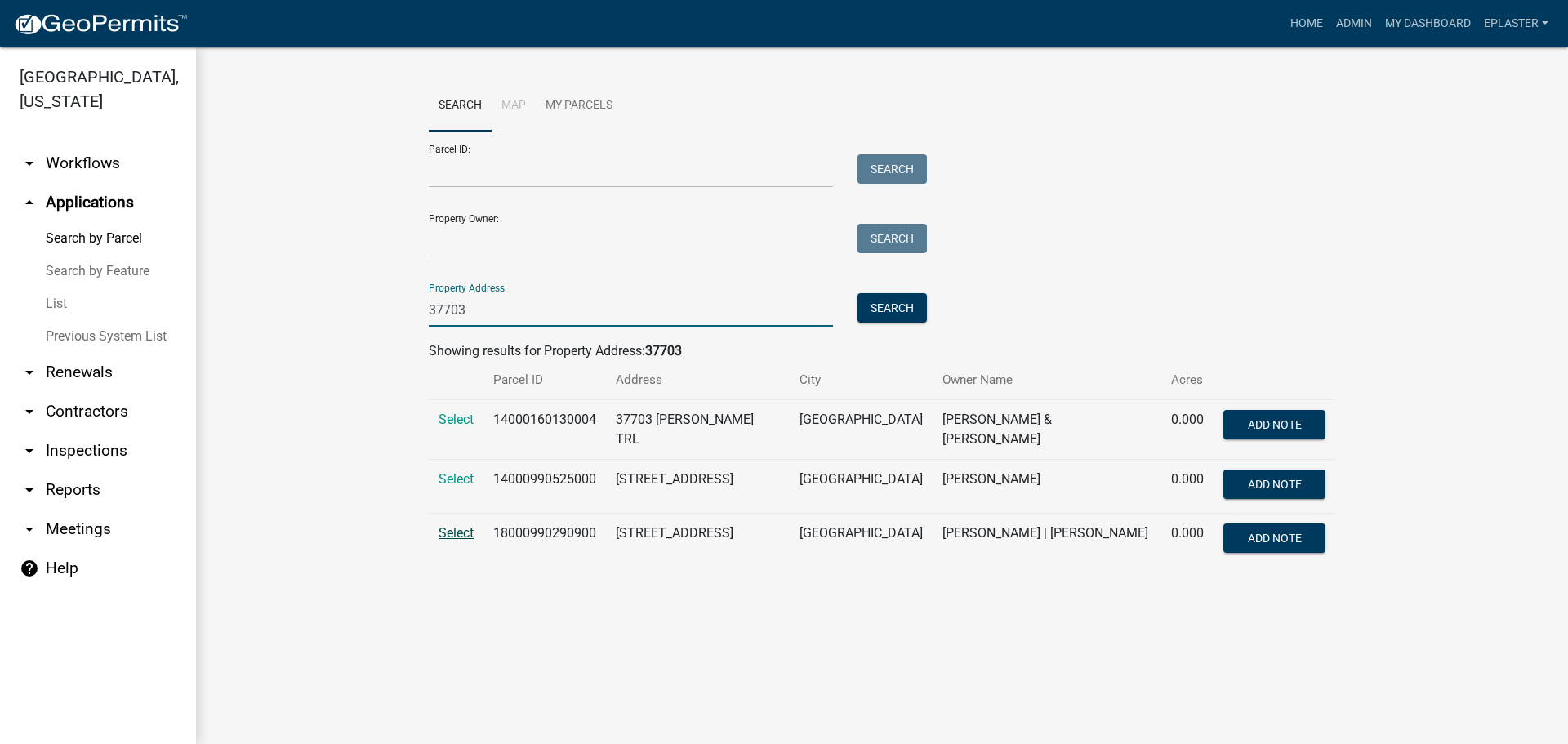
type input "37703"
click at [461, 528] on span "Select" at bounding box center [455, 533] width 35 height 15
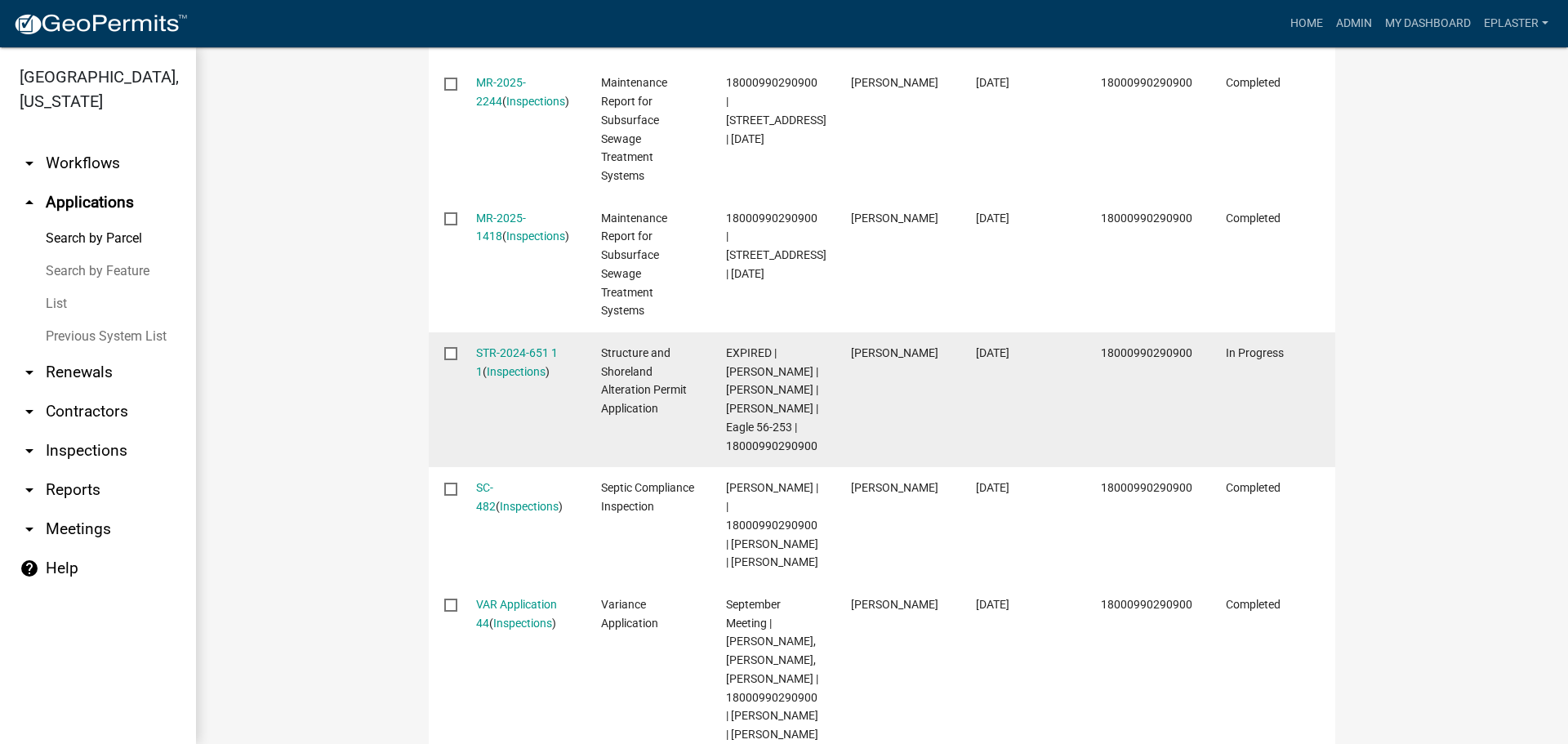
scroll to position [1000, 0]
click at [521, 349] on link "STR-2024-651 1 1" at bounding box center [516, 364] width 82 height 32
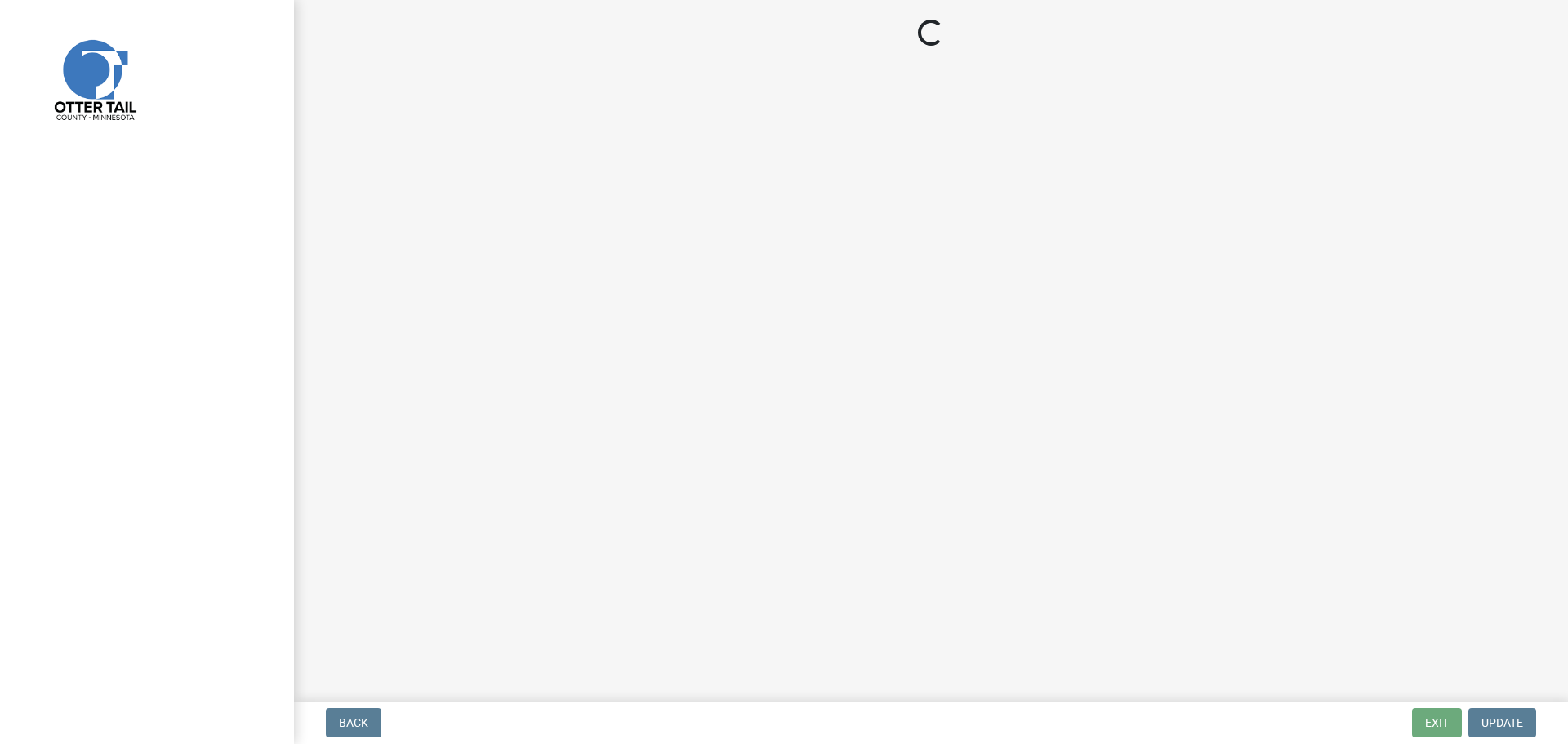
select select "710d5f49-2663-4e73-9718-d0c4e189f5ed"
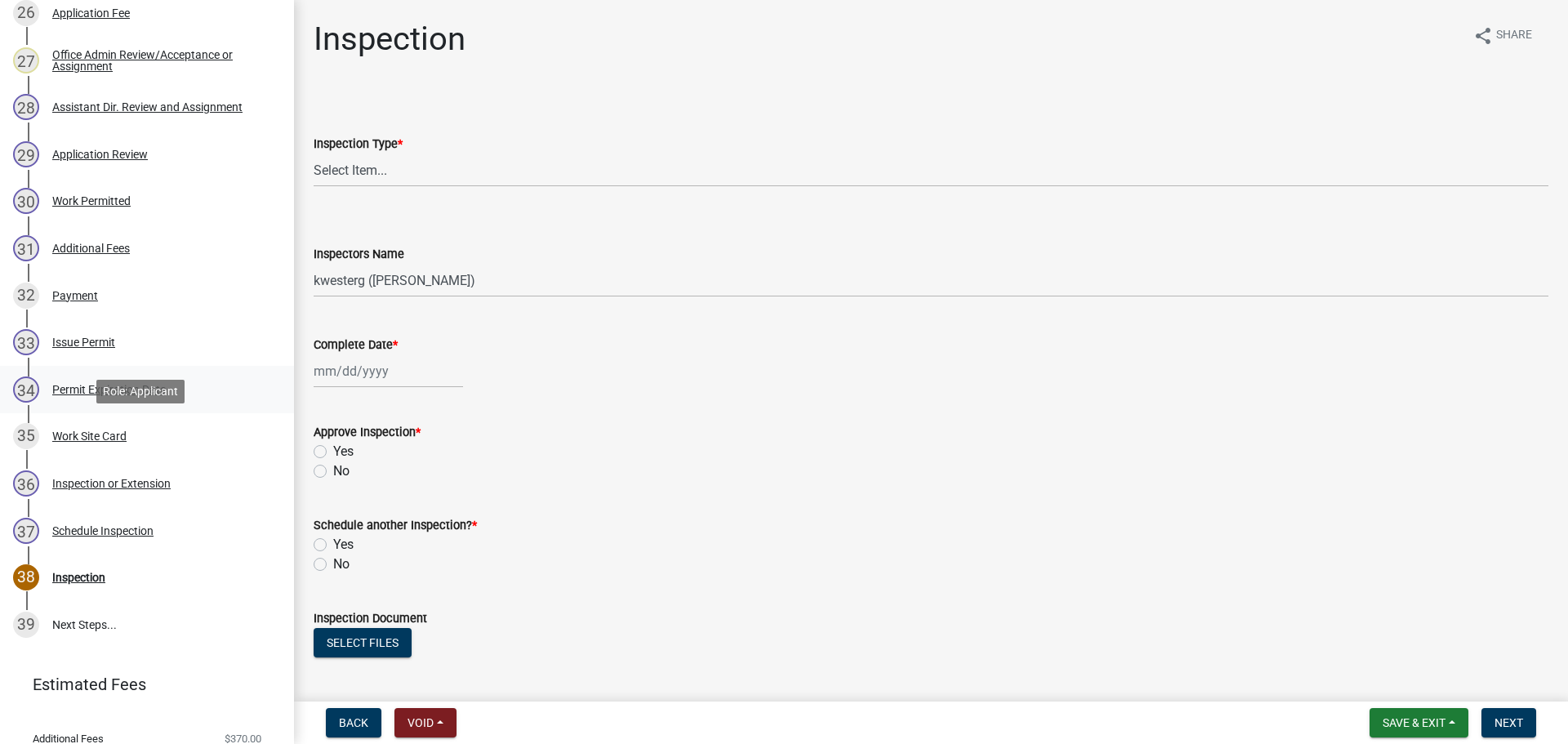
scroll to position [1571, 0]
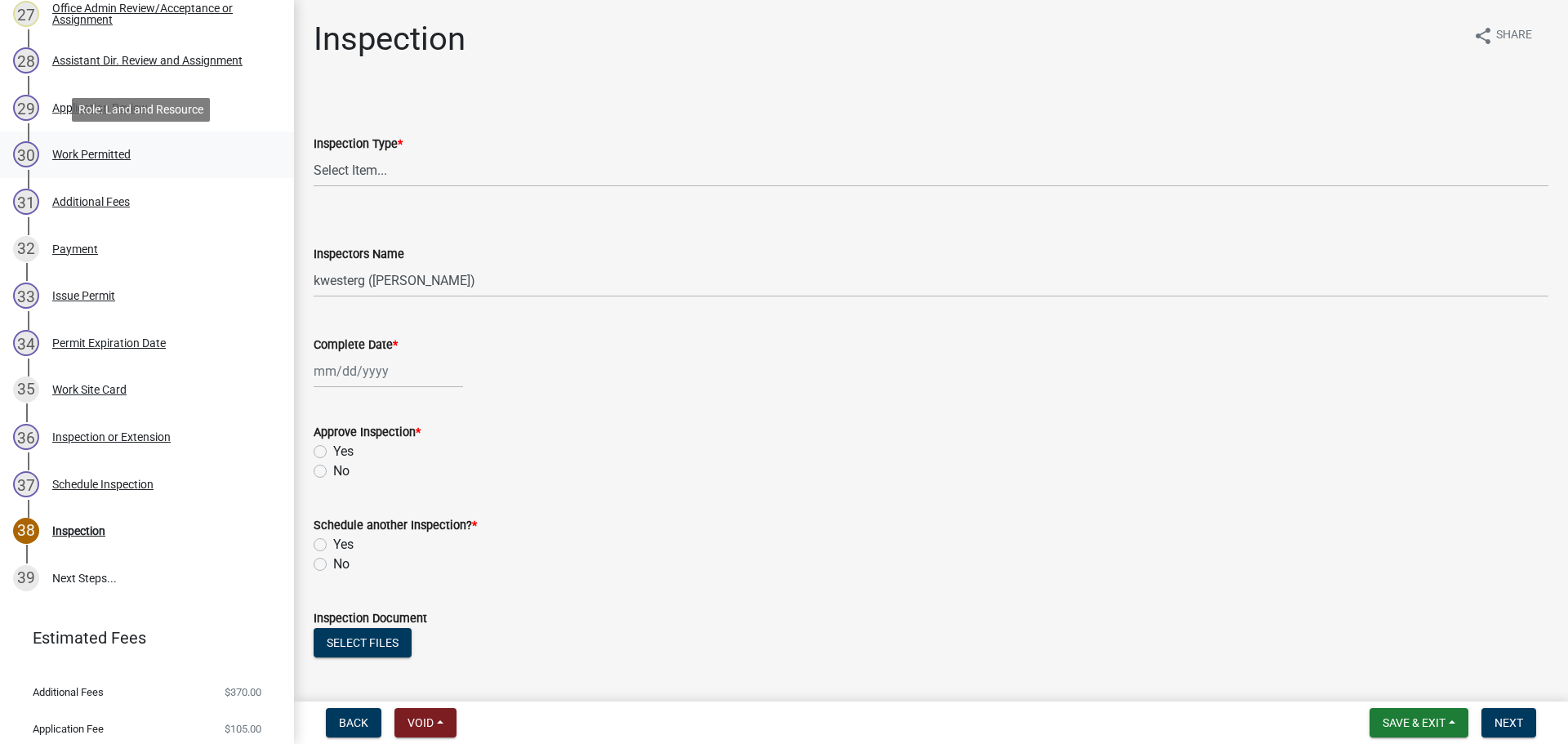
click at [85, 164] on div "30 Work Permitted" at bounding box center [140, 154] width 254 height 26
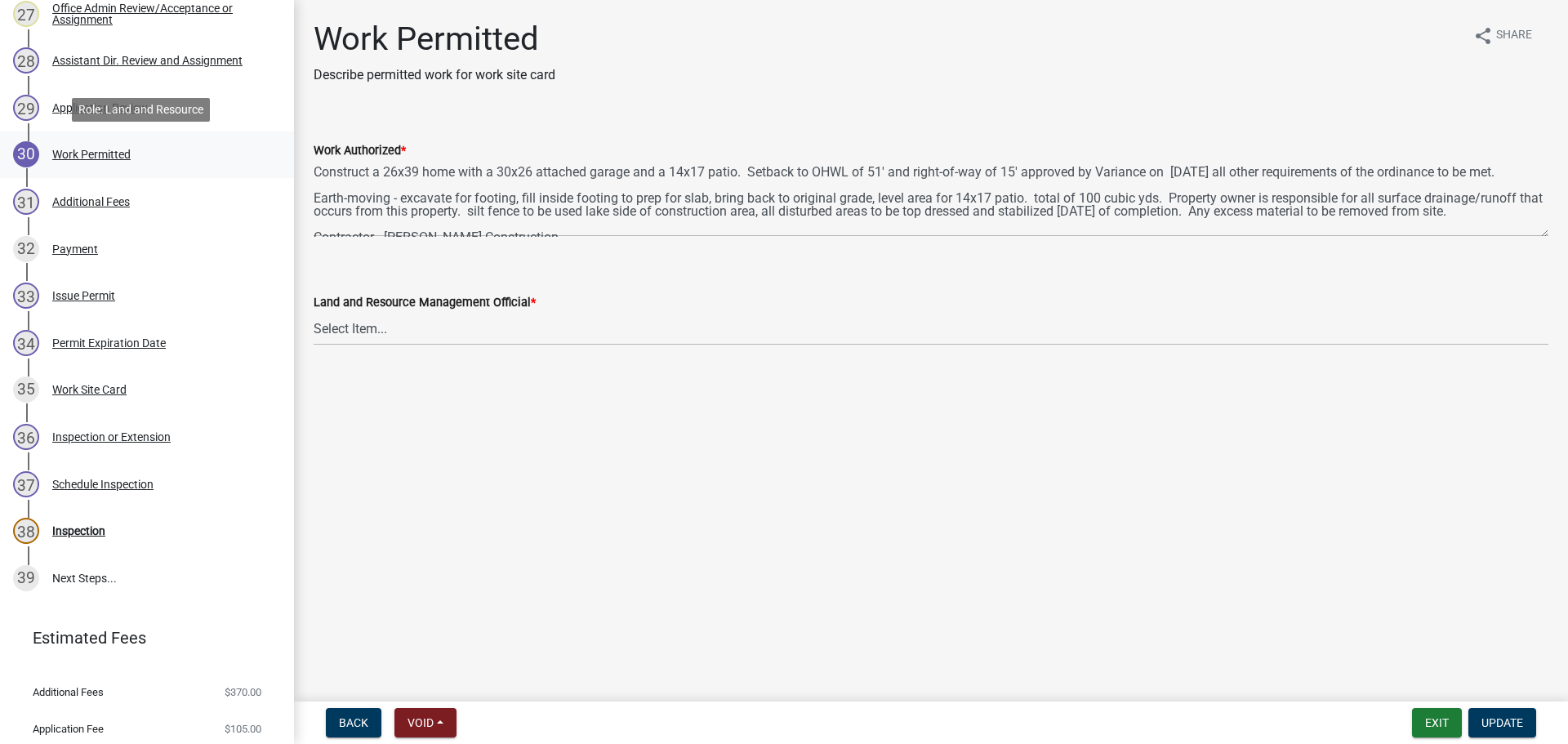
click at [104, 132] on link "30 Work Permitted" at bounding box center [147, 155] width 294 height 47
click at [1431, 717] on button "Exit" at bounding box center [1437, 723] width 50 height 29
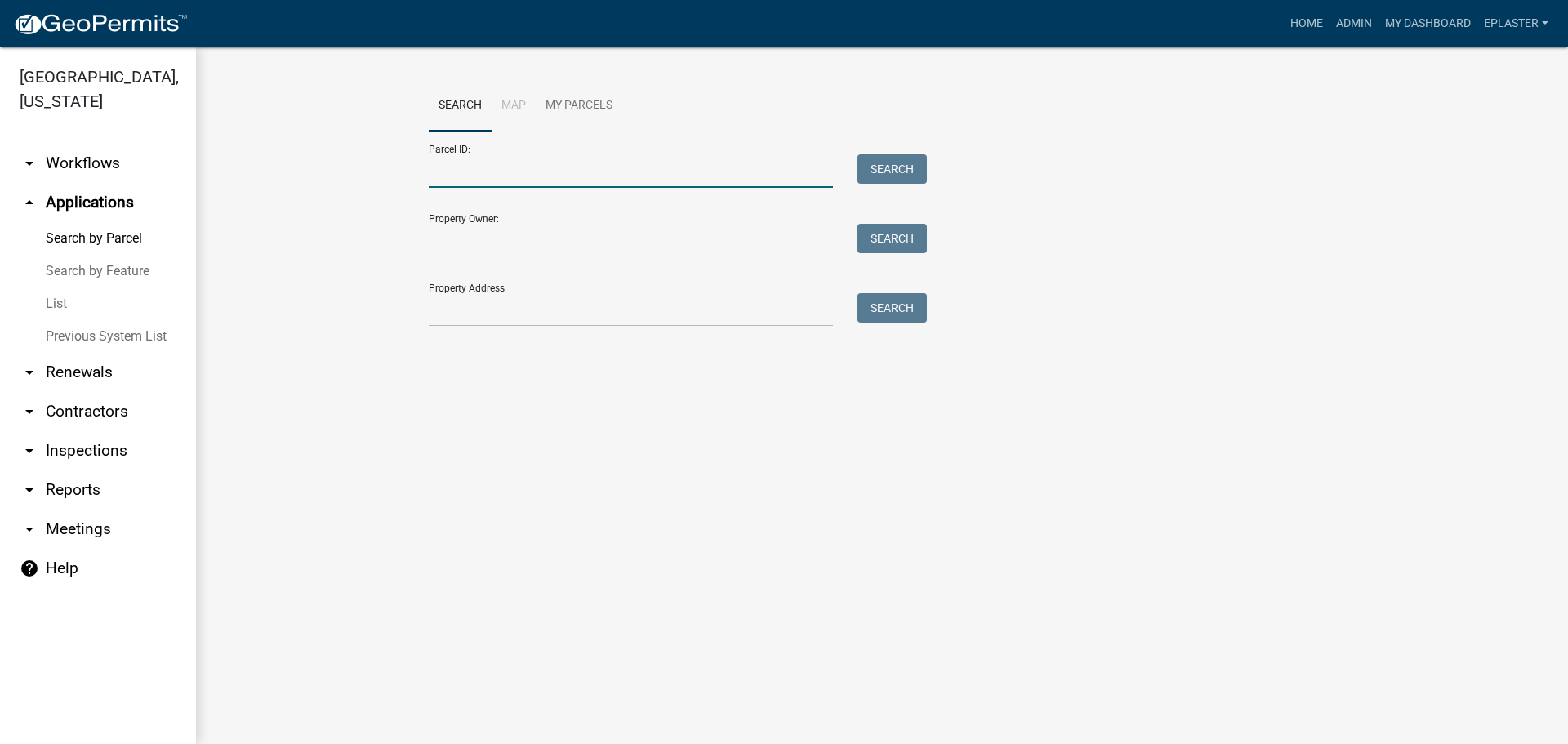
click at [480, 175] on input "Parcel ID:" at bounding box center [631, 171] width 404 height 34
paste input "58000990556000"
type input "58000990556000"
click at [906, 163] on button "Search" at bounding box center [892, 169] width 70 height 29
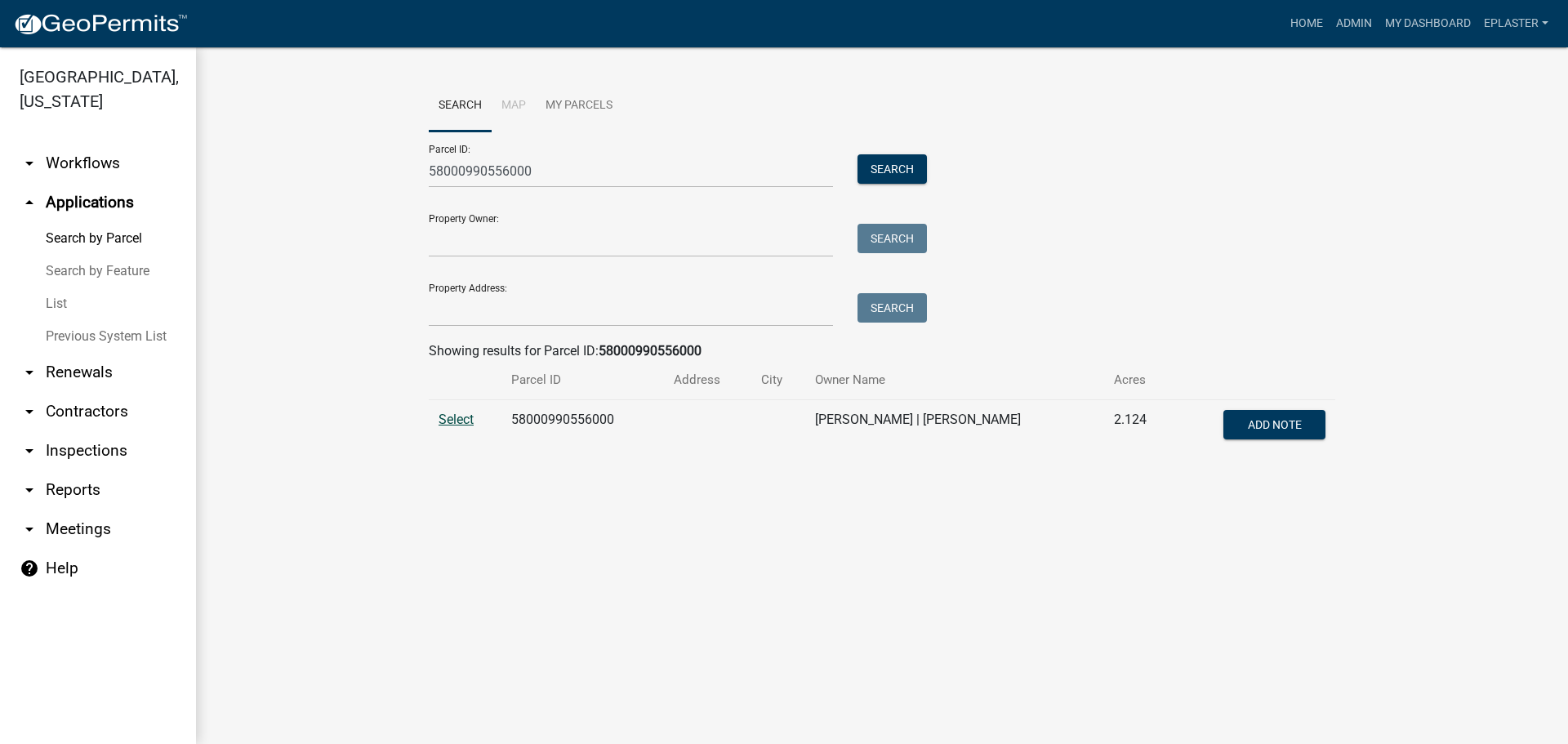
click at [448, 420] on span "Select" at bounding box center [455, 419] width 35 height 15
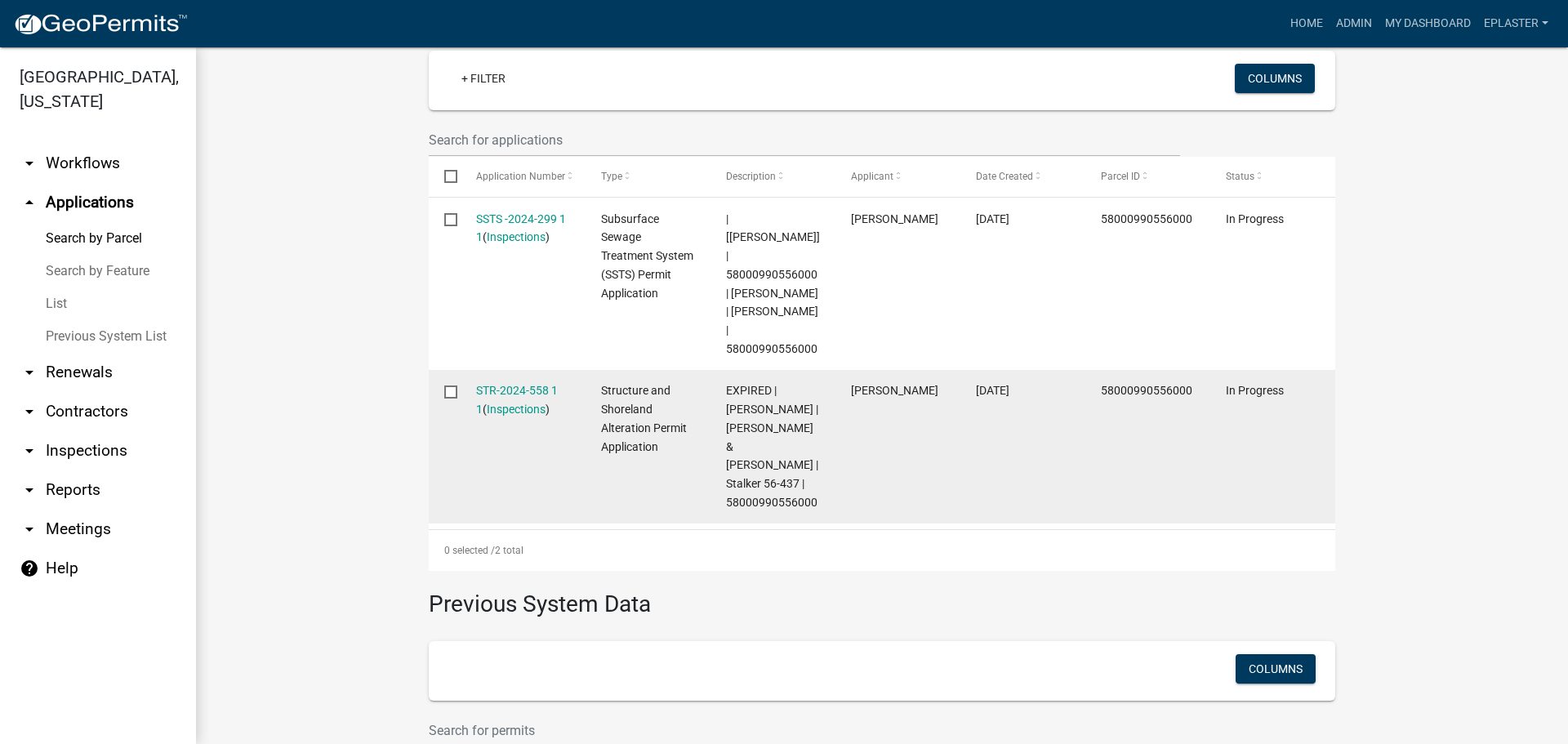
scroll to position [469, 0]
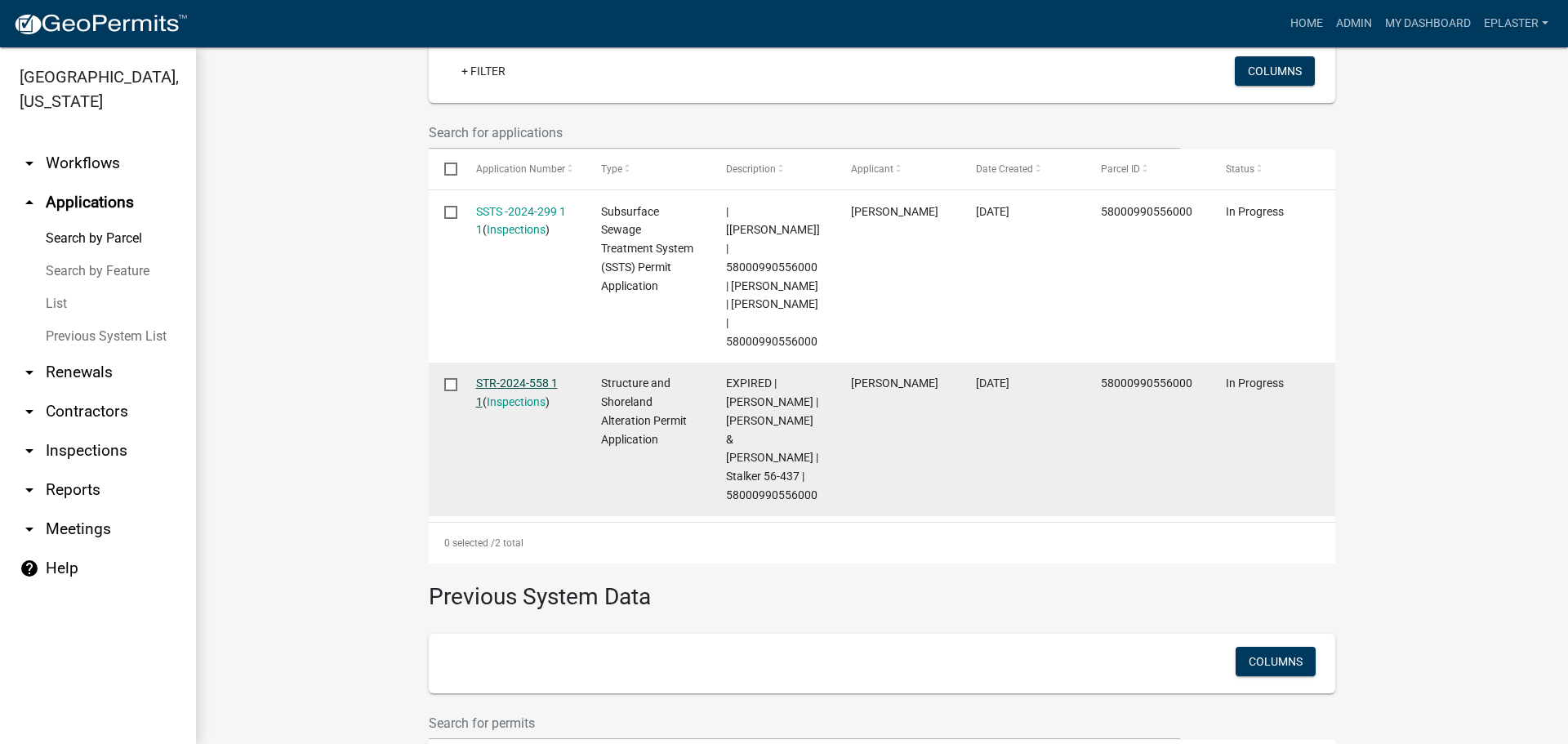
click at [539, 376] on link "STR-2024-558 1 1" at bounding box center [516, 392] width 82 height 32
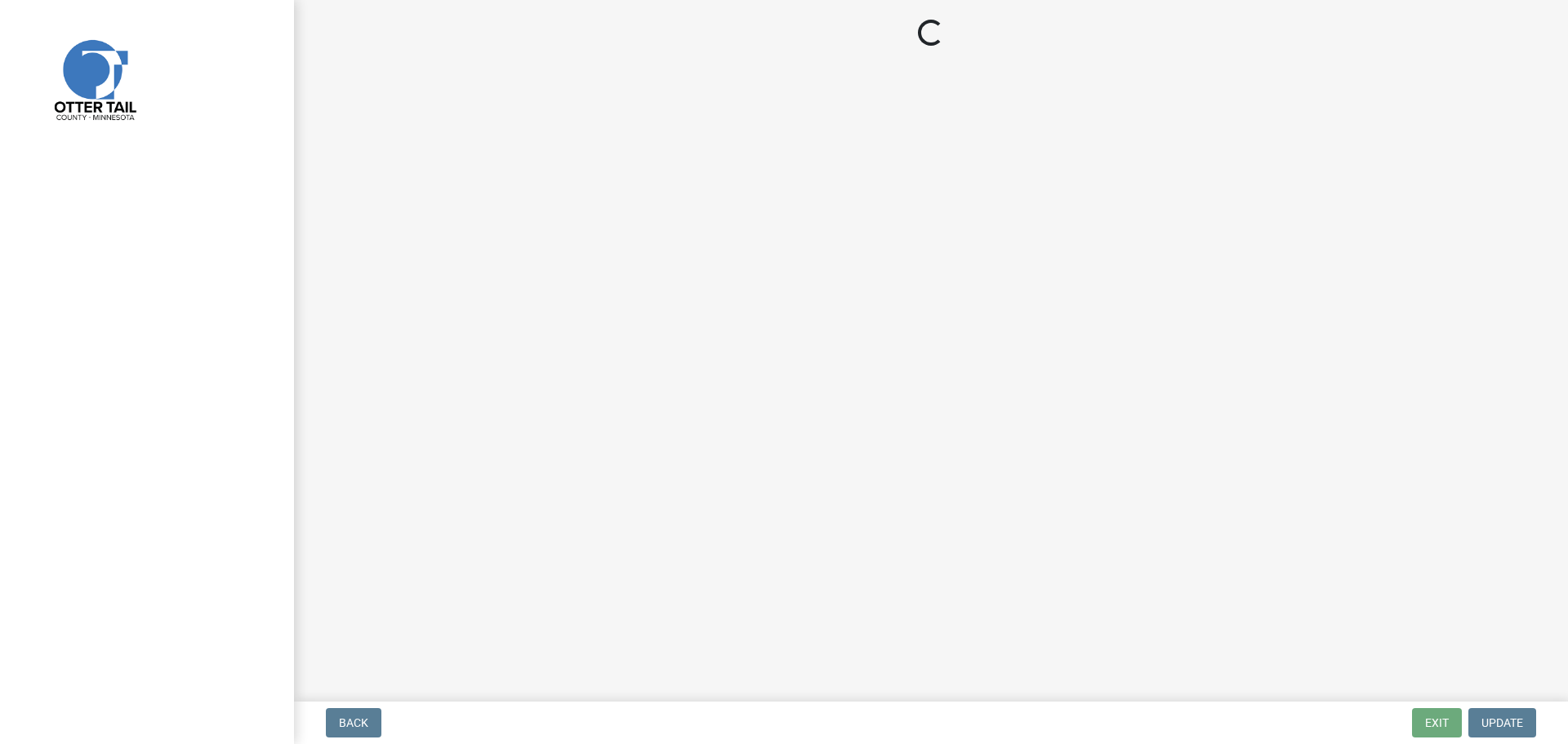
select select "710d5f49-2663-4e73-9718-d0c4e189f5ed"
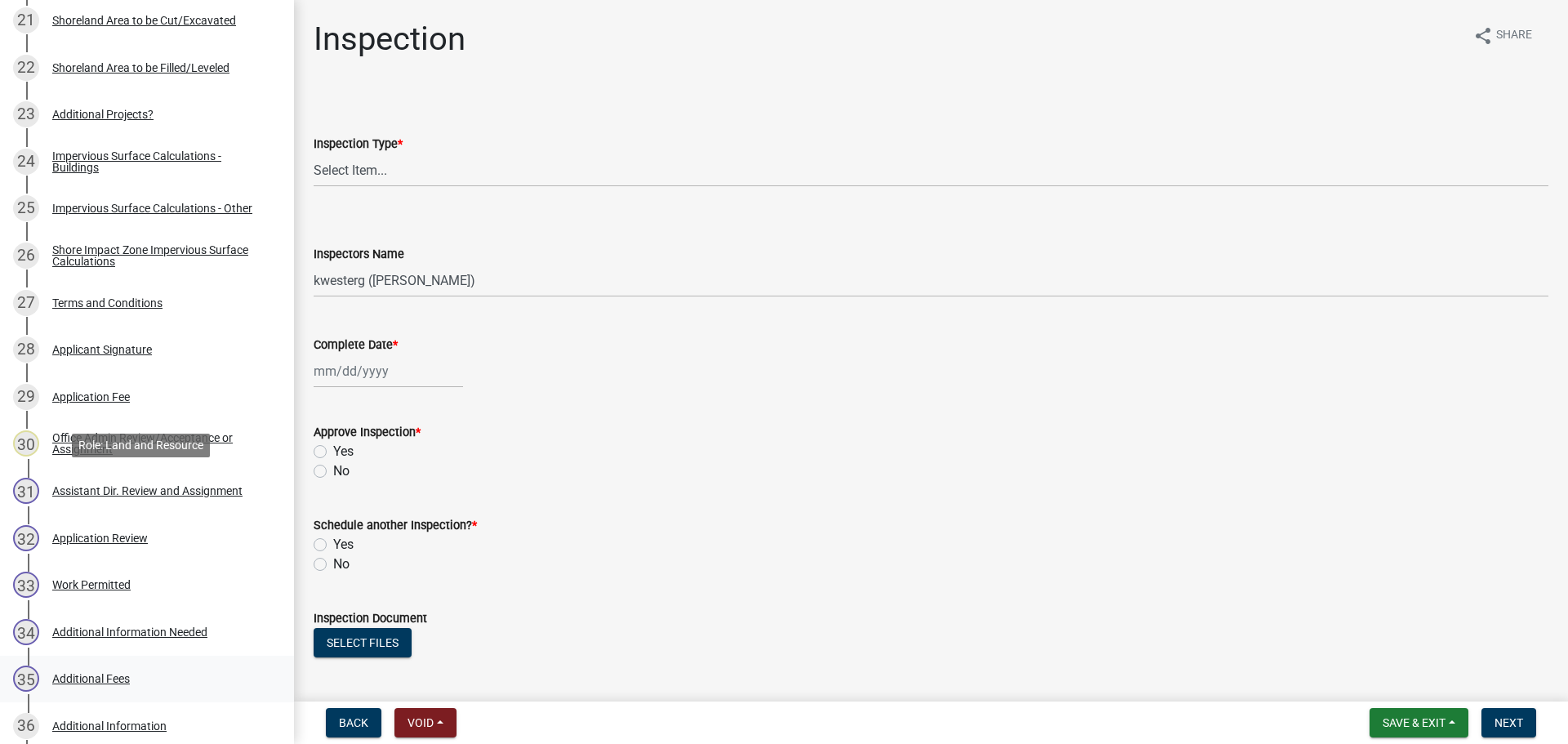
scroll to position [1552, 0]
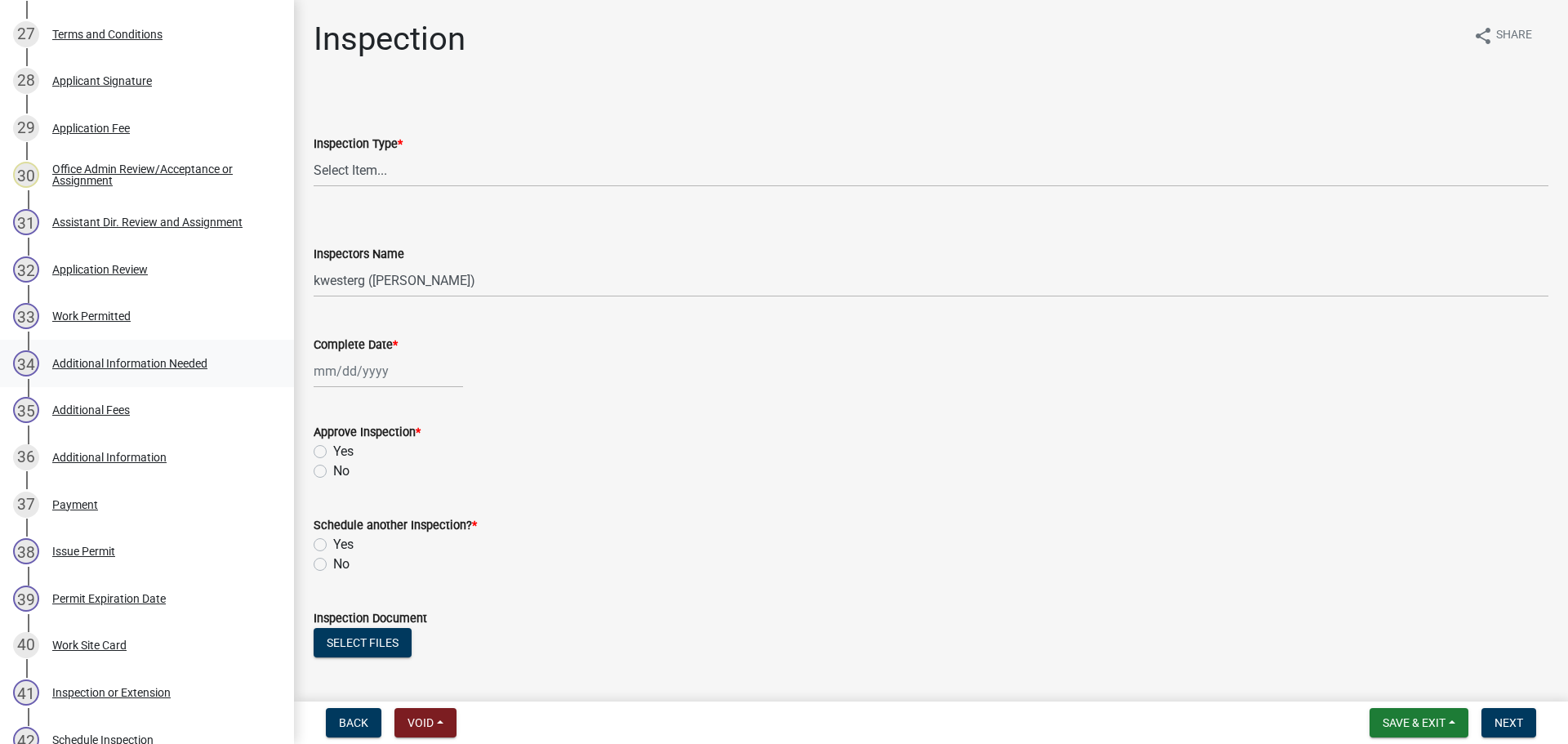
click at [121, 308] on div "33 Work Permitted" at bounding box center [140, 316] width 254 height 26
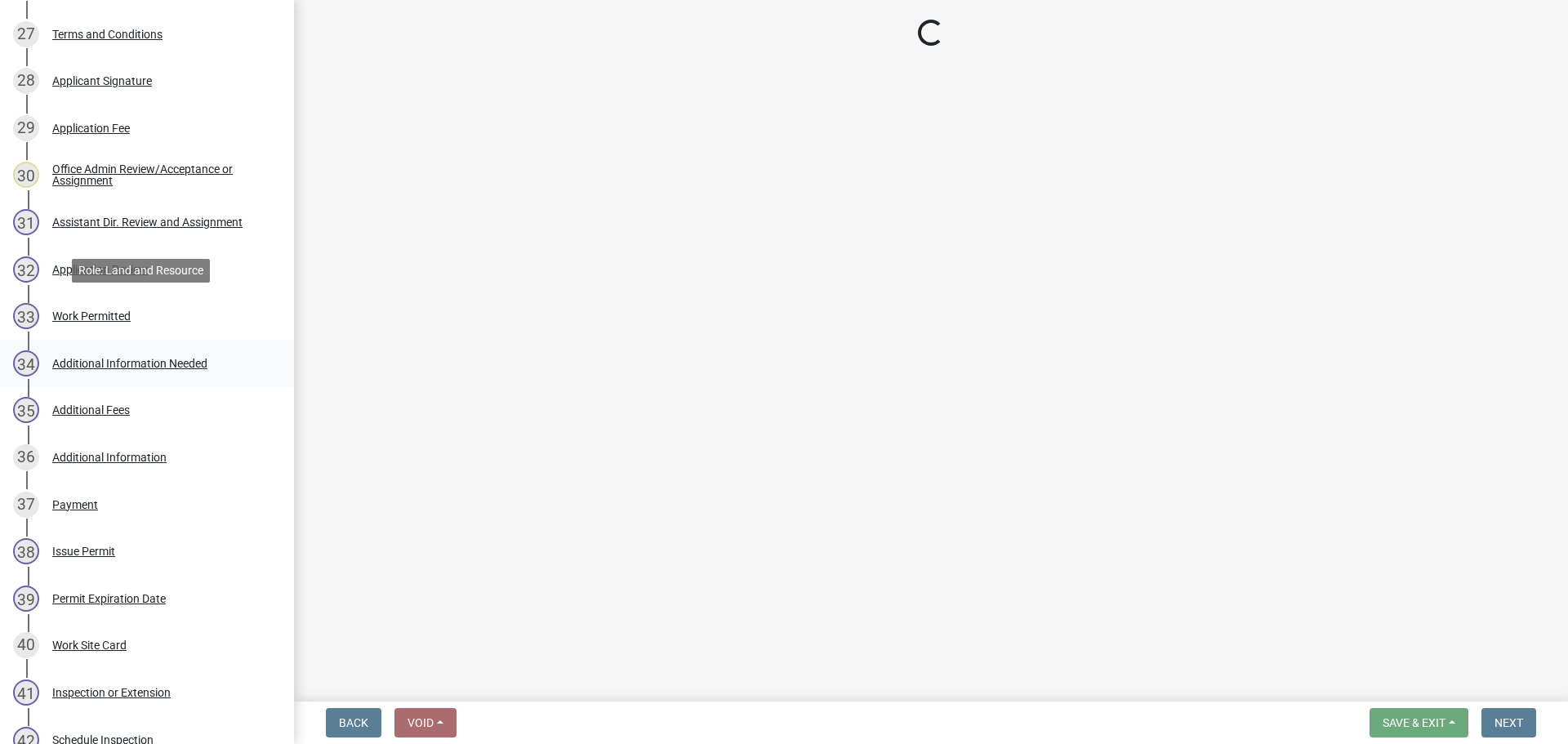
select select "55b171dc-ec57-498b-8d80-4b55e0b91b84"
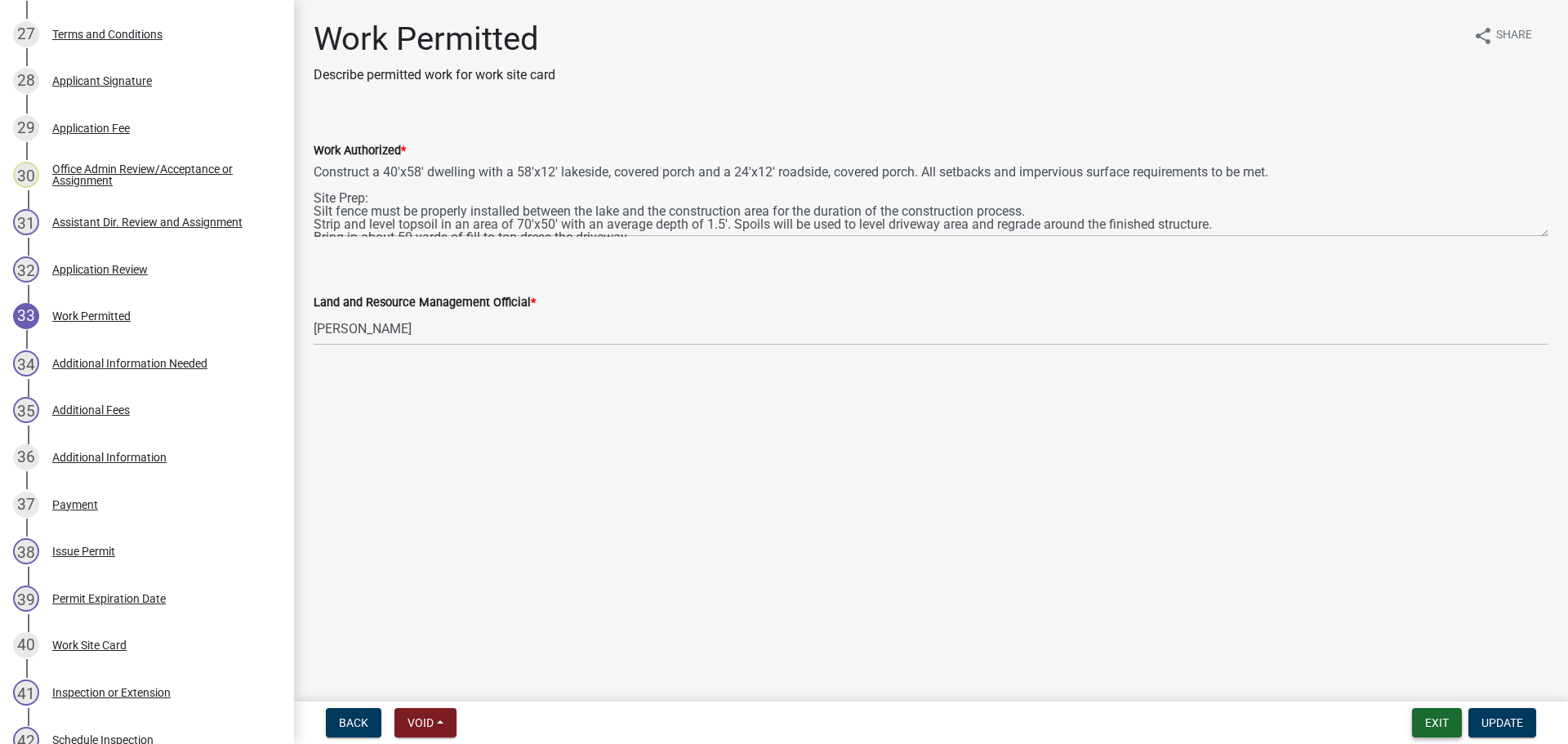
click at [1420, 725] on button "Exit" at bounding box center [1437, 723] width 50 height 29
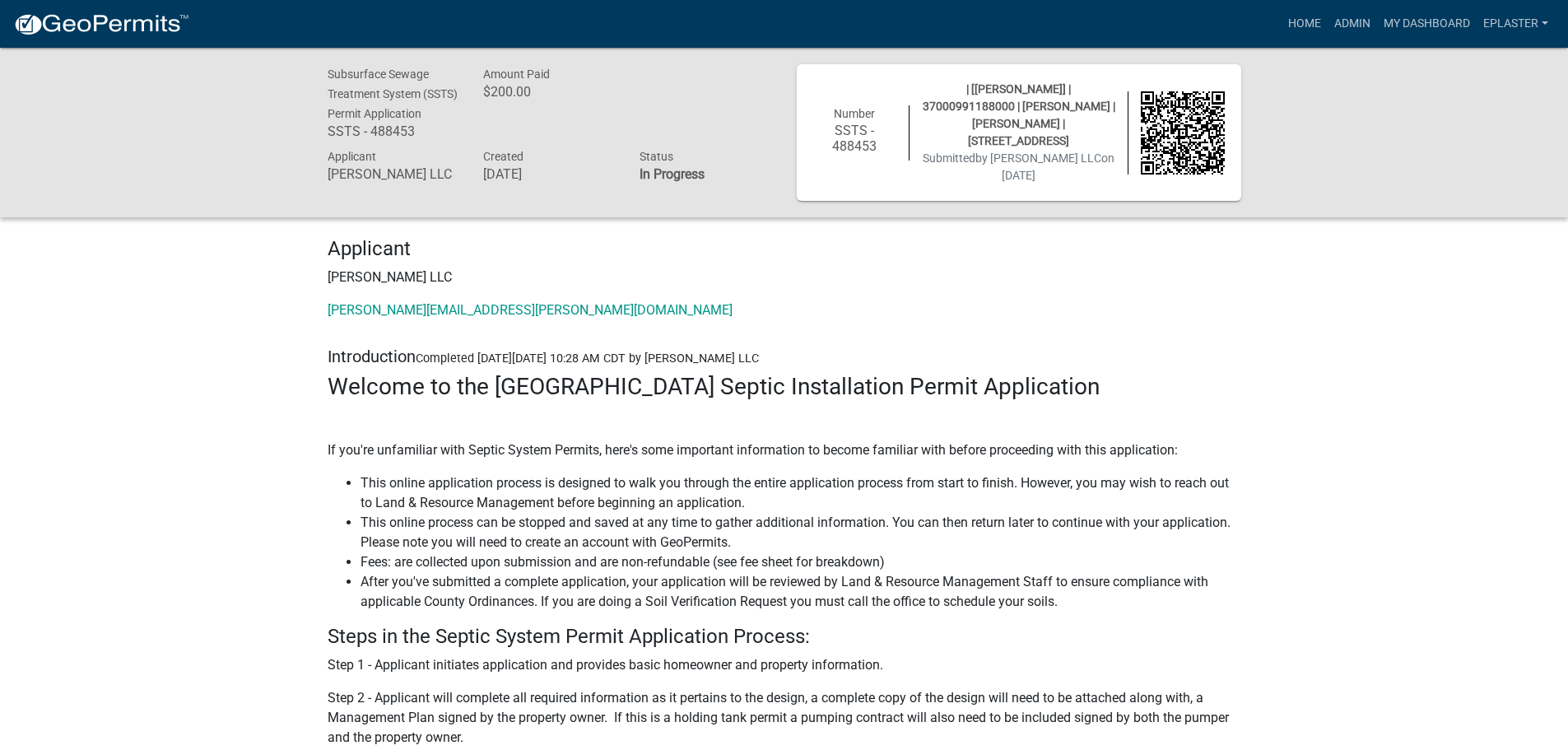
scroll to position [8827, 0]
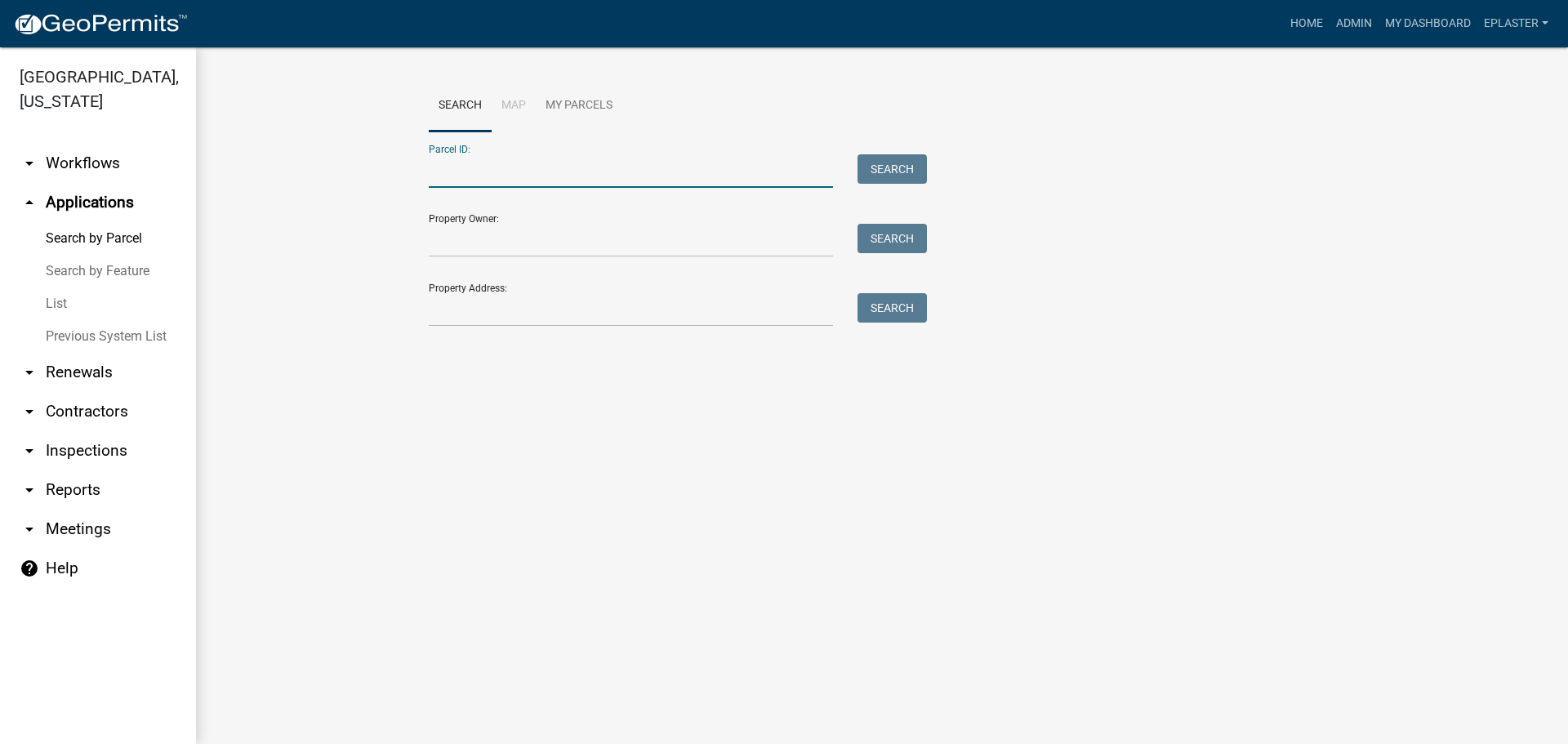
click at [493, 175] on input "Parcel ID:" at bounding box center [631, 171] width 404 height 34
paste input "46000990708000"
type input "46000990708000"
click at [883, 177] on button "Search" at bounding box center [892, 169] width 70 height 29
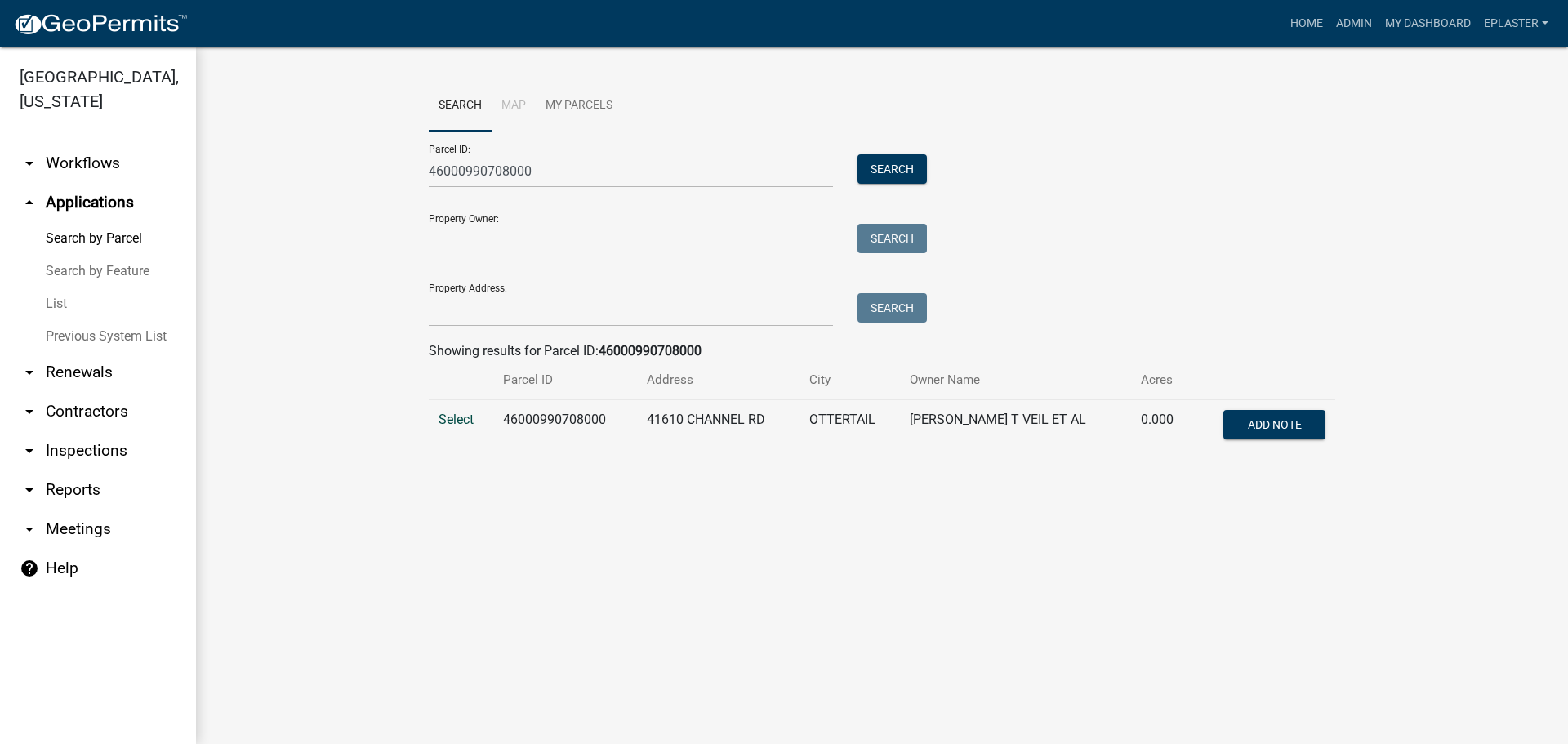
click at [444, 414] on span "Select" at bounding box center [455, 419] width 35 height 15
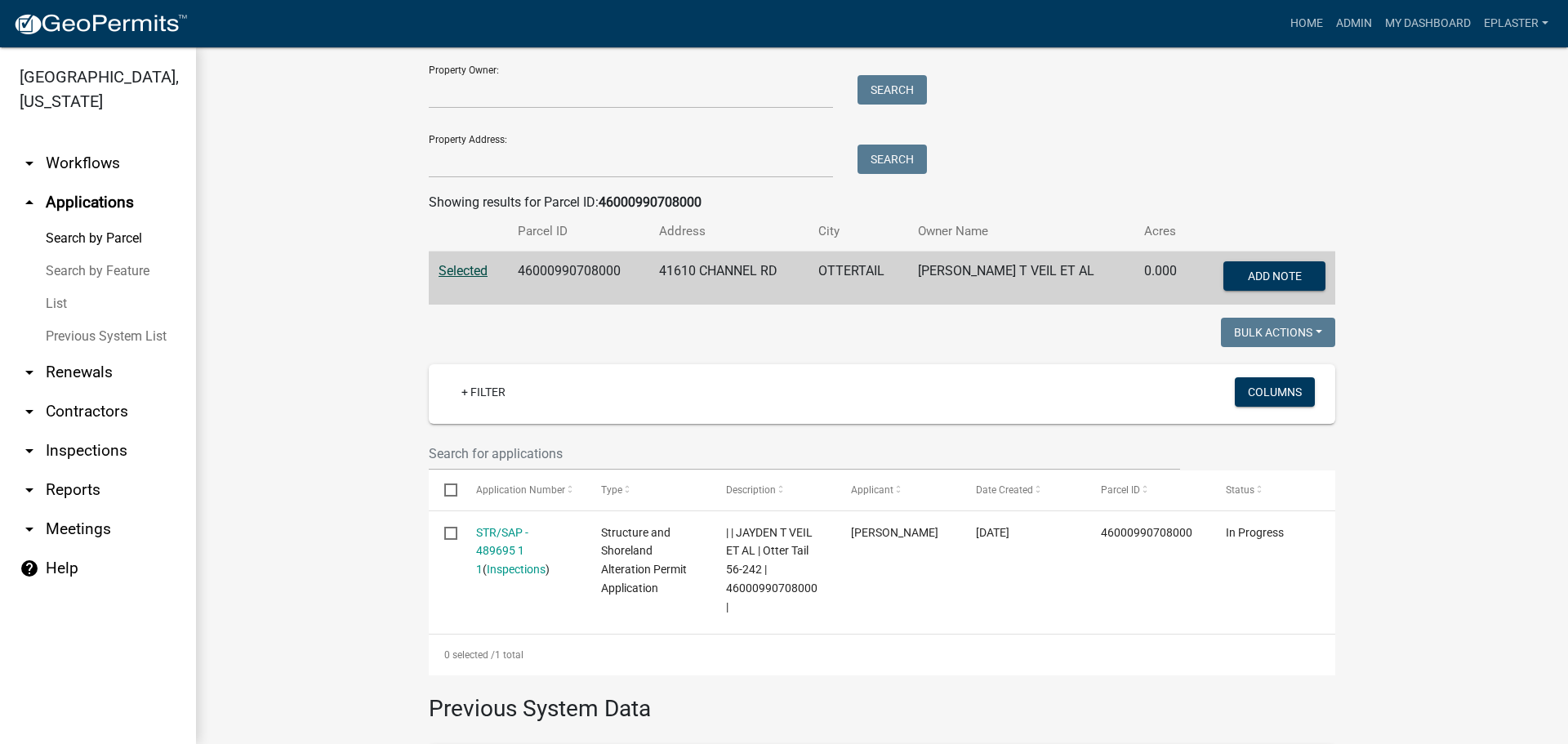
scroll to position [347, 0]
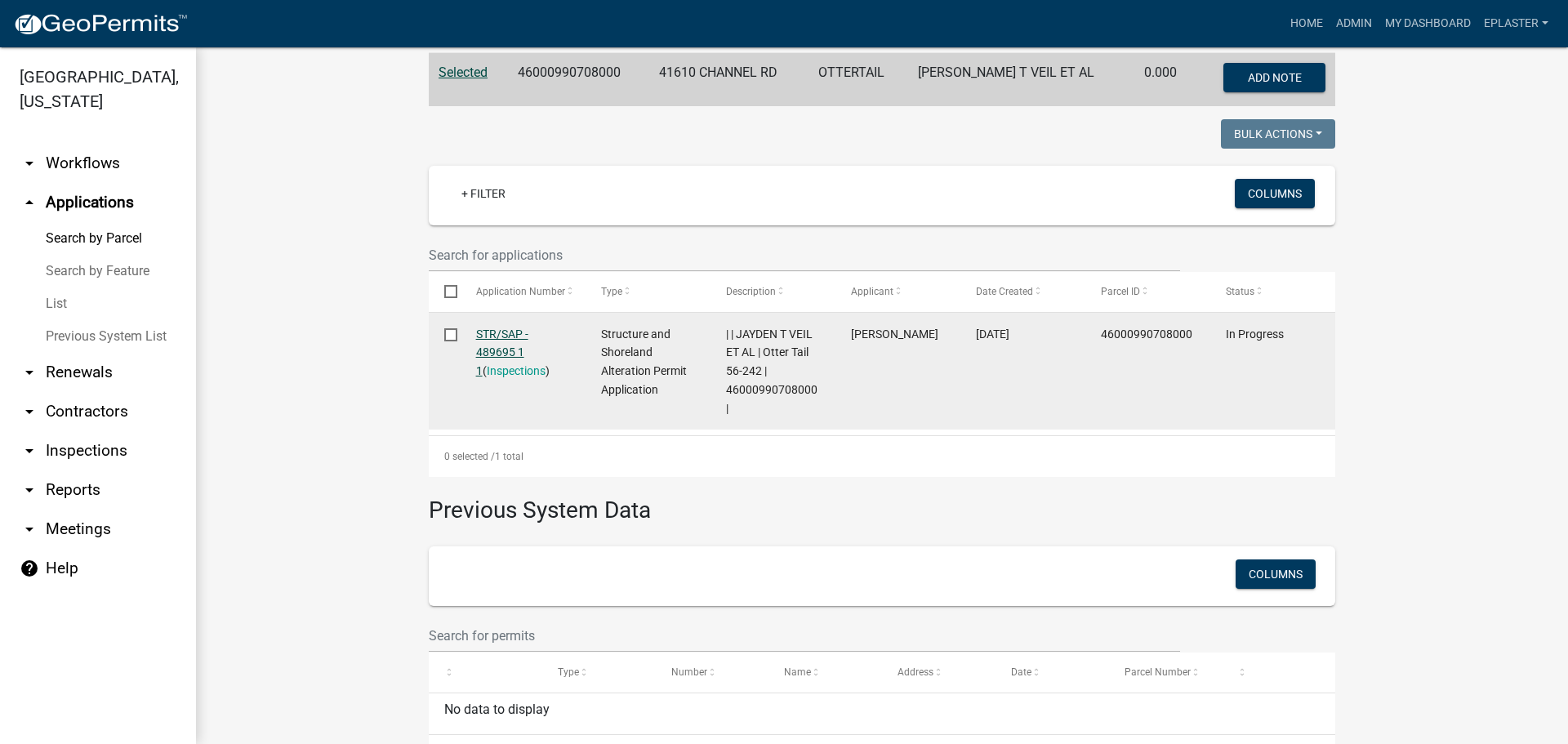
click at [497, 333] on link "STR/SAP - 489695 1 1" at bounding box center [502, 352] width 52 height 51
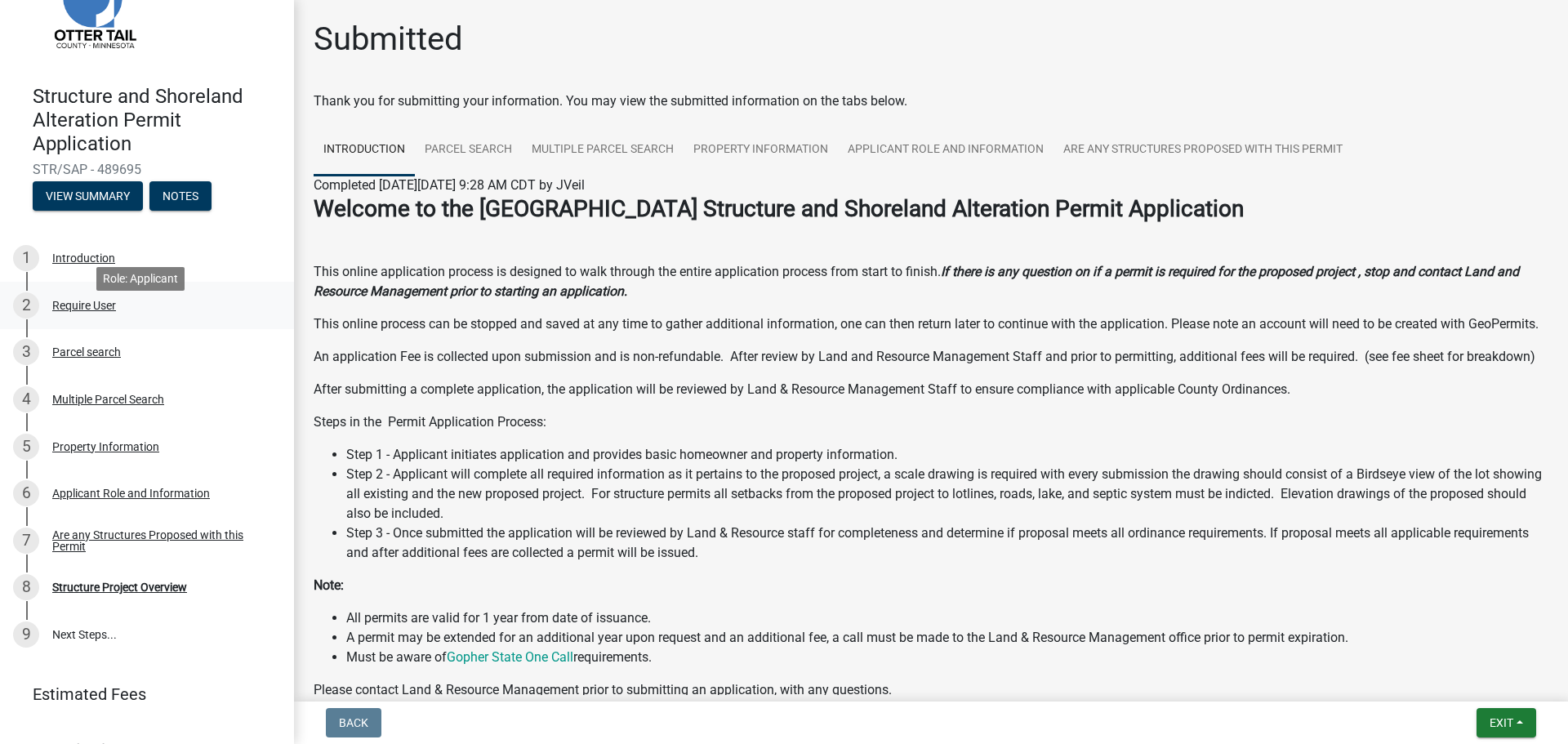
scroll to position [101, 0]
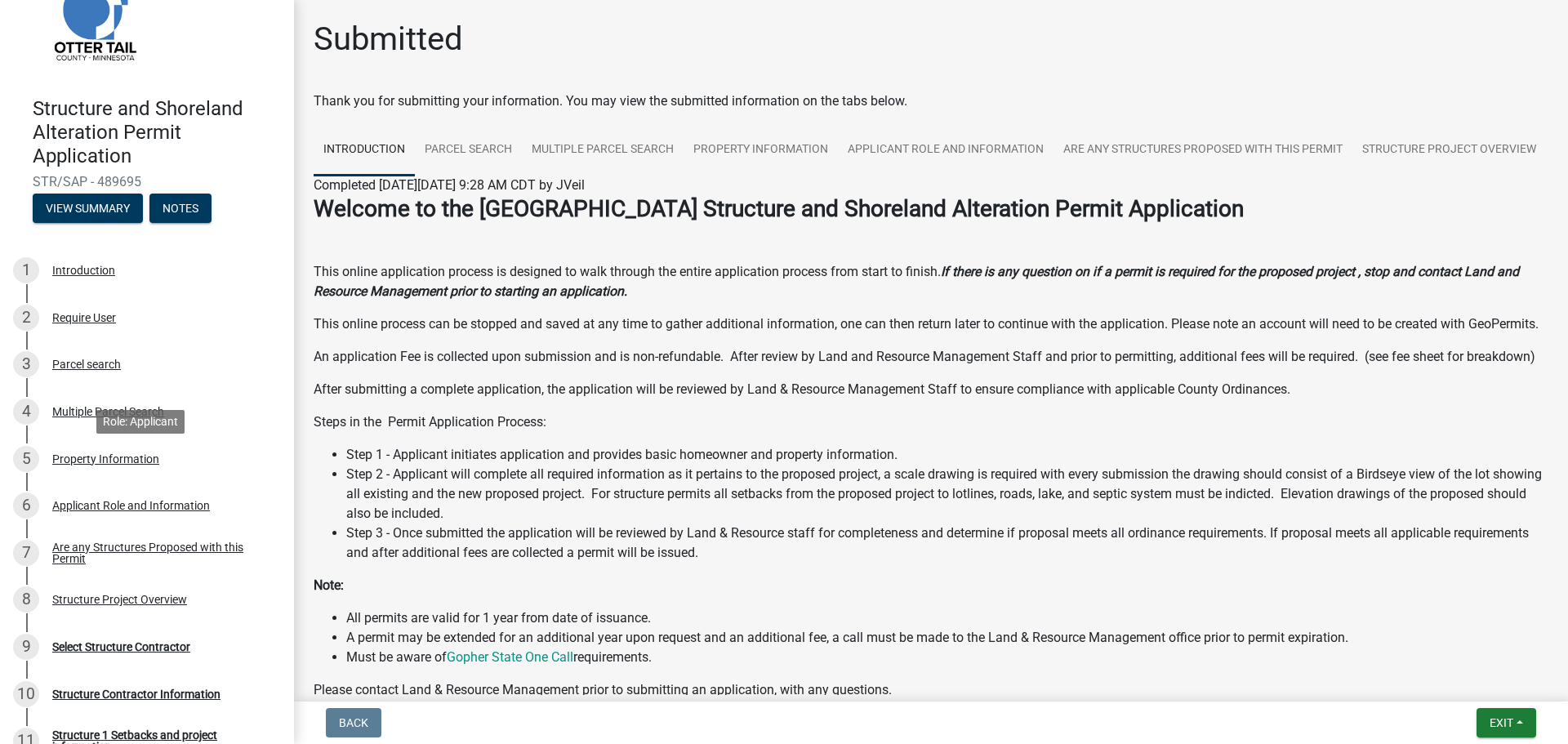
scroll to position [383, 0]
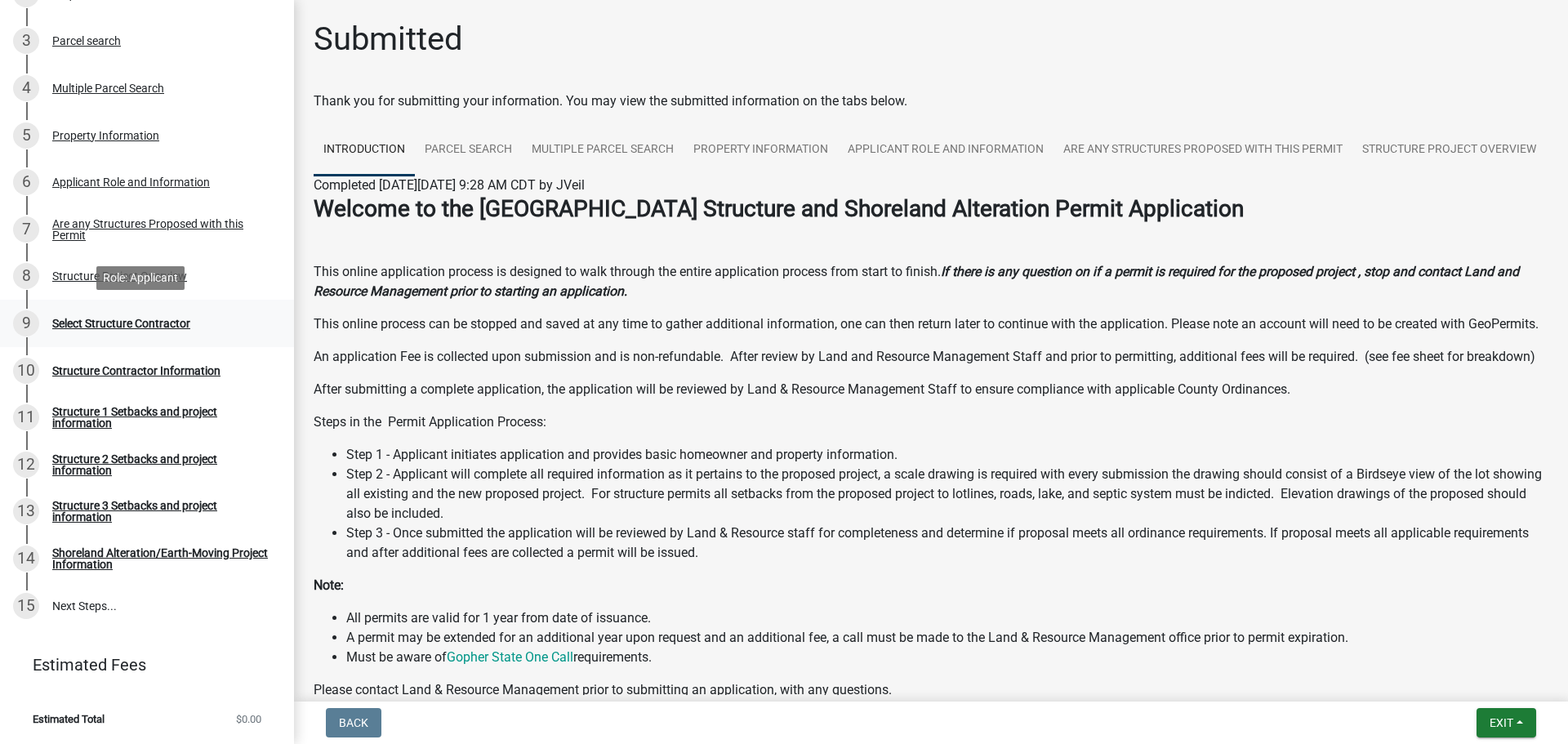
click at [151, 320] on div "Select Structure Contractor" at bounding box center [121, 323] width 138 height 11
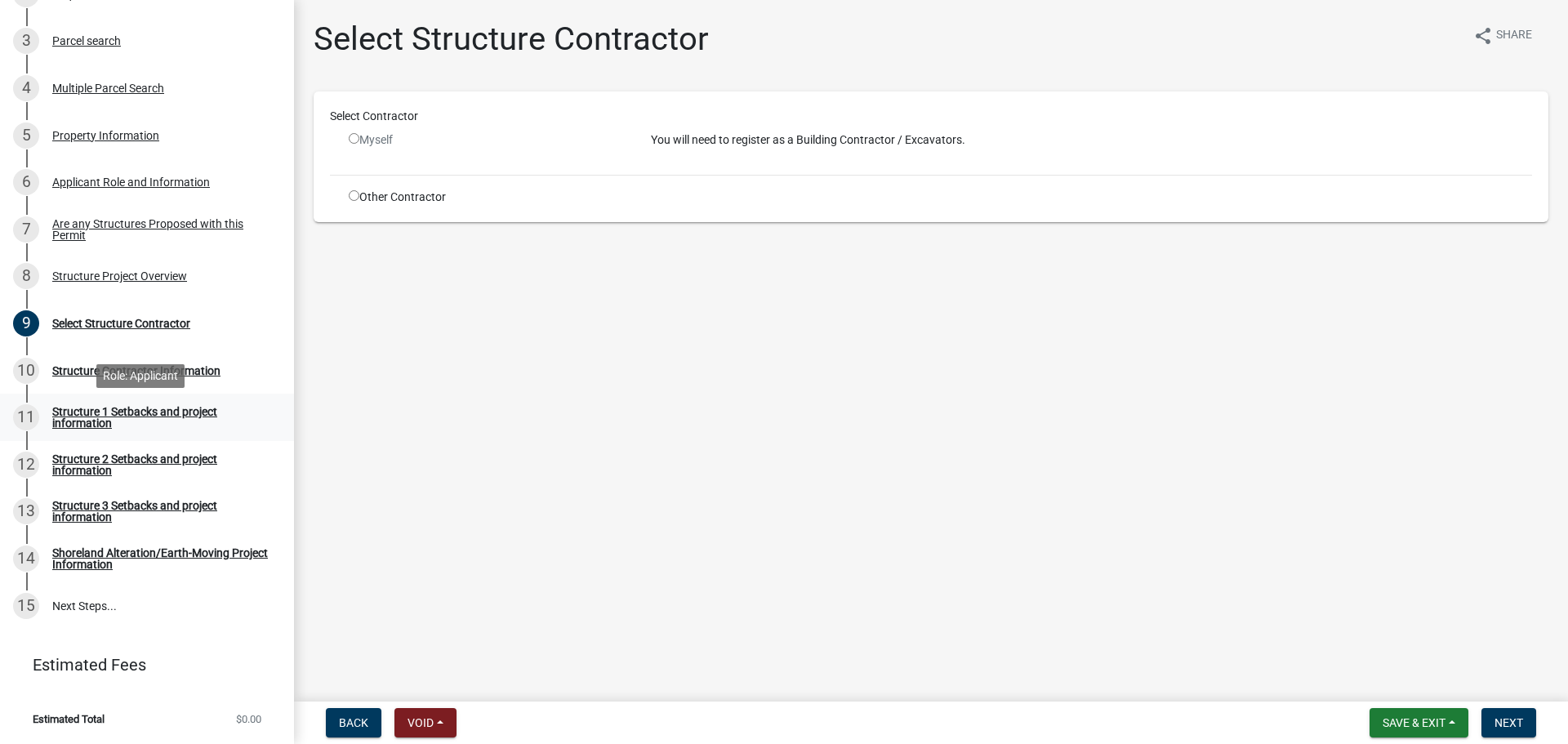
scroll to position [0, 0]
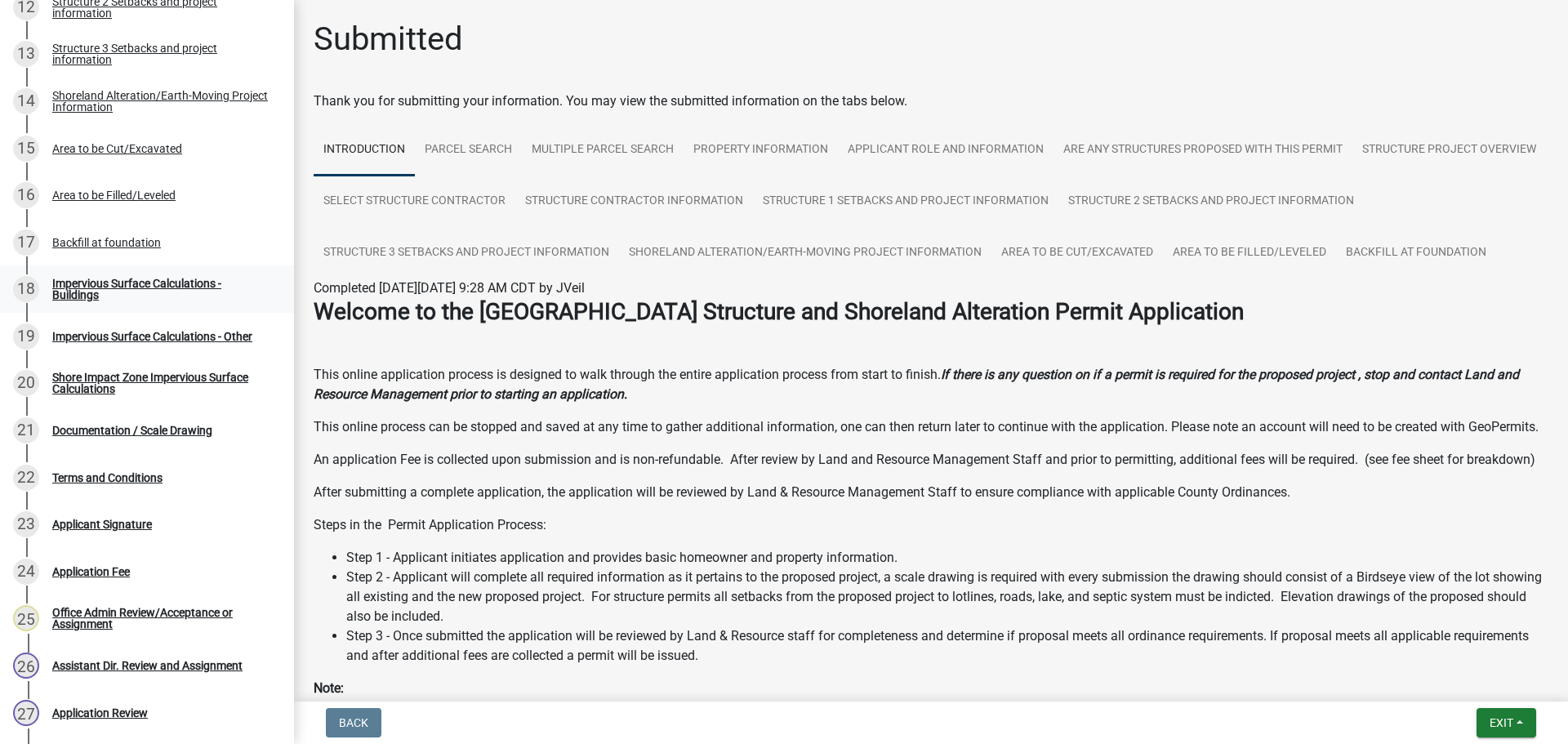
scroll to position [831, 0]
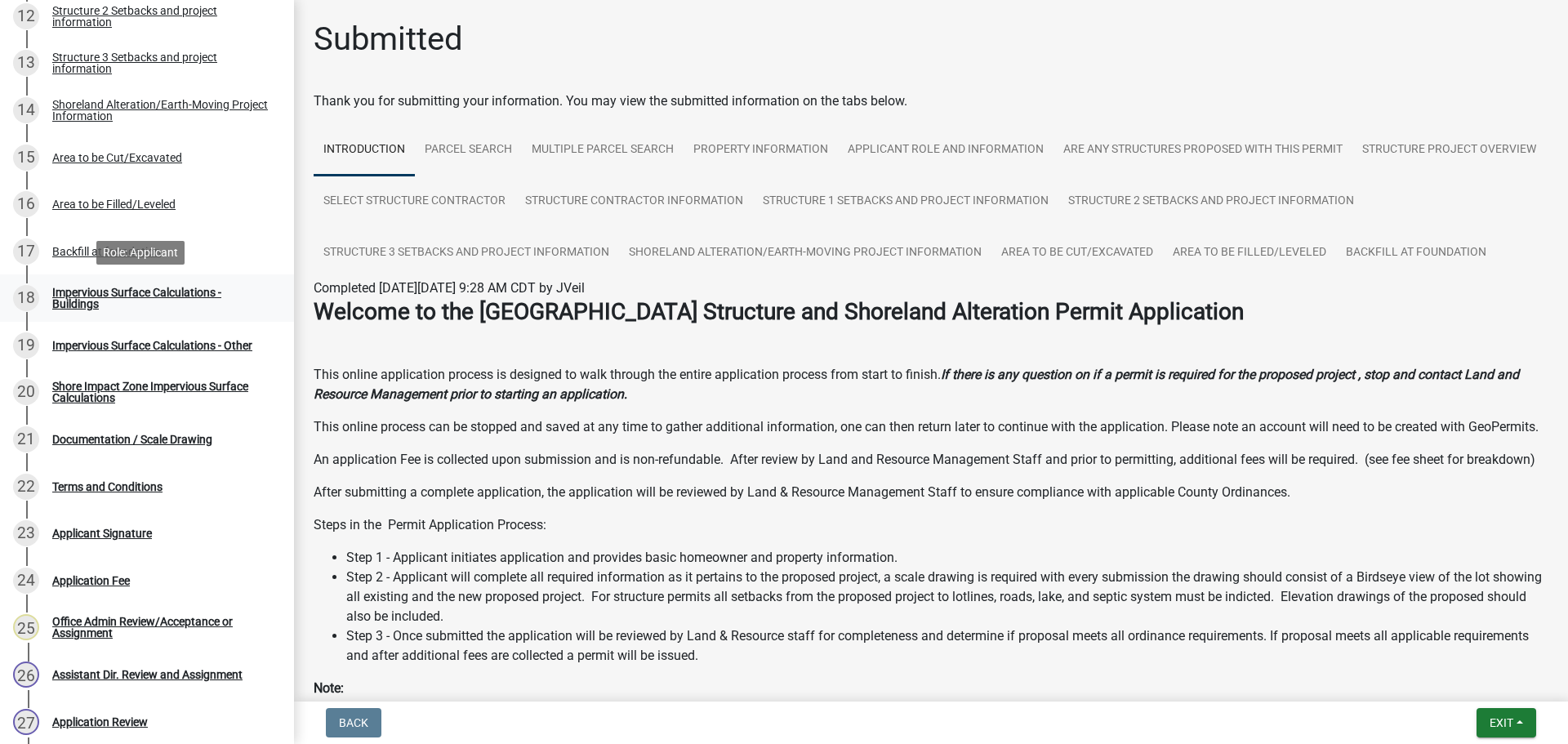
click at [145, 308] on div "Impervious Surface Calculations - Buildings" at bounding box center [160, 298] width 216 height 23
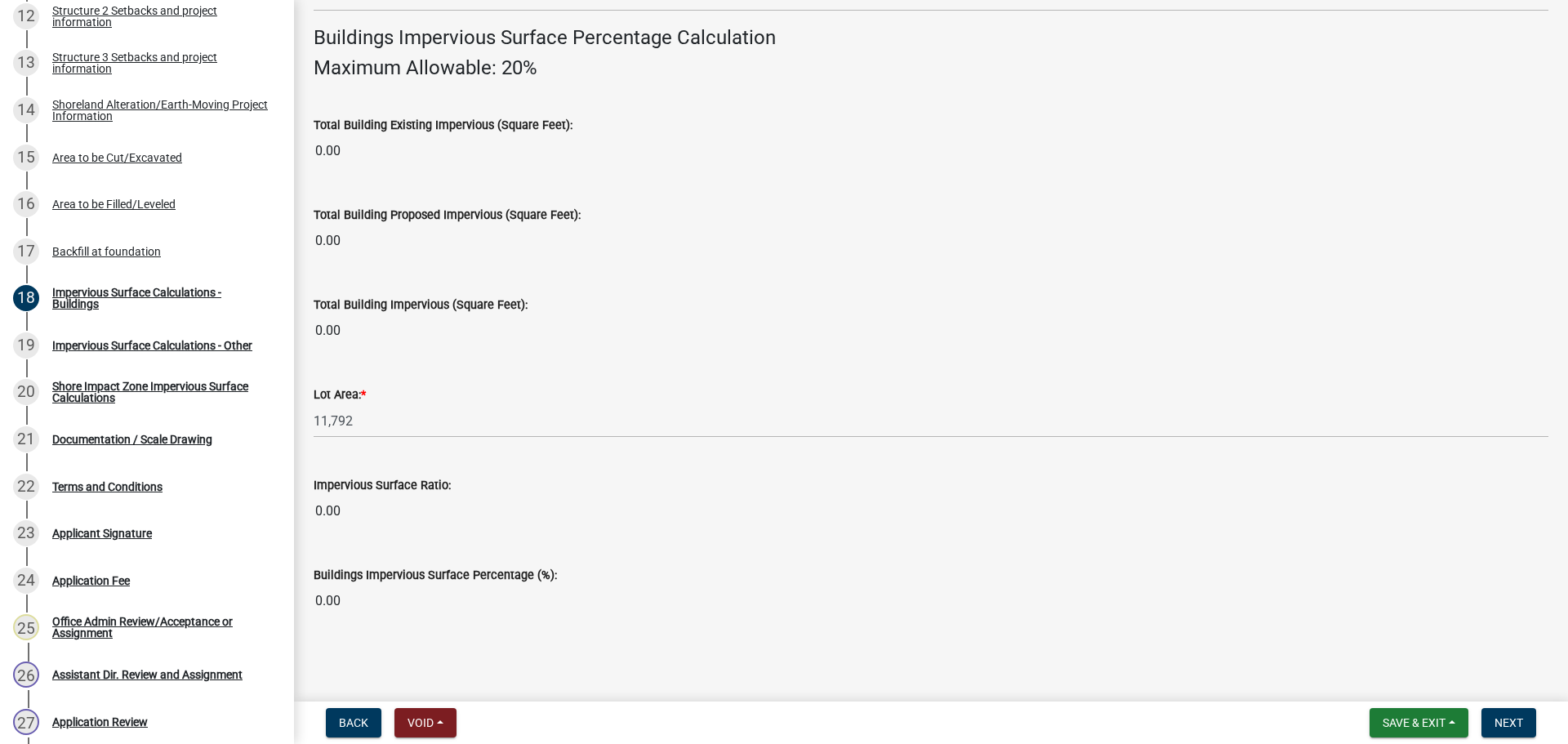
scroll to position [1107, 0]
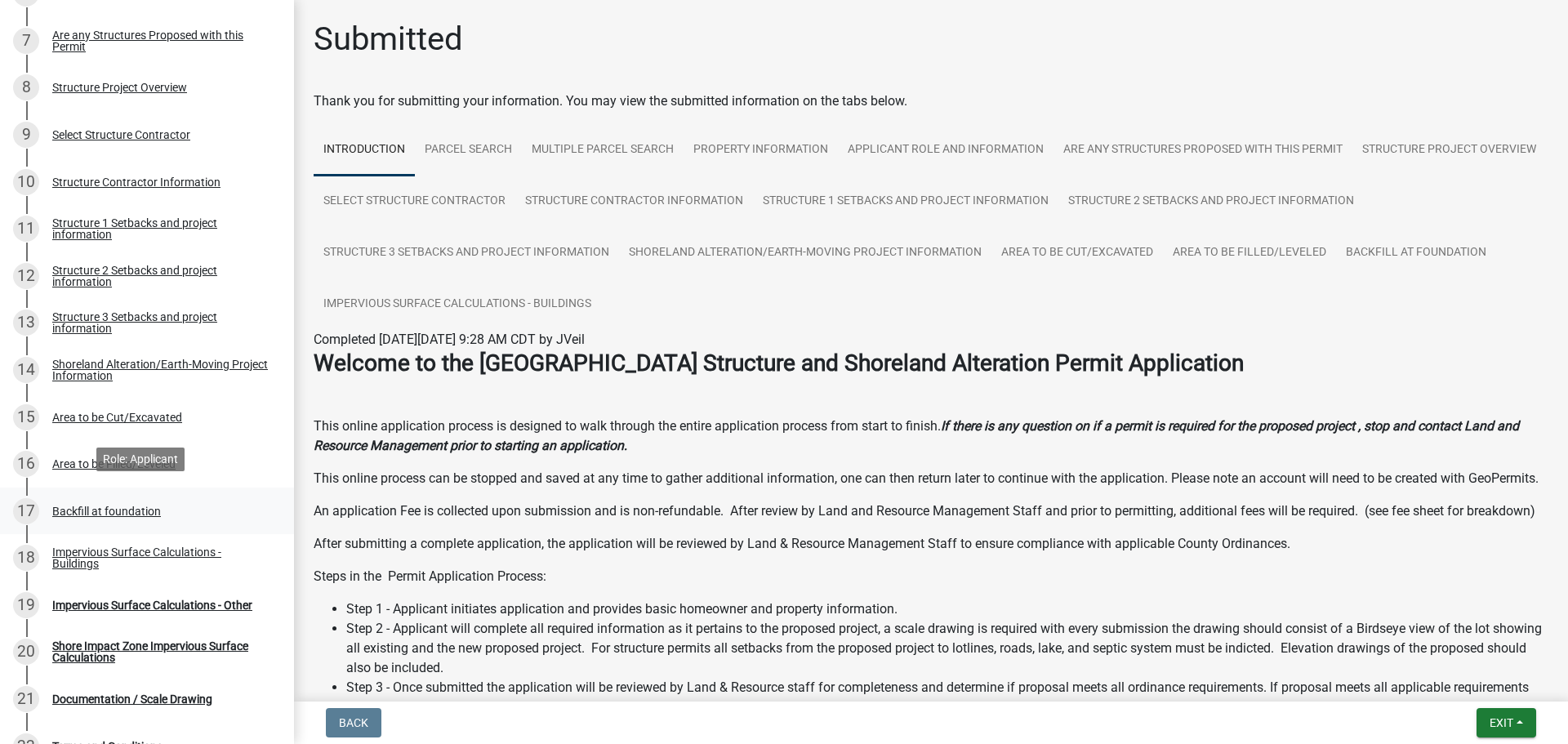
scroll to position [994, 0]
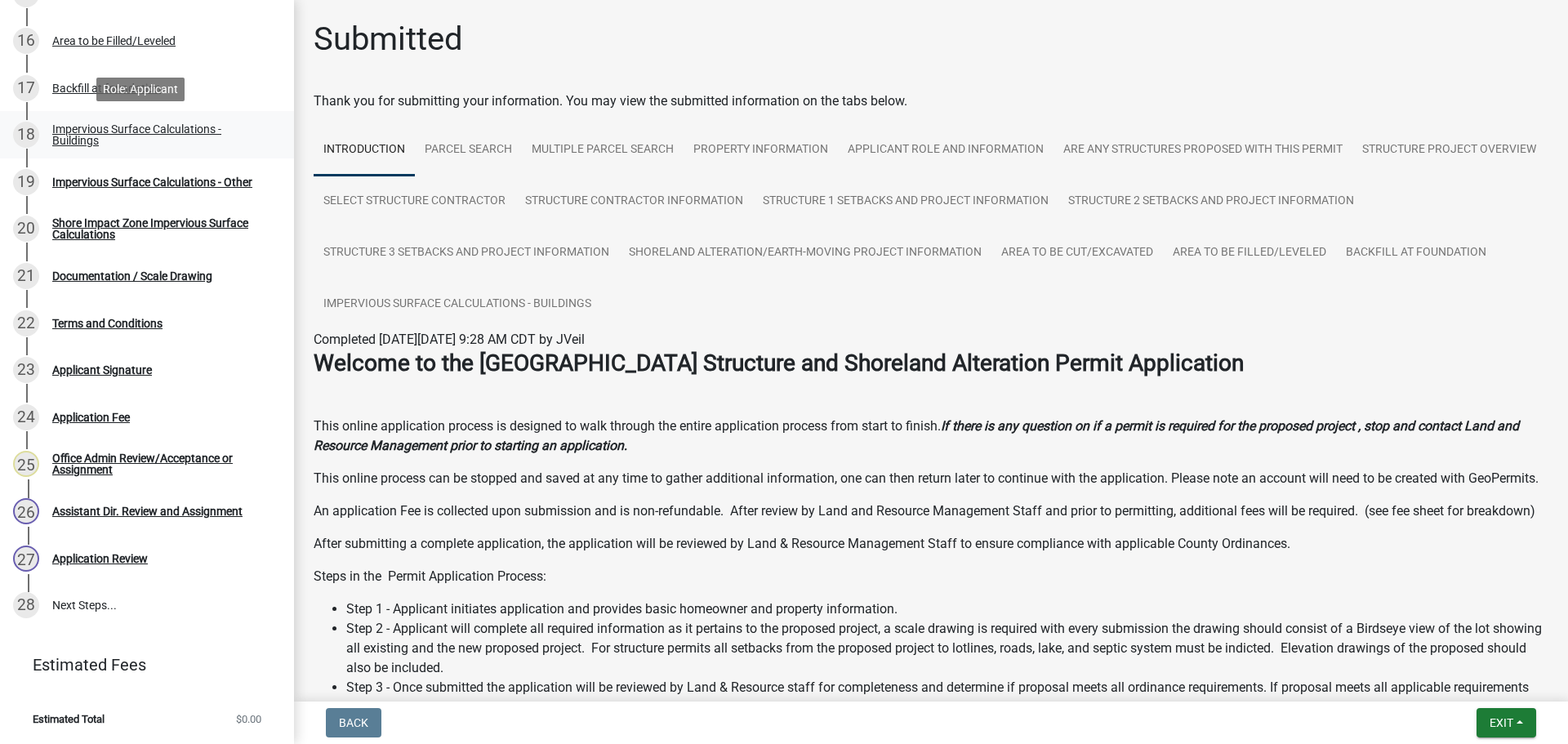
click at [126, 121] on link "18 Impervious Surface Calculations - Buildings" at bounding box center [147, 134] width 294 height 47
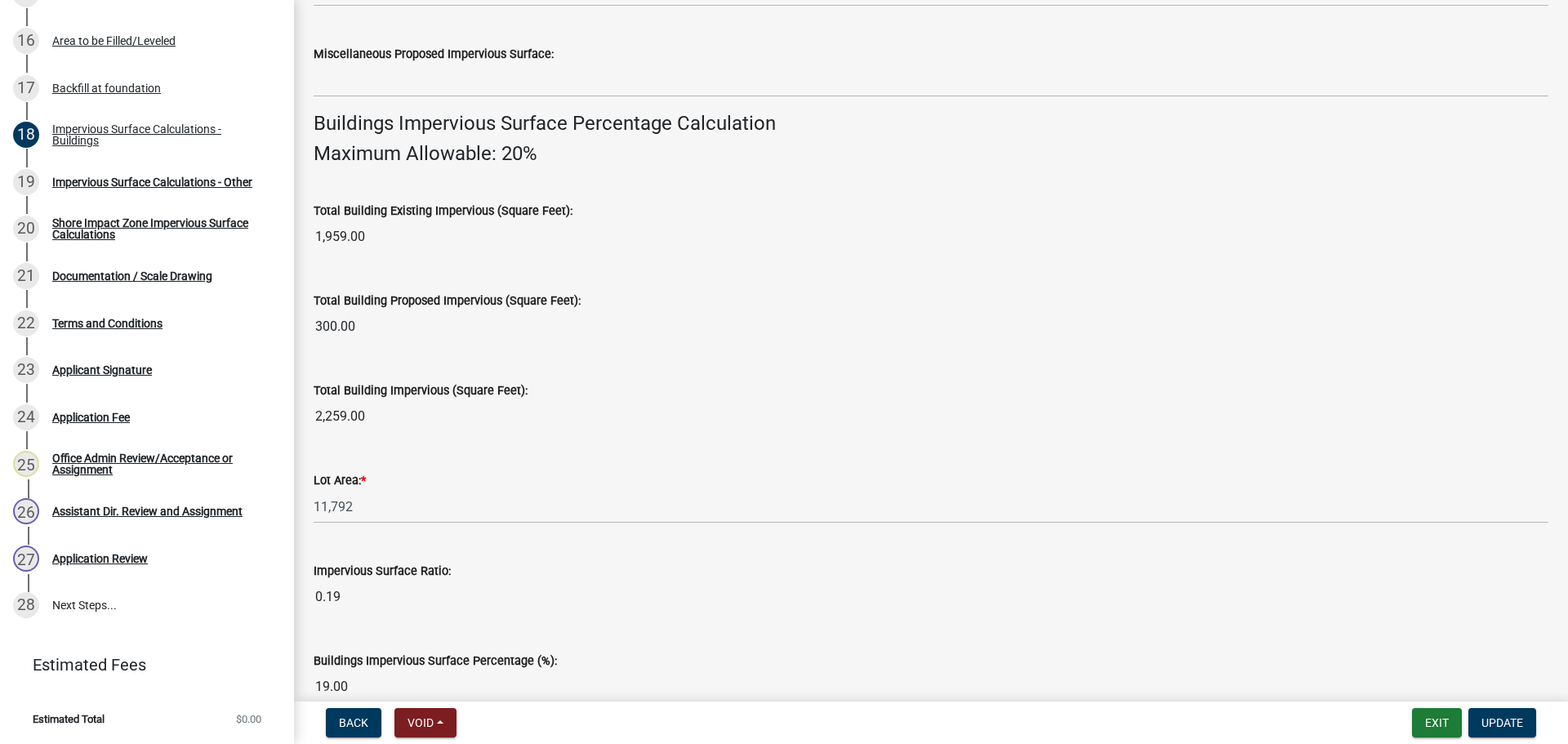
scroll to position [1107, 0]
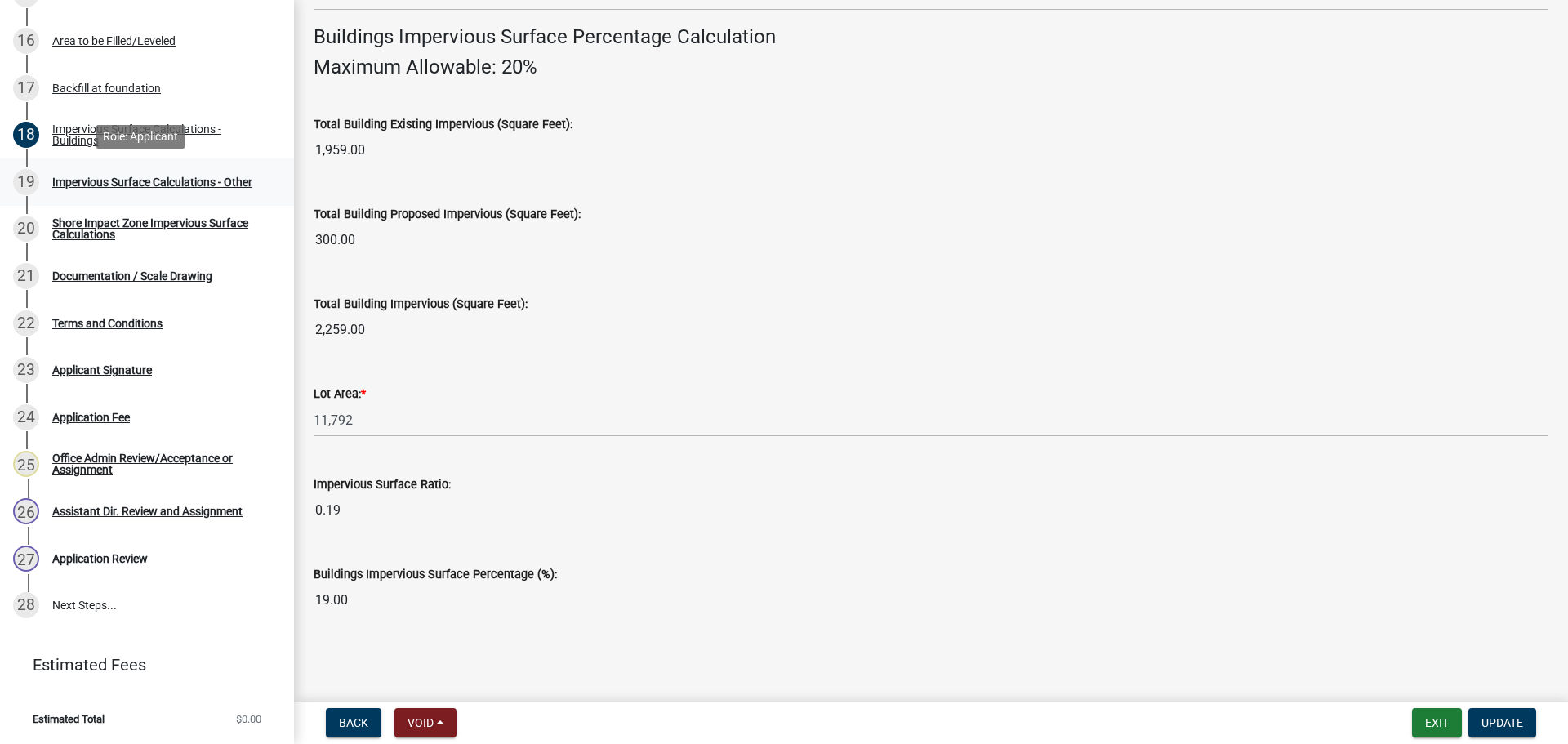
click at [108, 187] on div "Impervious Surface Calculations - Other" at bounding box center [152, 181] width 200 height 11
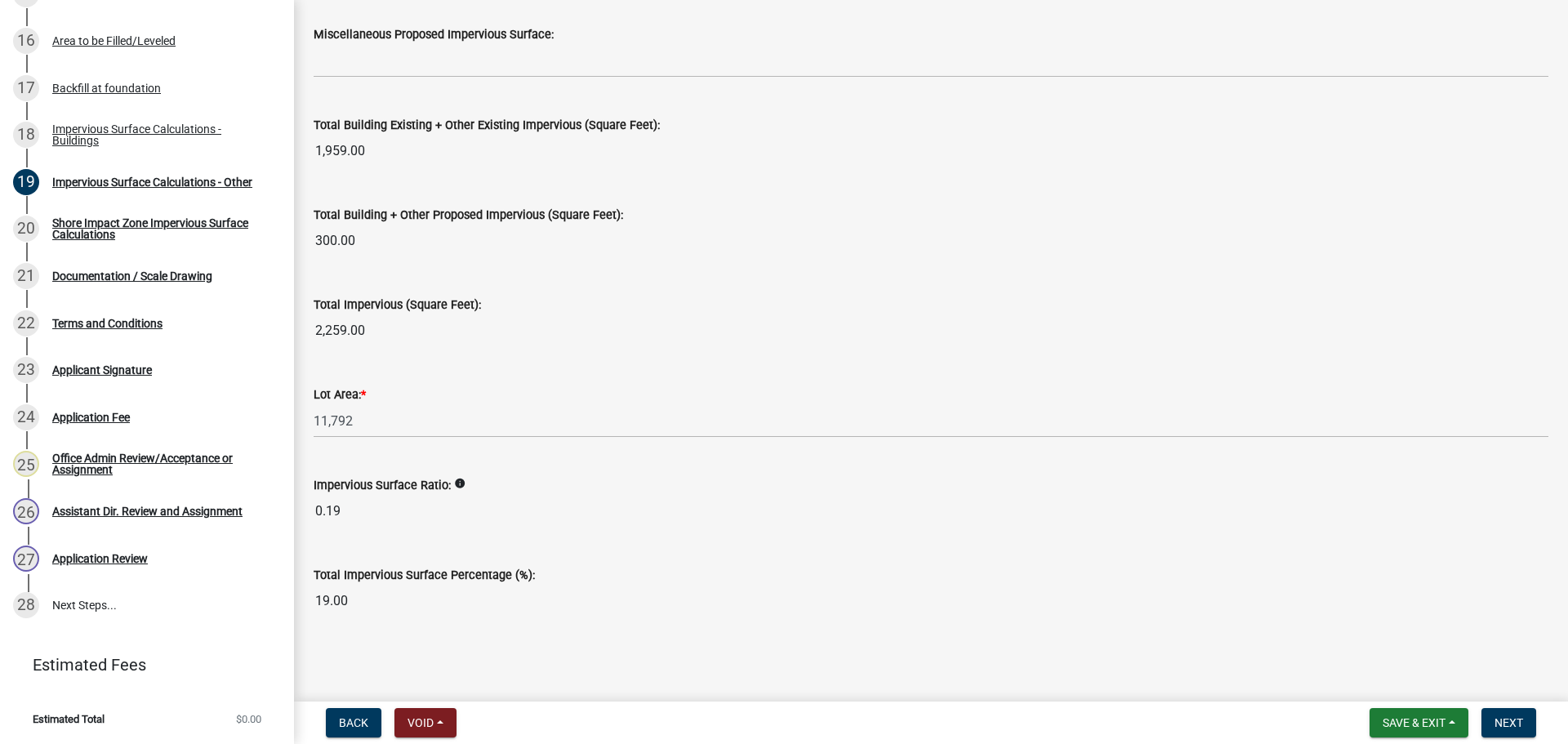
scroll to position [1766, 0]
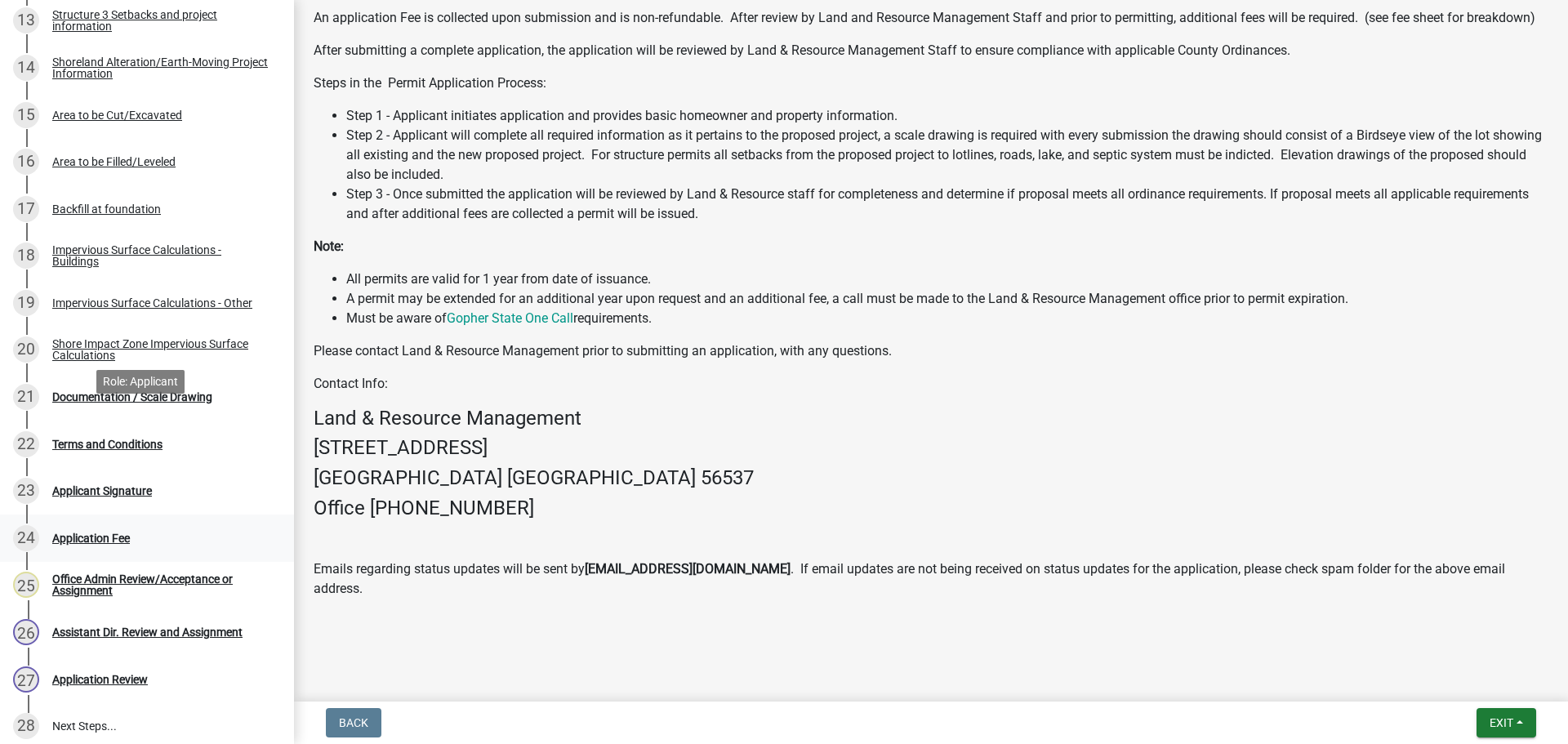
scroll to position [994, 0]
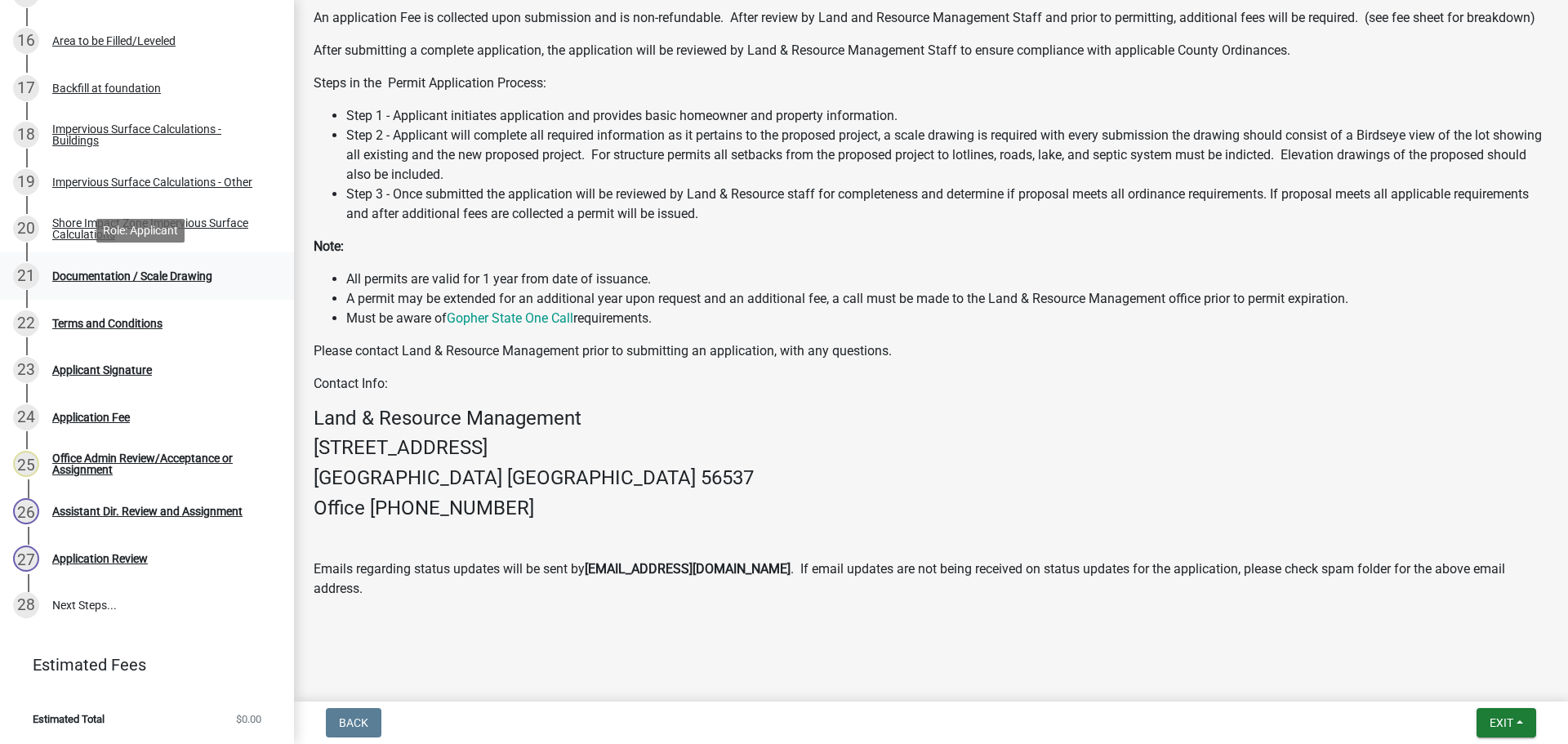
click at [162, 268] on div "21 Documentation / Scale Drawing" at bounding box center [140, 276] width 254 height 26
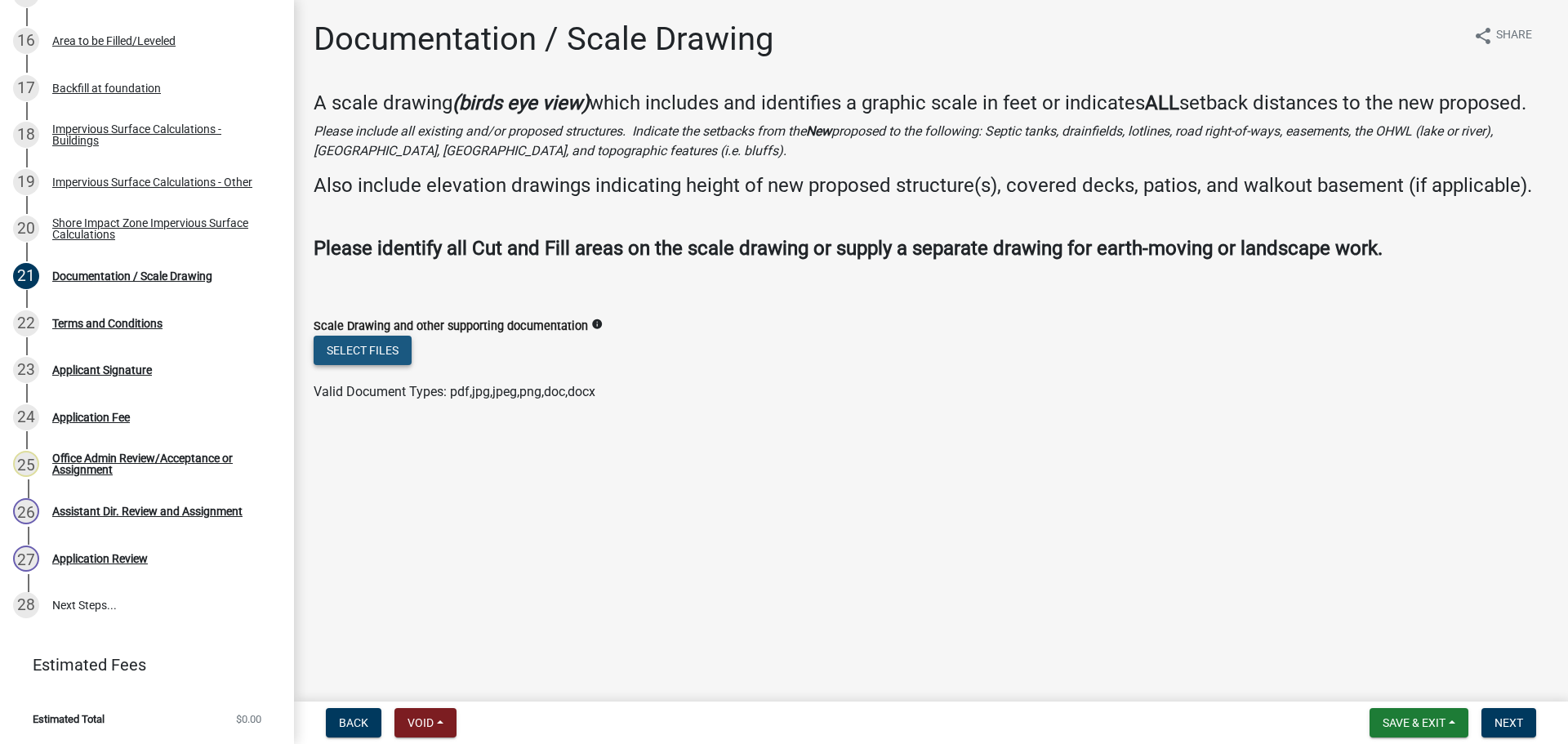
click at [371, 352] on button "Select files" at bounding box center [363, 351] width 98 height 29
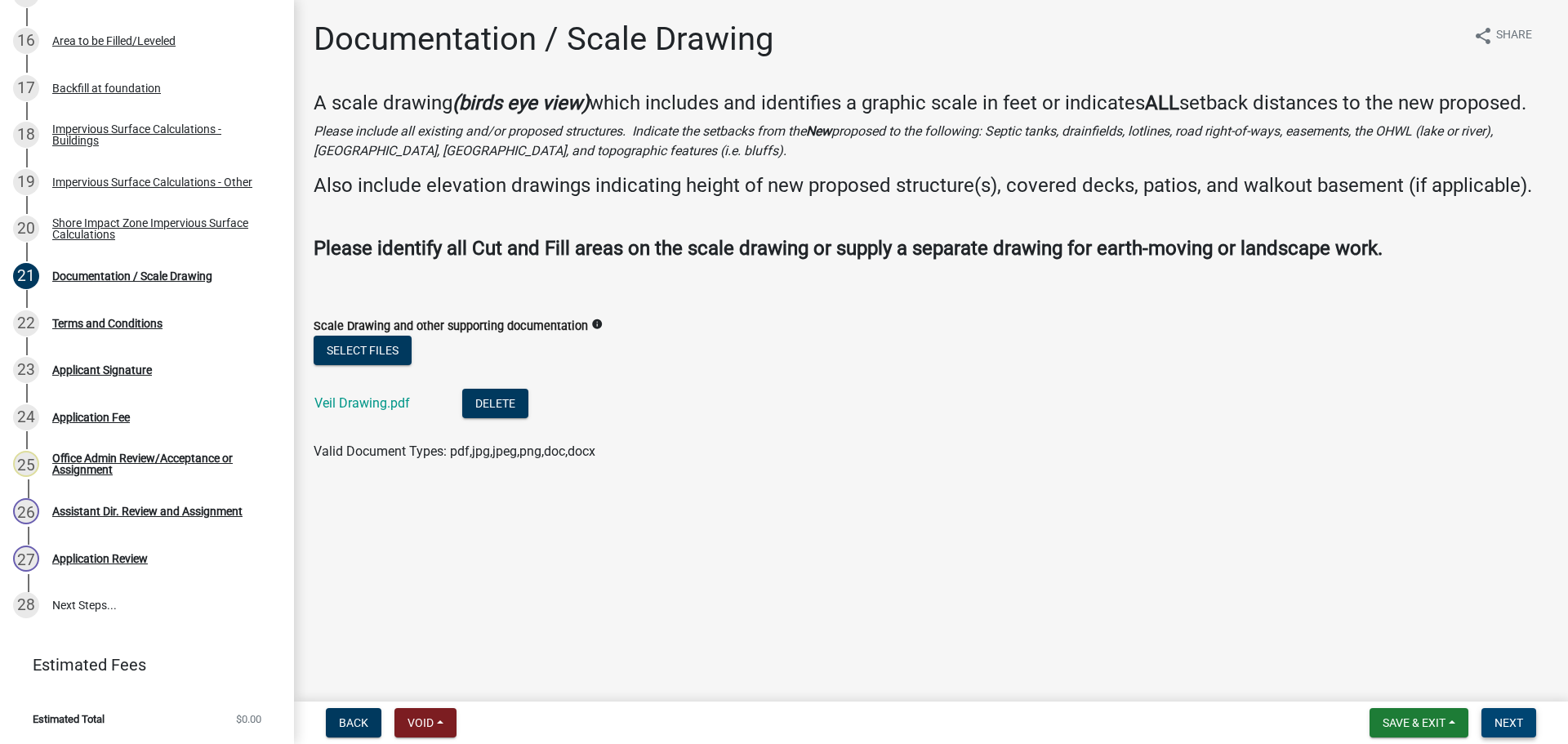
click at [1509, 717] on span "Next" at bounding box center [1508, 722] width 28 height 13
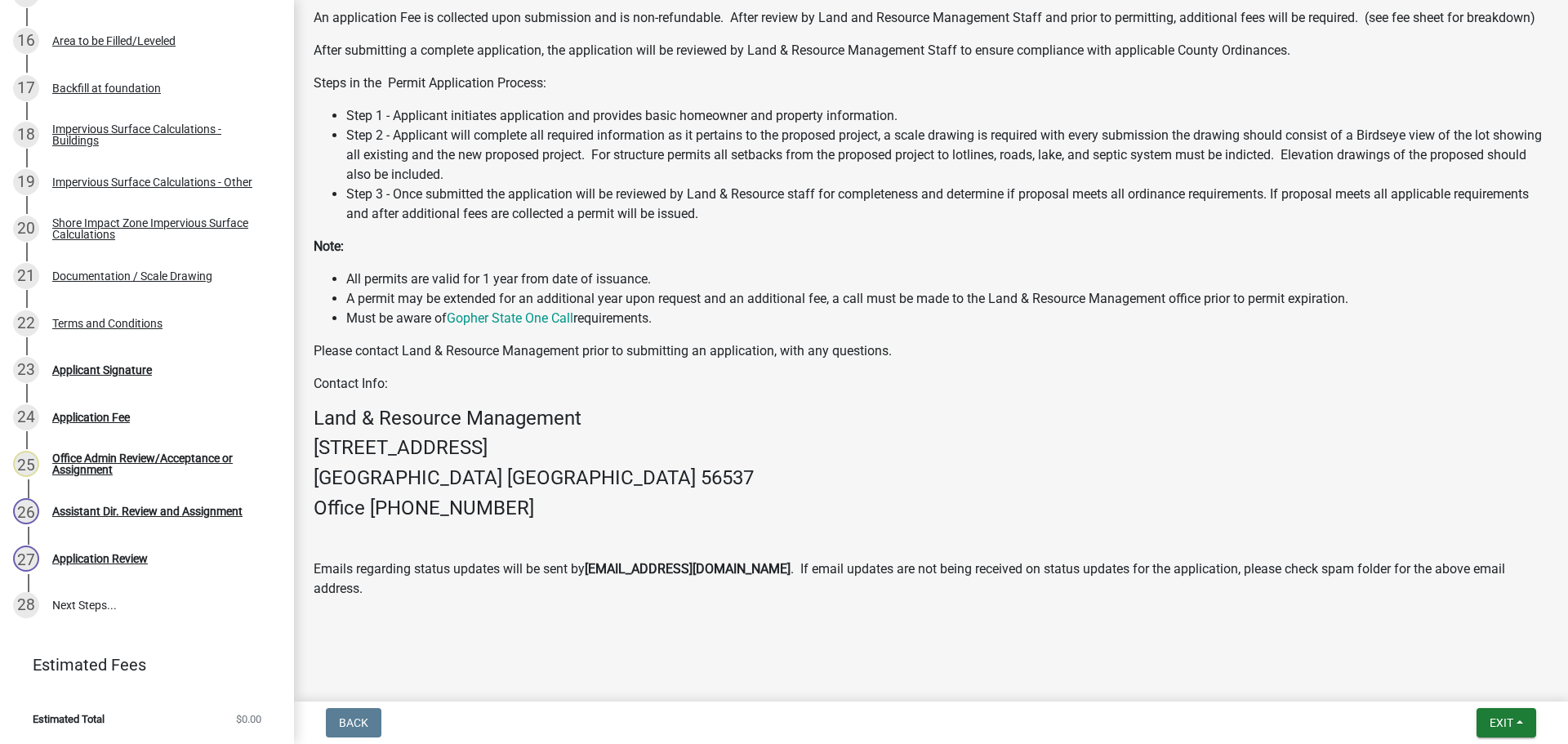
scroll to position [564, 0]
click at [183, 183] on div "Impervious Surface Calculations - Other" at bounding box center [152, 181] width 200 height 11
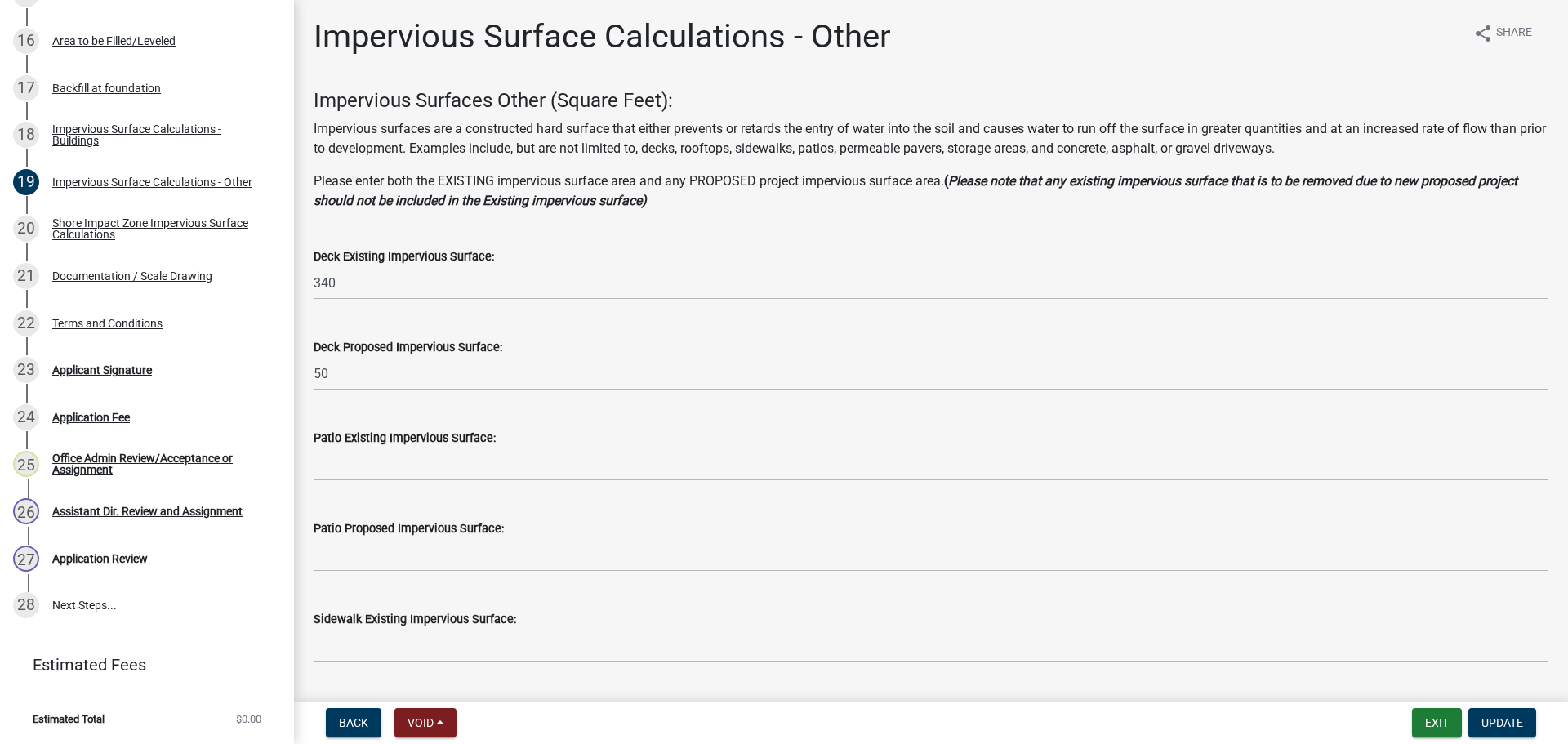
scroll to position [0, 0]
click at [107, 364] on div "Applicant Signature" at bounding box center [102, 369] width 100 height 11
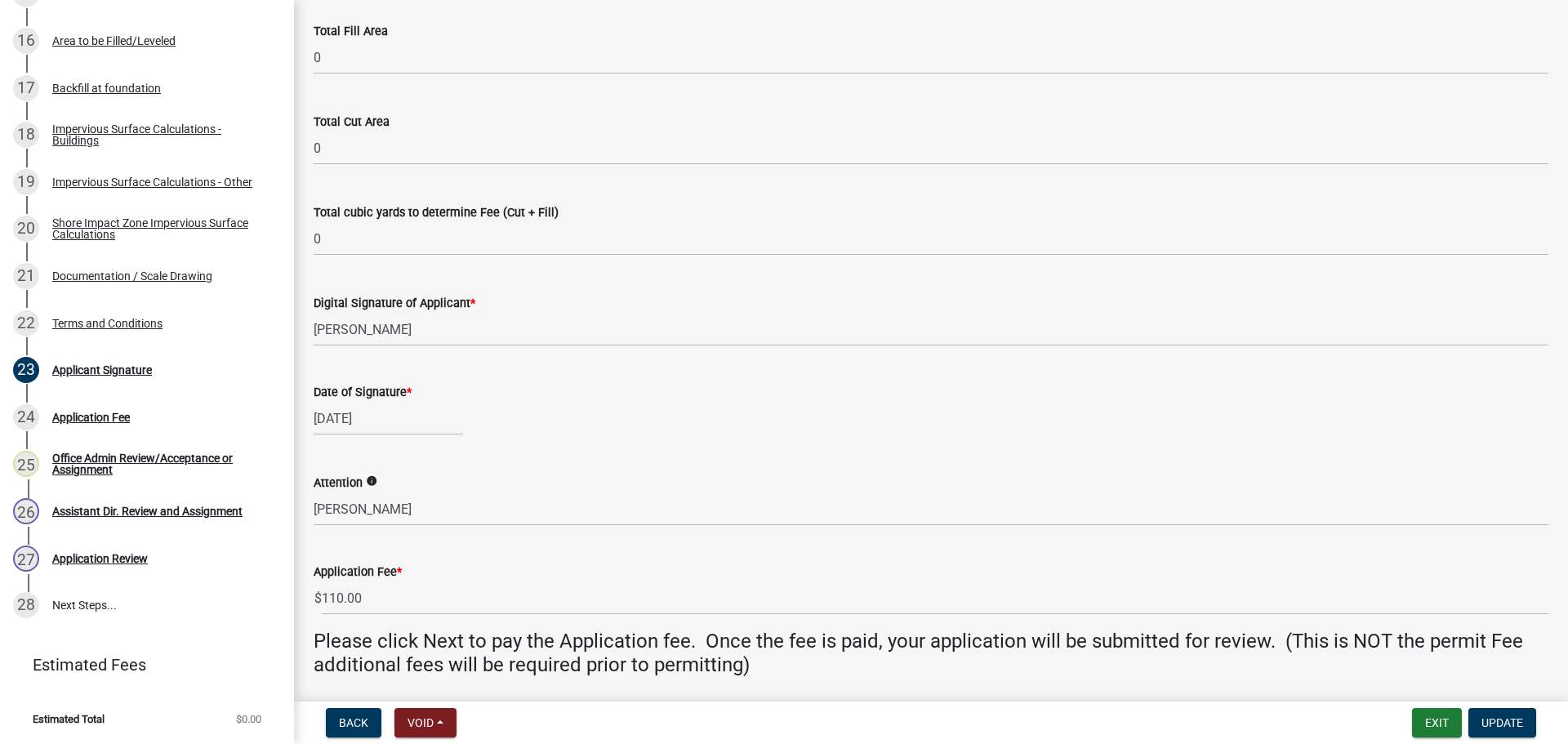
scroll to position [269, 0]
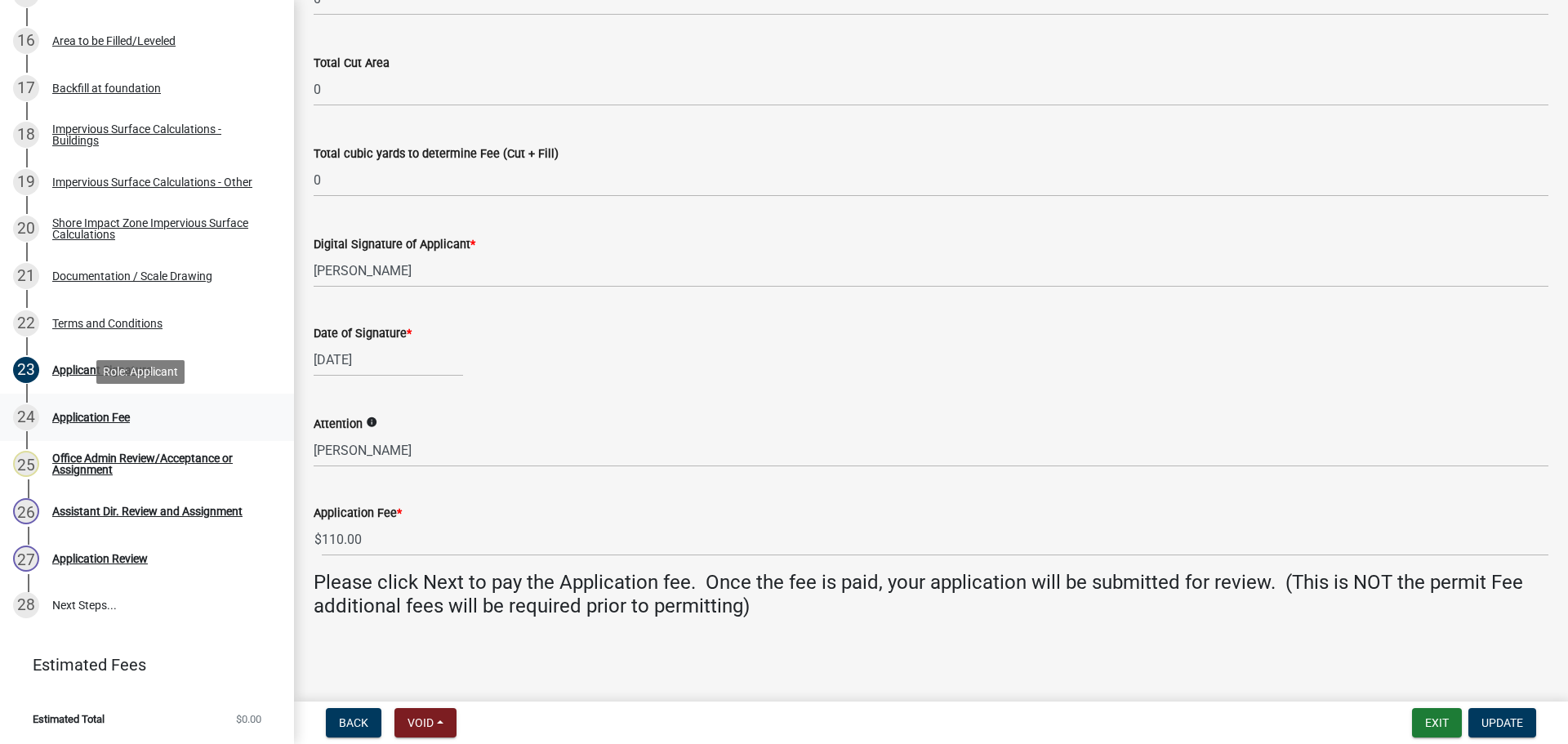
click at [101, 421] on div "Application Fee" at bounding box center [91, 417] width 77 height 11
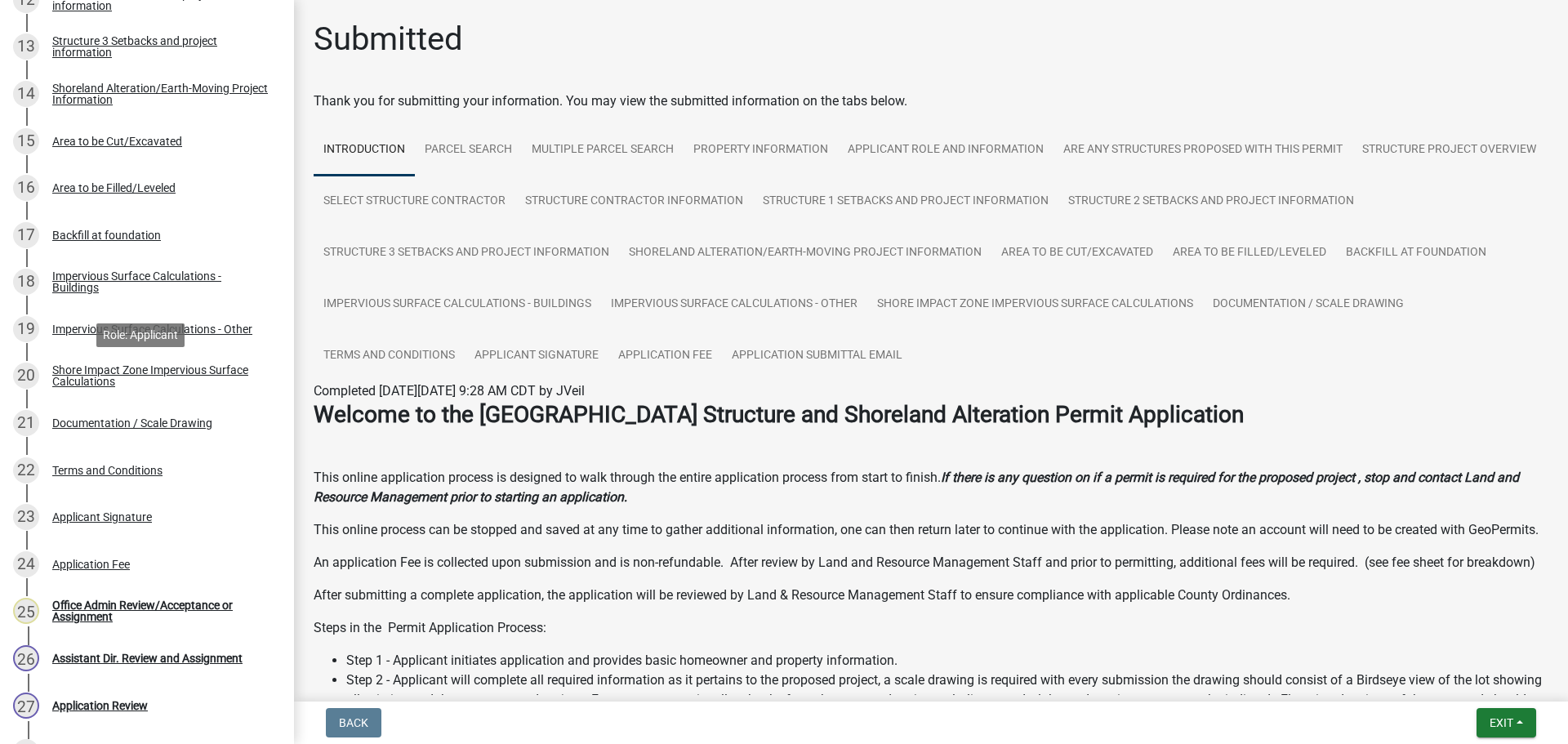
scroll to position [1064, 0]
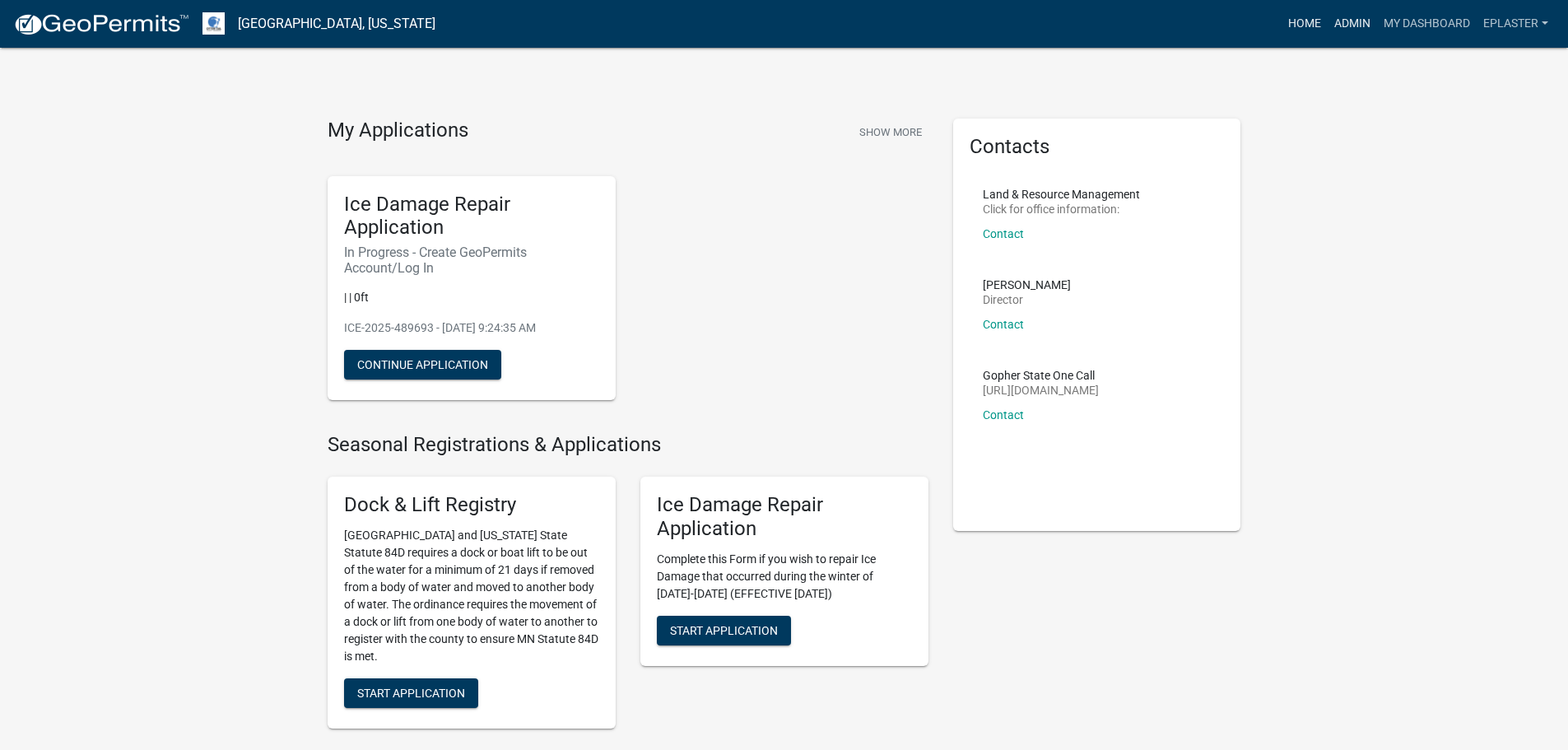
drag, startPoint x: 1346, startPoint y: 19, endPoint x: 1292, endPoint y: 37, distance: 56.9
click at [1346, 19] on link "Admin" at bounding box center [1352, 24] width 49 height 31
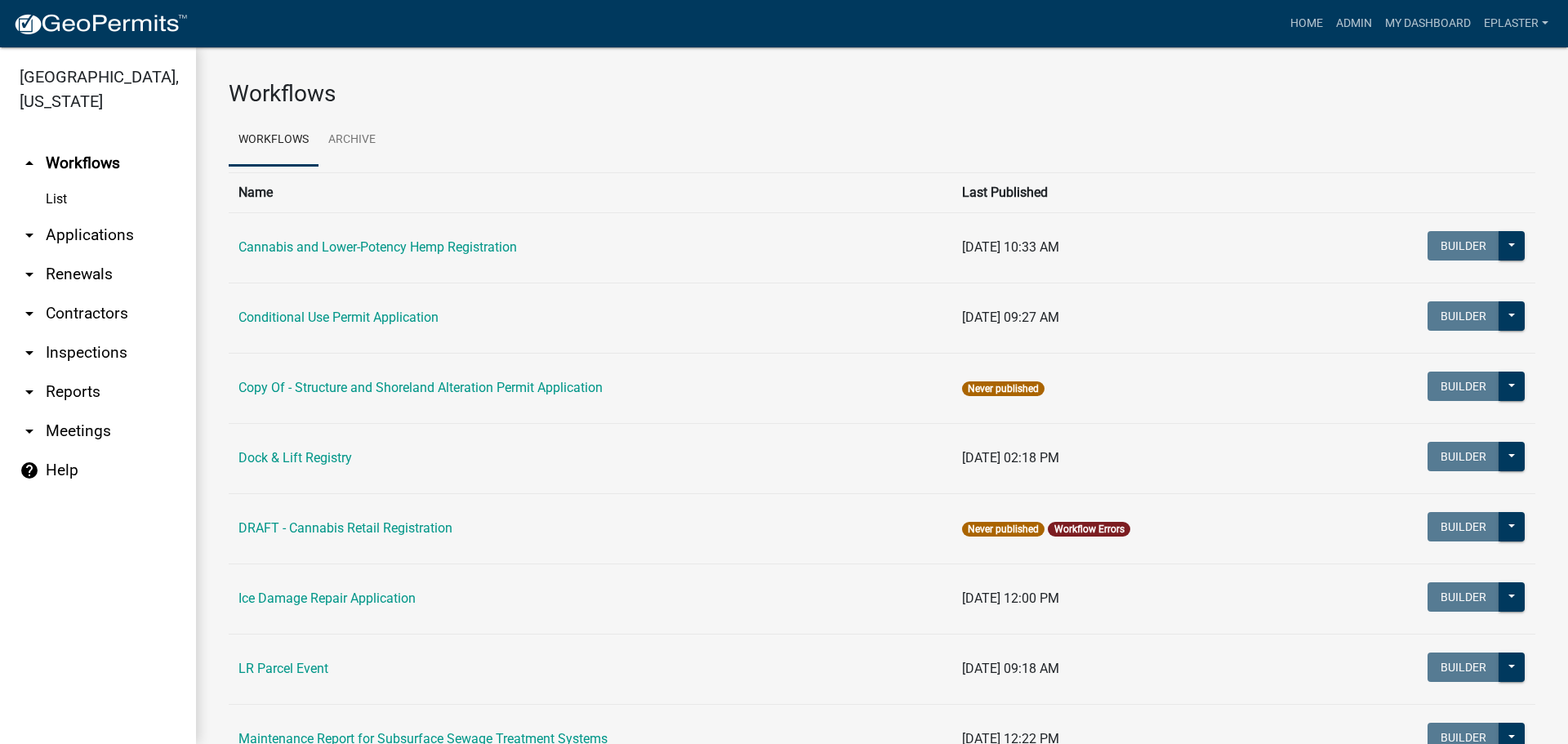
click at [82, 237] on link "arrow_drop_down Applications" at bounding box center [98, 235] width 196 height 40
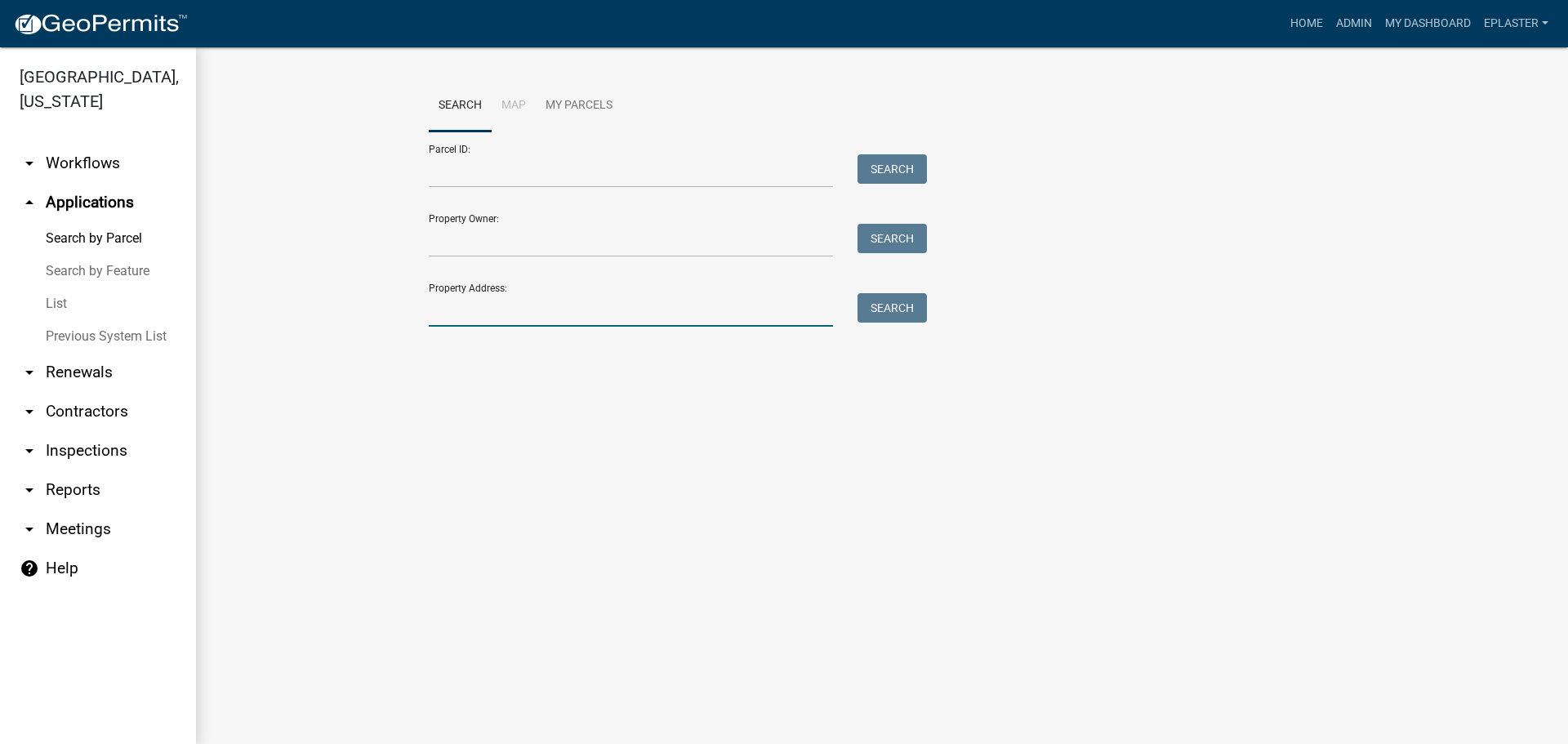
click at [506, 311] on input "Property Address:" at bounding box center [631, 309] width 404 height 34
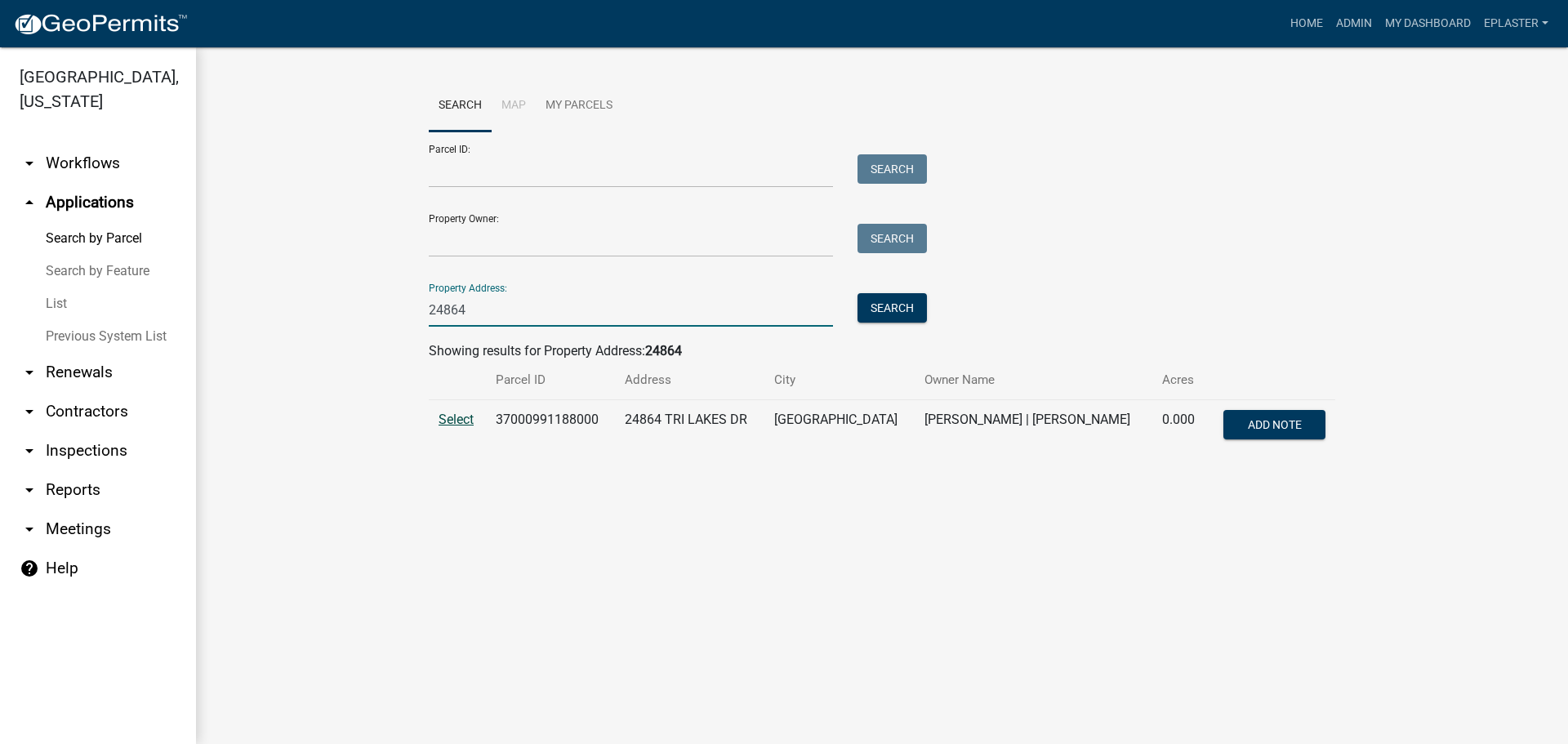
type input "24864"
click at [465, 415] on span "Select" at bounding box center [455, 419] width 35 height 15
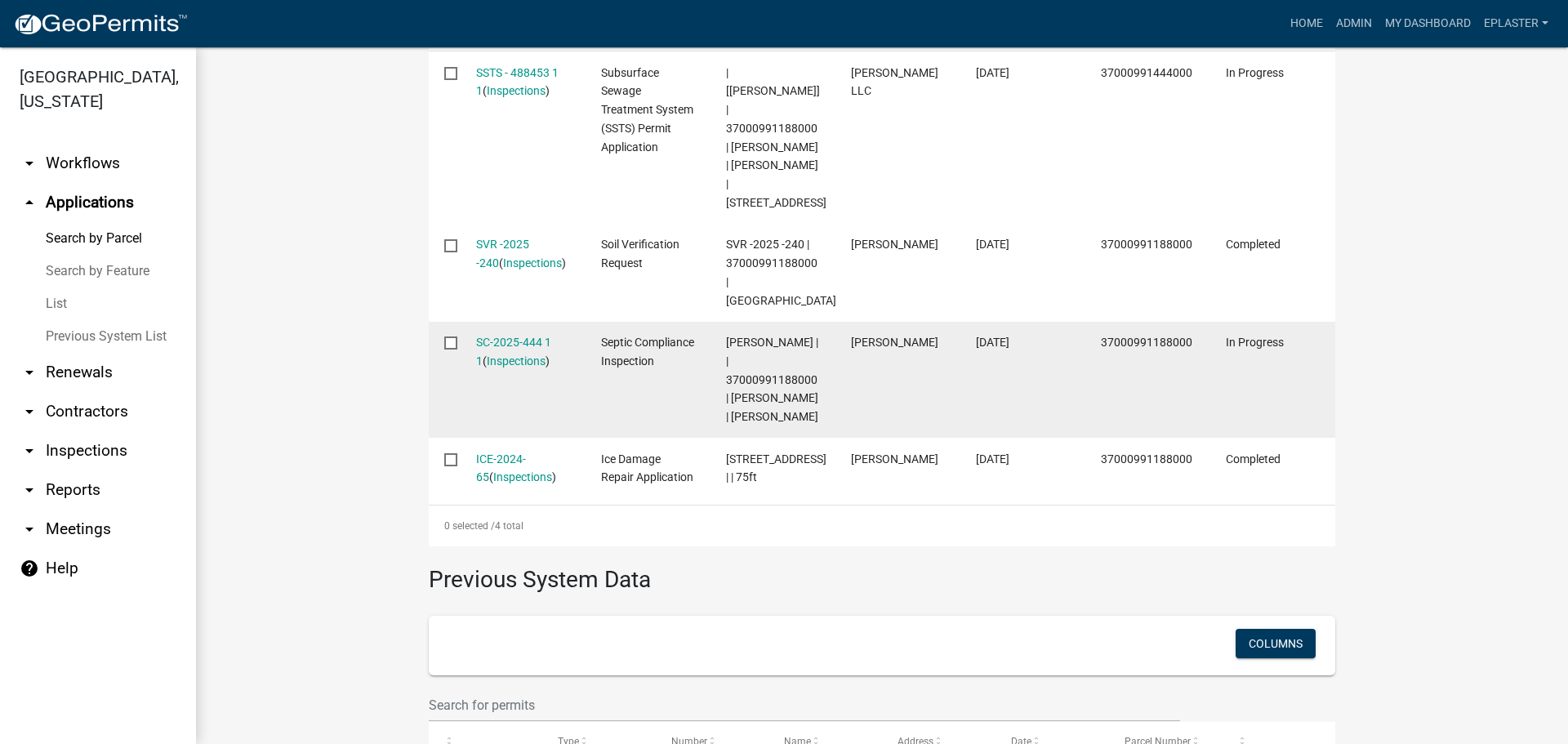
scroll to position [613, 0]
